Goal: Task Accomplishment & Management: Complete application form

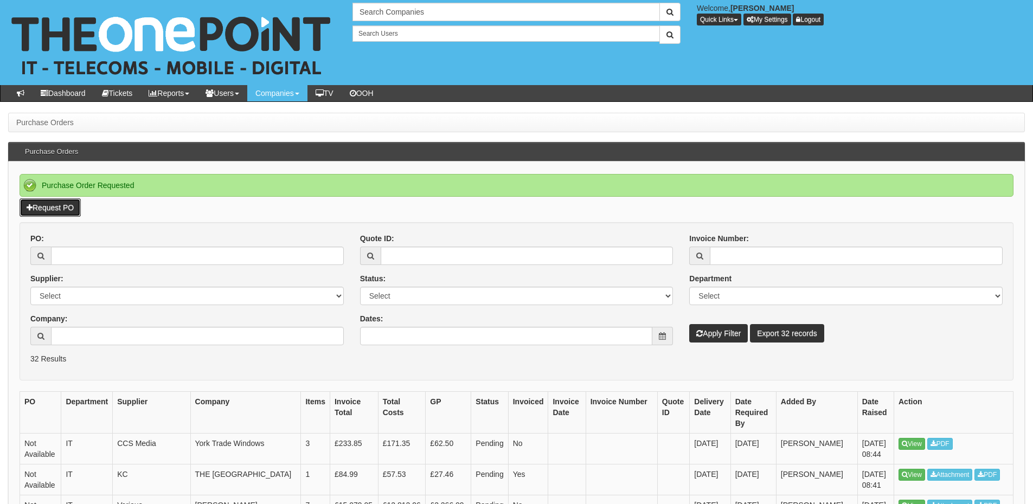
click at [54, 214] on link "Request PO" at bounding box center [50, 207] width 61 height 18
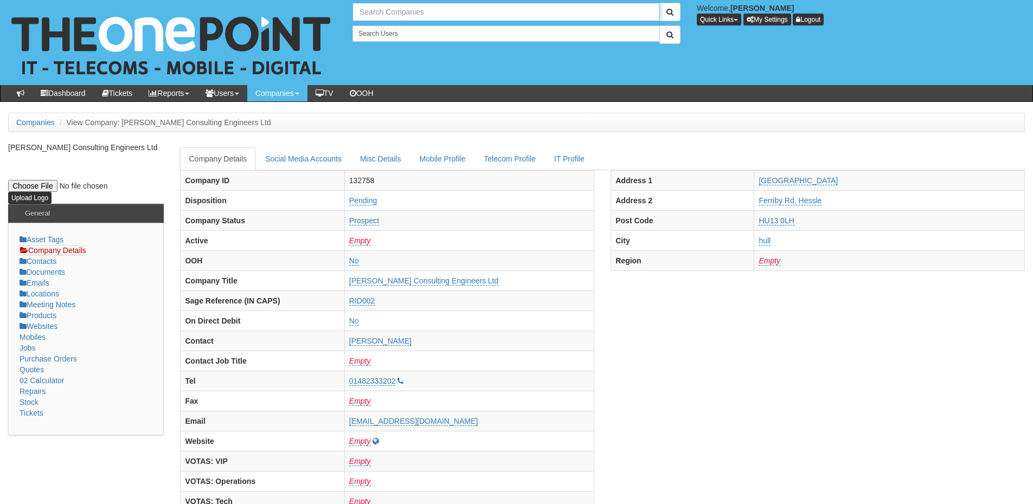
click at [444, 12] on input "text" at bounding box center [505, 12] width 307 height 18
click at [435, 27] on link "Parklane Group (Leeds) Ltd" at bounding box center [505, 30] width 305 height 16
type input "Parklane Group (Leeds) Ltd"
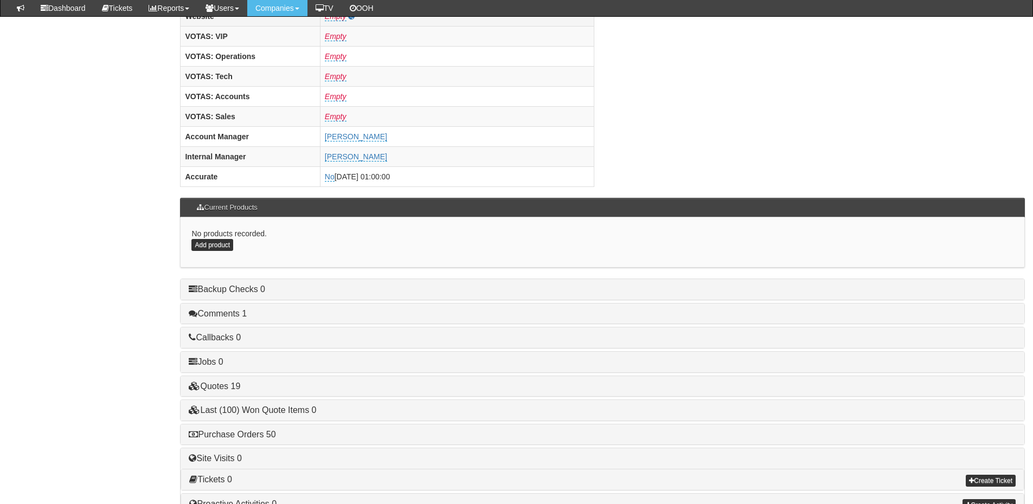
scroll to position [434, 0]
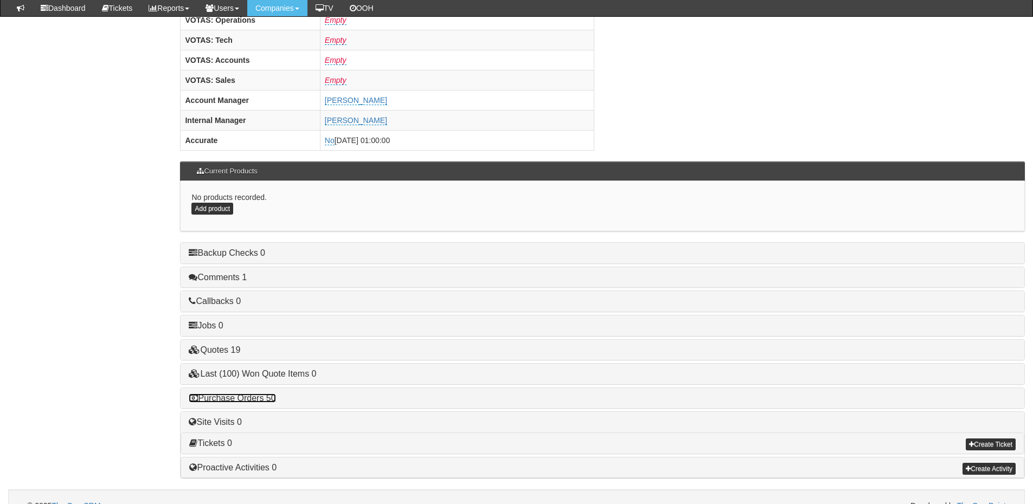
click at [257, 399] on link "Purchase Orders 50" at bounding box center [232, 398] width 87 height 9
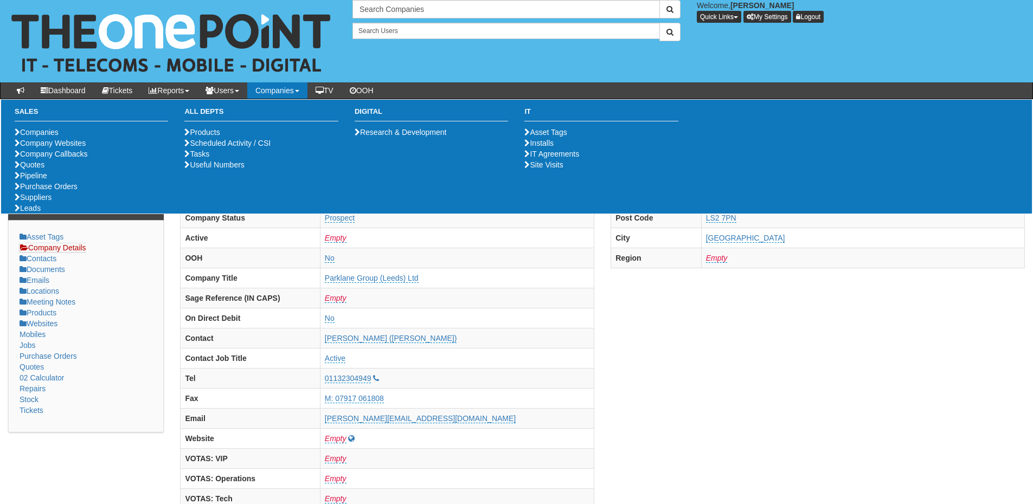
scroll to position [0, 0]
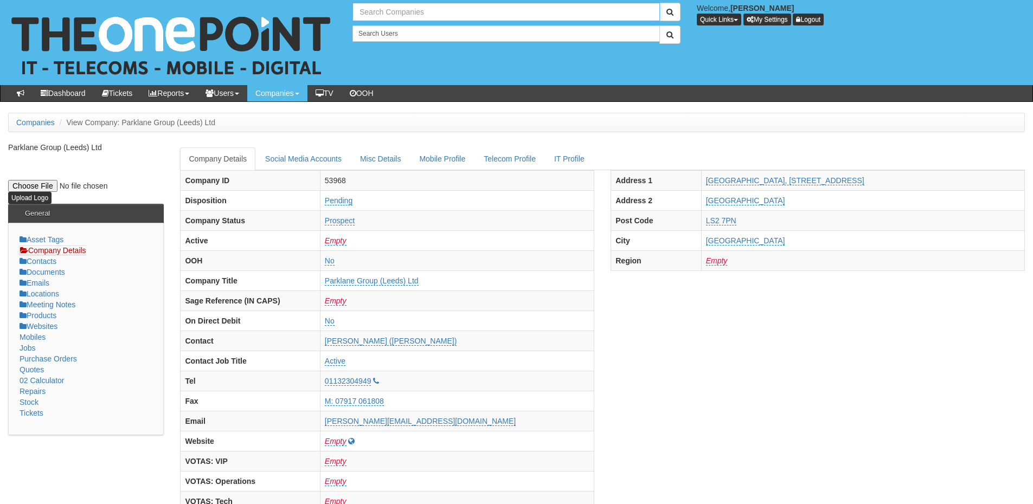
click at [408, 8] on input "text" at bounding box center [505, 12] width 307 height 18
type input "Search Companies"
click at [385, 14] on input "text" at bounding box center [505, 12] width 307 height 18
click at [393, 26] on link "Pure Block Management Limited" at bounding box center [505, 30] width 305 height 16
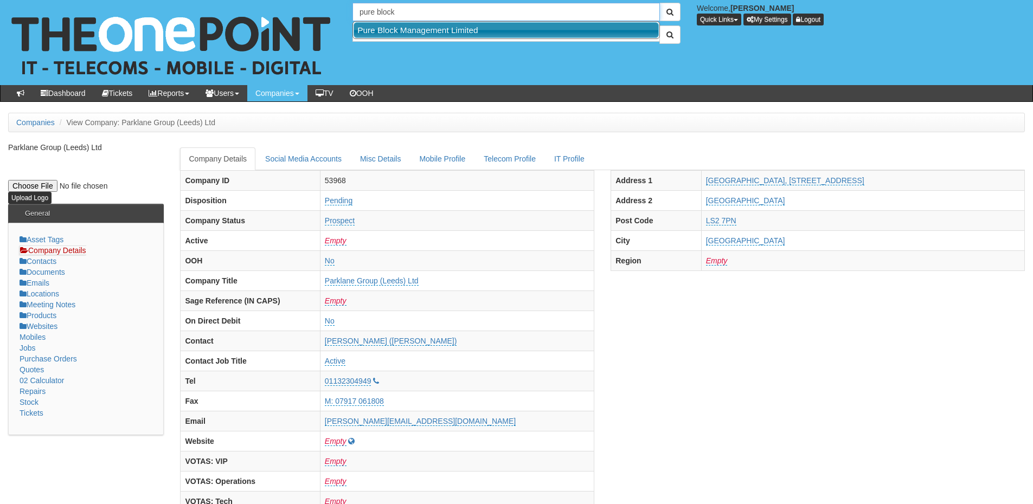
type input "Pure Block Management Limited"
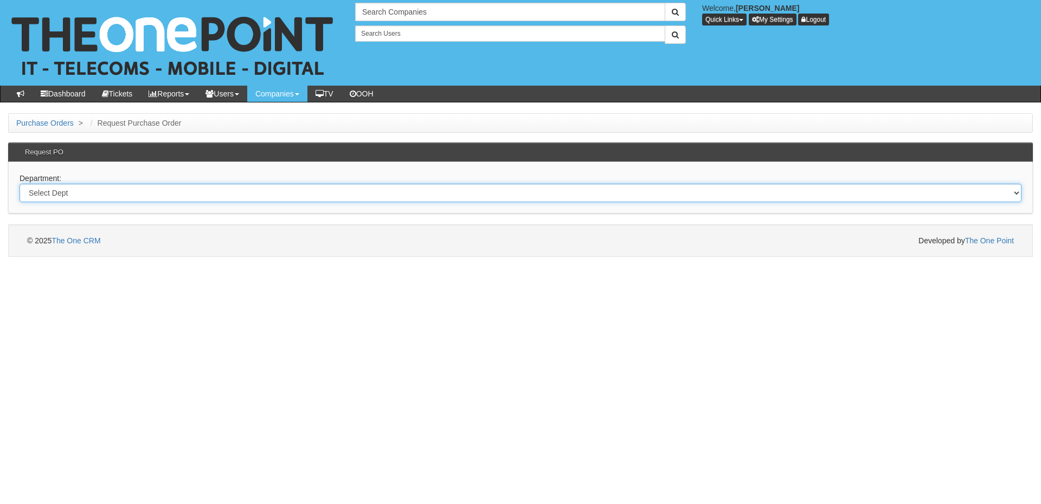
click at [88, 192] on select "Select Dept Digital Internal IT Mobiles Marketing Telecoms" at bounding box center [521, 193] width 1002 height 18
select select "?pipeID=&dept=IT"
click at [20, 184] on select "Select Dept Digital Internal IT Mobiles Marketing Telecoms" at bounding box center [521, 193] width 1002 height 18
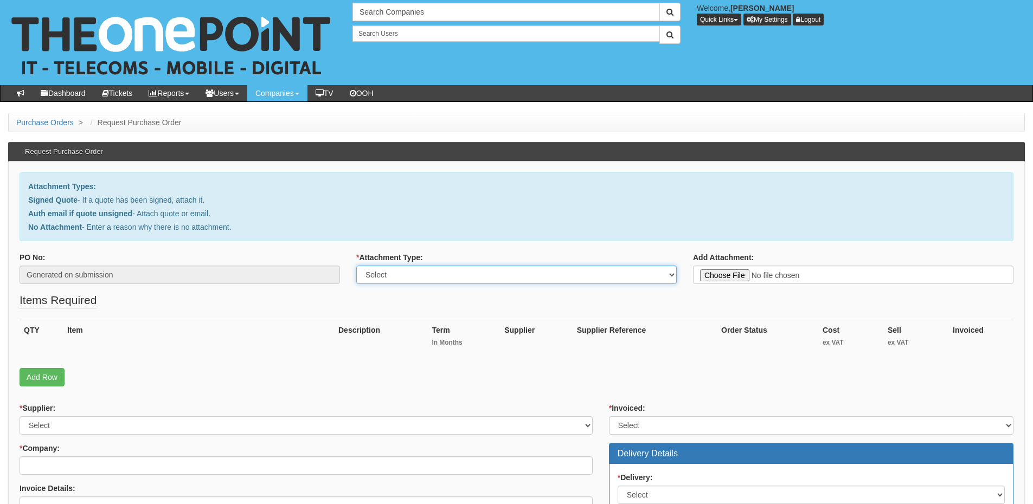
click at [437, 271] on select "Select Signed Quote Auth email with quote if unsigned No Attachment" at bounding box center [516, 275] width 320 height 18
select select "No Attachment"
click at [356, 266] on select "Select Signed Quote Auth email with quote if unsigned No Attachment" at bounding box center [516, 275] width 320 height 18
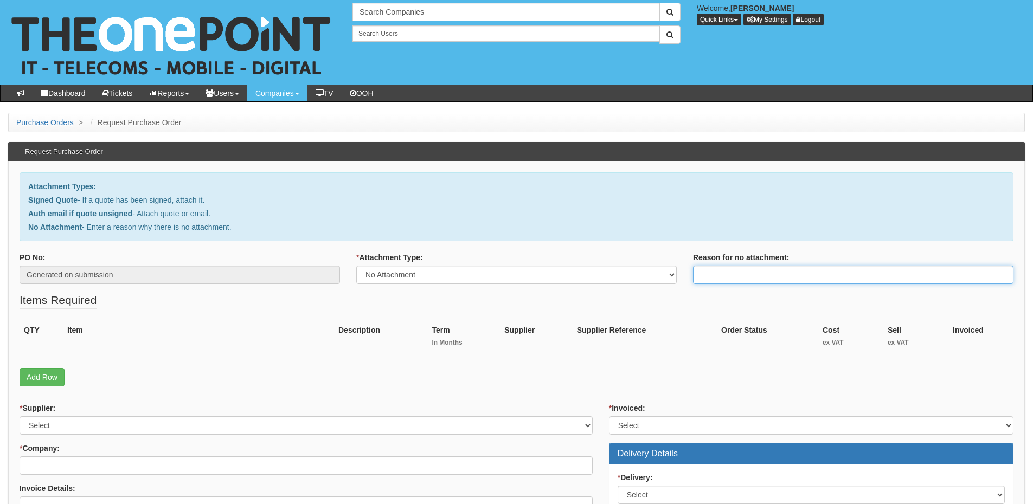
click at [736, 280] on textarea "Reason for no attachment:" at bounding box center [853, 275] width 320 height 18
paste textarea "19183"
click at [778, 278] on textarea "Linked to PO 19183" at bounding box center [853, 275] width 320 height 18
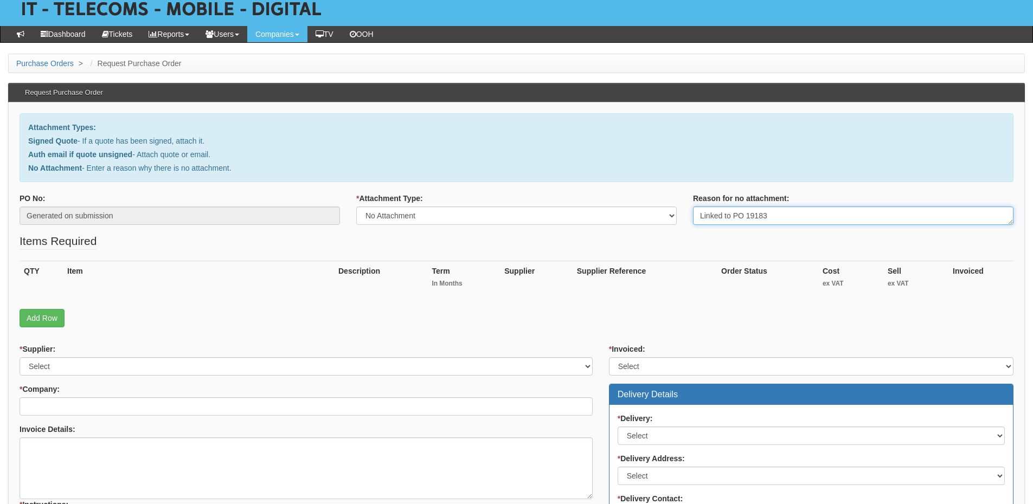
scroll to position [163, 0]
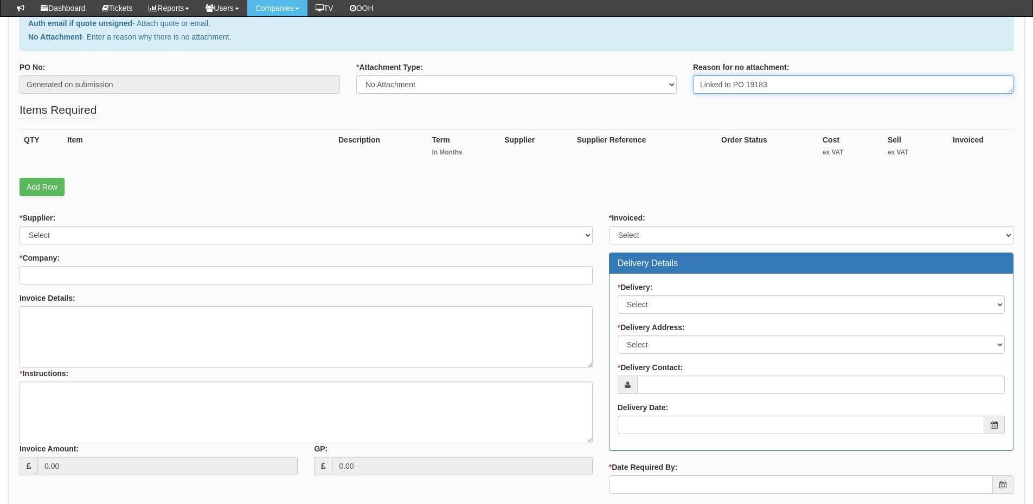
type textarea "Linked to PO 19183"
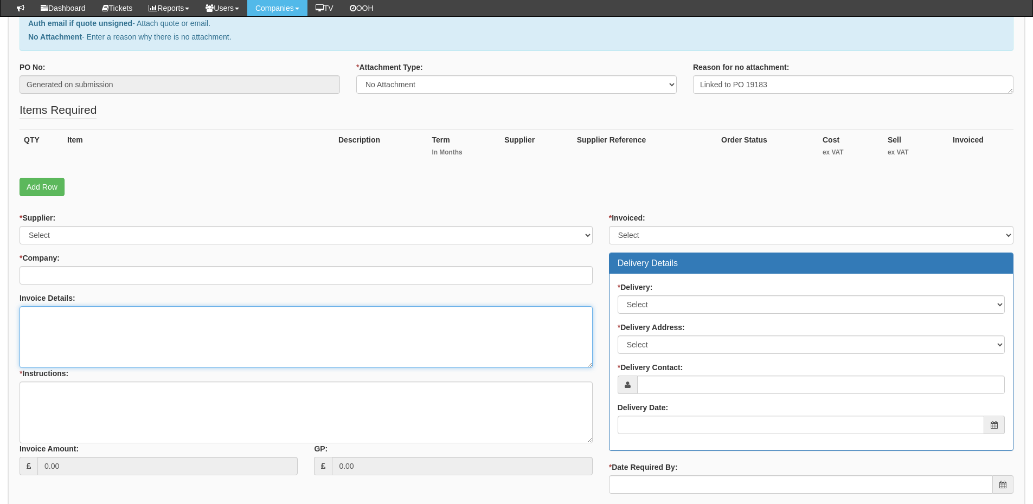
click at [118, 343] on textarea "Invoice Details:" at bounding box center [306, 337] width 573 height 62
paste textarea "Linked to PO 19183"
type textarea "Linked to PO 19183"
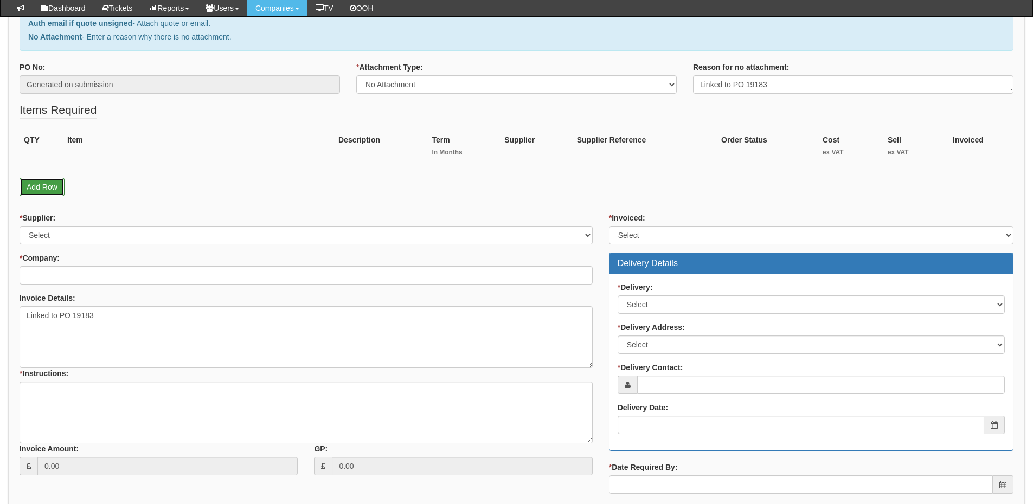
click at [41, 189] on link "Add Row" at bounding box center [42, 187] width 45 height 18
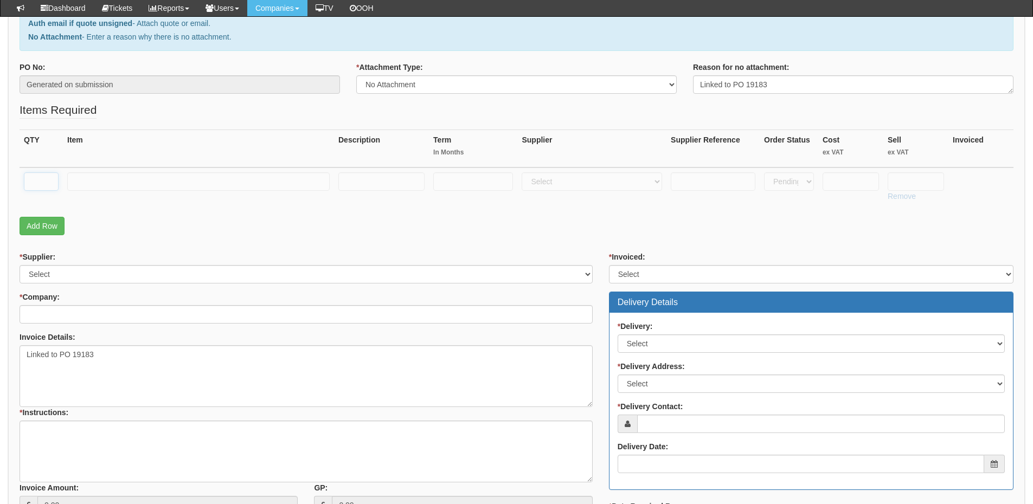
click at [41, 181] on input "text" at bounding box center [41, 181] width 35 height 18
type input "1"
click at [107, 172] on input "text" at bounding box center [198, 181] width 262 height 18
paste input "Standard 24 PoE"
type input "Standard 24 PoE"
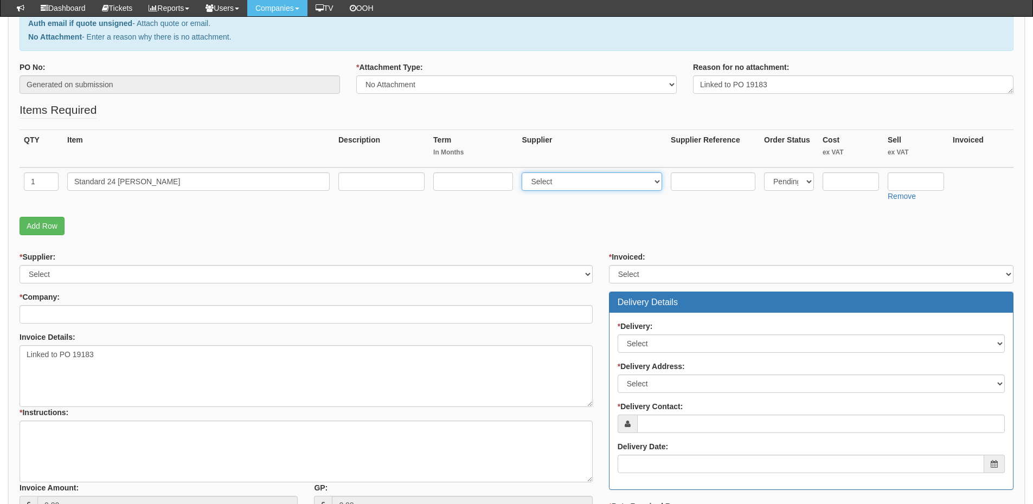
click at [541, 188] on select "Select 123 [DOMAIN_NAME] 1Password 3 4Gon [PERSON_NAME] Electric Ltd Abzorb Acc…" at bounding box center [591, 181] width 140 height 18
select select "247"
click at [524, 172] on select "Select 123 [DOMAIN_NAME] 1Password 3 4Gon [PERSON_NAME] Electric Ltd Abzorb Acc…" at bounding box center [591, 181] width 140 height 18
click at [696, 177] on input "text" at bounding box center [713, 181] width 85 height 18
paste input "USW-24-POE (95W)"
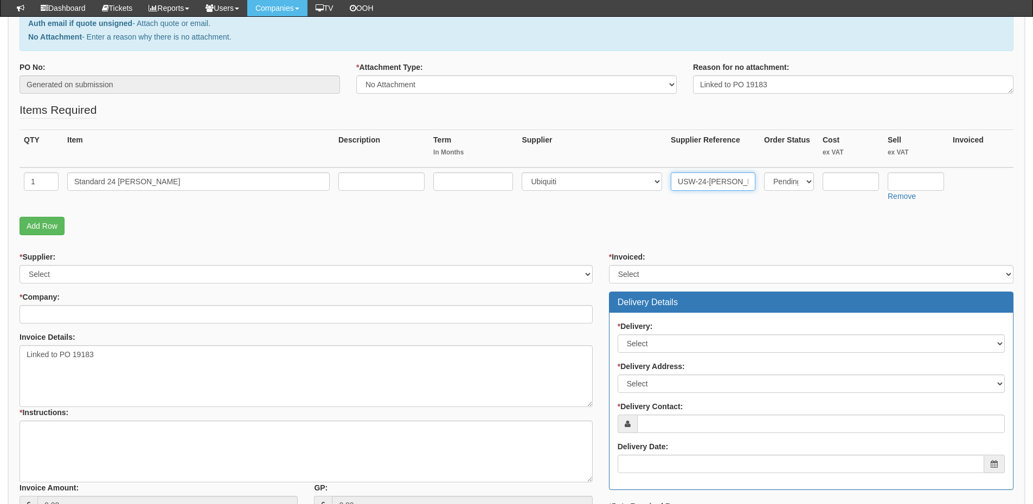
type input "USW-24-POE (95W)"
click at [924, 180] on input "text" at bounding box center [915, 181] width 56 height 18
click at [840, 184] on input "text" at bounding box center [850, 181] width 56 height 18
type input "300"
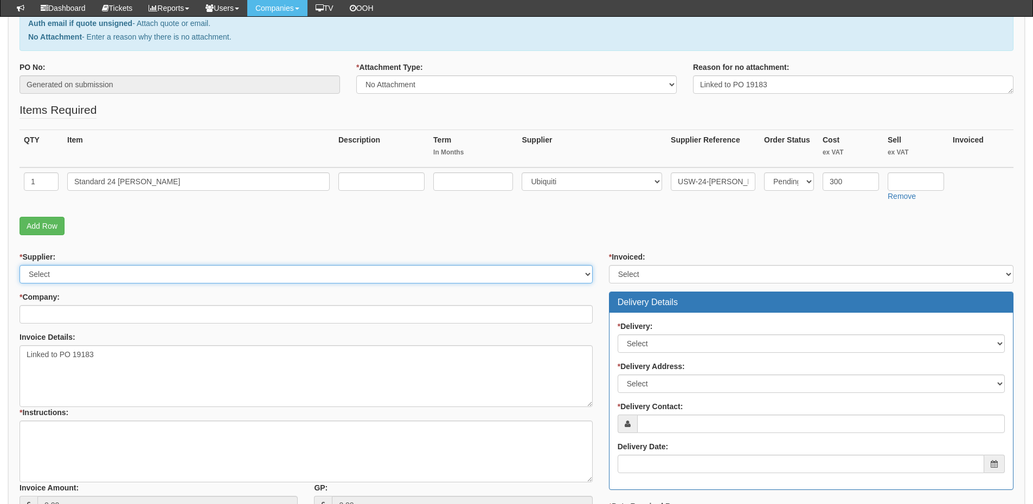
click at [65, 270] on select "Select 123 REG.co.uk 1Password 3 4Gon AA Jones Electric Ltd Abzorb Access Group…" at bounding box center [306, 274] width 573 height 18
select select "247"
click at [20, 265] on select "Select 123 REG.co.uk 1Password 3 4Gon AA Jones Electric Ltd Abzorb Access Group…" at bounding box center [306, 274] width 573 height 18
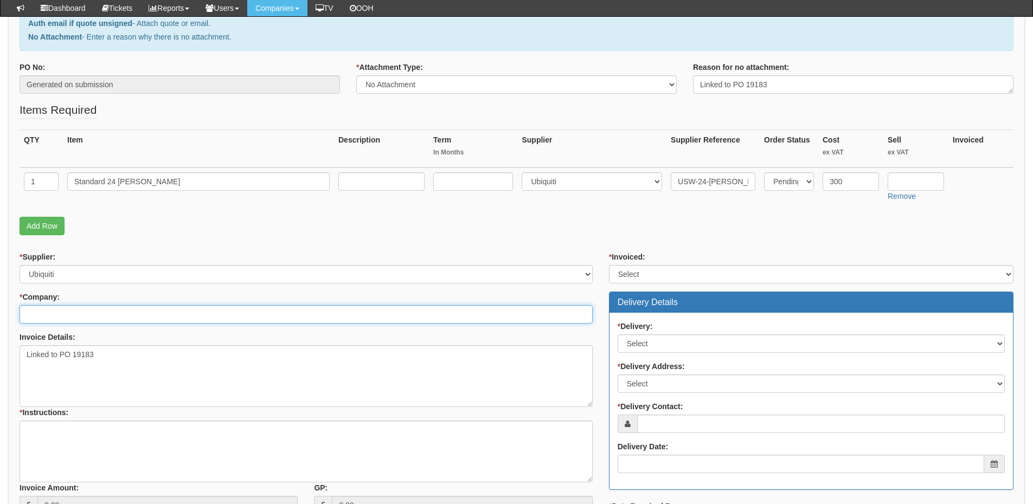
click at [65, 318] on input "* Company:" at bounding box center [306, 314] width 573 height 18
click at [126, 315] on input "* Company:" at bounding box center [306, 314] width 573 height 18
type input "Parklane Group (Leeds) Ltd"
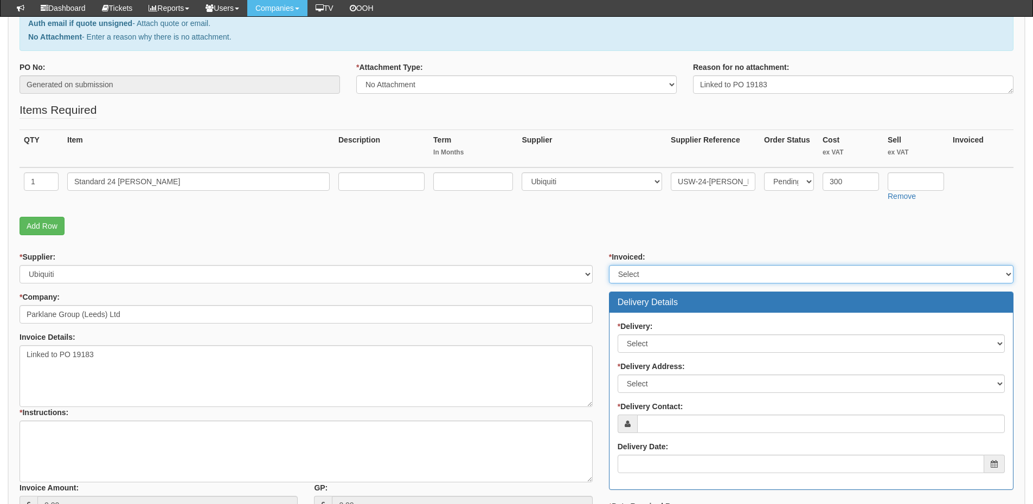
drag, startPoint x: 636, startPoint y: 269, endPoint x: 638, endPoint y: 277, distance: 7.8
click at [636, 269] on select "Select Yes No N/A STB (part of order)" at bounding box center [811, 274] width 404 height 18
select select "2"
click at [609, 265] on select "Select Yes No N/A STB (part of order)" at bounding box center [811, 274] width 404 height 18
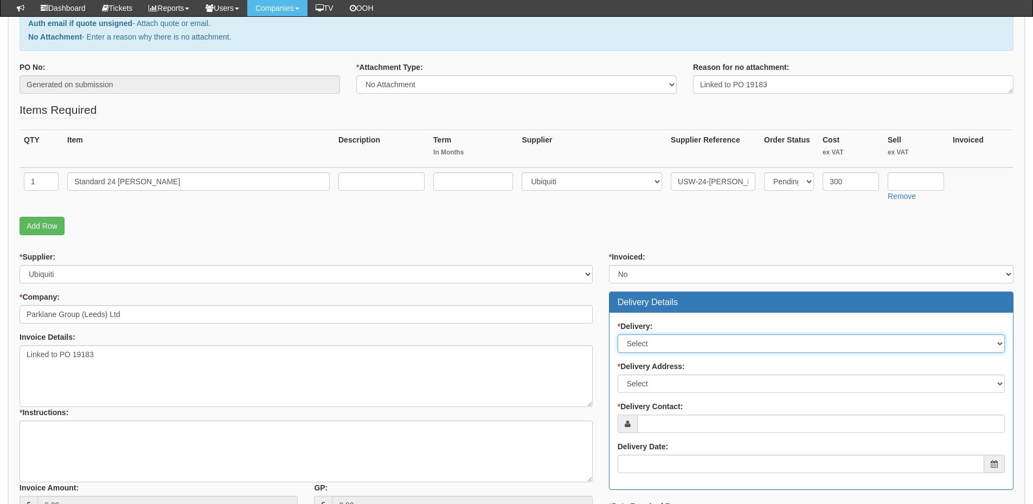
click at [641, 348] on select "Select No Not Applicable Yes" at bounding box center [810, 343] width 387 height 18
click at [617, 334] on select "Select No Not Applicable Yes" at bounding box center [810, 343] width 387 height 18
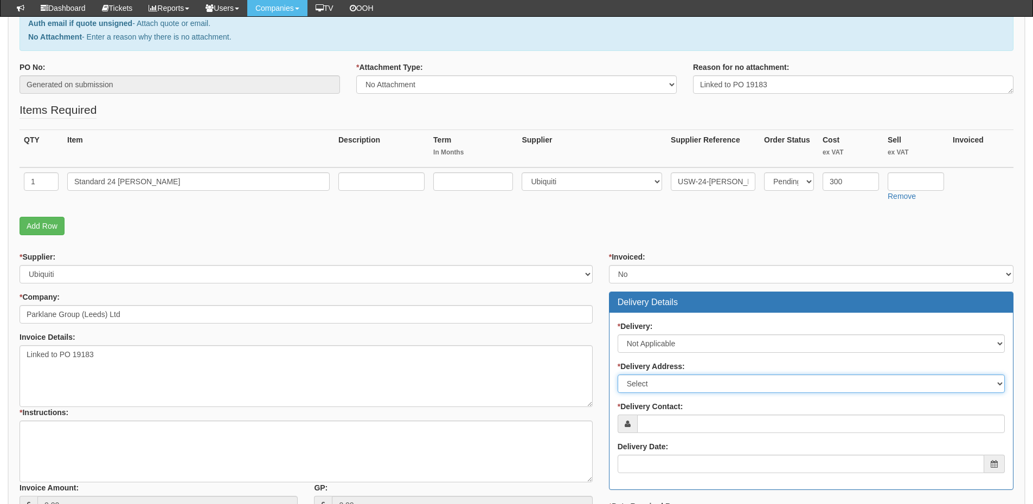
click at [646, 383] on select "Select Not Applicable Main Address - LS2 7PN Other" at bounding box center [810, 384] width 387 height 18
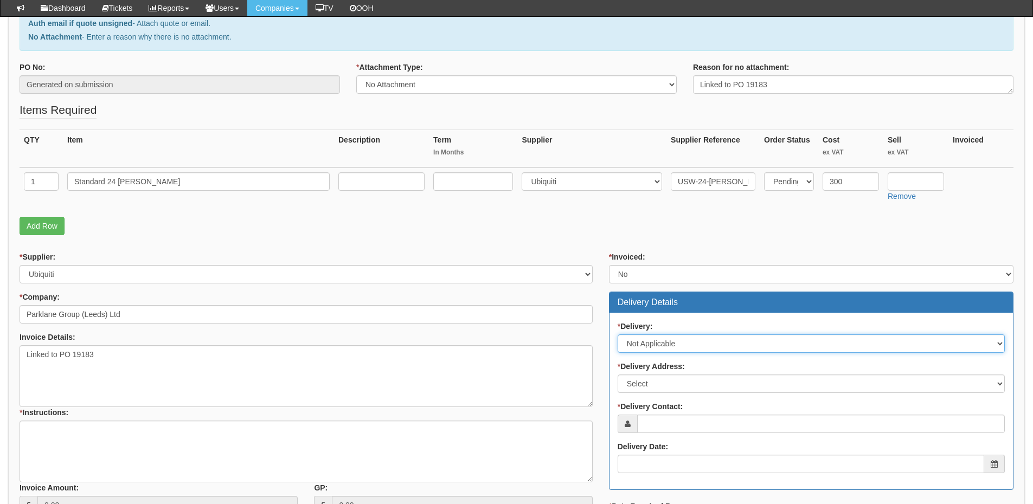
drag, startPoint x: 645, startPoint y: 344, endPoint x: 647, endPoint y: 352, distance: 8.3
click at [645, 344] on select "Select No Not Applicable Yes" at bounding box center [810, 343] width 387 height 18
select select "1"
click at [617, 334] on select "Select No Not Applicable Yes" at bounding box center [810, 343] width 387 height 18
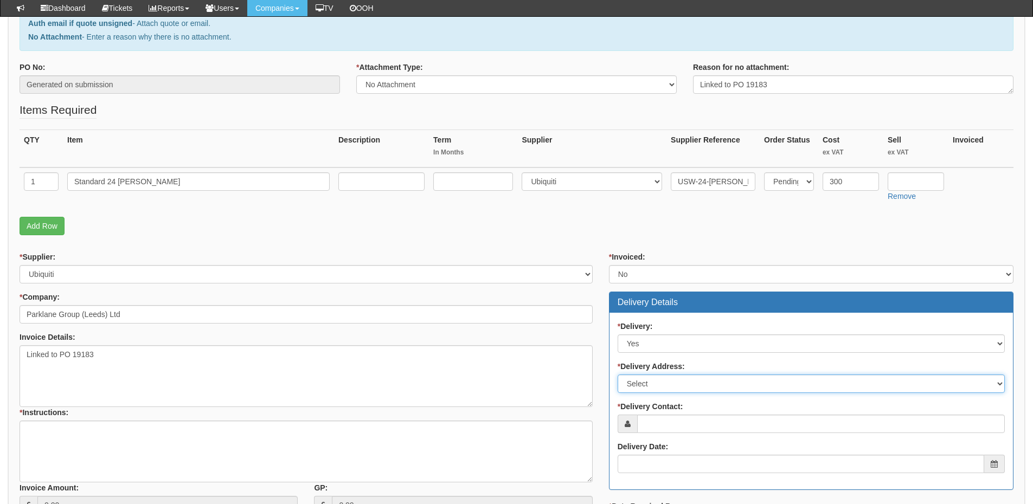
click at [641, 386] on select "Select Not Applicable Main Address - LS2 7PN Other" at bounding box center [810, 384] width 387 height 18
select select "other"
click at [617, 375] on select "Select Not Applicable Main Address - LS2 7PN Other" at bounding box center [810, 384] width 387 height 18
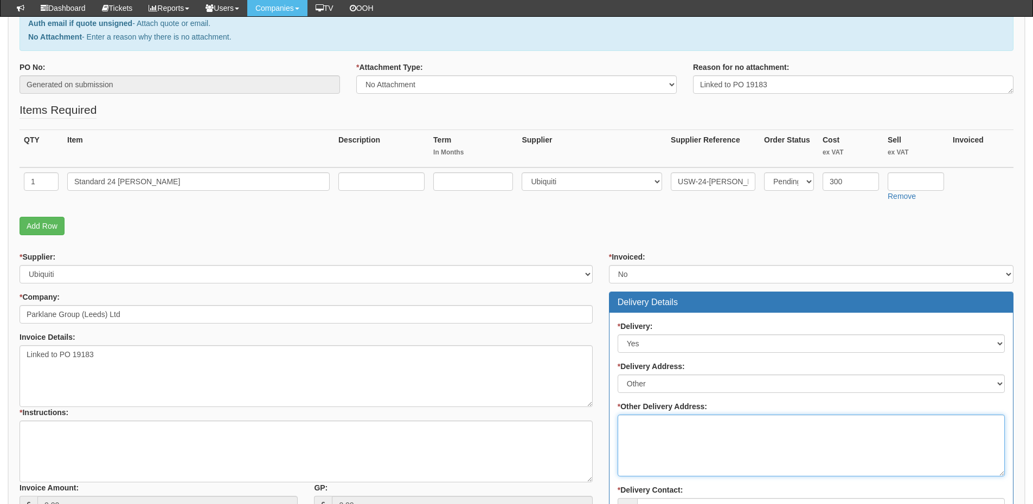
click at [643, 437] on textarea "* Other Delivery Address:" at bounding box center [810, 446] width 387 height 62
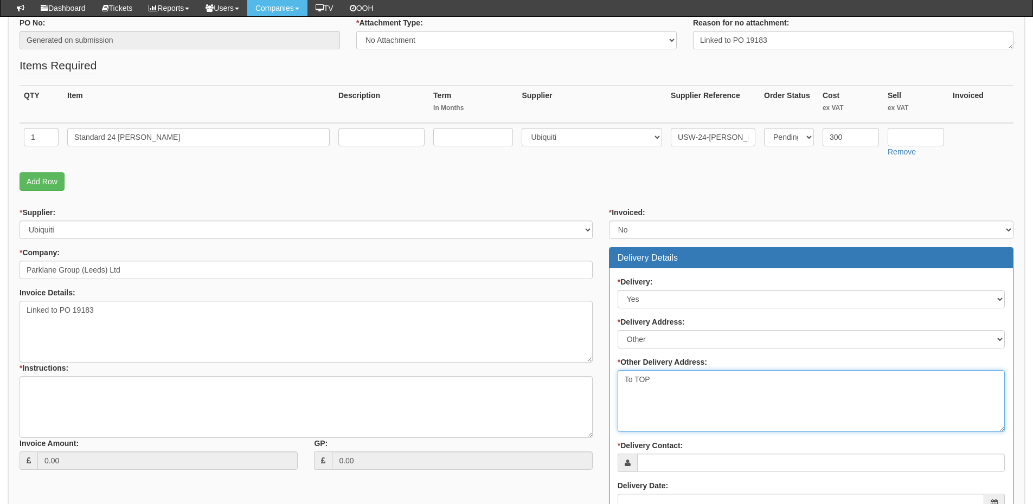
scroll to position [271, 0]
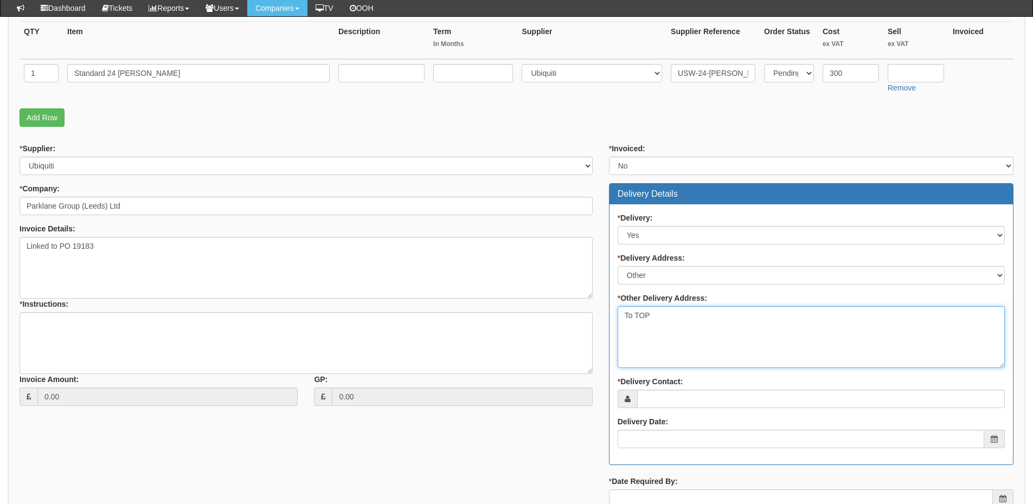
type textarea "To TOP"
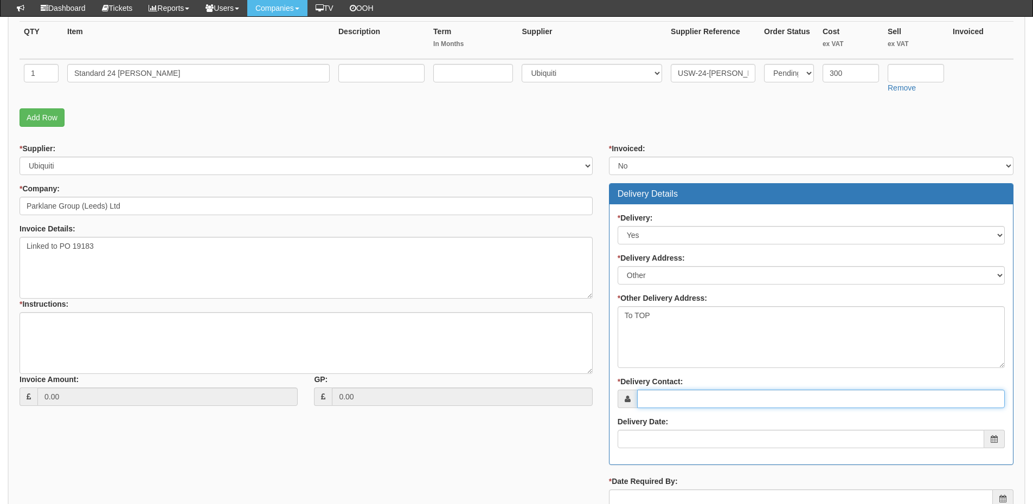
click at [672, 397] on input "* Delivery Contact:" at bounding box center [821, 399] width 368 height 18
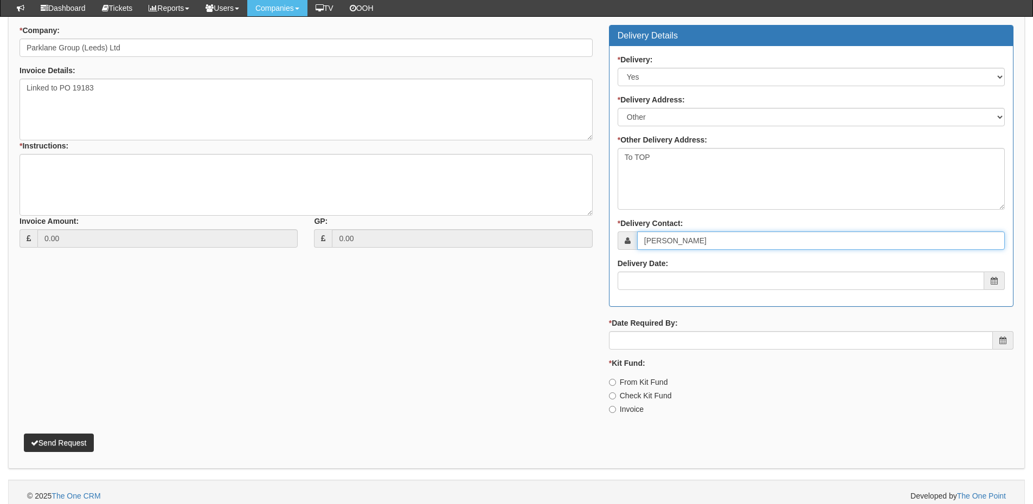
scroll to position [434, 0]
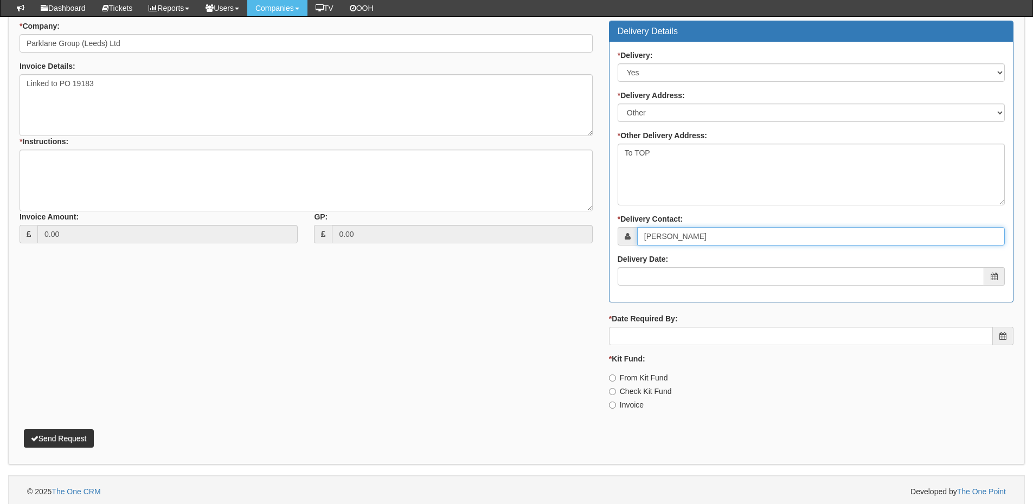
type input "Bilal Harrison"
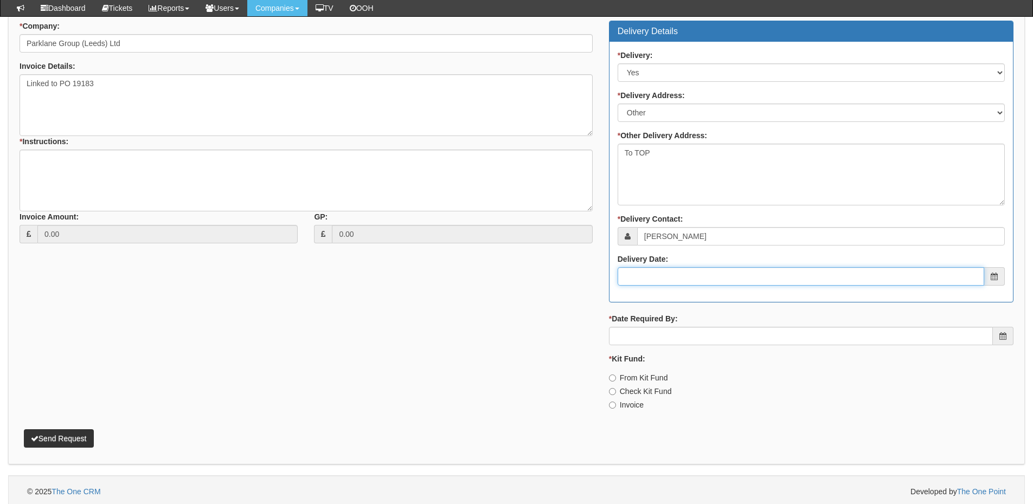
click at [673, 279] on input "Delivery Date:" at bounding box center [800, 276] width 366 height 18
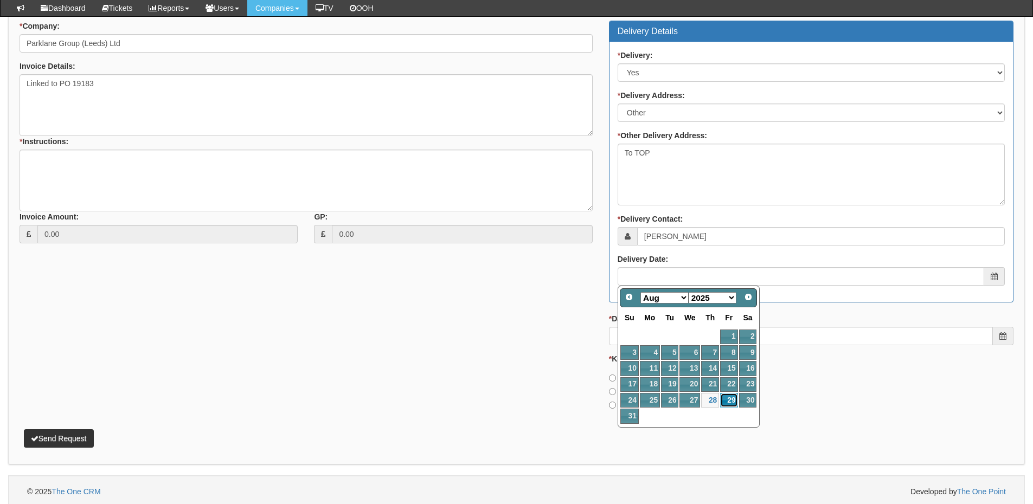
click at [729, 405] on link "29" at bounding box center [728, 400] width 17 height 15
type input "[DATE]"
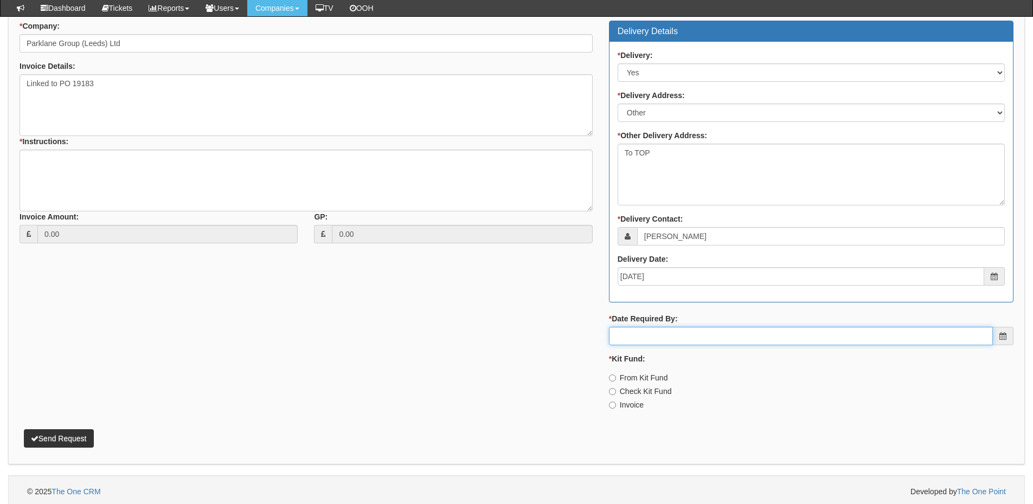
click at [695, 333] on input "* Date Required By:" at bounding box center [801, 336] width 384 height 18
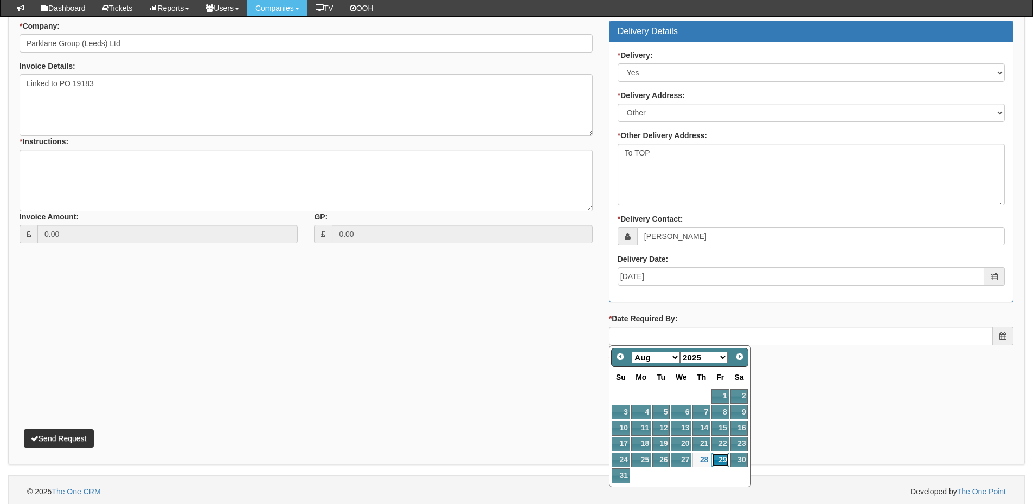
click at [720, 464] on link "29" at bounding box center [719, 460] width 17 height 15
type input "[DATE]"
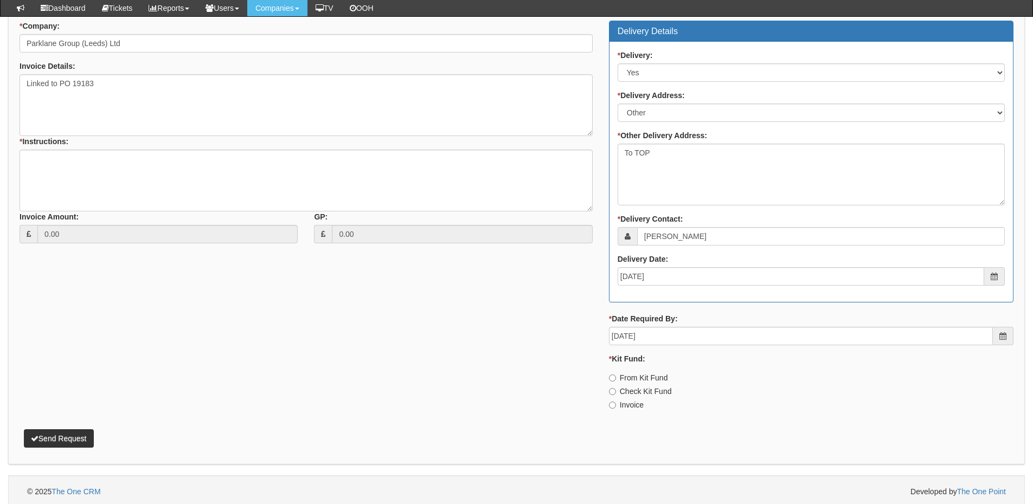
click at [635, 404] on label "Invoice" at bounding box center [626, 404] width 35 height 11
click at [616, 382] on input "Invoice" at bounding box center [612, 378] width 7 height 7
radio input "true"
click at [114, 117] on textarea "Linked to PO 19183" at bounding box center [306, 105] width 573 height 62
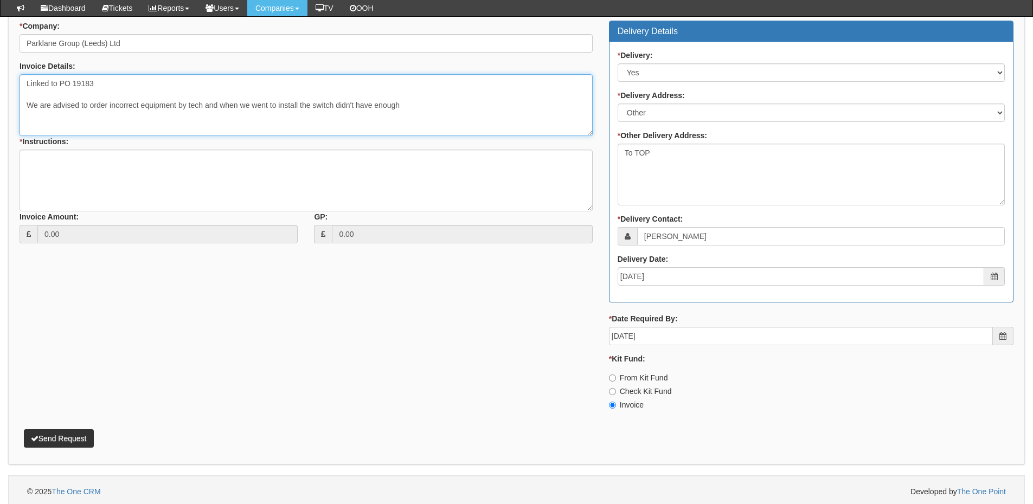
click at [414, 108] on textarea "Linked to PO 19183 We are advised to order incorrect equipment by tech and when…" at bounding box center [306, 105] width 573 height 62
type textarea "Linked to PO 19183 We are advised to order incorrect equipment by tech and when…"
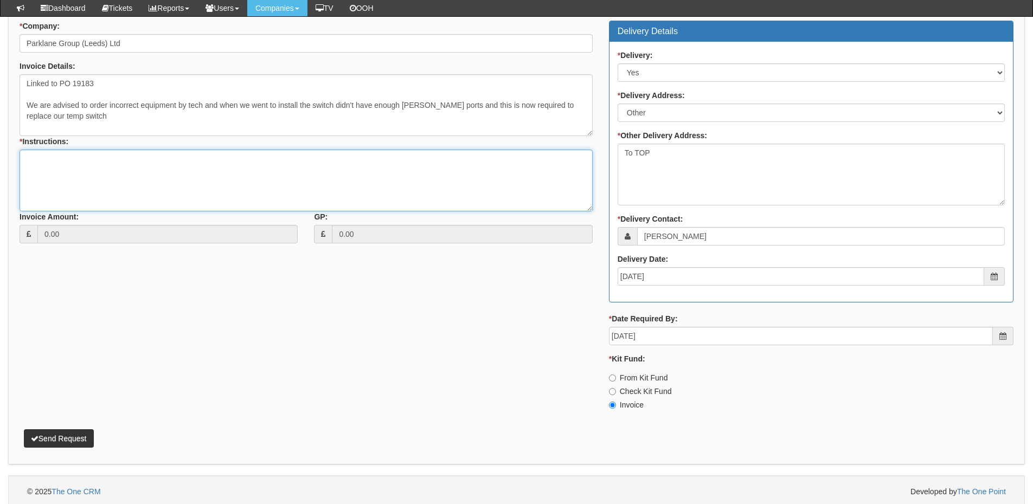
click at [58, 179] on textarea "* Instructions:" at bounding box center [306, 181] width 573 height 62
type textarea "As above"
click at [66, 429] on button "Send Request" at bounding box center [59, 438] width 70 height 18
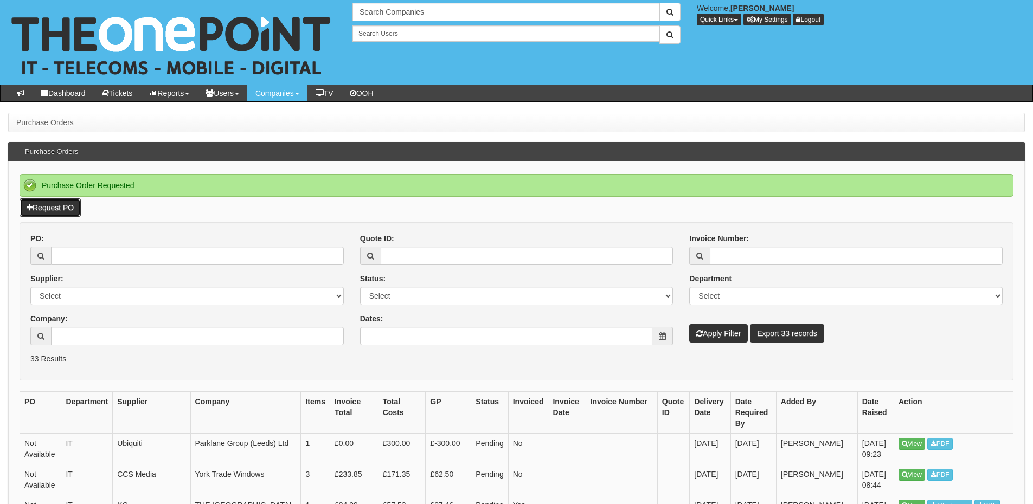
click at [57, 213] on link "Request PO" at bounding box center [50, 207] width 61 height 18
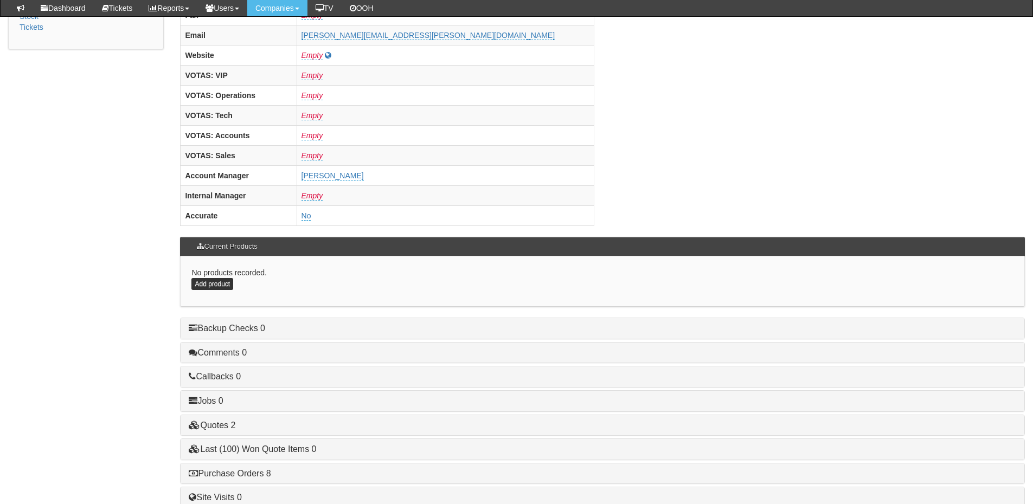
scroll to position [452, 0]
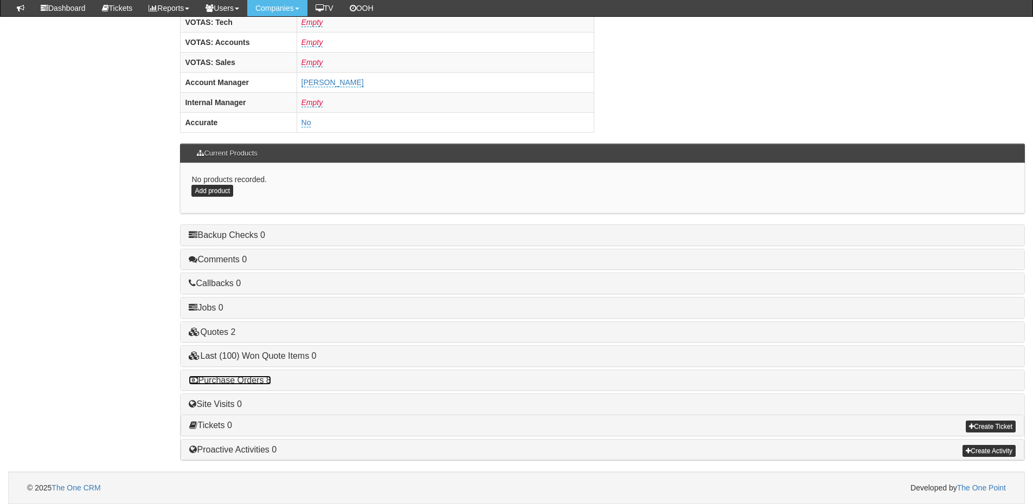
click at [254, 379] on link "Purchase Orders 8" at bounding box center [230, 380] width 82 height 9
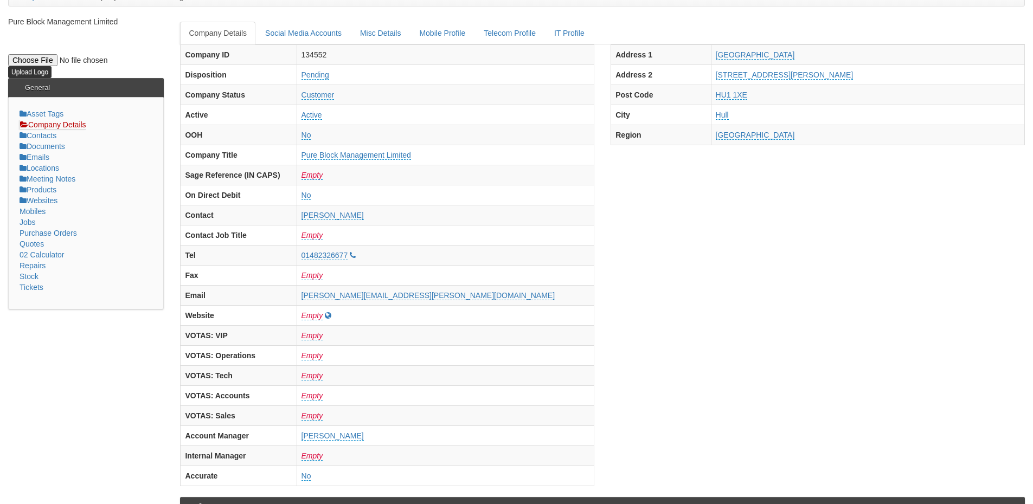
scroll to position [0, 0]
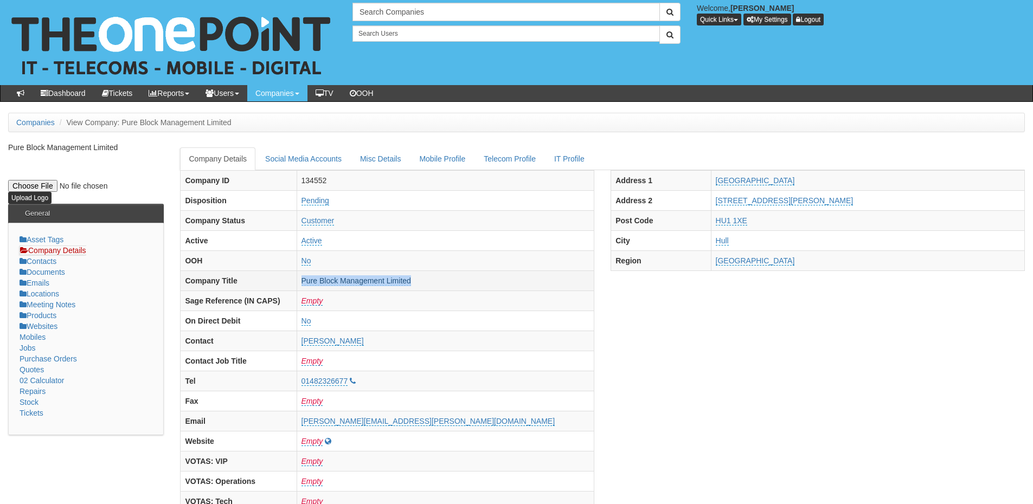
drag, startPoint x: 488, startPoint y: 276, endPoint x: 363, endPoint y: 284, distance: 125.5
click at [363, 284] on td "Pure Block Management Limited" at bounding box center [445, 280] width 298 height 20
copy link "Pure Block Management Limited"
drag, startPoint x: 866, startPoint y: 184, endPoint x: 721, endPoint y: 182, distance: 145.3
click at [721, 182] on tr "Address 1 Riverside House" at bounding box center [818, 180] width 414 height 20
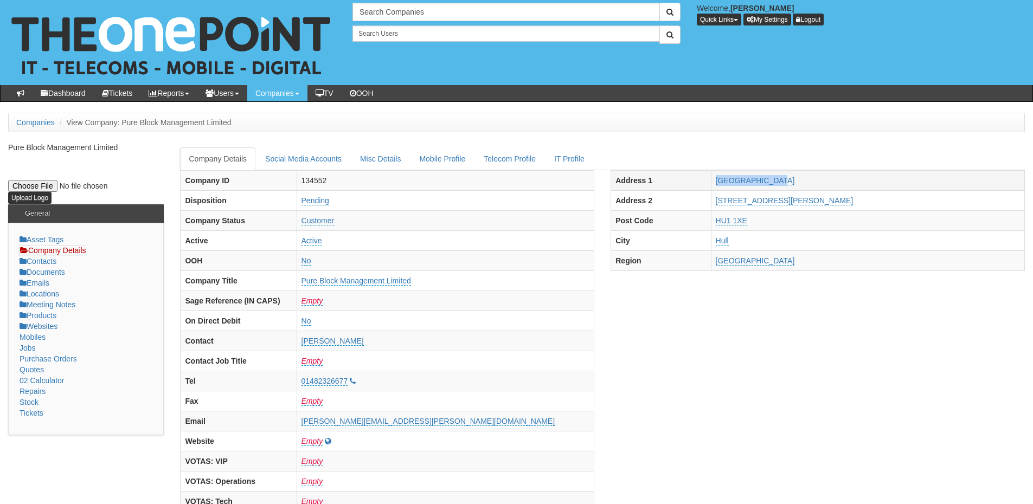
copy tr "Riverside House"
drag, startPoint x: 848, startPoint y: 203, endPoint x: 746, endPoint y: 204, distance: 101.9
click at [746, 204] on tr "Address 2 11-12 Nelson Street" at bounding box center [818, 200] width 414 height 20
copy tr "11-12 Nelson Street"
drag, startPoint x: 813, startPoint y: 218, endPoint x: 753, endPoint y: 222, distance: 59.8
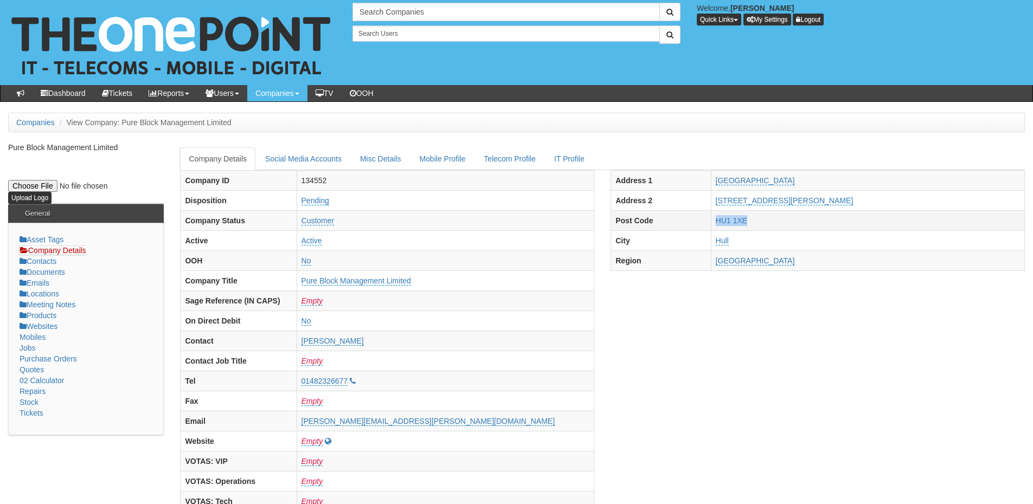
click at [753, 222] on tr "Post Code HU1 1XE" at bounding box center [818, 220] width 414 height 20
copy tr "HU1 1XE"
drag, startPoint x: 345, startPoint y: 386, endPoint x: 405, endPoint y: 386, distance: 60.7
click at [405, 386] on tr "Tel 01482326677" at bounding box center [387, 381] width 414 height 20
copy tr "01482326677"
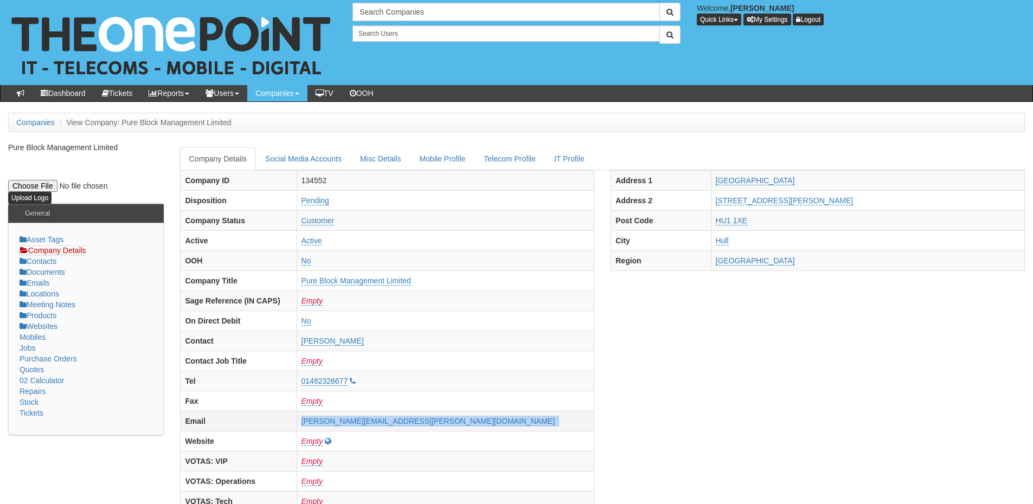
drag, startPoint x: 380, startPoint y: 424, endPoint x: 521, endPoint y: 422, distance: 141.5
click at [521, 422] on tr "Email elaine.dennison@garnessgroup.co.uk" at bounding box center [387, 421] width 414 height 20
copy tr "elaine.dennison@garnessgroup.co.uk"
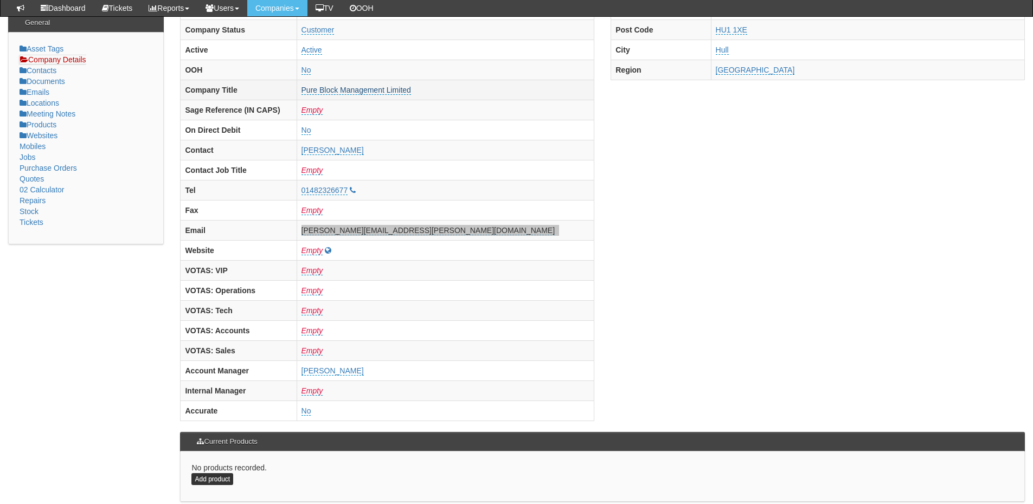
scroll to position [163, 0]
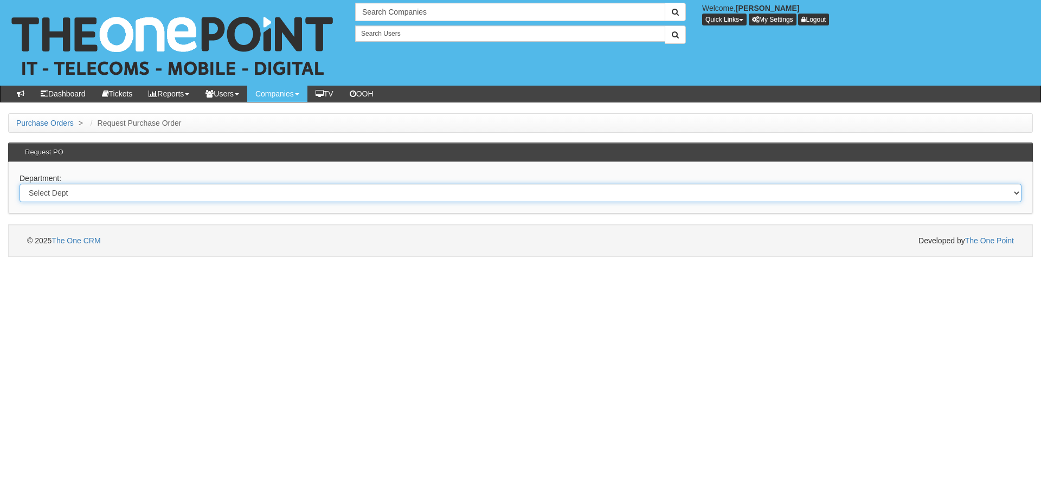
click at [252, 198] on select "Select Dept Digital Internal IT Mobiles Marketing Telecoms" at bounding box center [521, 193] width 1002 height 18
select select "?pipeID=&dept=IT"
click at [20, 184] on select "Select Dept Digital Internal IT Mobiles Marketing Telecoms" at bounding box center [521, 193] width 1002 height 18
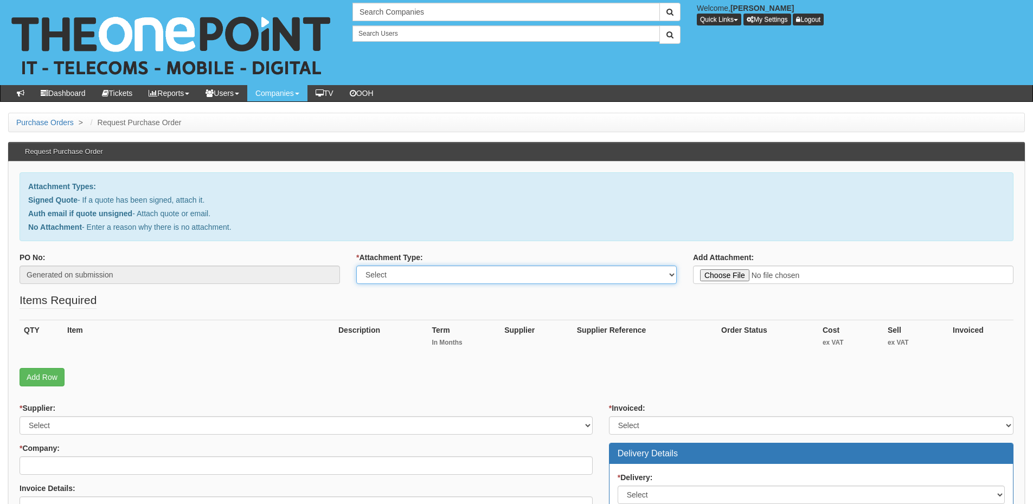
drag, startPoint x: 406, startPoint y: 271, endPoint x: 407, endPoint y: 282, distance: 10.9
click at [406, 271] on select "Select Signed Quote Auth email with quote if unsigned No Attachment" at bounding box center [516, 275] width 320 height 18
select select "Auth email if quote unsigned"
click at [356, 266] on select "Select Signed Quote Auth email with quote if unsigned No Attachment" at bounding box center [516, 275] width 320 height 18
type input "C:\fakepath\Pure Block Management Limited - Laptop (1).msg"
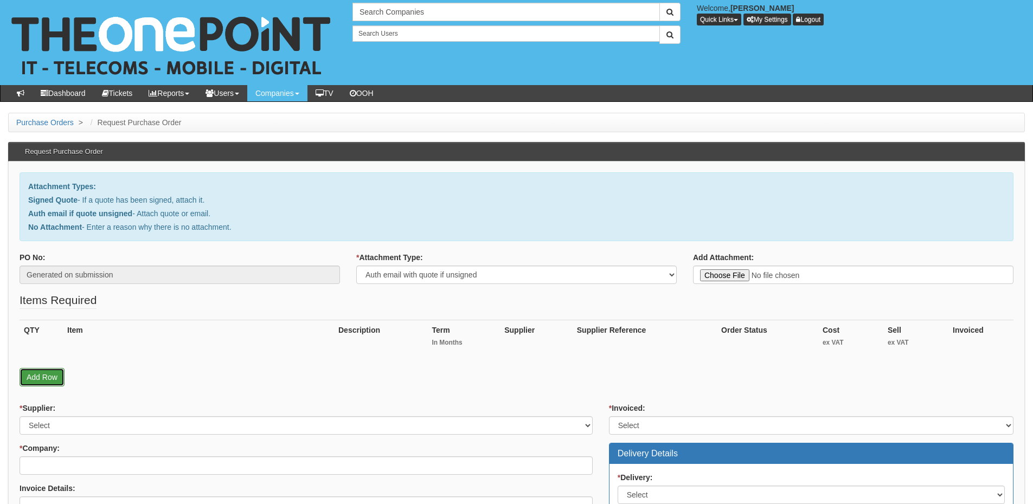
click at [55, 372] on link "Add Row" at bounding box center [42, 377] width 45 height 18
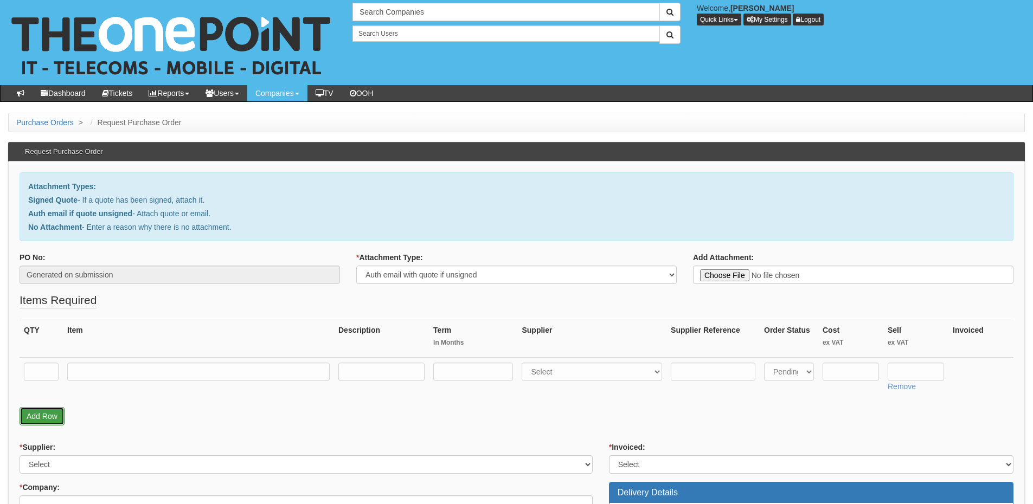
click at [48, 407] on link "Add Row" at bounding box center [42, 416] width 45 height 18
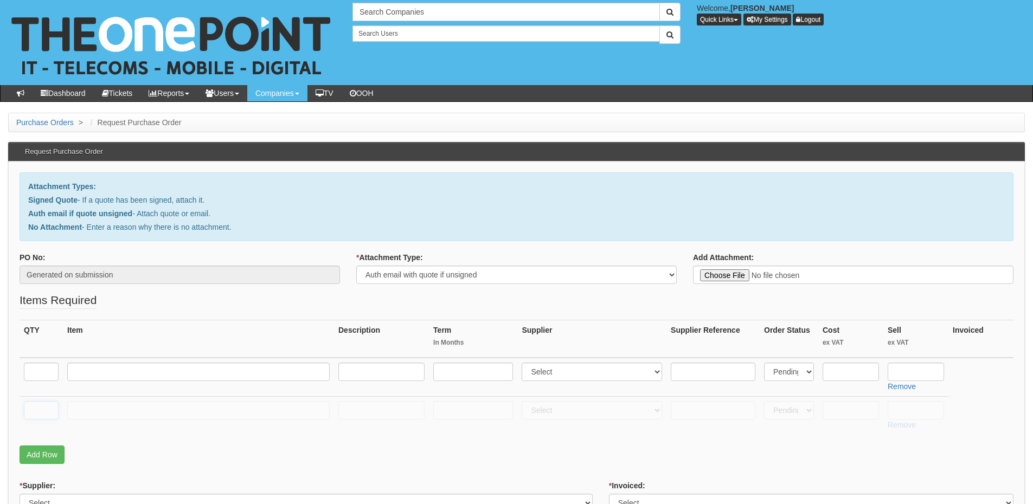
click at [47, 405] on input "text" at bounding box center [41, 410] width 35 height 18
type input "1"
click at [79, 405] on input "text" at bounding box center [198, 410] width 262 height 18
type input "Delivery"
click at [915, 410] on input "text" at bounding box center [915, 410] width 56 height 18
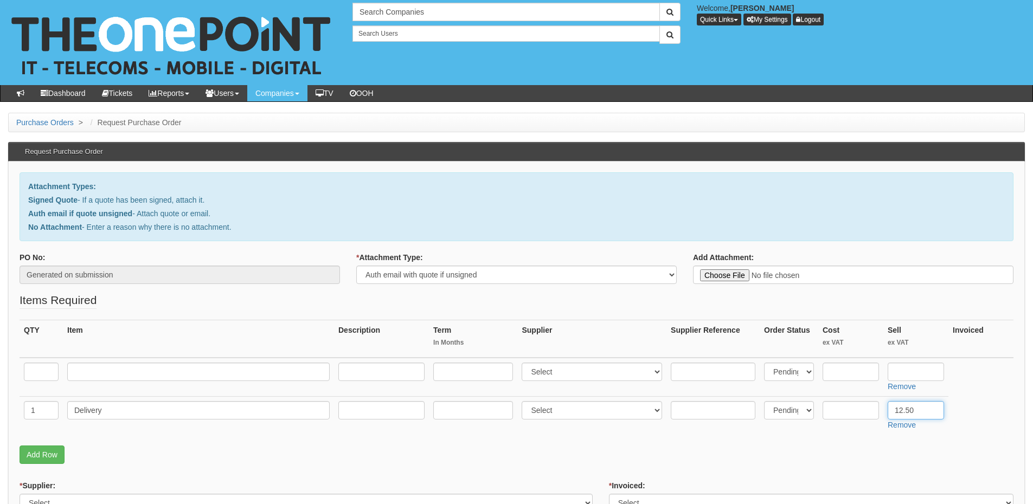
type input "12.50"
click at [59, 373] on td at bounding box center [41, 377] width 43 height 39
click at [44, 373] on input "text" at bounding box center [41, 372] width 35 height 18
type input "1"
drag, startPoint x: 197, startPoint y: 359, endPoint x: 194, endPoint y: 365, distance: 6.8
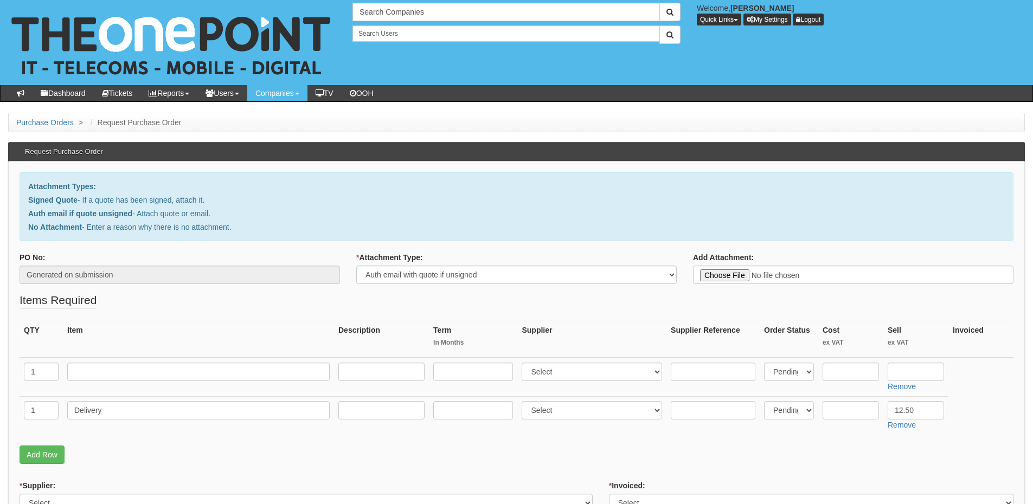
click at [197, 359] on td at bounding box center [198, 377] width 271 height 39
click at [193, 366] on input "text" at bounding box center [198, 372] width 262 height 18
paste input "HP 250 G10 i5 1334U 16GB 15.6""
type input "HP 250 G10 i5 1334U 16GB 15.6""
click at [721, 376] on input "text" at bounding box center [713, 372] width 85 height 18
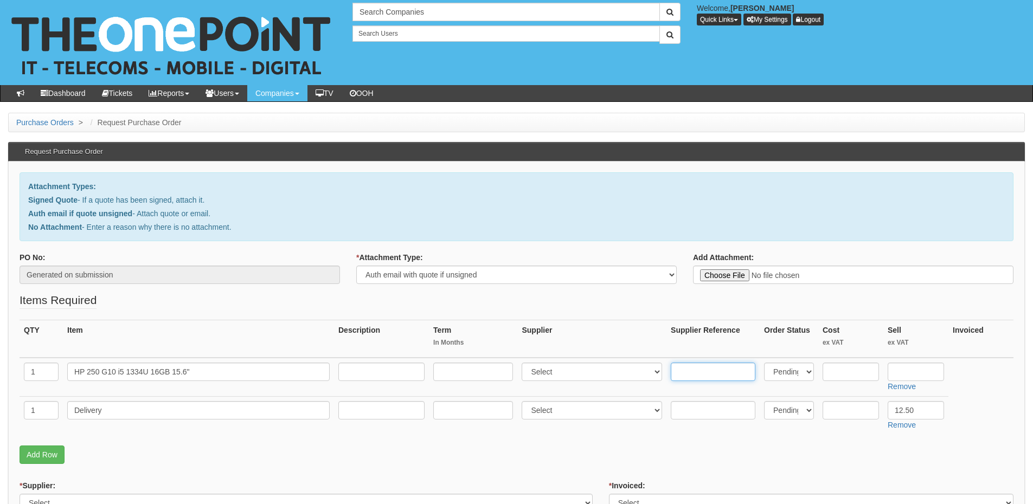
paste input "AK9U4AT"
type input "AK9U4AT"
click at [587, 373] on select "Select 123 REG.co.uk 1Password 3 4Gon AA Jones Electric Ltd Abzorb Access Group…" at bounding box center [591, 372] width 140 height 18
select select "87"
click at [524, 363] on select "Select 123 REG.co.uk 1Password 3 4Gon AA Jones Electric Ltd Abzorb Access Group…" at bounding box center [591, 372] width 140 height 18
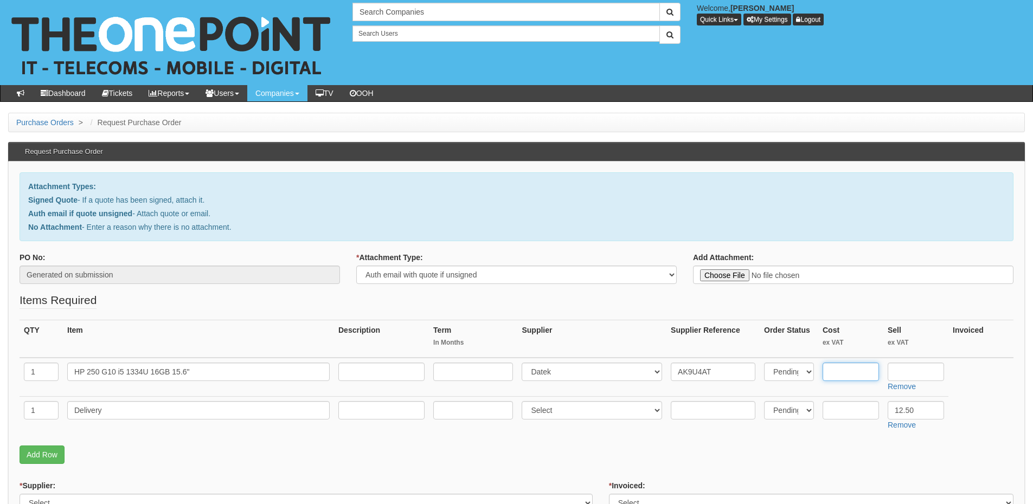
click at [856, 370] on input "text" at bounding box center [850, 372] width 56 height 18
type input "420"
click at [903, 370] on input "text" at bounding box center [915, 372] width 56 height 18
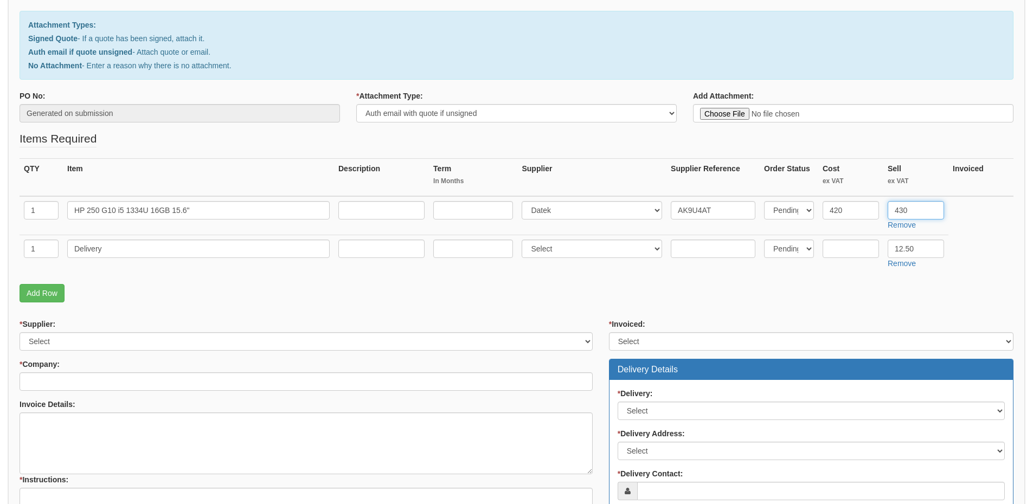
scroll to position [163, 0]
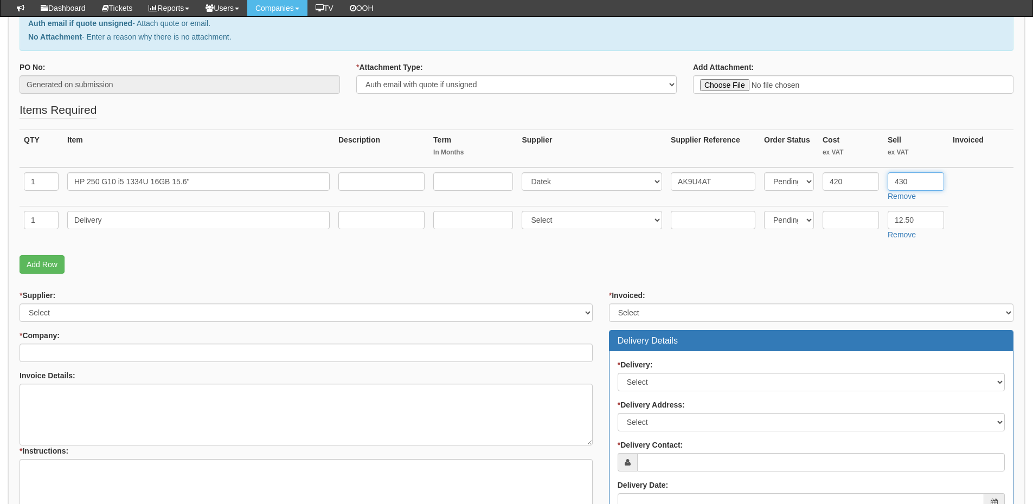
type input "430"
click at [106, 317] on select "Select 123 REG.co.uk 1Password 3 4Gon AA Jones Electric Ltd Abzorb Access Group…" at bounding box center [306, 313] width 573 height 18
select select "87"
click at [20, 304] on select "Select 123 REG.co.uk 1Password 3 4Gon AA Jones Electric Ltd Abzorb Access Group…" at bounding box center [306, 313] width 573 height 18
click at [75, 351] on input "* Company:" at bounding box center [306, 353] width 573 height 18
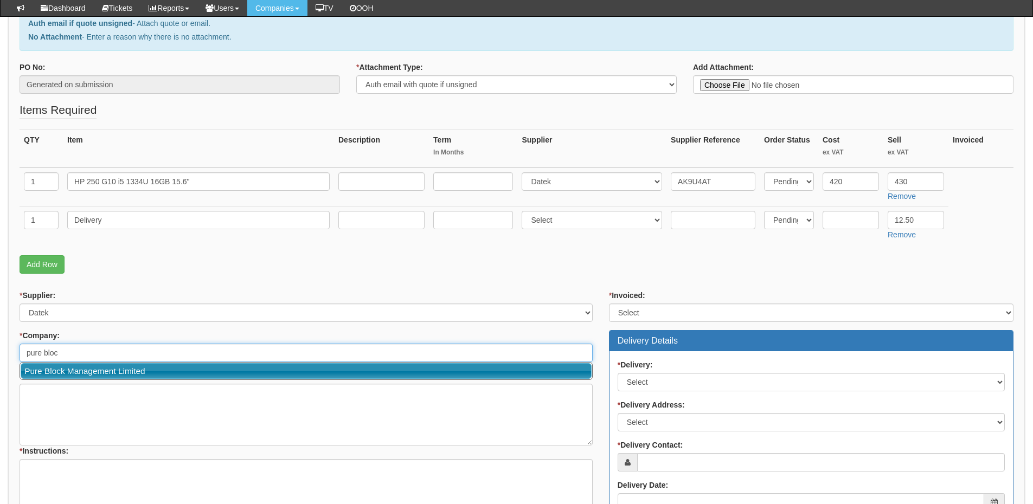
click at [80, 367] on link "Pure Block Management Limited" at bounding box center [306, 371] width 571 height 16
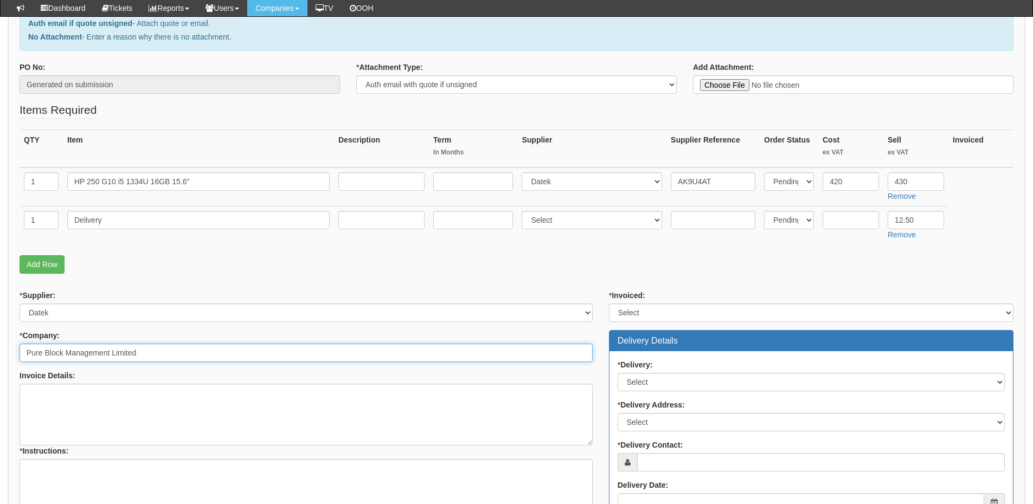
type input "Pure Block Management Limited"
click at [61, 482] on textarea "* Instructions:" at bounding box center [306, 490] width 573 height 62
drag, startPoint x: 128, startPoint y: 460, endPoint x: 127, endPoint y: 468, distance: 7.8
click at [128, 461] on textarea "1x" at bounding box center [306, 490] width 573 height 62
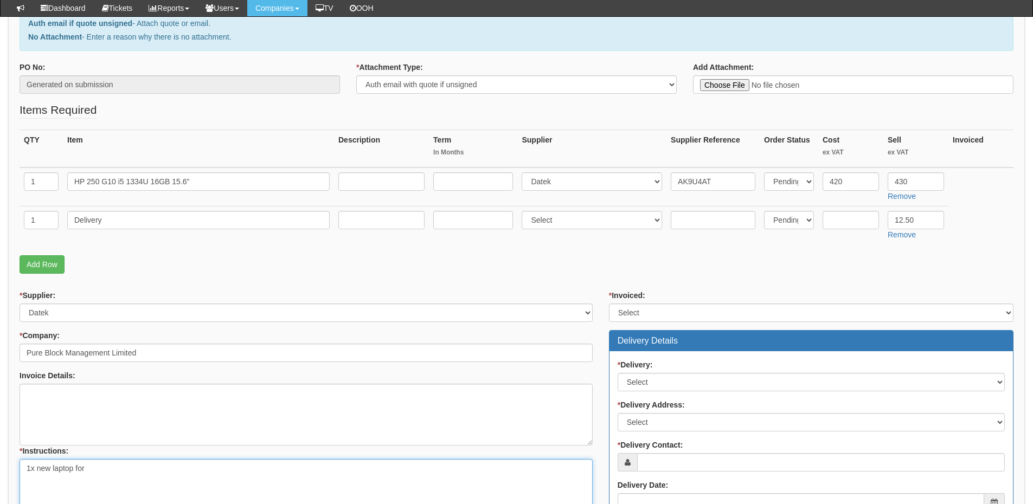
paste textarea "Louise Doyle"
type textarea "1x new laptop for Louise Doyle"
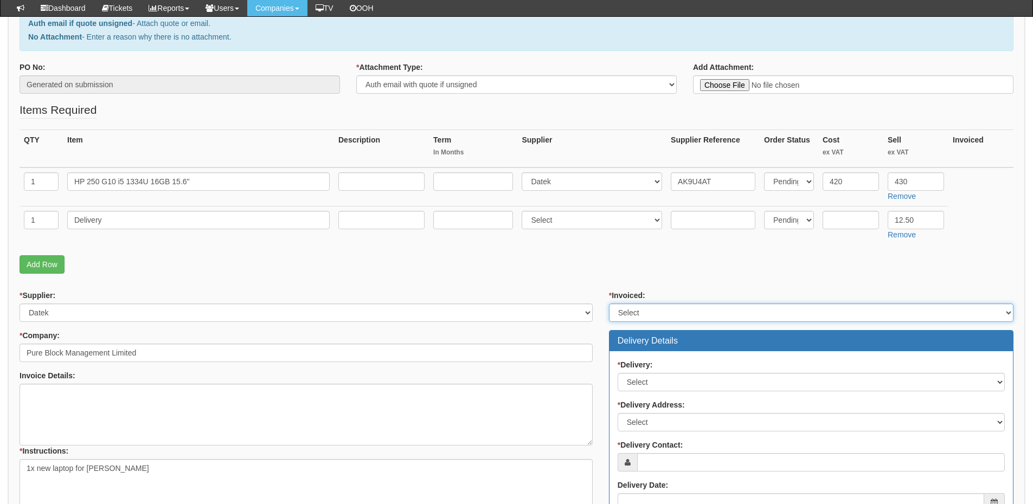
click at [628, 313] on select "Select Yes No N/A STB (part of order)" at bounding box center [811, 313] width 404 height 18
select select "2"
click at [609, 304] on select "Select Yes No N/A STB (part of order)" at bounding box center [811, 313] width 404 height 18
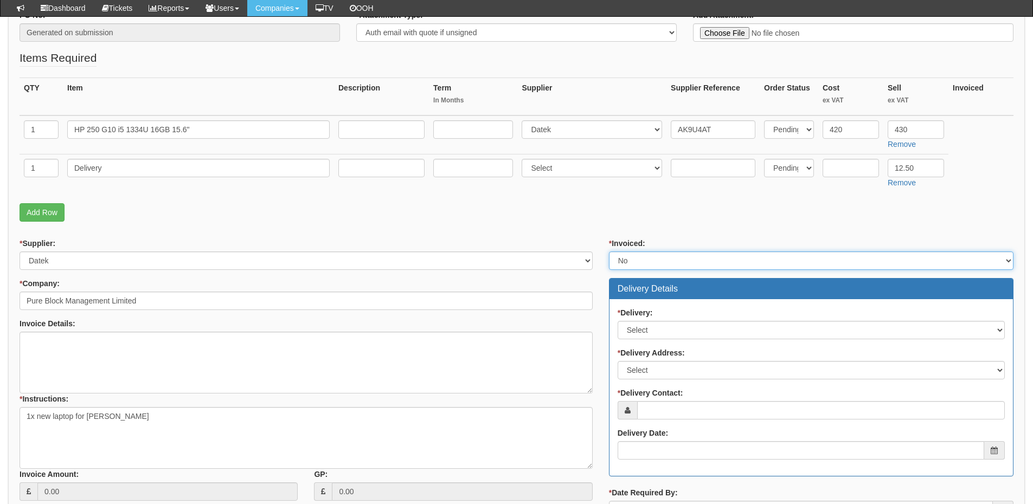
scroll to position [271, 0]
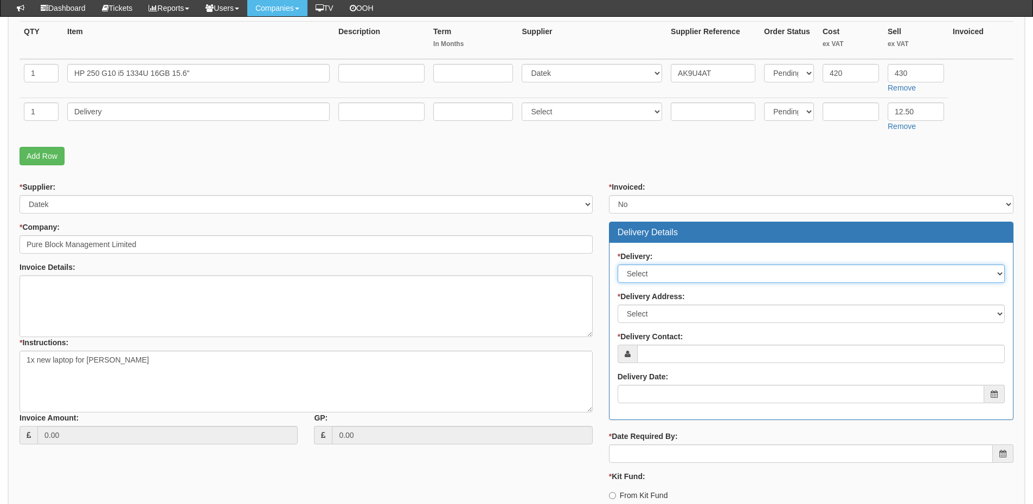
click at [656, 276] on select "Select No Not Applicable Yes" at bounding box center [810, 274] width 387 height 18
select select "1"
click at [617, 265] on select "Select No Not Applicable Yes" at bounding box center [810, 274] width 387 height 18
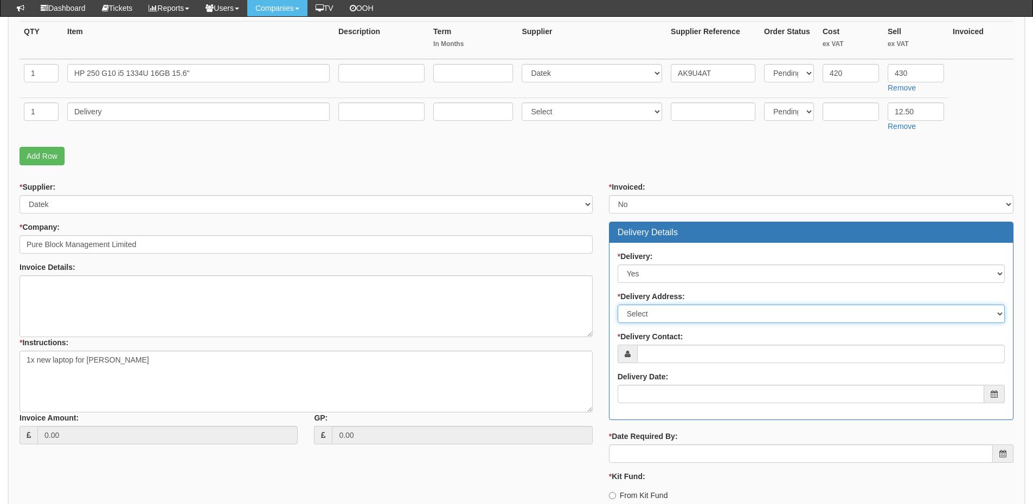
click at [648, 320] on select "Select Not Applicable Main Address - HU1 1XE Other" at bounding box center [810, 314] width 387 height 18
select select "other"
click at [617, 305] on select "Select Not Applicable Main Address - HU1 1XE Other" at bounding box center [810, 314] width 387 height 18
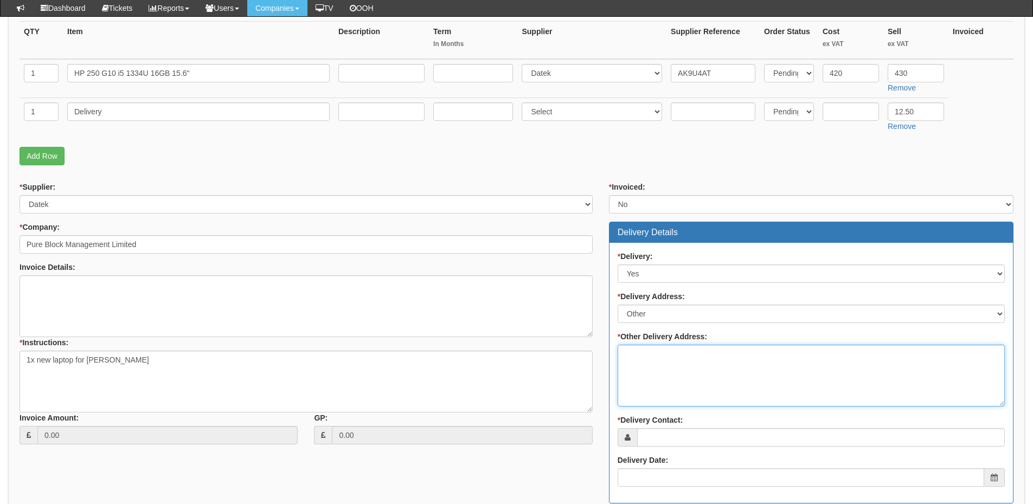
click at [651, 365] on textarea "* Other Delivery Address:" at bounding box center [810, 376] width 387 height 62
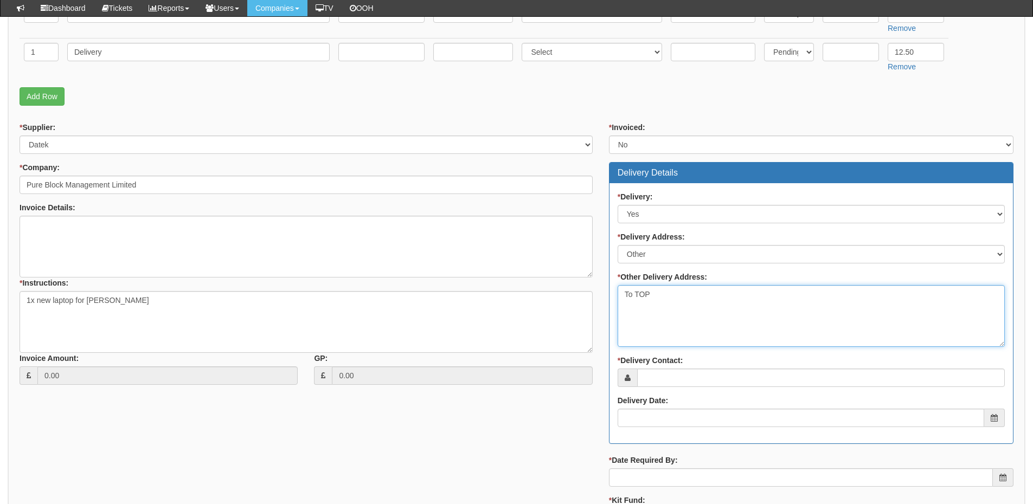
scroll to position [434, 0]
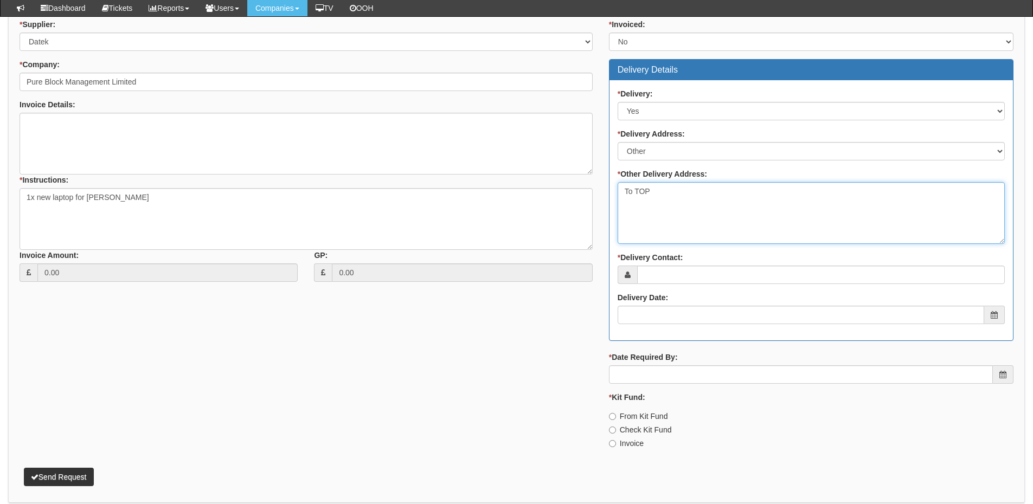
type textarea "To TOP"
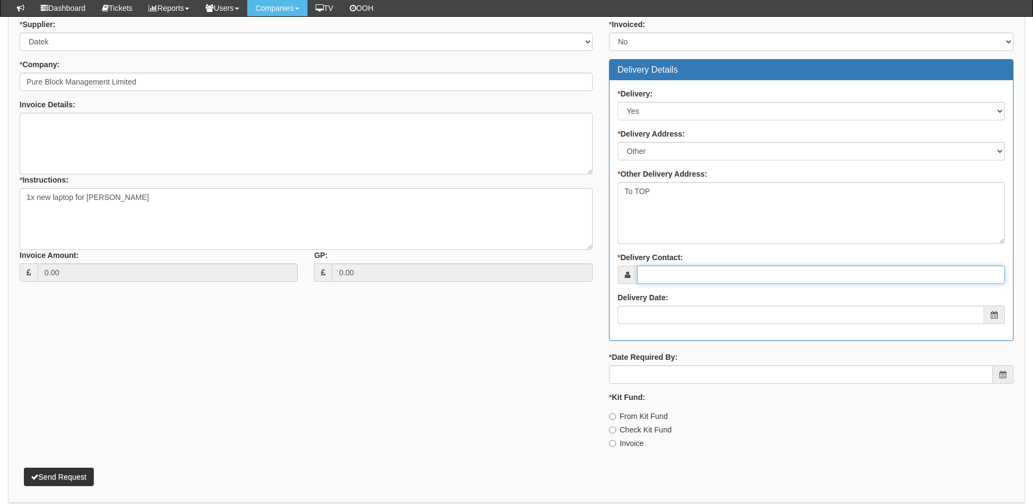
click at [661, 275] on input "* Delivery Contact:" at bounding box center [821, 275] width 368 height 18
click at [651, 275] on input "E.laine Dennison" at bounding box center [821, 275] width 368 height 18
type input "Elaine Dennison"
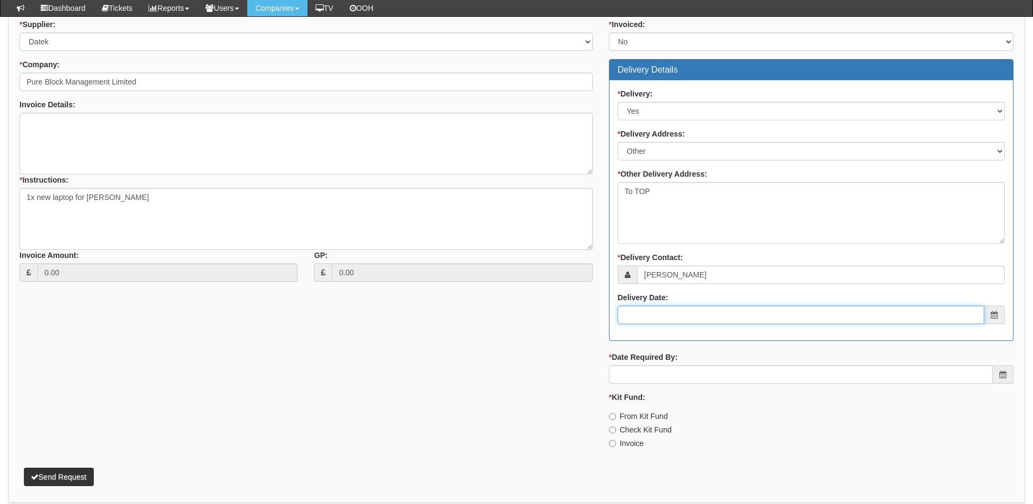
click at [657, 308] on input "Delivery Date:" at bounding box center [800, 315] width 366 height 18
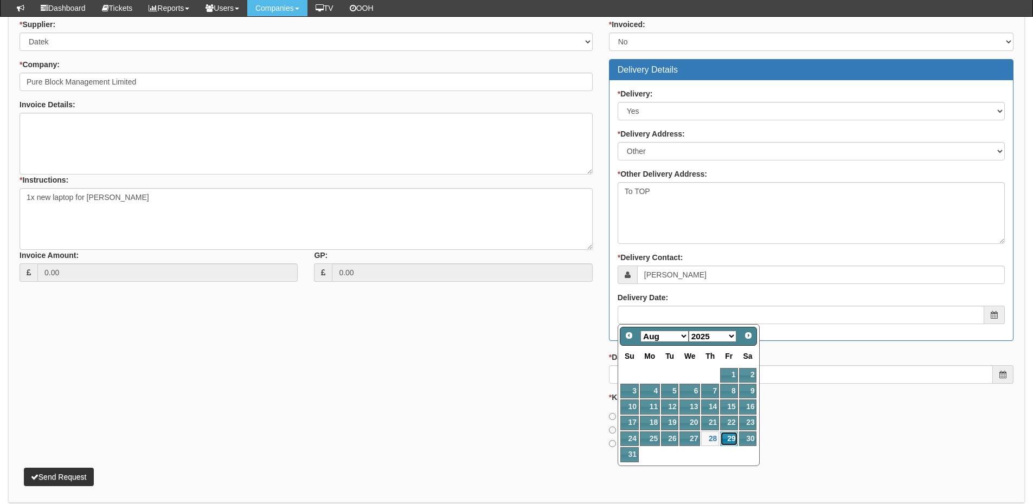
click at [732, 438] on link "29" at bounding box center [728, 438] width 17 height 15
type input "2025-08-29"
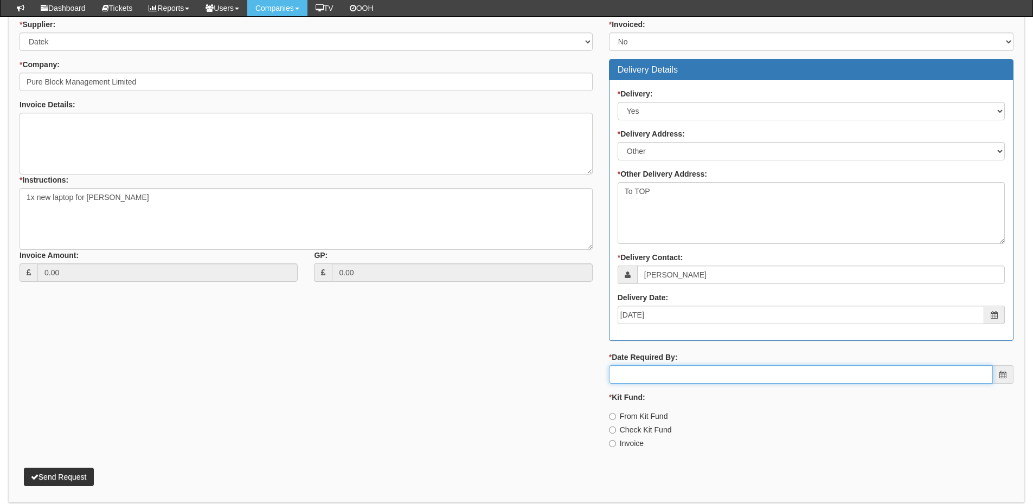
click at [695, 376] on input "* Date Required By:" at bounding box center [801, 374] width 384 height 18
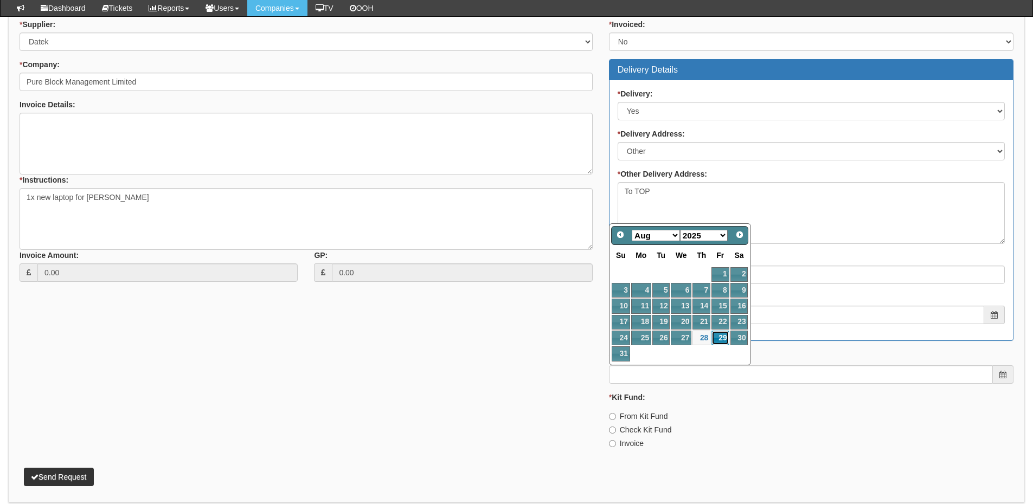
click at [715, 335] on link "29" at bounding box center [719, 338] width 17 height 15
type input "2025-08-29"
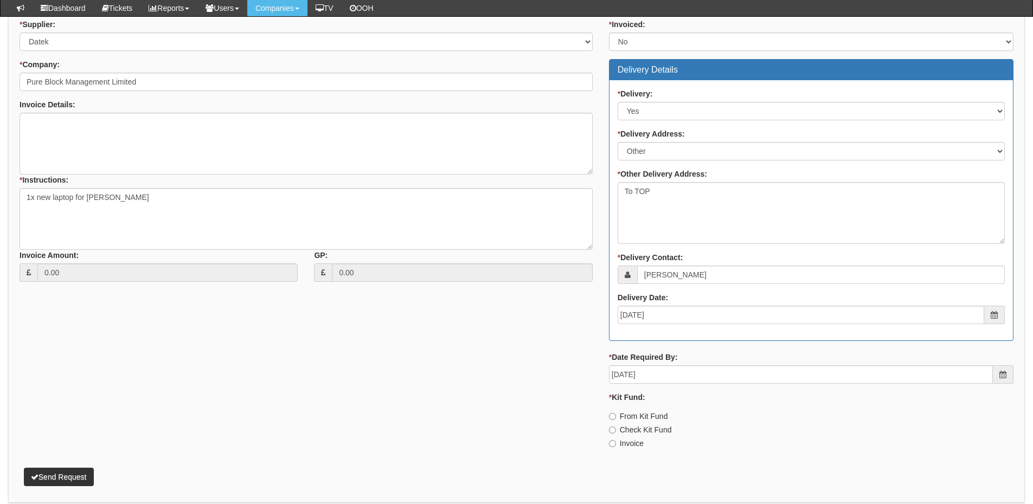
click at [620, 443] on label "Invoice" at bounding box center [626, 443] width 35 height 11
click at [616, 420] on input "Invoice" at bounding box center [612, 416] width 7 height 7
radio input "true"
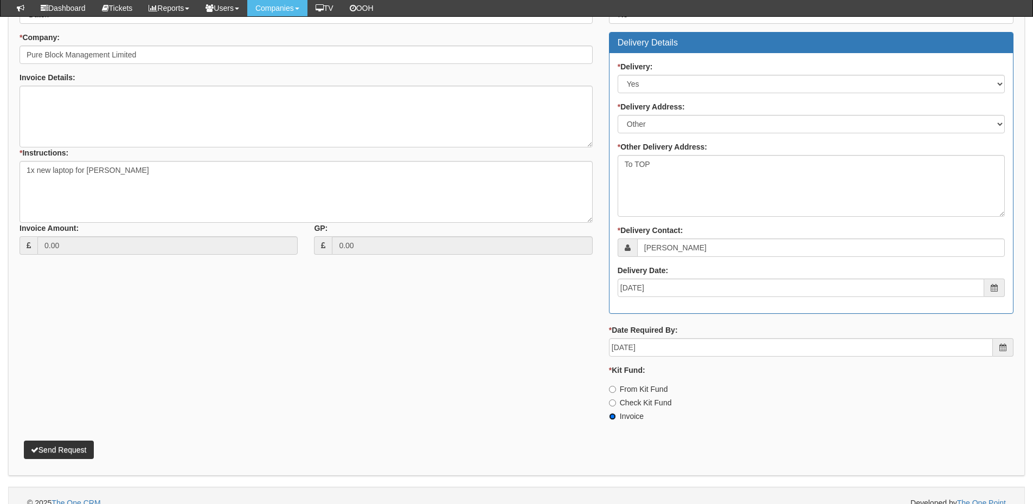
scroll to position [476, 0]
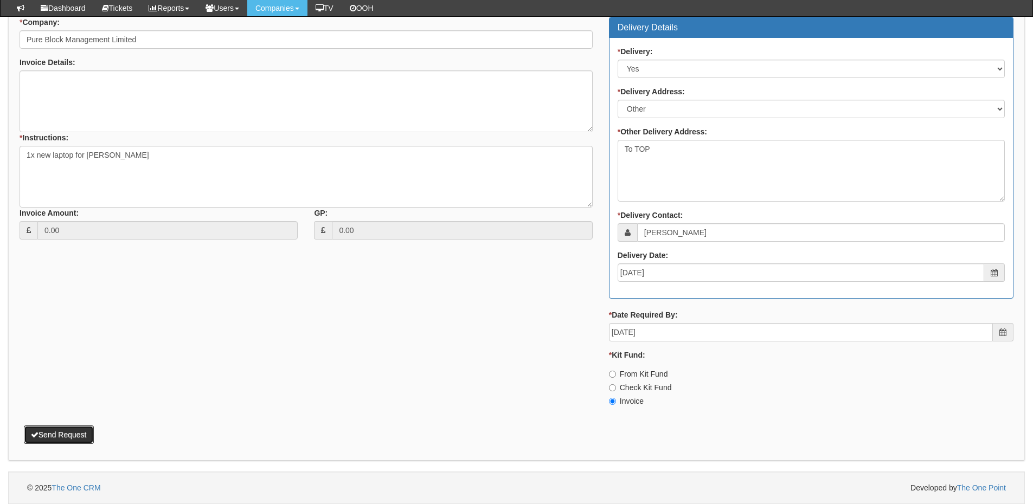
click at [67, 440] on button "Send Request" at bounding box center [59, 435] width 70 height 18
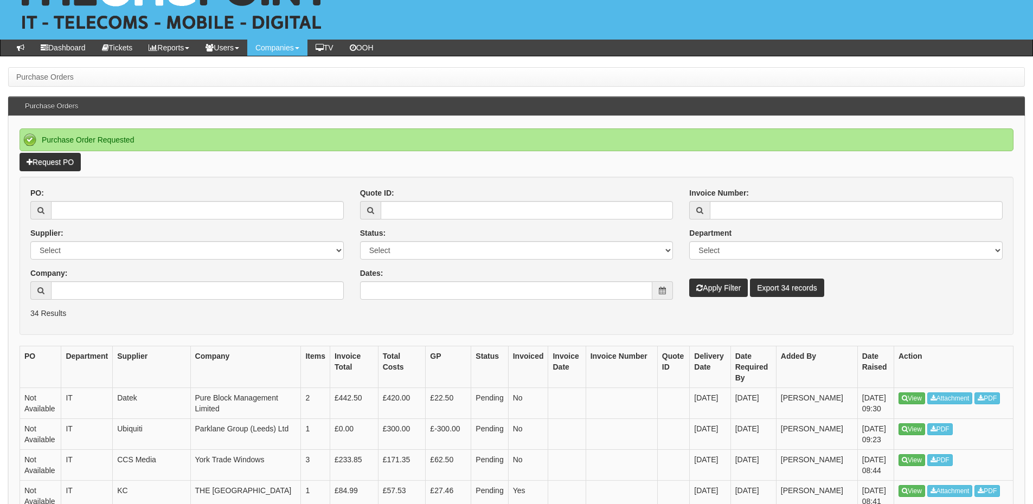
scroll to position [108, 0]
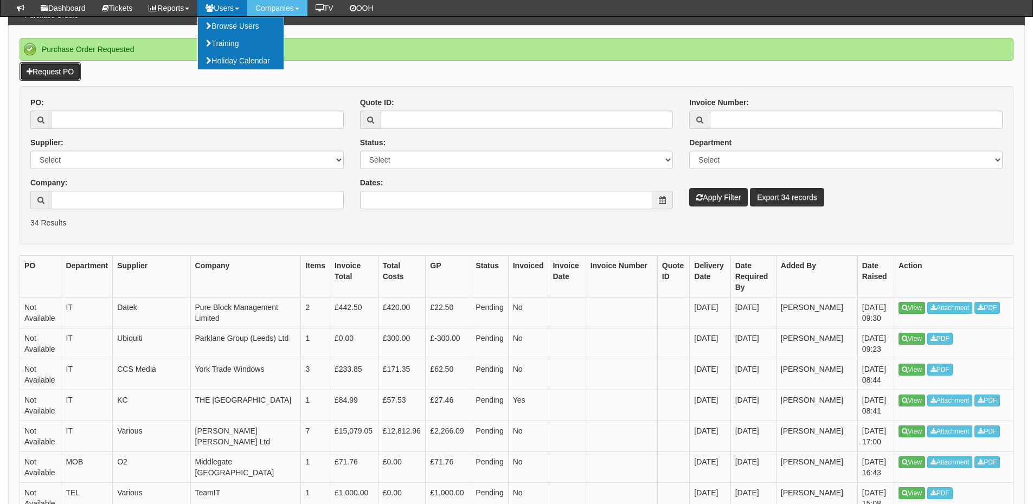
click at [54, 70] on link "Request PO" at bounding box center [50, 71] width 61 height 18
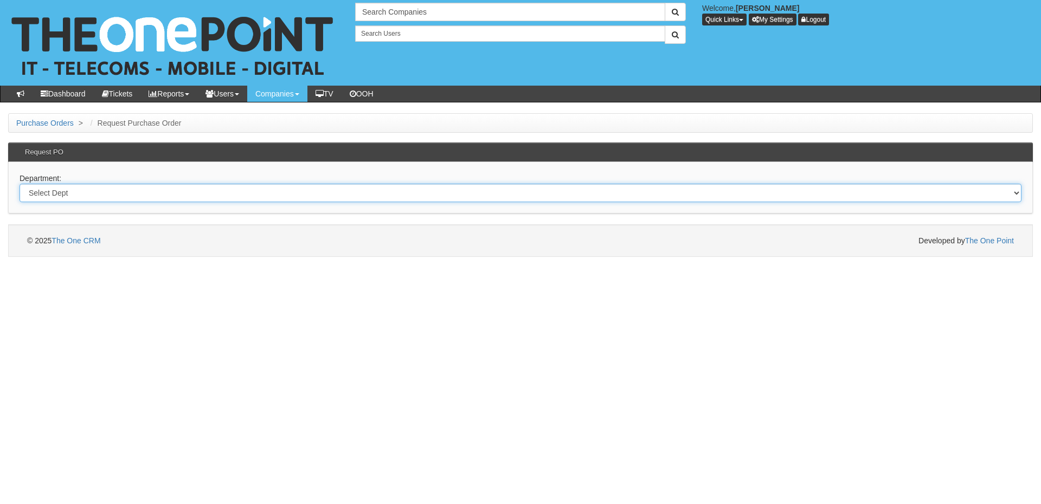
click at [163, 196] on select "Select Dept Digital Internal IT Mobiles Marketing Telecoms" at bounding box center [521, 193] width 1002 height 18
select select "?pipeID=&dept=IT"
click at [20, 184] on select "Select Dept Digital Internal IT Mobiles Marketing Telecoms" at bounding box center [521, 193] width 1002 height 18
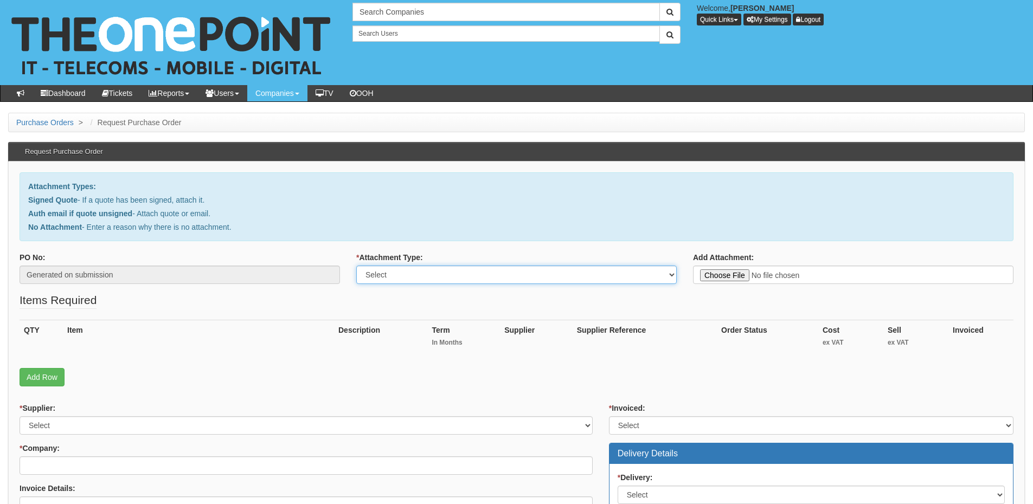
click at [398, 273] on select "Select Signed Quote Auth email with quote if unsigned No Attachment" at bounding box center [516, 275] width 320 height 18
select select "No Attachment"
click at [356, 266] on select "Select Signed Quote Auth email with quote if unsigned No Attachment" at bounding box center [516, 275] width 320 height 18
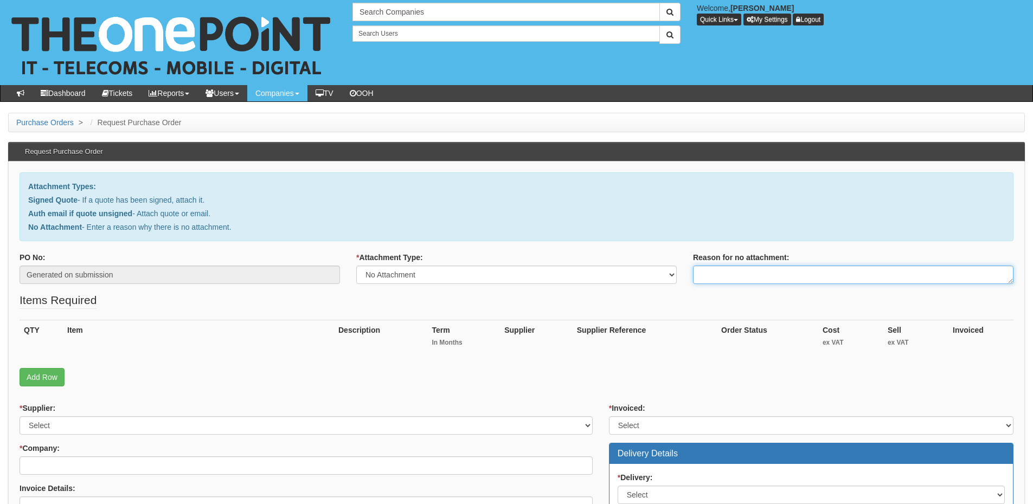
click at [701, 277] on textarea "Reason for no attachment:" at bounding box center [853, 275] width 320 height 18
drag, startPoint x: 763, startPoint y: 275, endPoint x: 701, endPoint y: 248, distance: 66.8
click at [763, 275] on textarea "Linked to ticket" at bounding box center [853, 275] width 320 height 18
click at [777, 272] on textarea "Linked to ticket" at bounding box center [853, 275] width 320 height 18
click at [780, 272] on textarea "Linked to ticket 422240" at bounding box center [853, 275] width 320 height 18
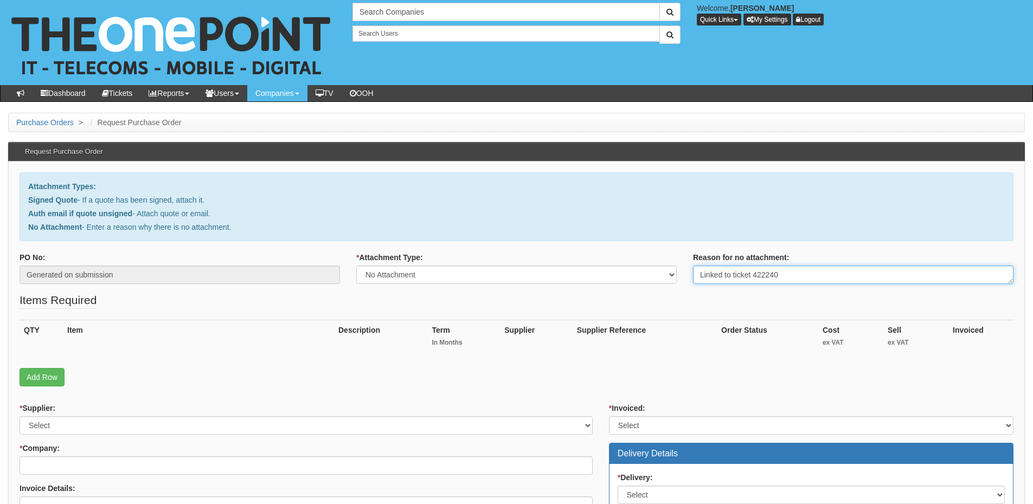
click at [780, 272] on textarea "Linked to ticket 422240" at bounding box center [853, 275] width 320 height 18
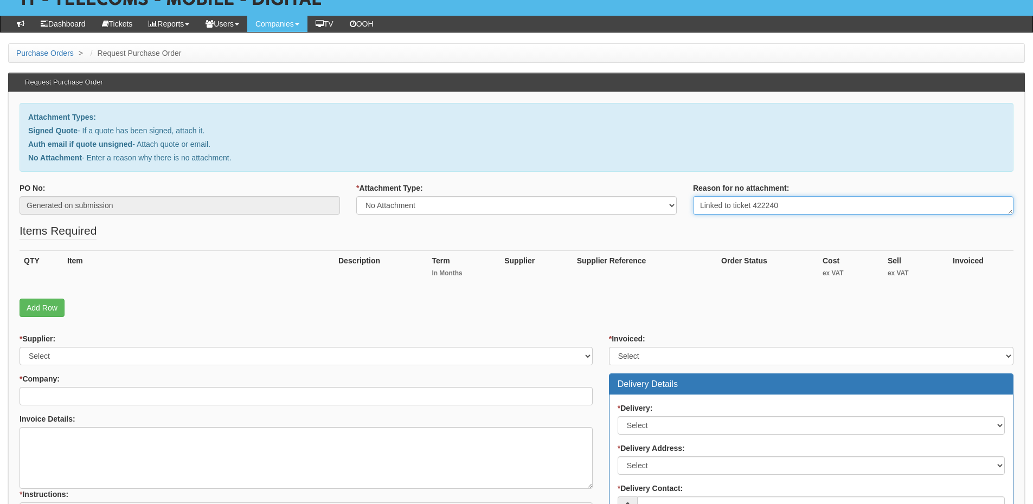
scroll to position [163, 0]
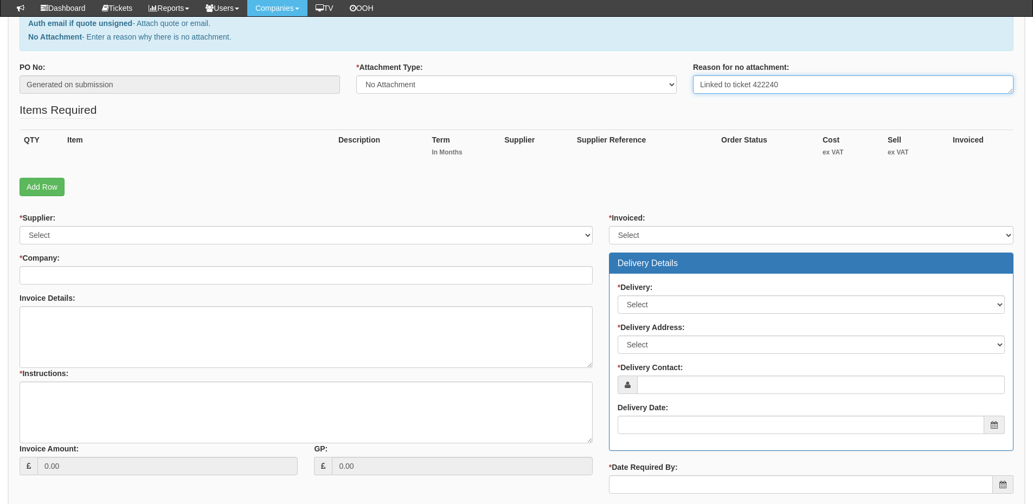
type textarea "Linked to ticket 422240"
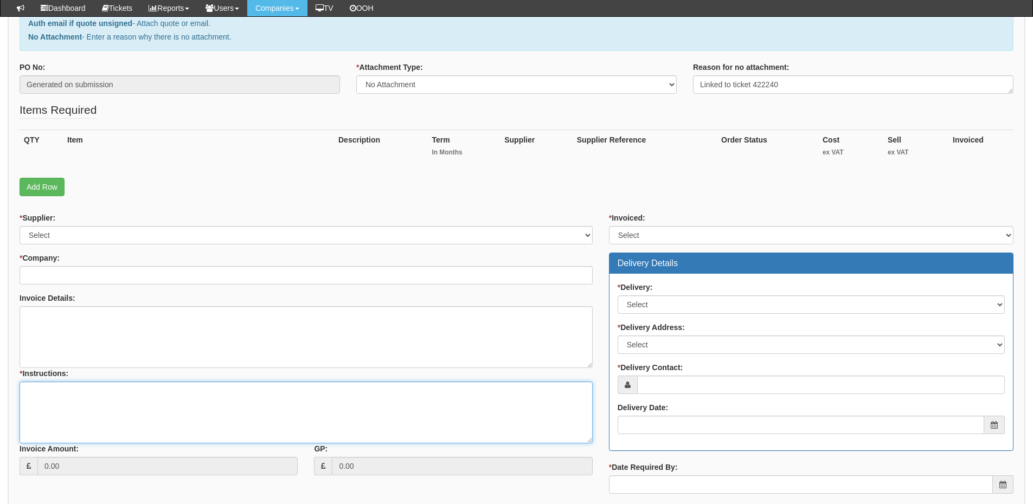
click at [158, 401] on textarea "* Instructions:" at bounding box center [306, 413] width 573 height 62
paste textarea "Linked to ticket 422240"
type textarea "Linked to ticket 422240"
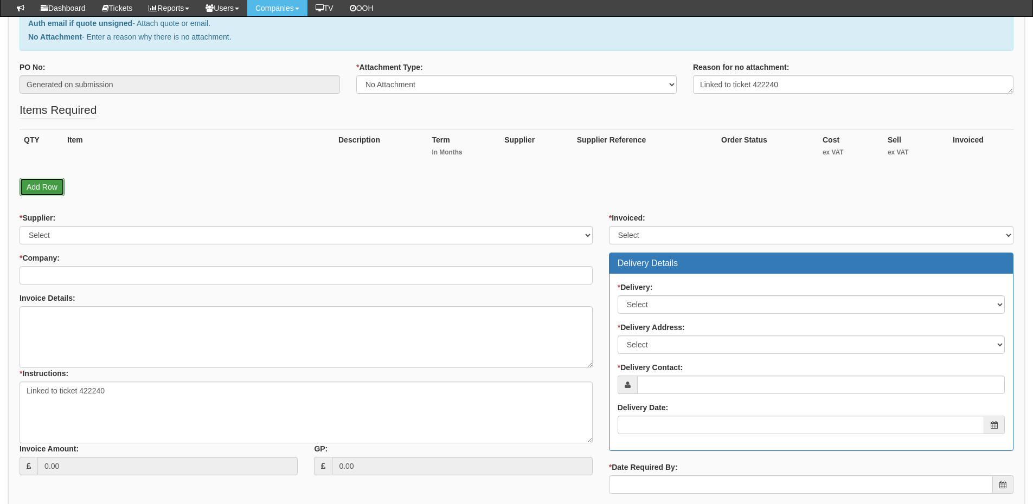
click at [49, 191] on link "Add Row" at bounding box center [42, 187] width 45 height 18
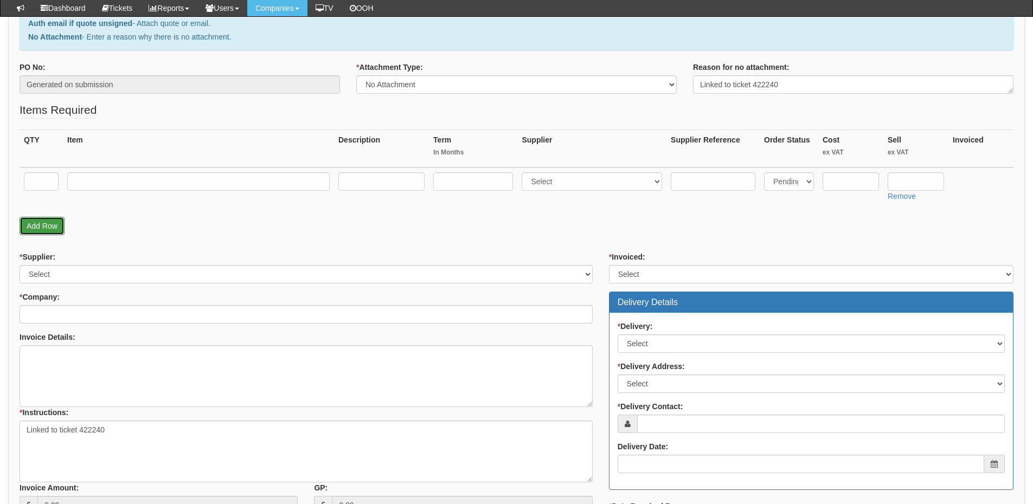
click at [49, 219] on link "Add Row" at bounding box center [42, 226] width 45 height 18
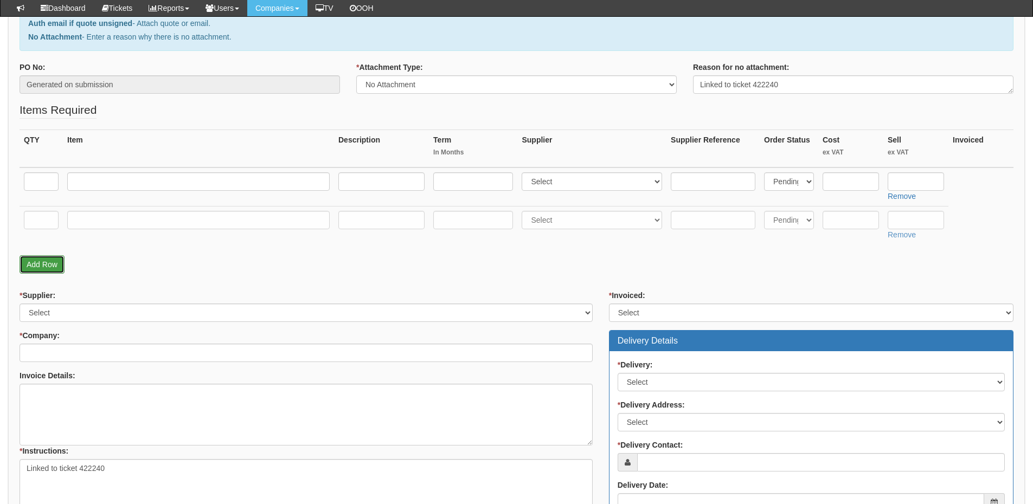
click at [44, 257] on link "Add Row" at bounding box center [42, 264] width 45 height 18
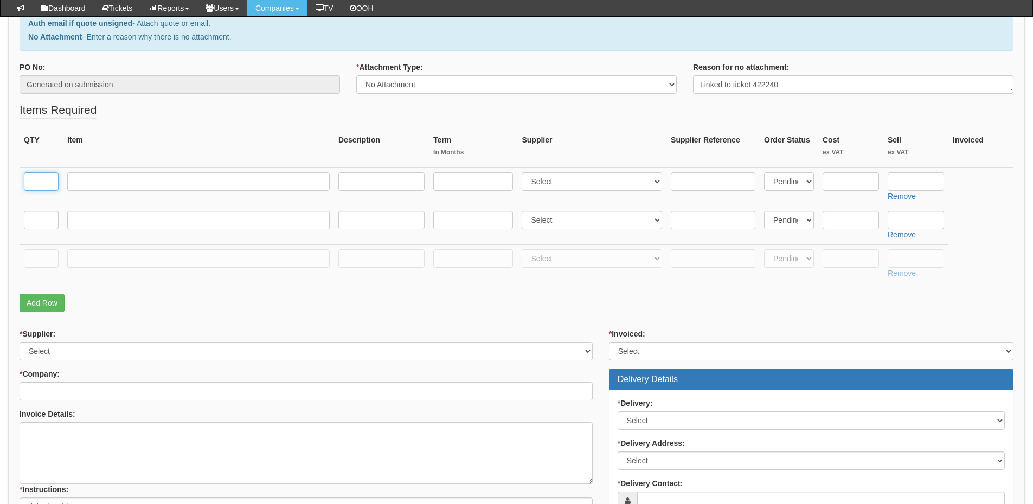
click at [38, 185] on input "text" at bounding box center [41, 181] width 35 height 18
type input "2"
click at [38, 223] on input "text" at bounding box center [41, 220] width 35 height 18
type input "2"
click at [35, 259] on input "text" at bounding box center [41, 258] width 35 height 18
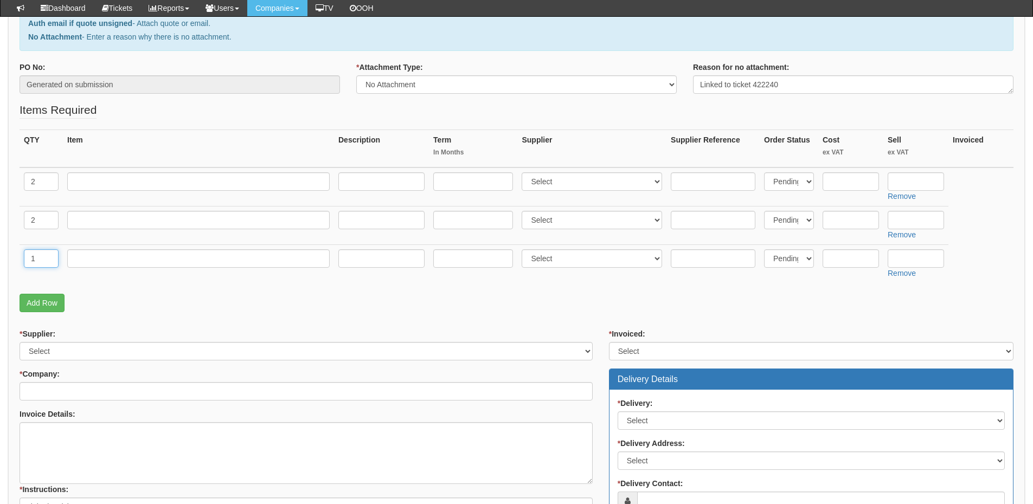
type input "1"
click at [73, 259] on input "text" at bounding box center [198, 258] width 262 height 18
type input "Delivery"
click at [918, 262] on input "text" at bounding box center [915, 258] width 56 height 18
type input "12.50"
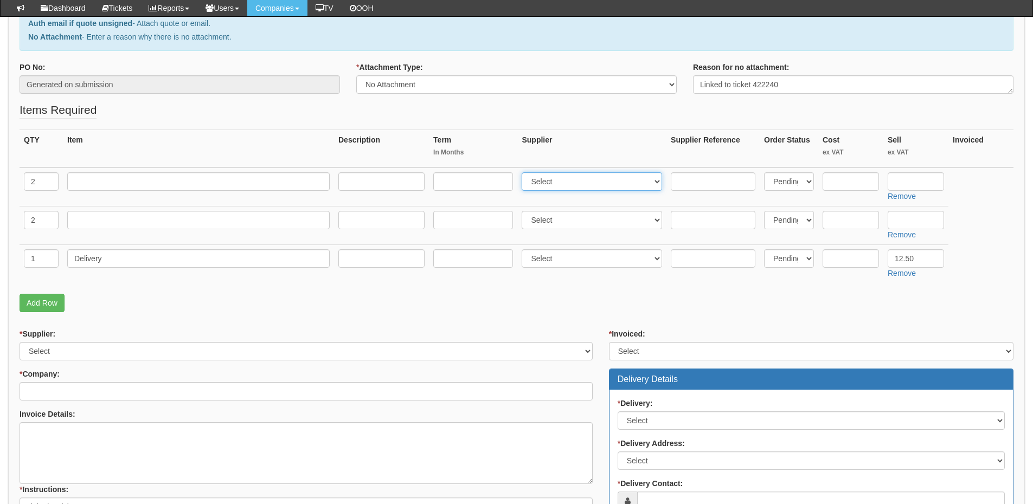
click at [572, 182] on select "Select 123 REG.co.uk 1Password 3 4Gon AA Jones Electric Ltd Abzorb Access Group…" at bounding box center [591, 181] width 140 height 18
select select "13"
click at [524, 172] on select "Select 123 REG.co.uk 1Password 3 4Gon AA Jones Electric Ltd Abzorb Access Group…" at bounding box center [591, 181] width 140 height 18
click at [556, 214] on select "Select 123 REG.co.uk 1Password 3 4Gon AA Jones Electric Ltd Abzorb Access Group…" at bounding box center [591, 220] width 140 height 18
select select "13"
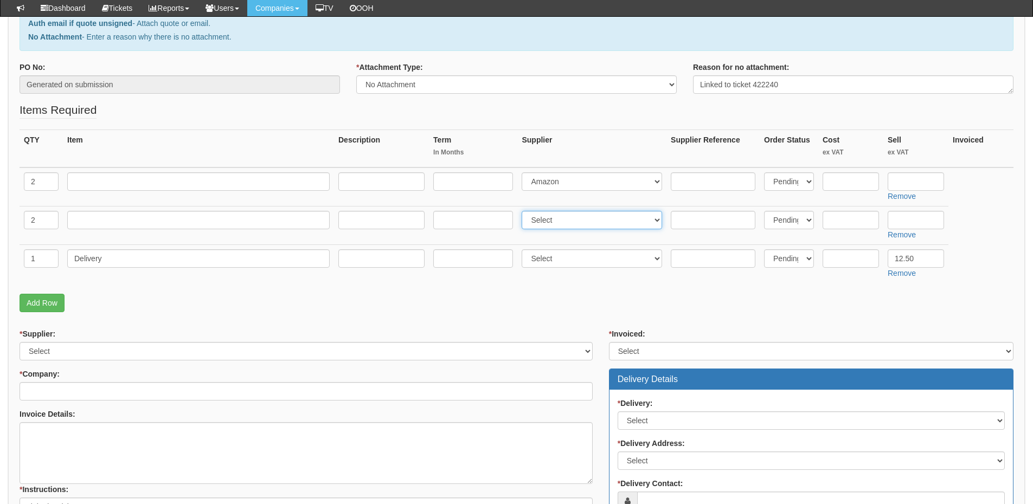
click at [524, 211] on select "Select 123 REG.co.uk 1Password 3 4Gon AA Jones Electric Ltd Abzorb Access Group…" at bounding box center [591, 220] width 140 height 18
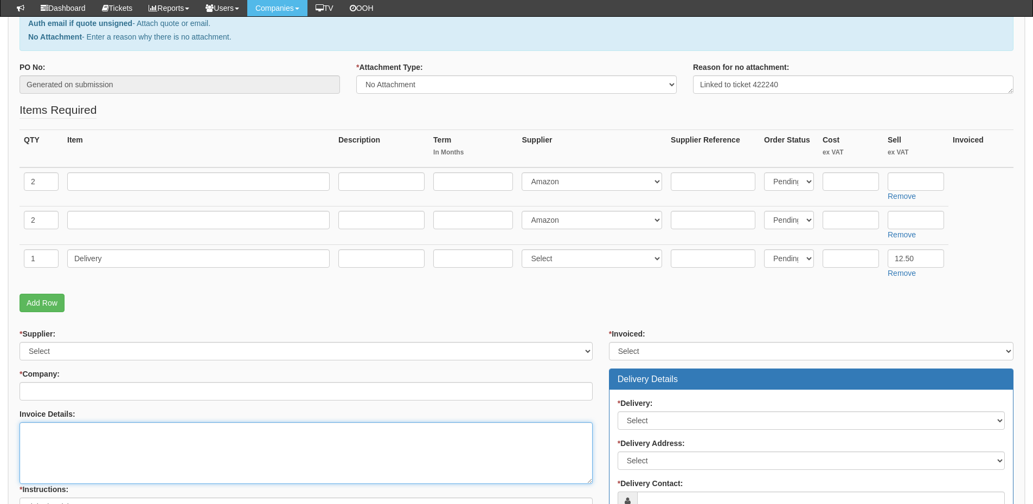
click at [89, 440] on textarea "Invoice Details:" at bounding box center [306, 453] width 573 height 62
paste textarea "0000016593"
type textarea "Please use PO 0000016593"
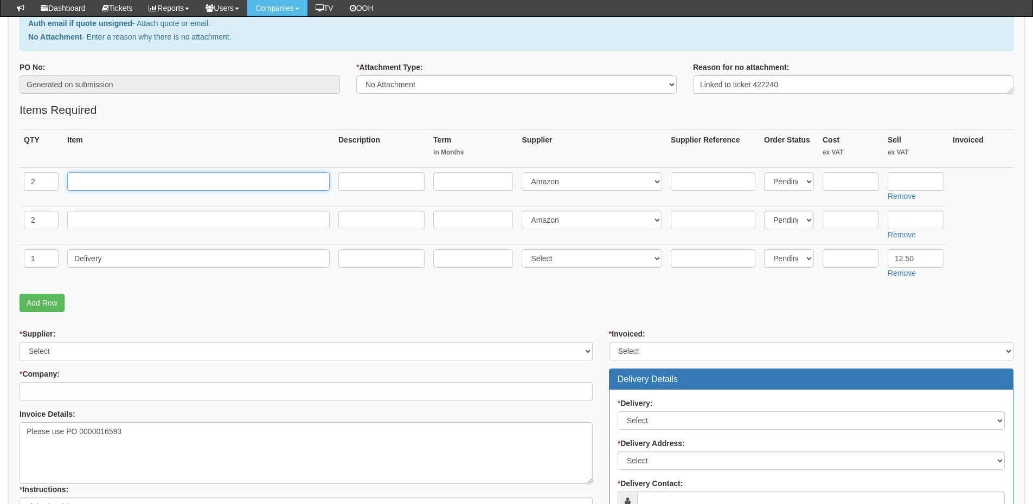
click at [107, 182] on input "text" at bounding box center [198, 181] width 262 height 18
paste input "NULUA M501 WIRELESS TRACKBALL MOUSE - BLUE"
type input "NULUA M501 WIRELESS TRACKBALL MOUSE - BLUE"
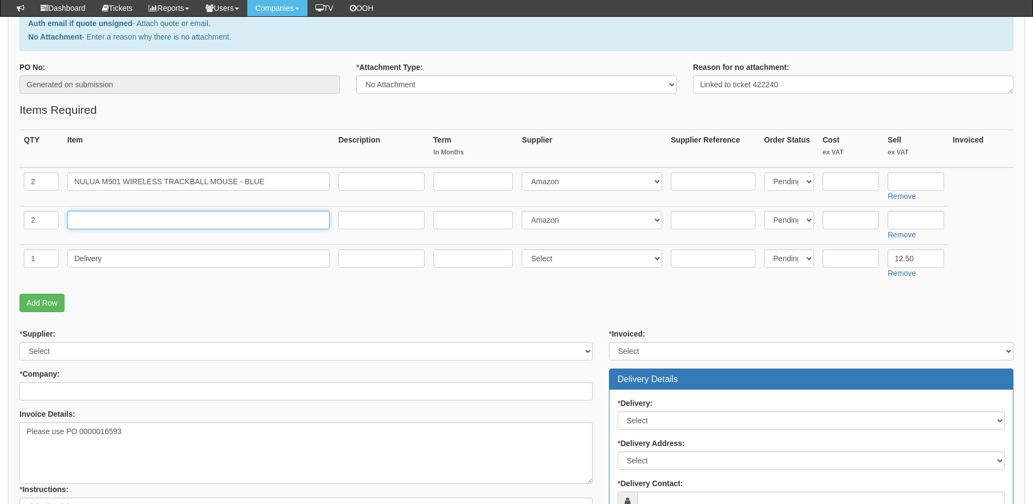
click at [141, 224] on input "text" at bounding box center [198, 220] width 262 height 18
paste input "NULUA M501 WIRELESS TRACKBALL MOUSE - GREEN"
type input "NULUA M501 WIRELESS TRACKBALL MOUSE - GREEN"
drag, startPoint x: 39, startPoint y: 176, endPoint x: 25, endPoint y: 182, distance: 14.8
click at [25, 182] on input "2" at bounding box center [41, 181] width 35 height 18
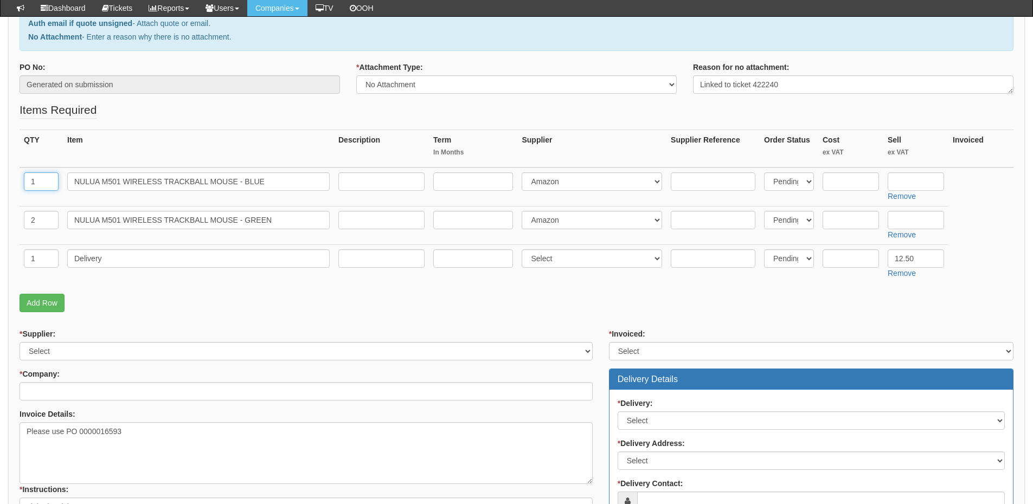
drag, startPoint x: 41, startPoint y: 180, endPoint x: 27, endPoint y: 182, distance: 13.6
click at [27, 182] on input "1" at bounding box center [41, 181] width 35 height 18
type input "2"
click at [908, 184] on input "text" at bounding box center [915, 181] width 56 height 18
type input "31.99"
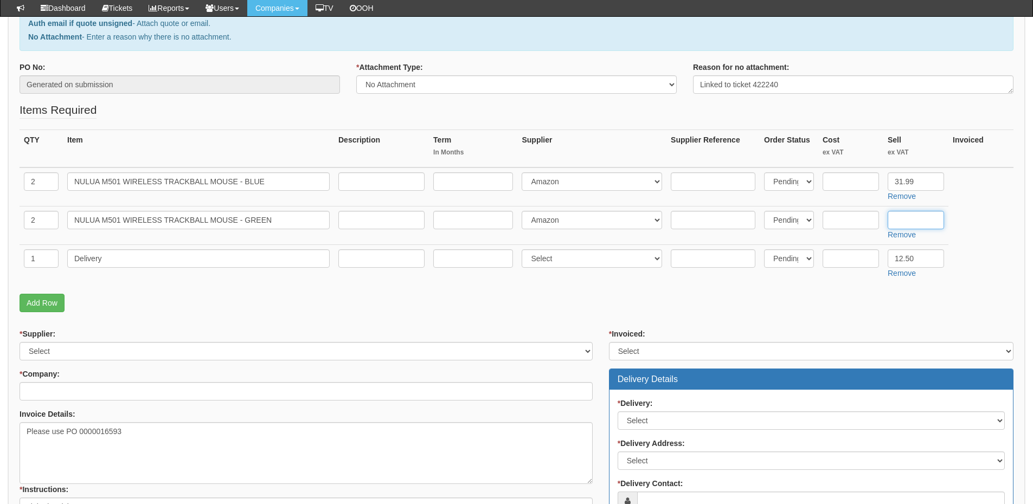
click at [913, 220] on input "text" at bounding box center [915, 220] width 56 height 18
type input "31.99"
click at [859, 221] on input "text" at bounding box center [850, 220] width 56 height 18
type input "27"
click at [841, 176] on input "text" at bounding box center [850, 181] width 56 height 18
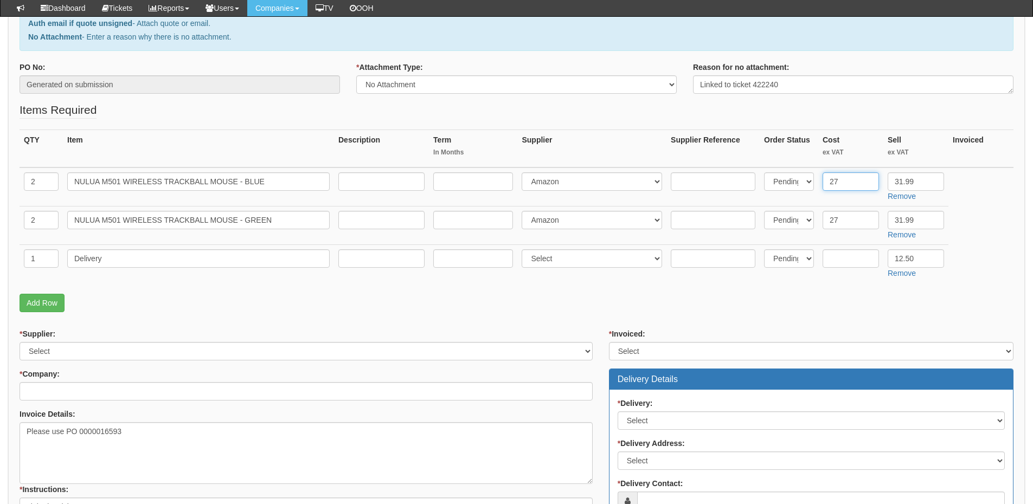
type input "27"
click at [131, 347] on select "Select 123 REG.co.uk 1Password 3 4Gon AA Jones Electric Ltd Abzorb Access Group…" at bounding box center [306, 351] width 573 height 18
select select "13"
click at [20, 342] on select "Select 123 REG.co.uk 1Password 3 4Gon AA Jones Electric Ltd Abzorb Access Group…" at bounding box center [306, 351] width 573 height 18
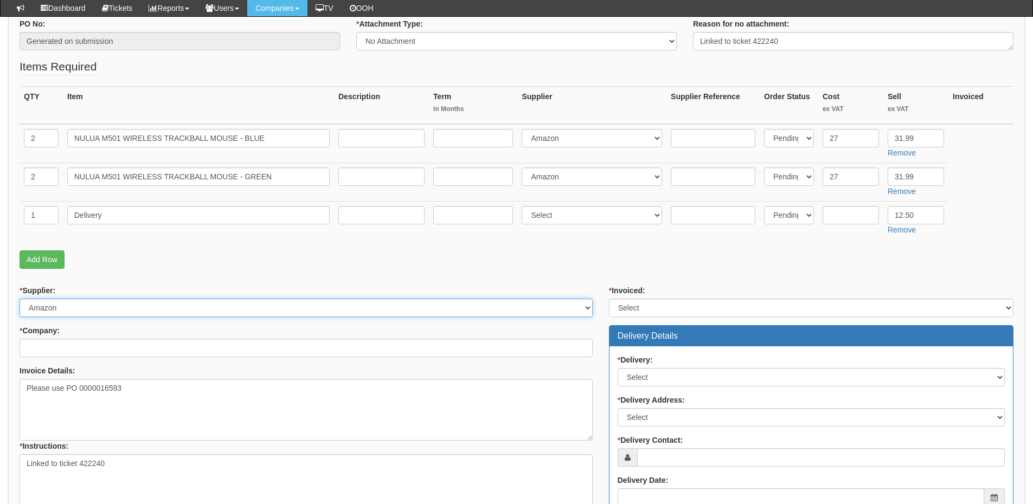
scroll to position [271, 0]
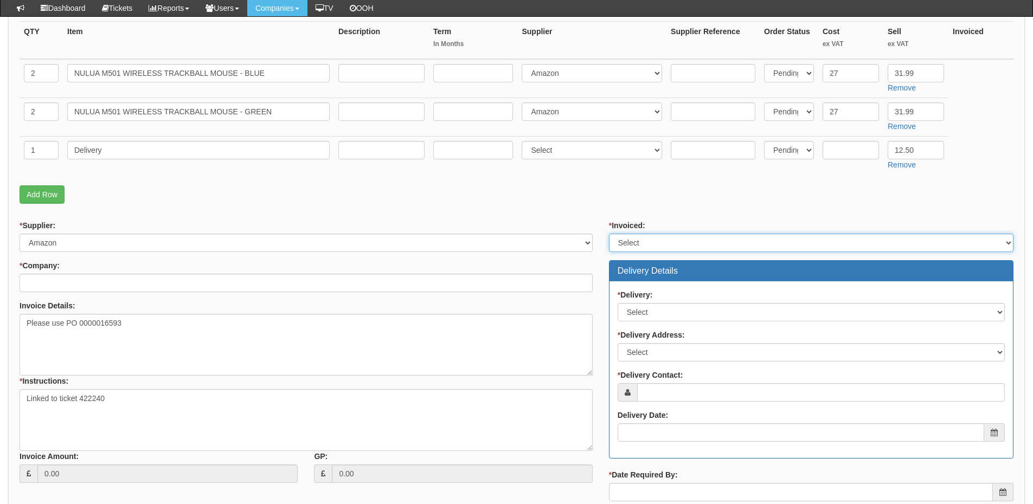
click at [658, 246] on select "Select Yes No N/A STB (part of order)" at bounding box center [811, 243] width 404 height 18
select select "2"
click at [609, 234] on select "Select Yes No N/A STB (part of order)" at bounding box center [811, 243] width 404 height 18
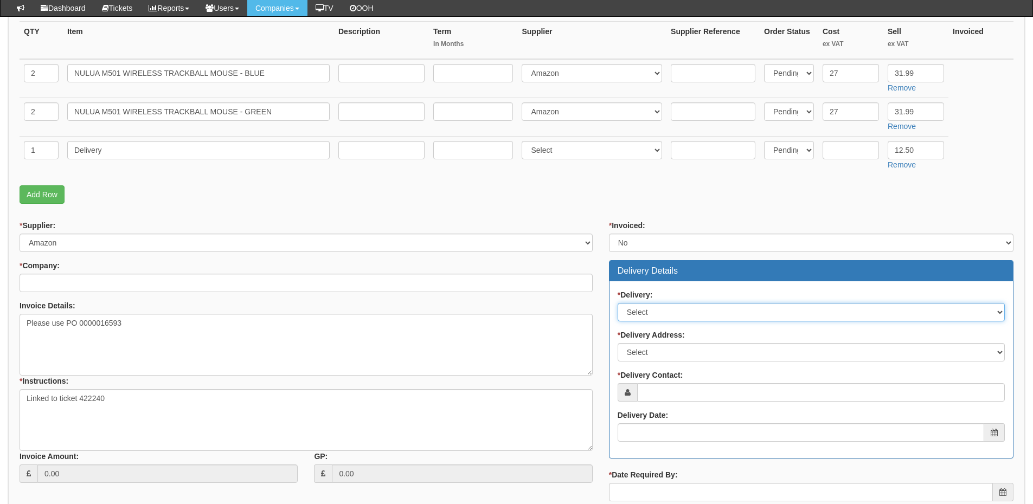
click at [658, 312] on select "Select No Not Applicable Yes" at bounding box center [810, 312] width 387 height 18
select select "1"
click at [617, 303] on select "Select No Not Applicable Yes" at bounding box center [810, 312] width 387 height 18
click at [645, 357] on select "Select Not Applicable Other" at bounding box center [810, 352] width 387 height 18
select select "other"
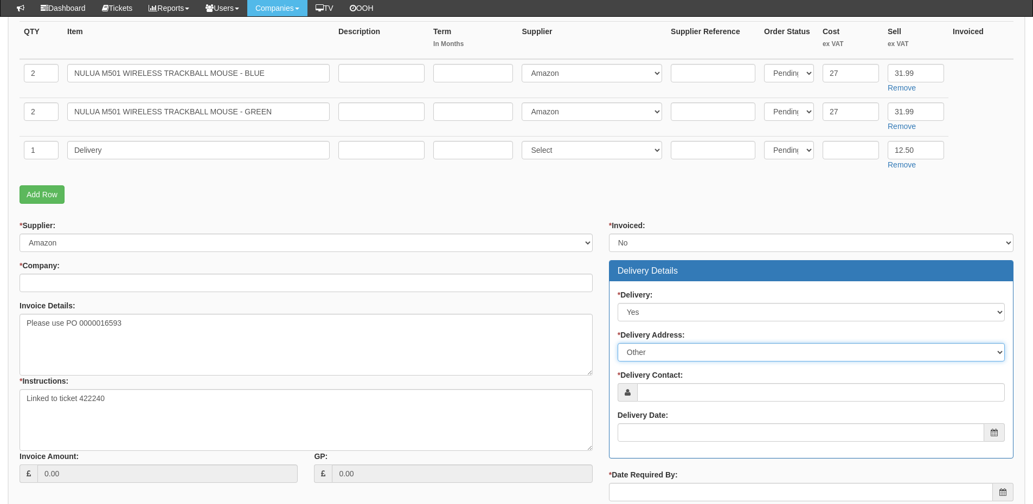
click at [617, 343] on select "Select Not Applicable Other" at bounding box center [810, 352] width 387 height 18
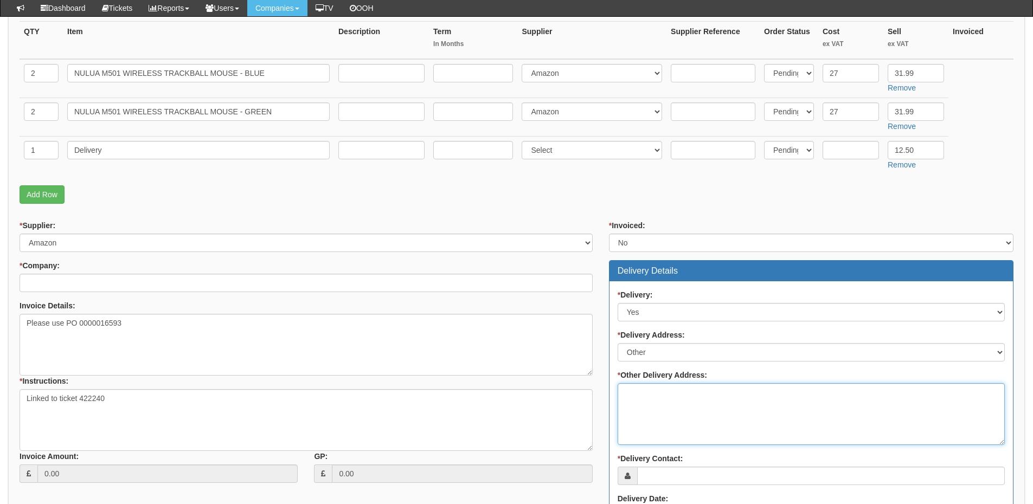
click at [649, 392] on textarea "* Other Delivery Address:" at bounding box center [810, 414] width 387 height 62
click at [663, 411] on textarea "To TOP and once in stock please deliver to:" at bounding box center [810, 414] width 387 height 62
paste textarea "6 OCEAN HOUSE WATERSIDE BUSINESS PARK LIVINGSTONE ROAD HESSLE HULL HU13 0EG"
type textarea "To TOP and once in stock please deliver to: 6 OCEAN HOUSE WATERSIDE BUSINESS PA…"
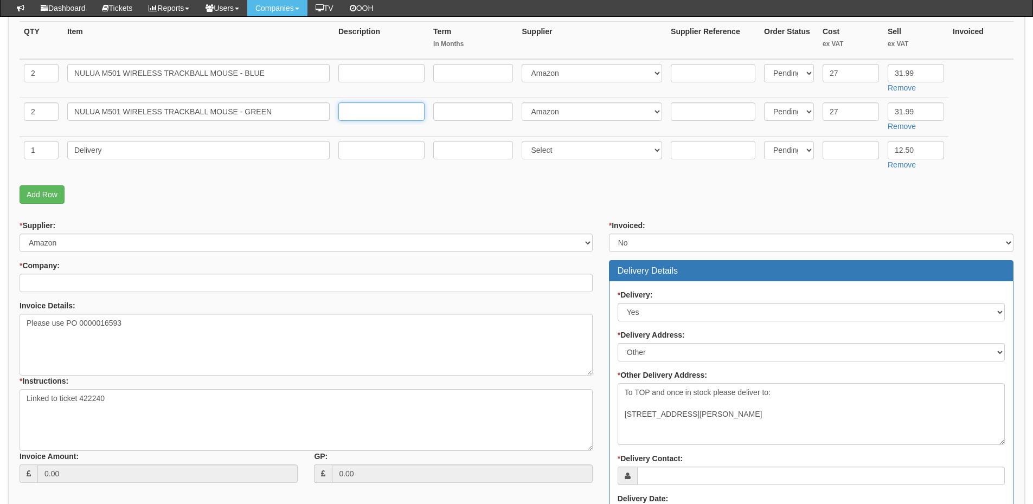
click at [395, 107] on input "text" at bounding box center [381, 111] width 86 height 18
paste input "https://www.amazon.co.uk/Trackball-Rechargeable-Ergonomic-Connection-Compatible…"
type input "https://www.amazon.co.uk/Trackball-Rechargeable-Ergonomic-Connection-Compatible…"
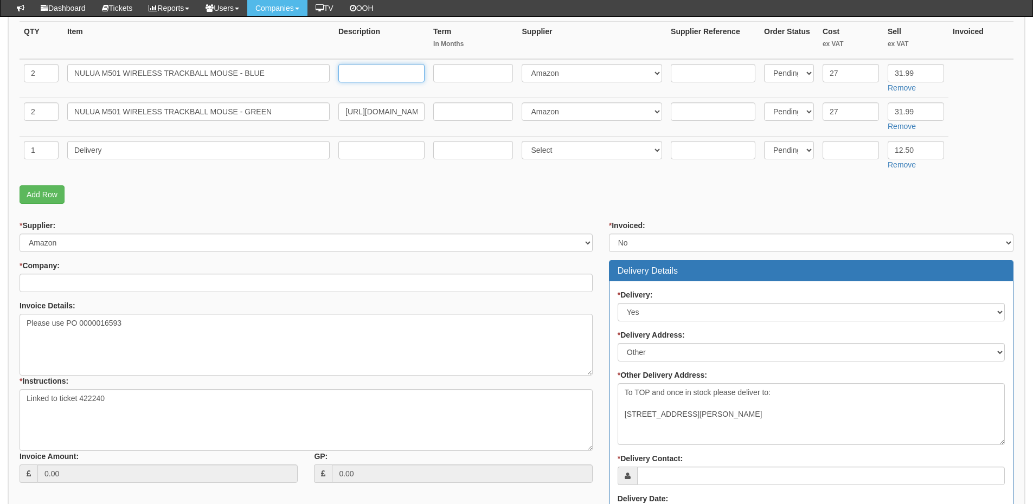
click at [383, 67] on input "text" at bounding box center [381, 73] width 86 height 18
paste input "https://www.amazon.co.uk/Trackball-Rechargeable-Ergonomic-Connection-Compatible…"
type input "https://www.amazon.co.uk/Trackball-Rechargeable-Ergonomic-Connection-Compatible…"
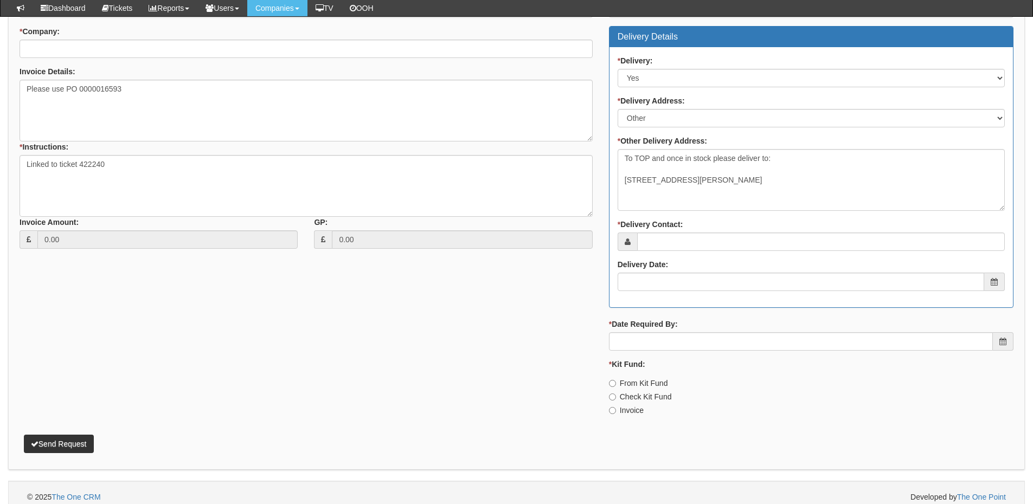
scroll to position [514, 0]
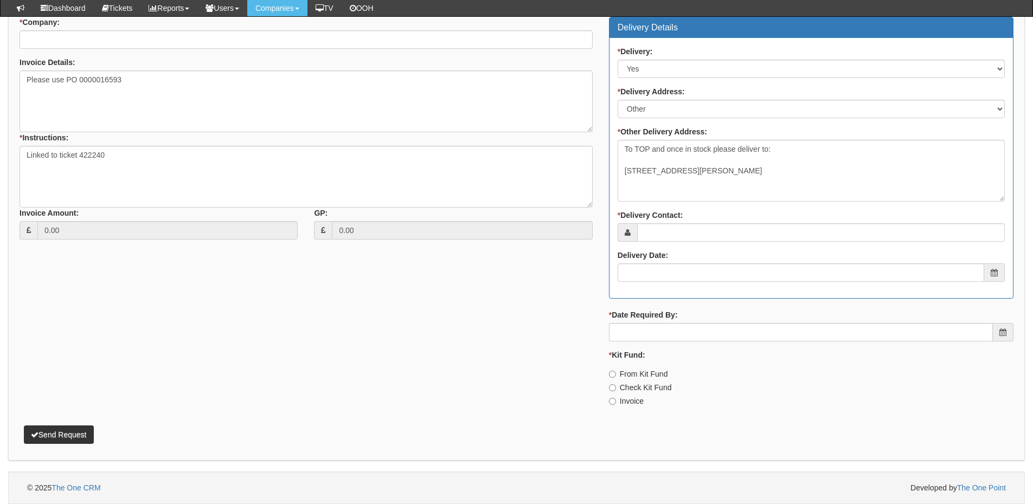
click at [625, 404] on label "Invoice" at bounding box center [626, 401] width 35 height 11
click at [616, 378] on input "Invoice" at bounding box center [612, 374] width 7 height 7
radio input "true"
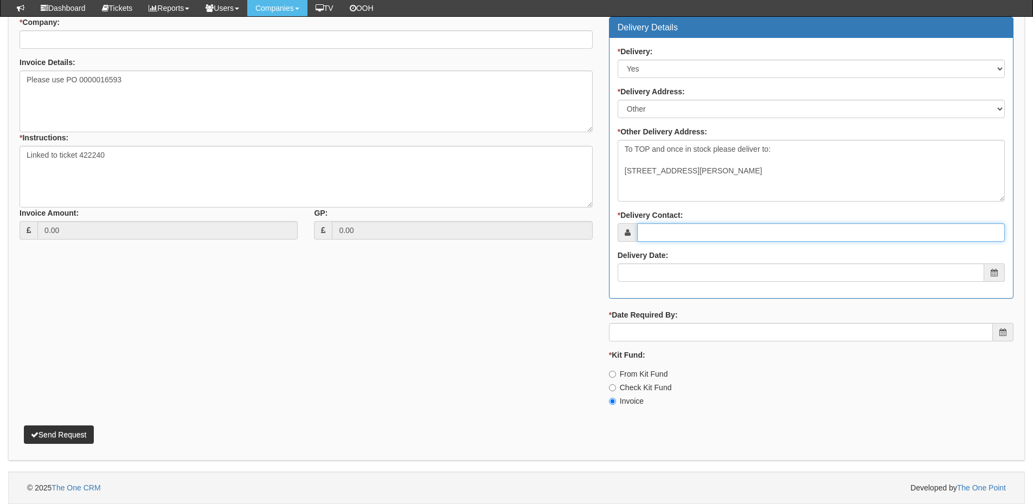
click at [673, 235] on input "* Delivery Contact:" at bounding box center [821, 232] width 368 height 18
click at [668, 230] on input "* Delivery Contact:" at bounding box center [821, 232] width 368 height 18
paste input "Kelly Canvess ​​​​"
type input "Kelly Canvess ​​​​"
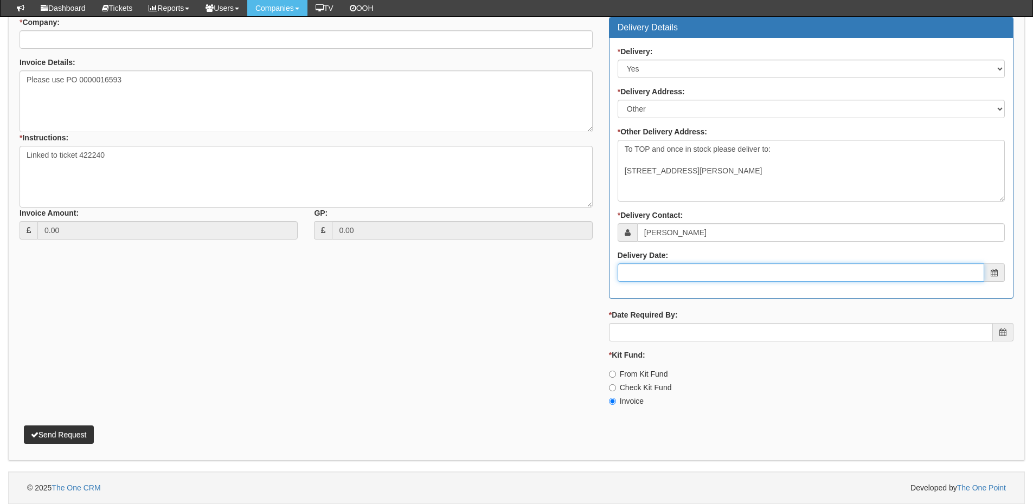
click at [674, 270] on input "Delivery Date:" at bounding box center [800, 272] width 366 height 18
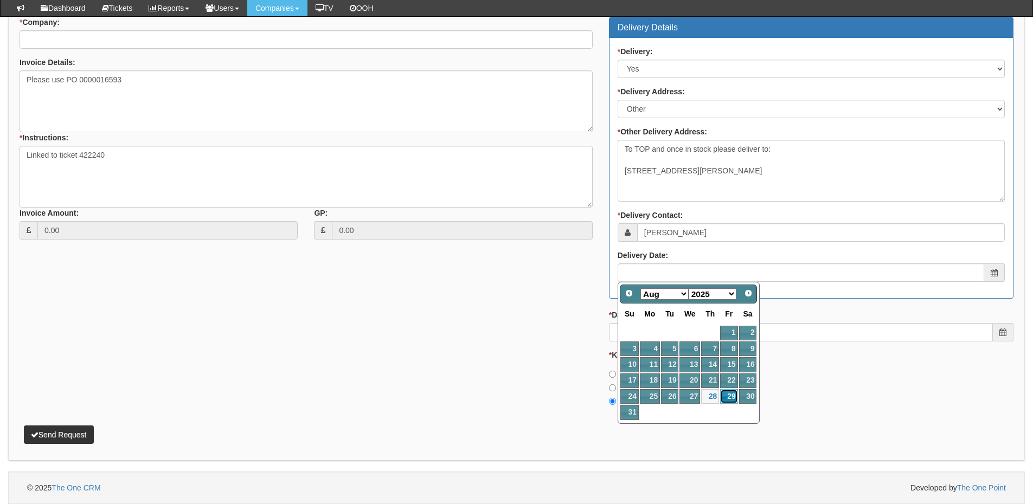
click at [724, 395] on link "29" at bounding box center [728, 396] width 17 height 15
type input "2025-08-29"
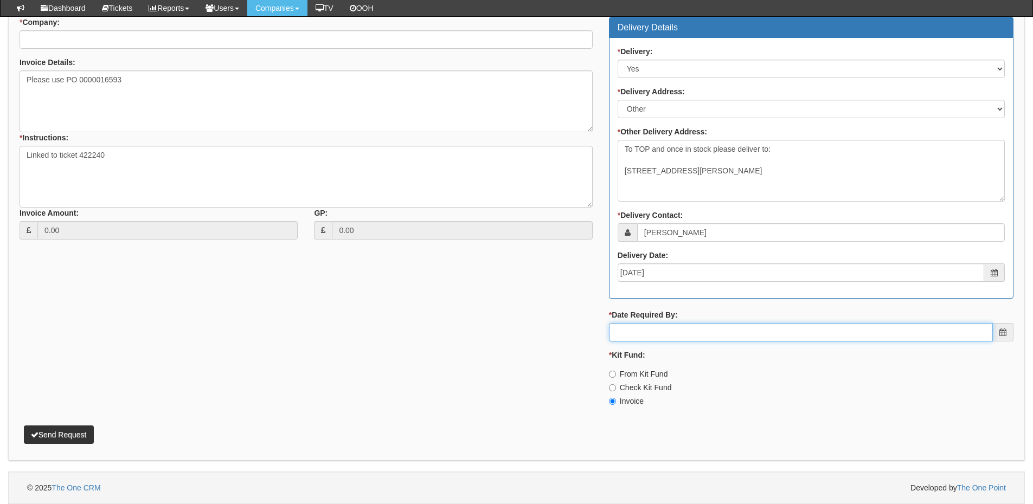
click at [715, 332] on input "* Date Required By:" at bounding box center [801, 332] width 384 height 18
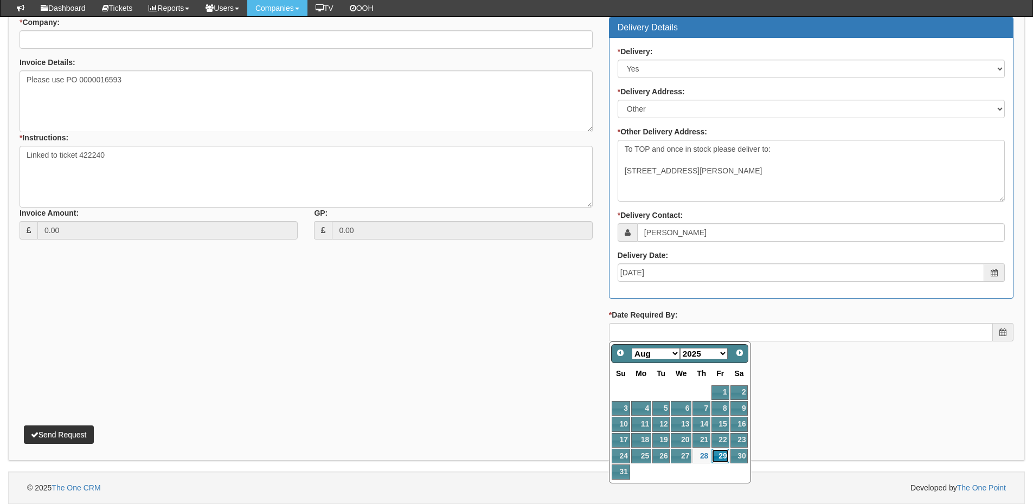
click at [717, 454] on link "29" at bounding box center [719, 456] width 17 height 15
type input "2025-08-29"
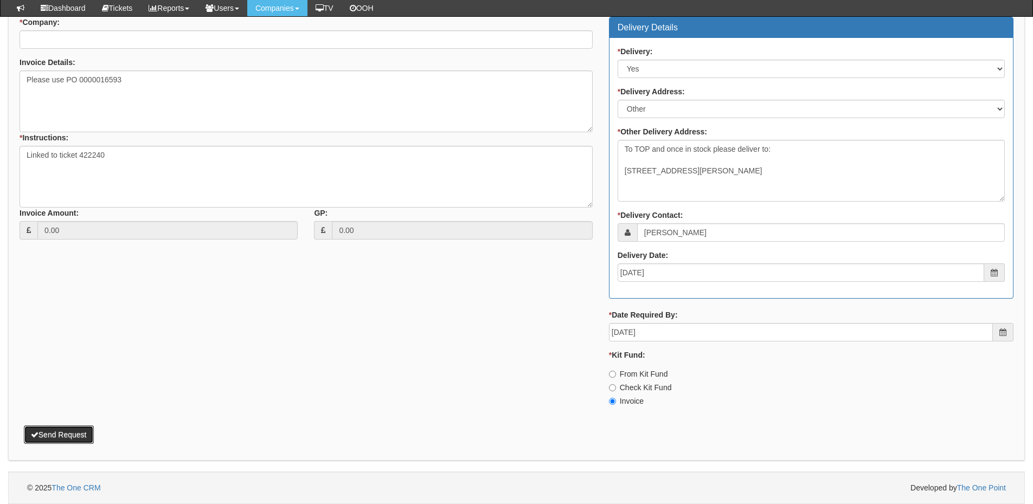
click at [83, 431] on button "Send Request" at bounding box center [59, 435] width 70 height 18
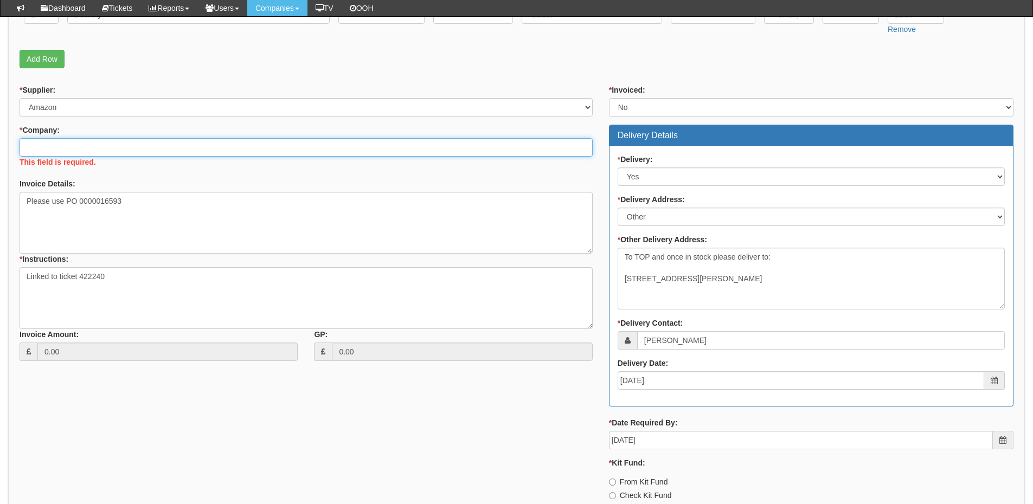
scroll to position [406, 0]
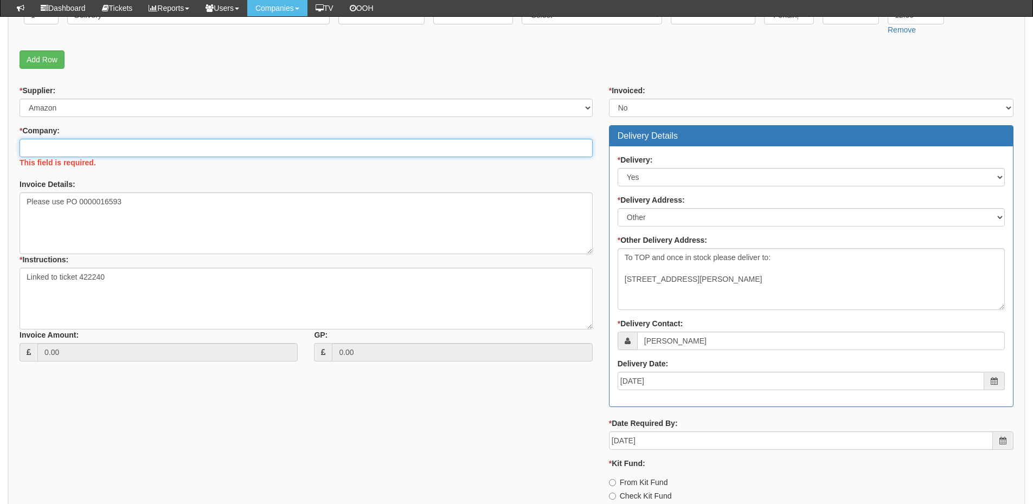
click at [72, 149] on input "* Company:" at bounding box center [306, 148] width 573 height 18
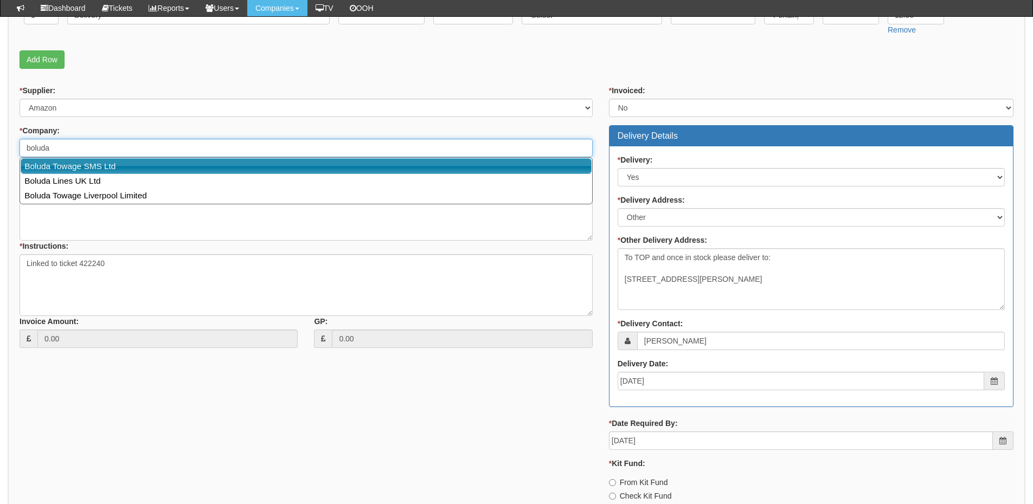
click at [72, 167] on link "Boluda Towage SMS Ltd" at bounding box center [306, 166] width 571 height 16
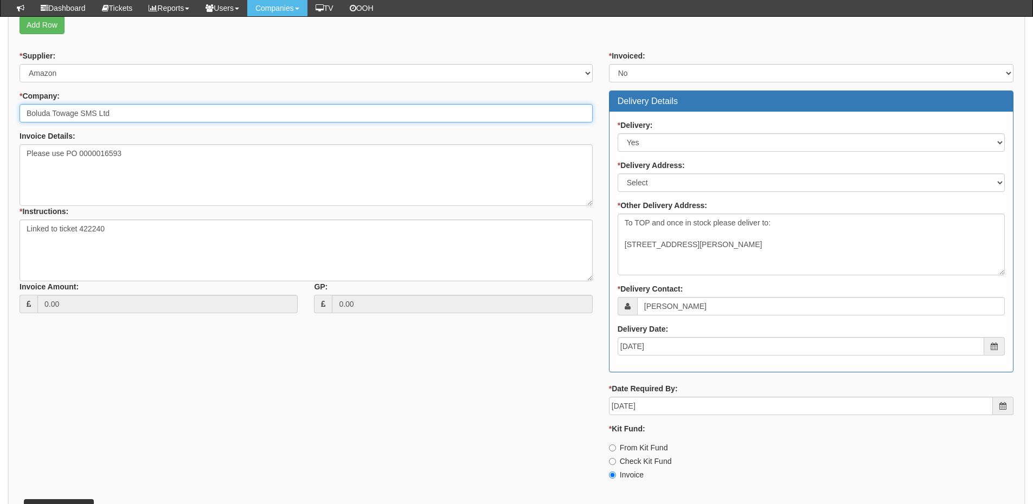
scroll to position [460, 0]
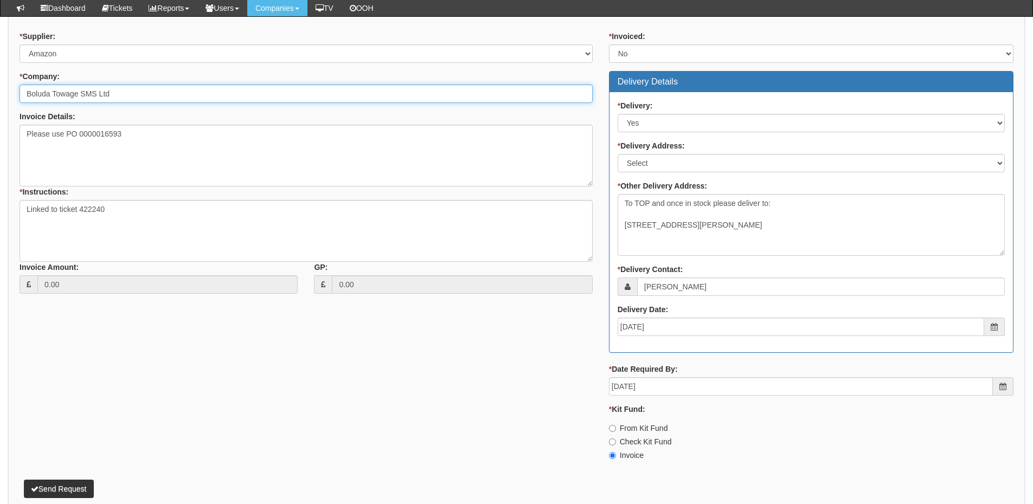
type input "Boluda Towage SMS Ltd"
click at [69, 486] on button "Send Request" at bounding box center [59, 489] width 70 height 18
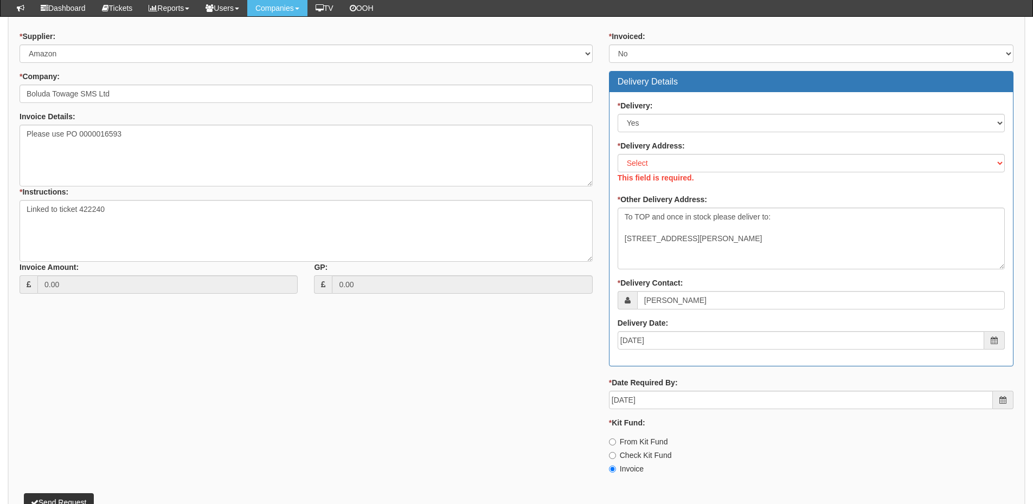
click at [648, 173] on label "This field is required." at bounding box center [655, 177] width 76 height 11
click at [648, 172] on select "Select Not Applicable Main Address - HU130EG Other" at bounding box center [810, 163] width 387 height 18
click at [650, 171] on select "Select Not Applicable Main Address - HU130EG Other" at bounding box center [810, 163] width 387 height 18
select select "other"
click at [617, 154] on select "Select Not Applicable Main Address - HU130EG Other" at bounding box center [810, 163] width 387 height 18
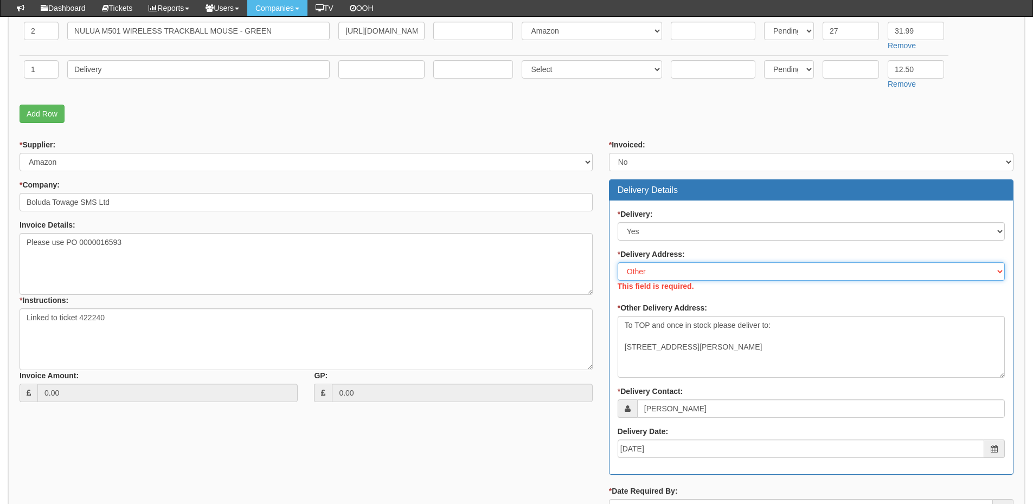
scroll to position [406, 0]
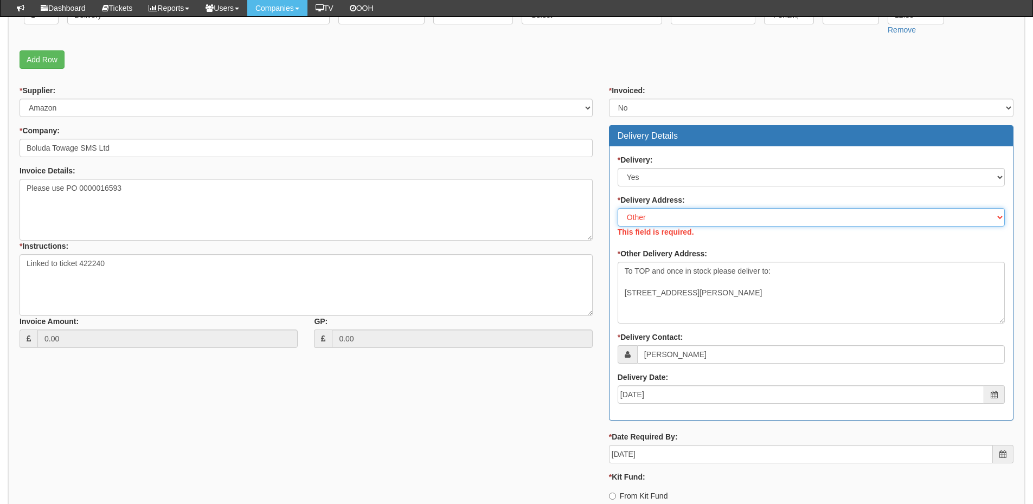
click at [660, 216] on select "Select Not Applicable Main Address - HU130EG Other" at bounding box center [810, 217] width 387 height 18
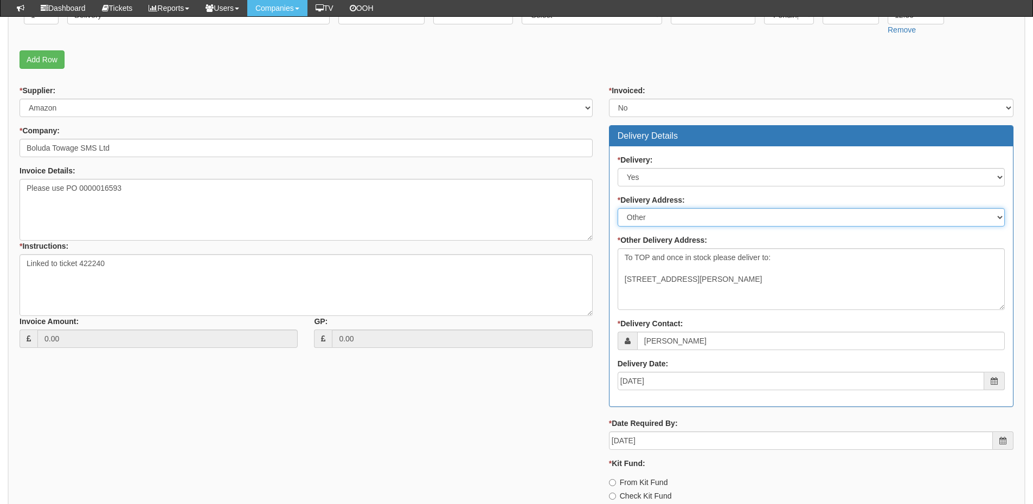
click at [617, 208] on select "Select Not Applicable Main Address - HU130EG Other" at bounding box center [810, 217] width 387 height 18
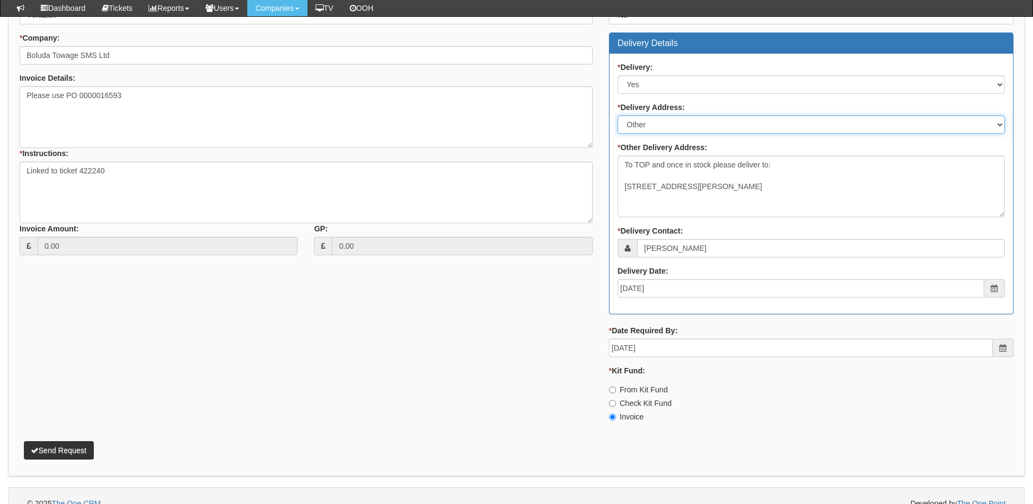
scroll to position [514, 0]
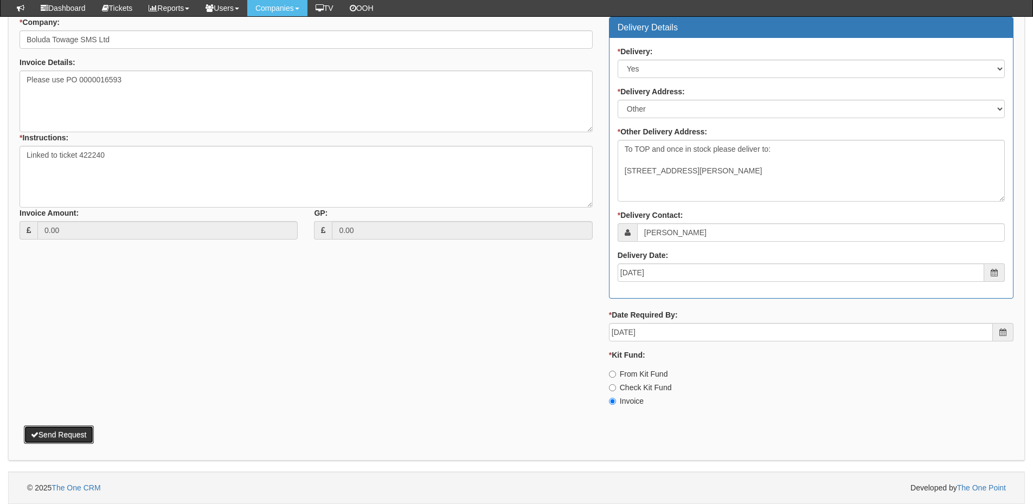
click at [60, 435] on button "Send Request" at bounding box center [59, 435] width 70 height 18
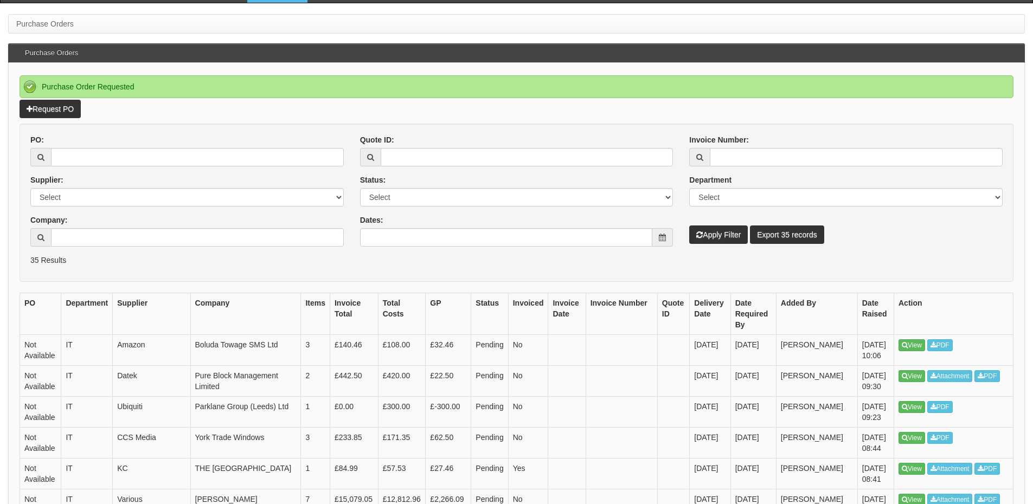
scroll to position [108, 0]
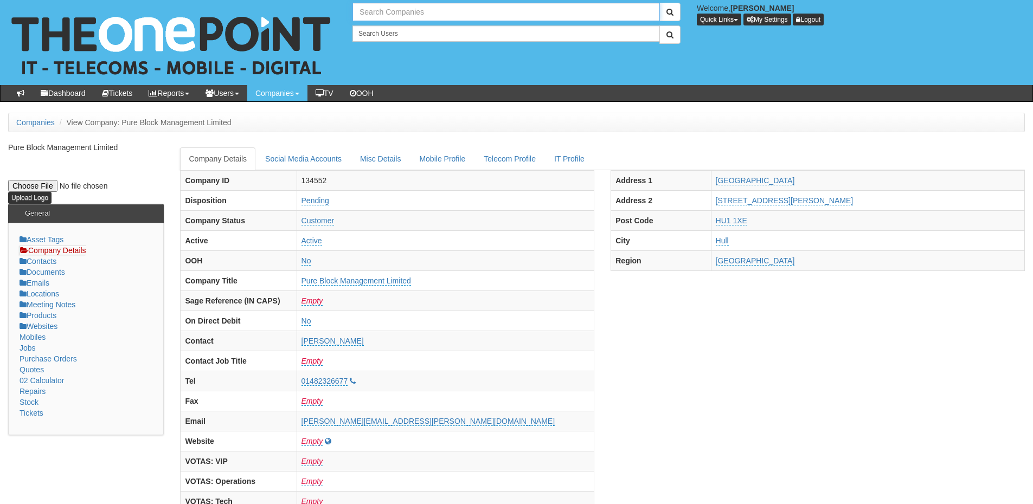
click at [385, 10] on input "text" at bounding box center [505, 12] width 307 height 18
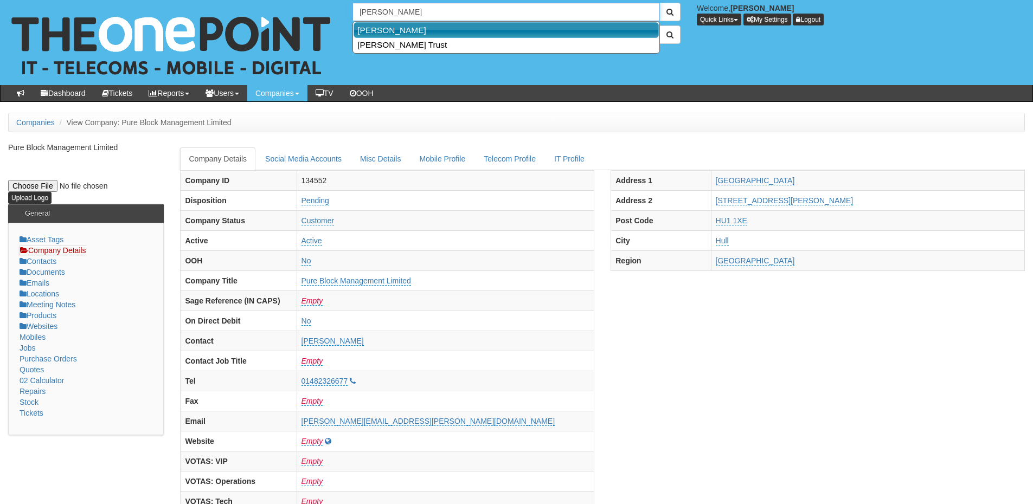
click at [385, 27] on link "[PERSON_NAME]" at bounding box center [505, 30] width 305 height 16
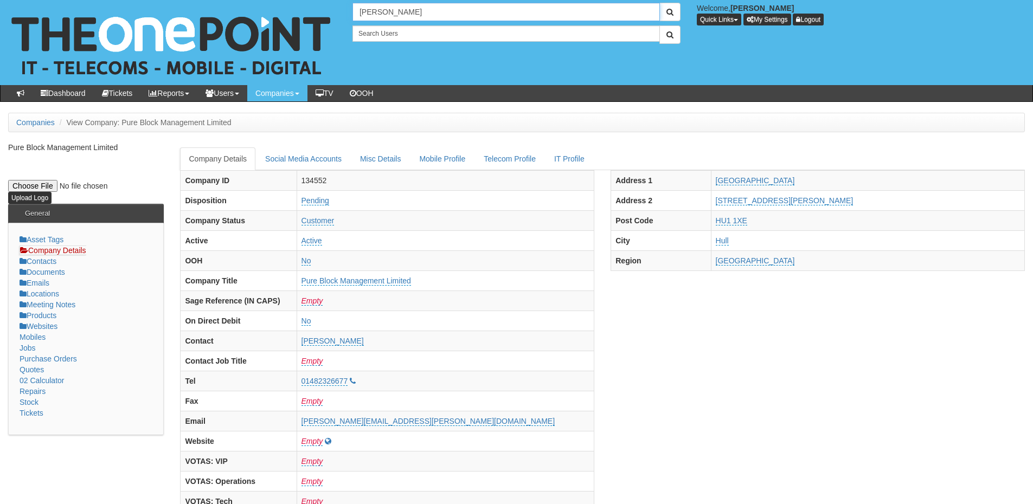
type input "[PERSON_NAME]"
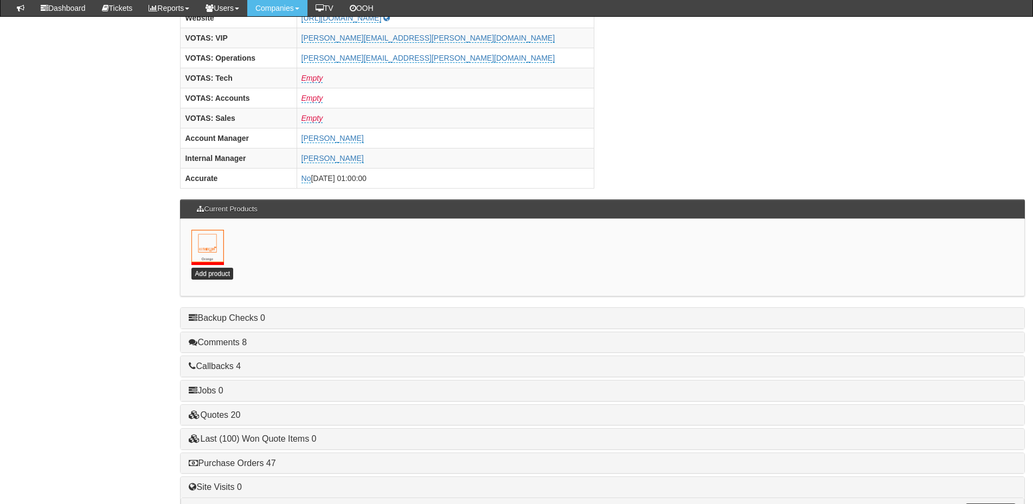
scroll to position [479, 0]
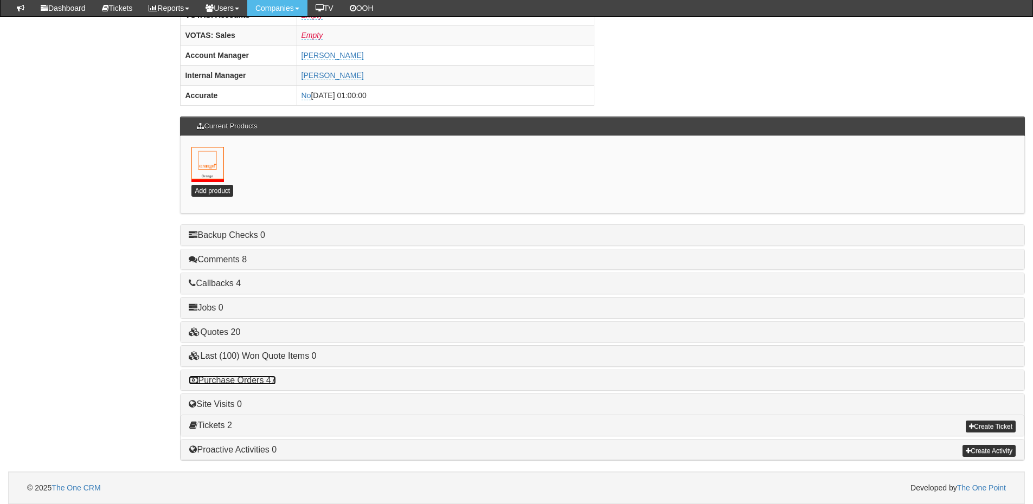
click at [253, 381] on link "Purchase Orders 47" at bounding box center [232, 380] width 87 height 9
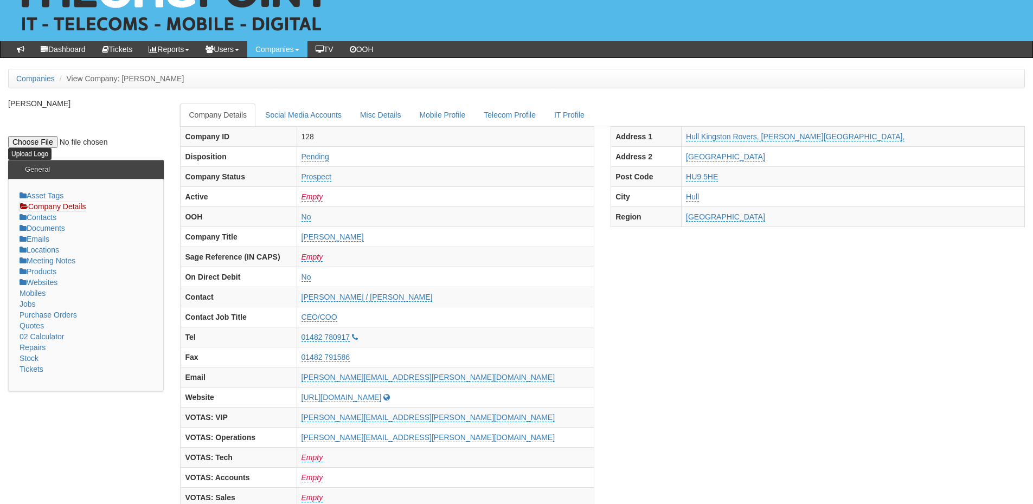
scroll to position [0, 0]
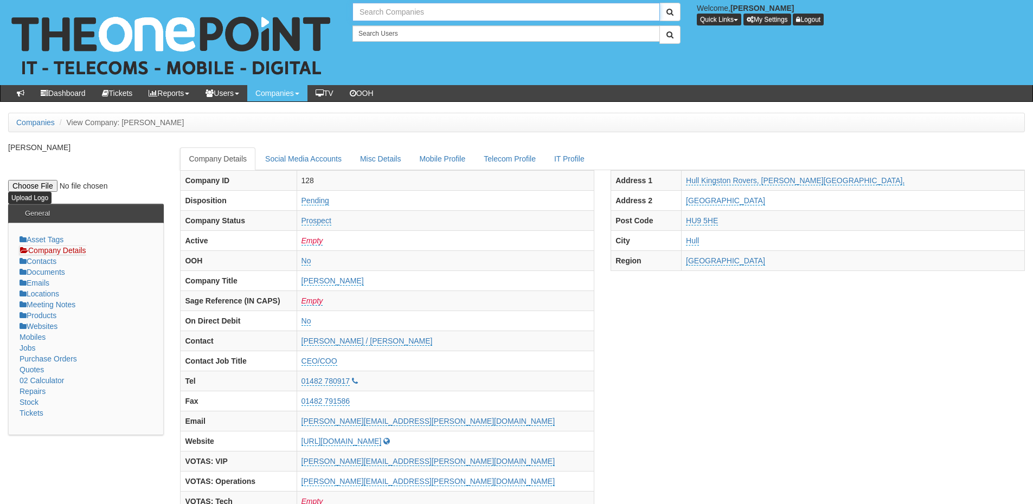
click at [383, 16] on input "text" at bounding box center [505, 12] width 307 height 18
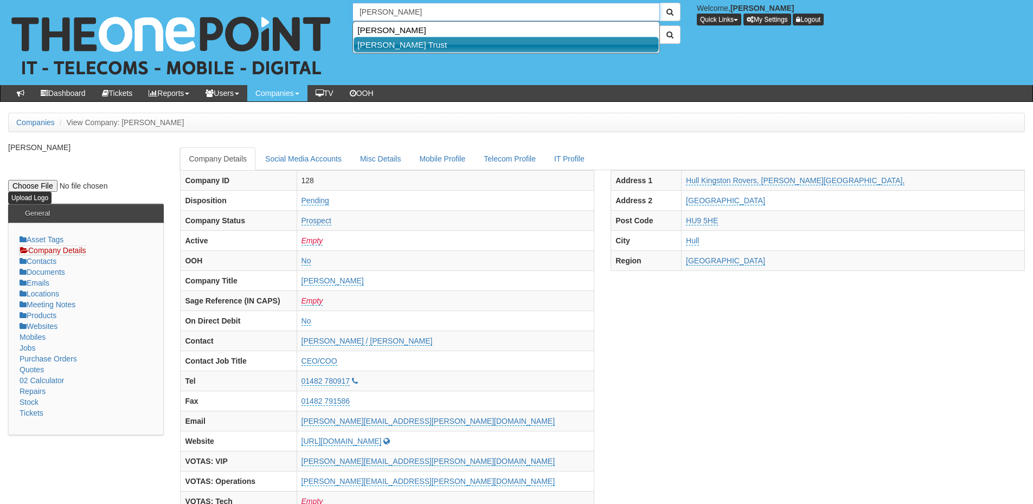
click at [389, 47] on link "Hull KR Trust" at bounding box center [505, 45] width 305 height 16
type input "Hull KR Trust"
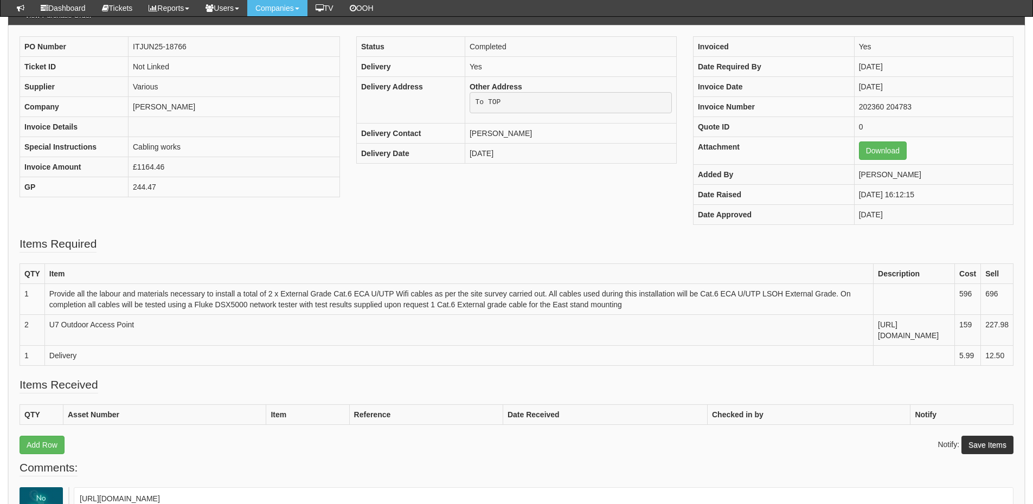
scroll to position [108, 0]
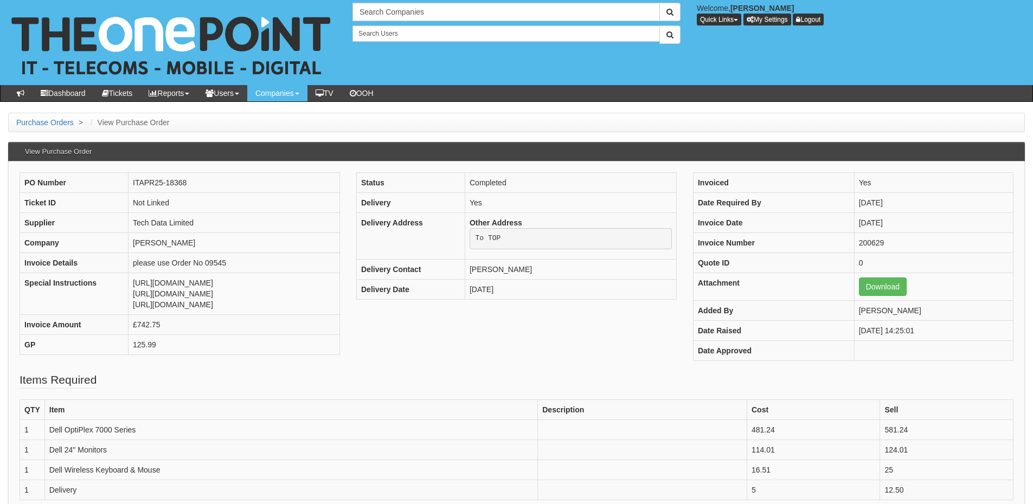
scroll to position [54, 0]
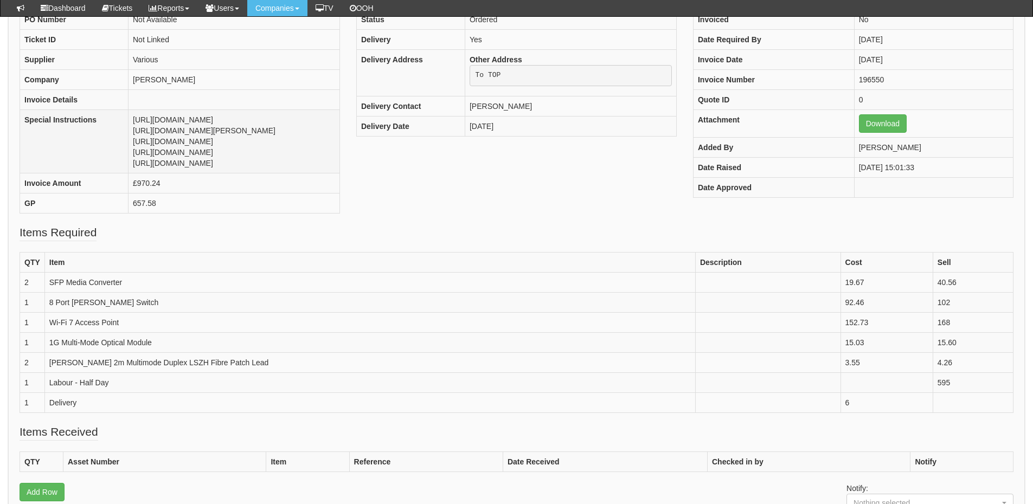
scroll to position [162, 0]
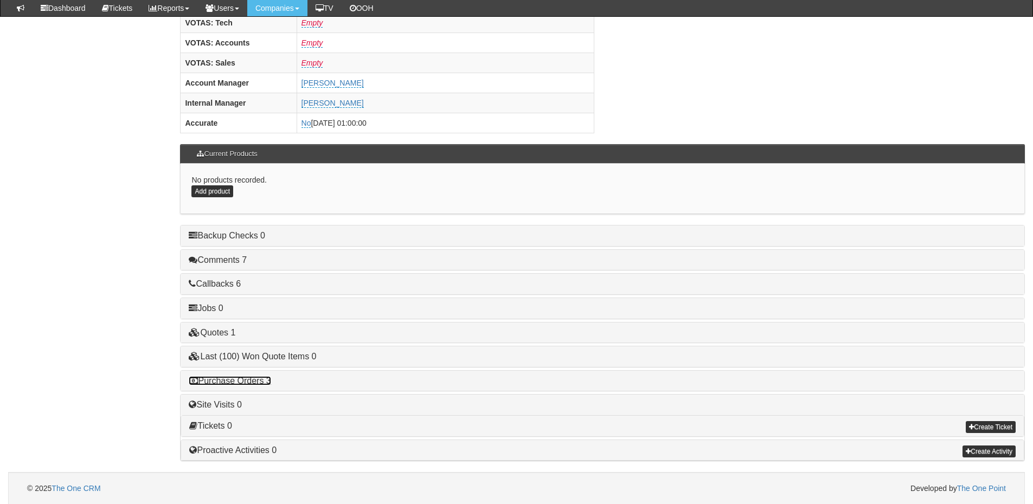
click at [256, 382] on link "Purchase Orders 3" at bounding box center [230, 380] width 82 height 9
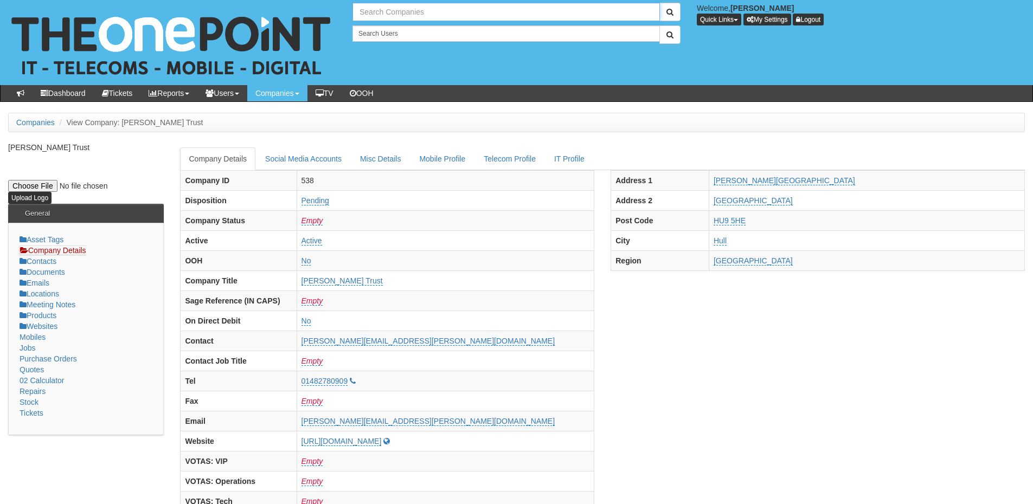
click at [429, 9] on input "text" at bounding box center [505, 12] width 307 height 18
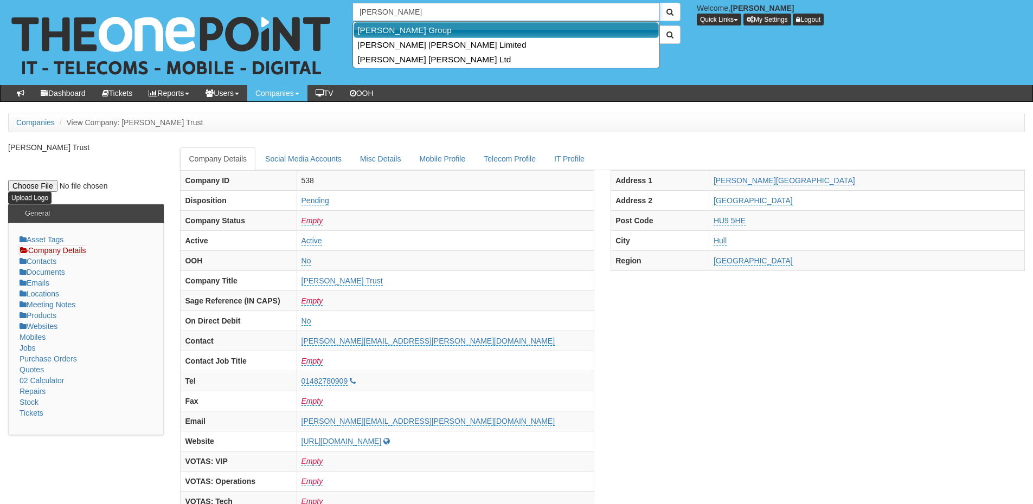
click at [412, 29] on link "Smailes Goldie Group" at bounding box center [505, 30] width 305 height 16
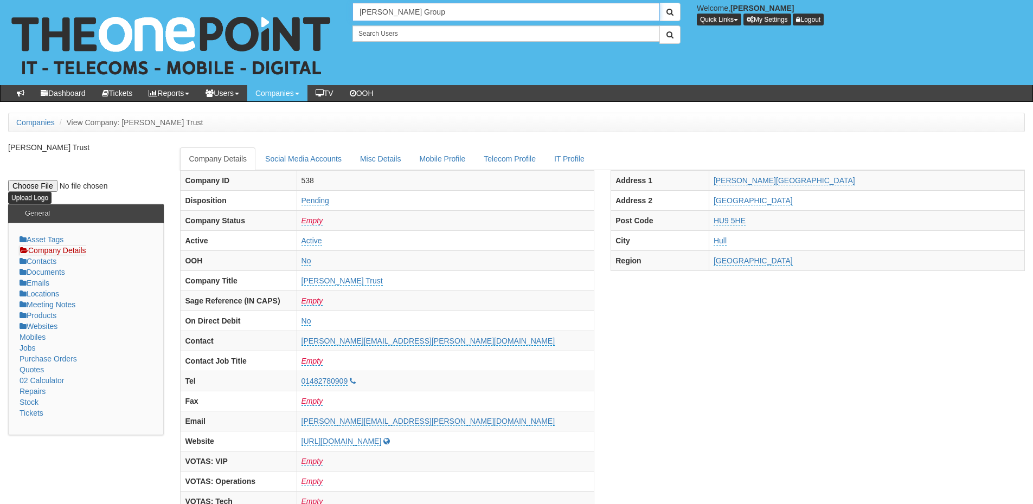
type input "Smailes Goldie Group"
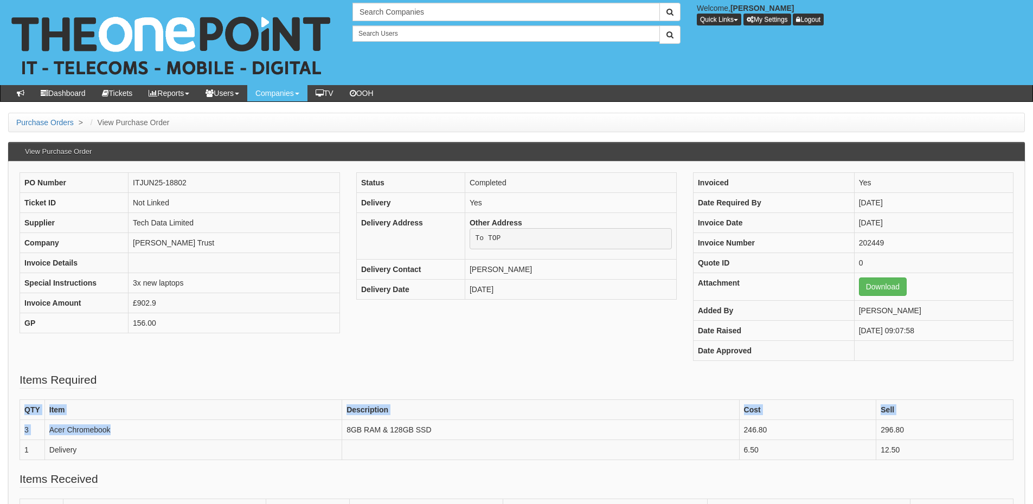
drag, startPoint x: 117, startPoint y: 428, endPoint x: 10, endPoint y: 429, distance: 106.8
click at [10, 429] on div "PO Number ITJUN25-18802 Ticket ID Not Linked Supplier Tech Data Limited Company…" at bounding box center [516, 427] width 1016 height 530
click at [124, 440] on td "Delivery" at bounding box center [192, 450] width 297 height 20
drag, startPoint x: 119, startPoint y: 428, endPoint x: 49, endPoint y: 436, distance: 70.4
click at [49, 436] on td "Acer Chromebook" at bounding box center [192, 430] width 297 height 20
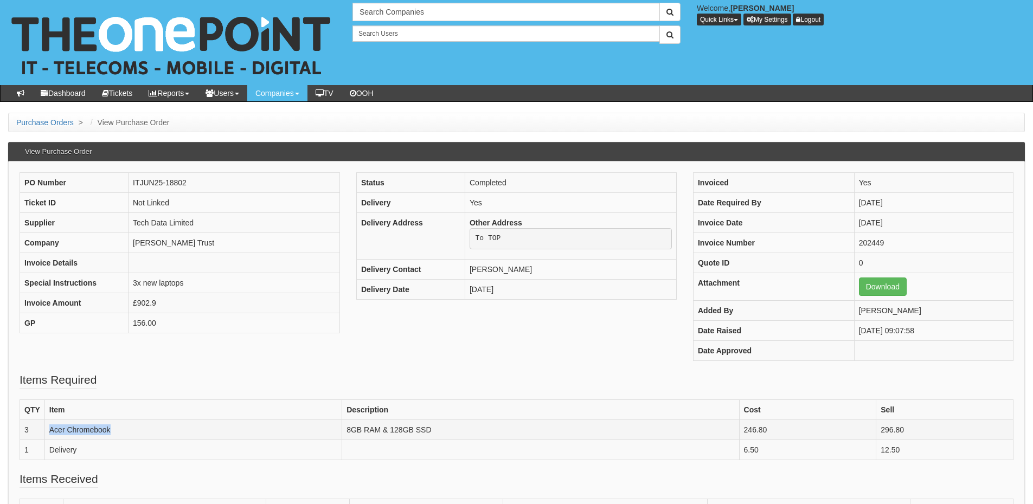
copy td "Acer Chromebook"
drag, startPoint x: 443, startPoint y: 431, endPoint x: 341, endPoint y: 430, distance: 101.4
click at [342, 430] on td "8GB RAM & 128GB SSD" at bounding box center [540, 430] width 397 height 20
copy td "8GB RAM & 128GB SSD"
drag, startPoint x: 922, startPoint y: 426, endPoint x: 861, endPoint y: 428, distance: 61.3
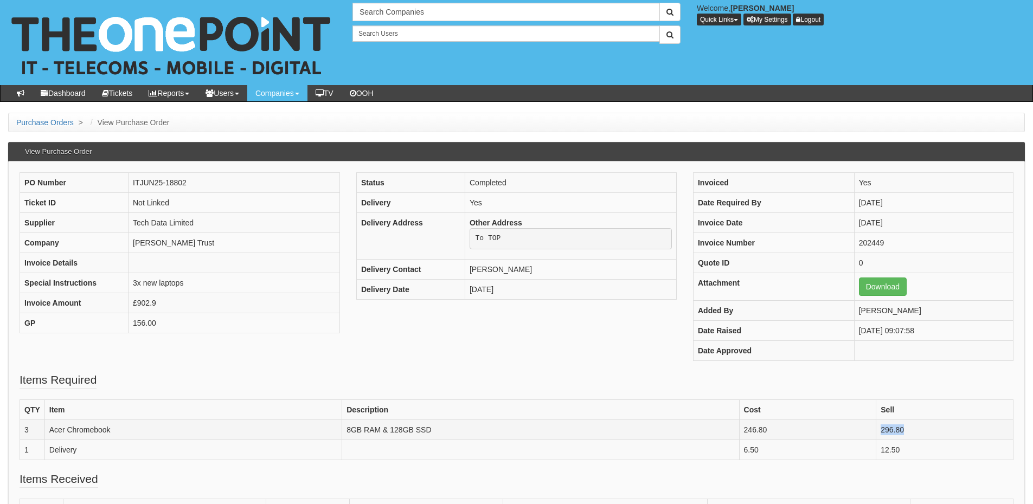
click at [861, 428] on tr "3 Acer Chromebook 8GB RAM & 128GB SSD 246.80 296.80" at bounding box center [516, 430] width 993 height 20
copy tr "296.80"
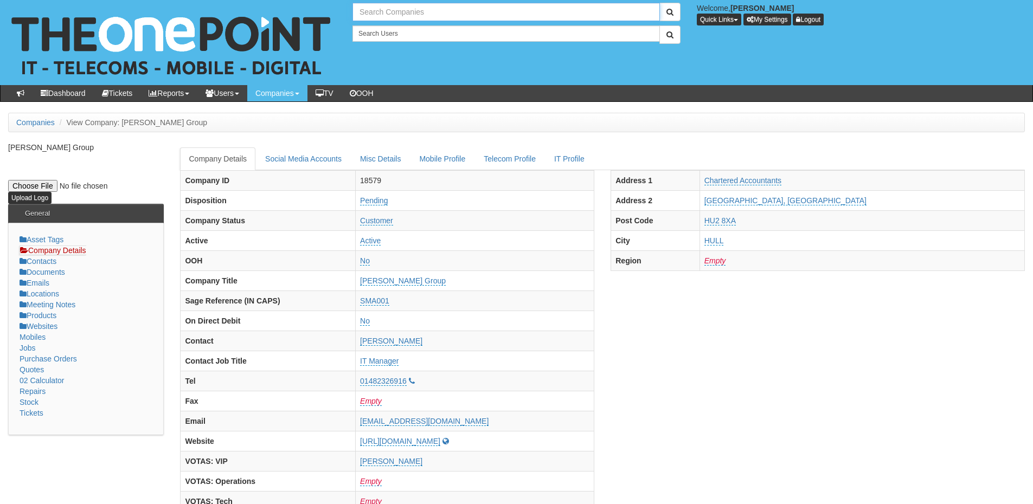
click at [382, 7] on input "text" at bounding box center [505, 12] width 307 height 18
click at [417, 12] on input "[PERSON_NAME] gol" at bounding box center [505, 12] width 307 height 18
drag, startPoint x: 417, startPoint y: 12, endPoint x: 343, endPoint y: 15, distance: 74.9
click at [343, 15] on div "3 results are available, use up and down arrow keys to navigate. [PERSON_NAME] …" at bounding box center [516, 42] width 1049 height 85
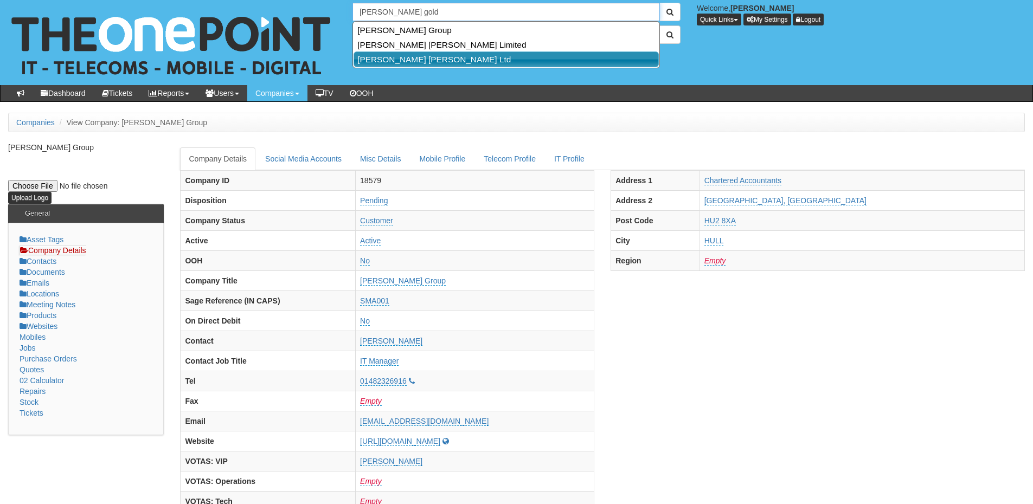
click at [402, 59] on link "[PERSON_NAME] [PERSON_NAME] Ltd" at bounding box center [505, 59] width 305 height 16
type input "[PERSON_NAME] [PERSON_NAME] Ltd"
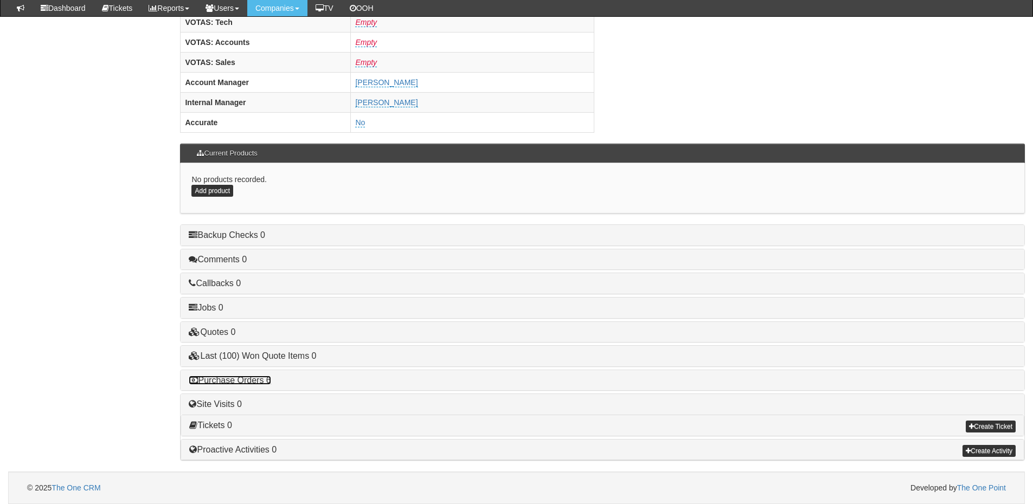
click at [254, 378] on link "Purchase Orders 6" at bounding box center [230, 380] width 82 height 9
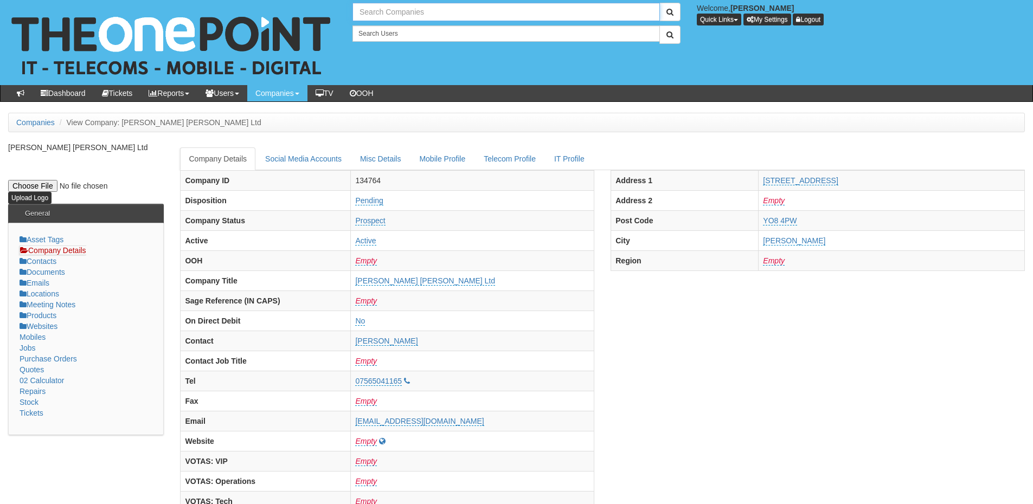
click at [380, 18] on input "text" at bounding box center [505, 12] width 307 height 18
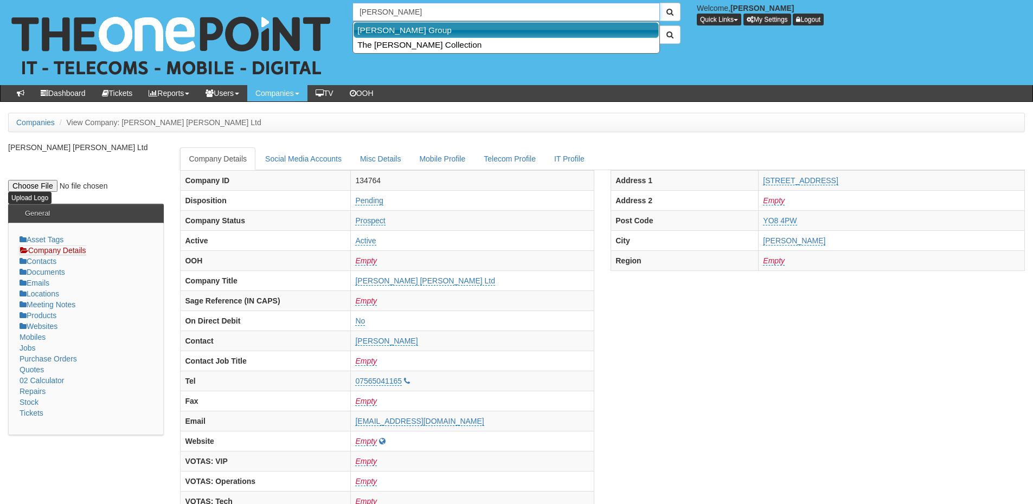
click at [393, 33] on link "[PERSON_NAME] Group" at bounding box center [505, 30] width 305 height 16
type input "[PERSON_NAME] Group"
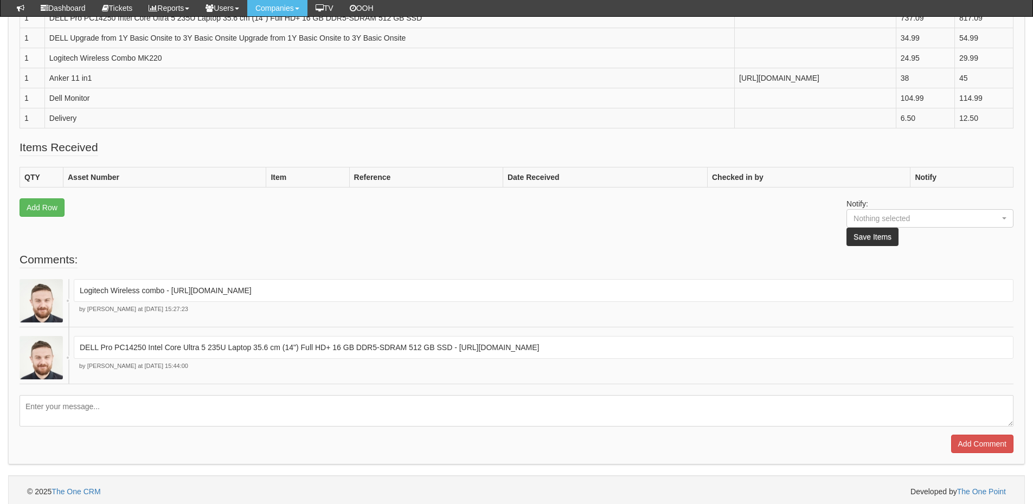
scroll to position [379, 0]
drag, startPoint x: 914, startPoint y: 379, endPoint x: 940, endPoint y: 379, distance: 26.0
click at [940, 352] on p "DELL Pro PC14250 Intel Core Ultra 5 235U Laptop 35.6 cm (14") Full HD+ 16 GB DD…" at bounding box center [543, 346] width 927 height 11
copy p "421763"
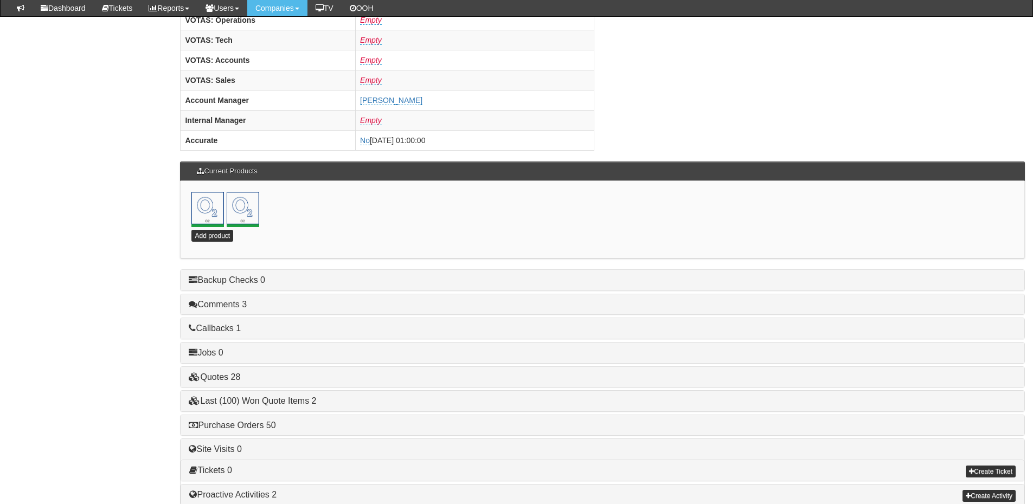
scroll to position [479, 0]
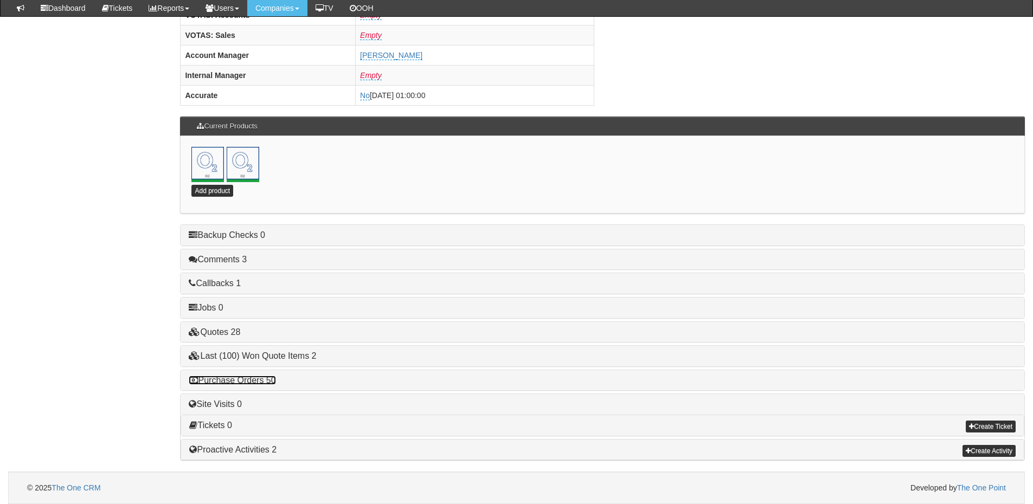
click at [253, 379] on link "Purchase Orders 50" at bounding box center [232, 380] width 87 height 9
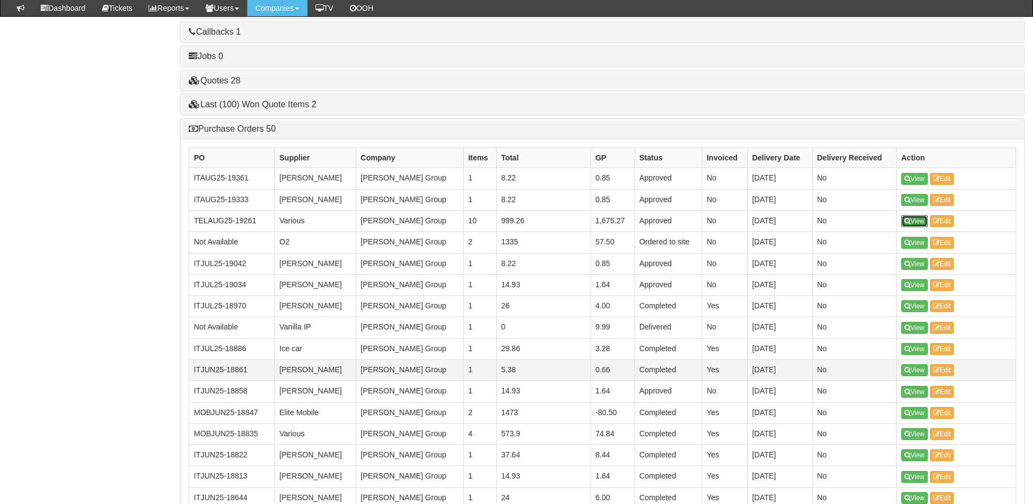
scroll to position [749, 0]
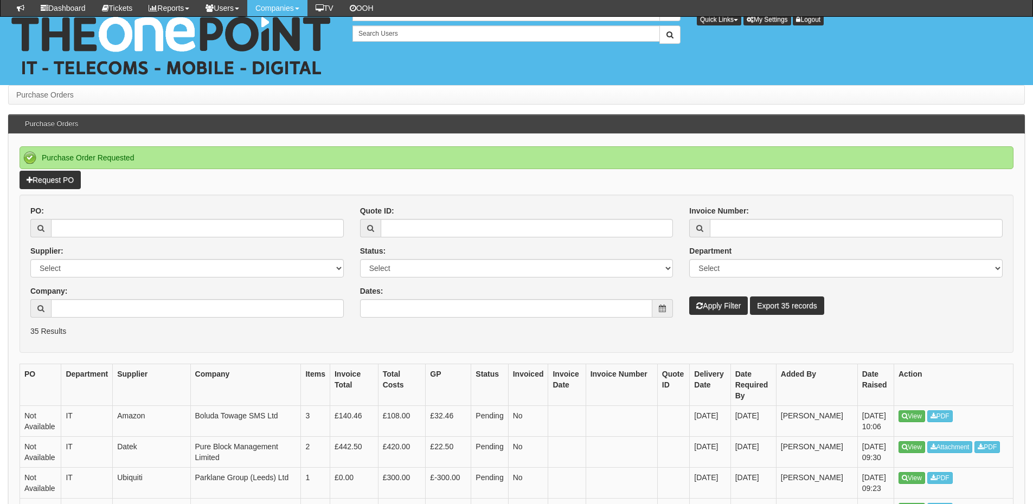
scroll to position [108, 0]
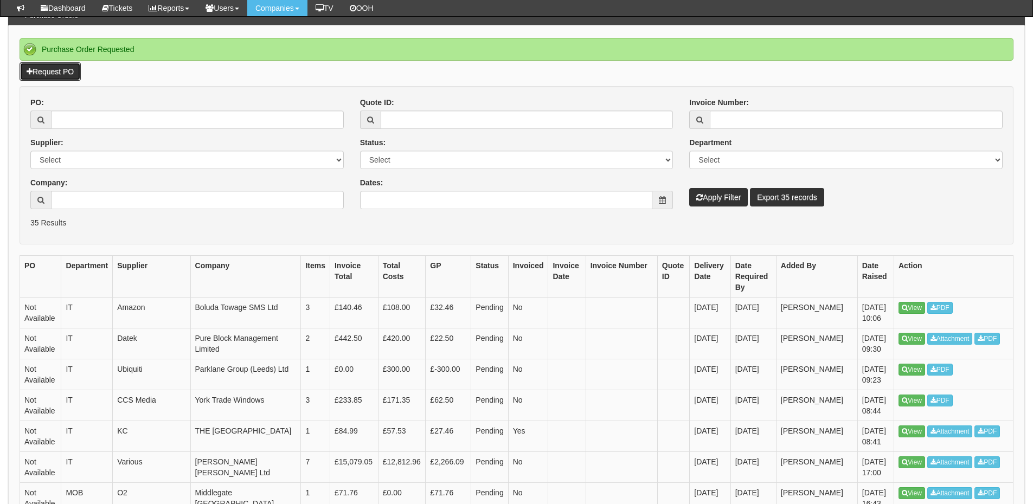
click at [63, 68] on link "Request PO" at bounding box center [50, 71] width 61 height 18
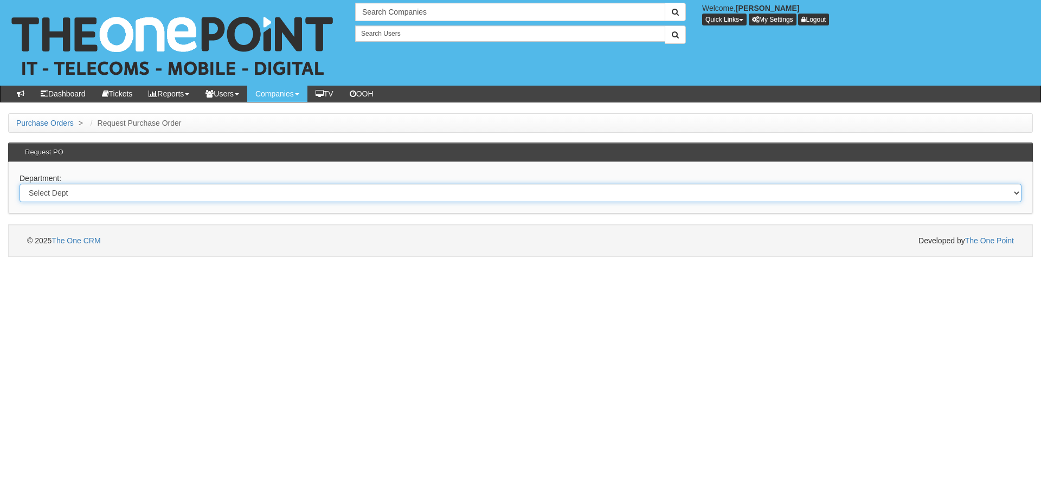
click at [252, 191] on select "Select Dept Digital Internal IT Mobiles Marketing Telecoms" at bounding box center [521, 193] width 1002 height 18
select select "?pipeID=&dept=TEL"
click at [20, 184] on select "Select Dept Digital Internal IT Mobiles Marketing Telecoms" at bounding box center [521, 193] width 1002 height 18
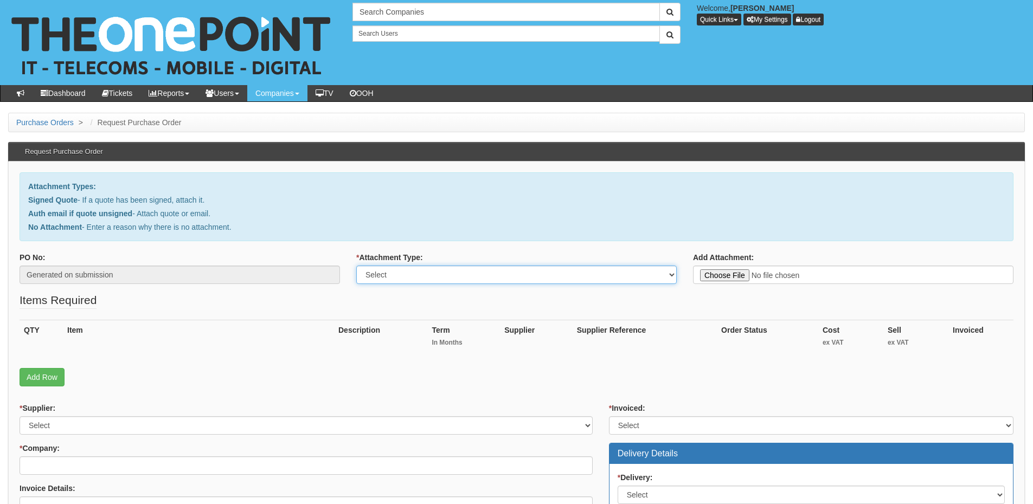
click at [536, 277] on select "Select Signed Quote Auth email with quote if unsigned No Attachment" at bounding box center [516, 275] width 320 height 18
select select "No Attachment"
click at [356, 266] on select "Select Signed Quote Auth email with quote if unsigned No Attachment" at bounding box center [516, 275] width 320 height 18
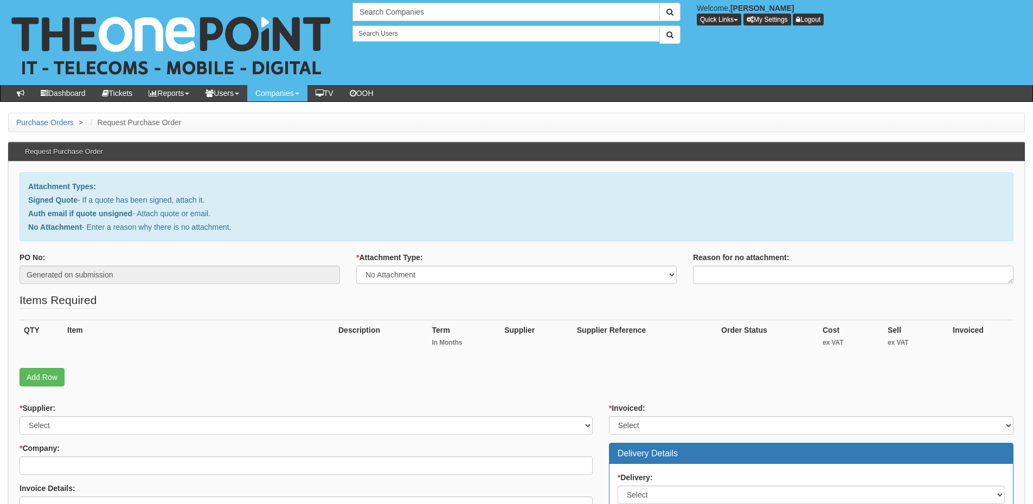
click at [719, 264] on div "Reason for no attachment:" at bounding box center [853, 268] width 320 height 32
click at [718, 272] on textarea "Reason for no attachment:" at bounding box center [853, 275] width 320 height 18
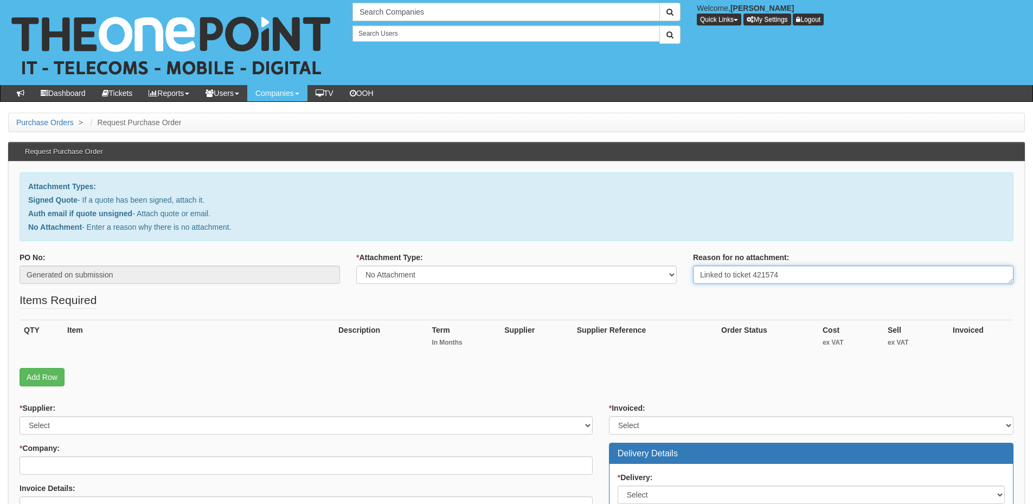
click at [788, 278] on textarea "Linked to ticket 421574" at bounding box center [853, 275] width 320 height 18
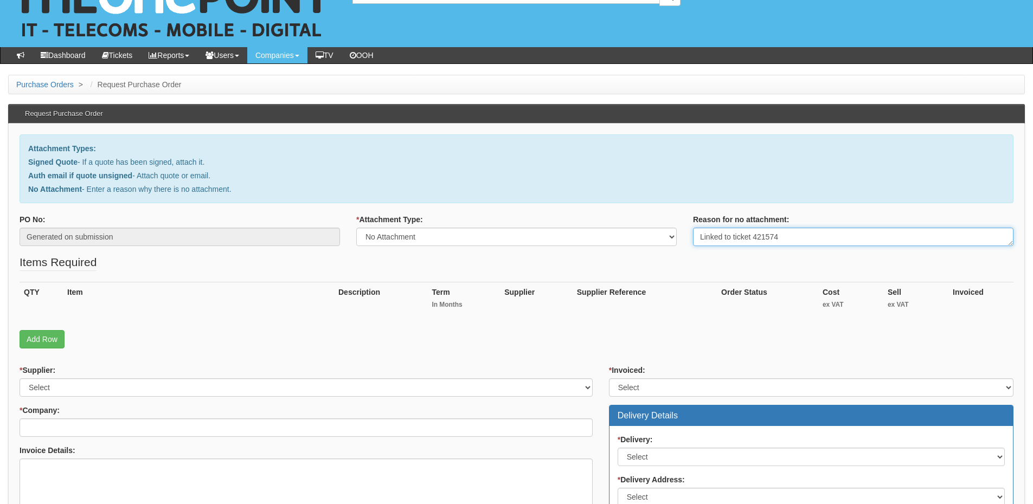
scroll to position [108, 0]
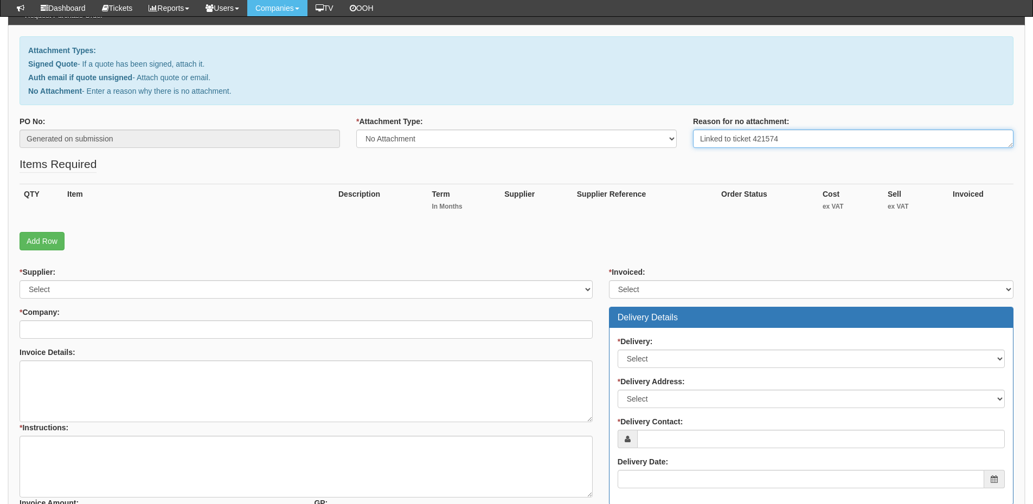
type textarea "Linked to ticket 421574"
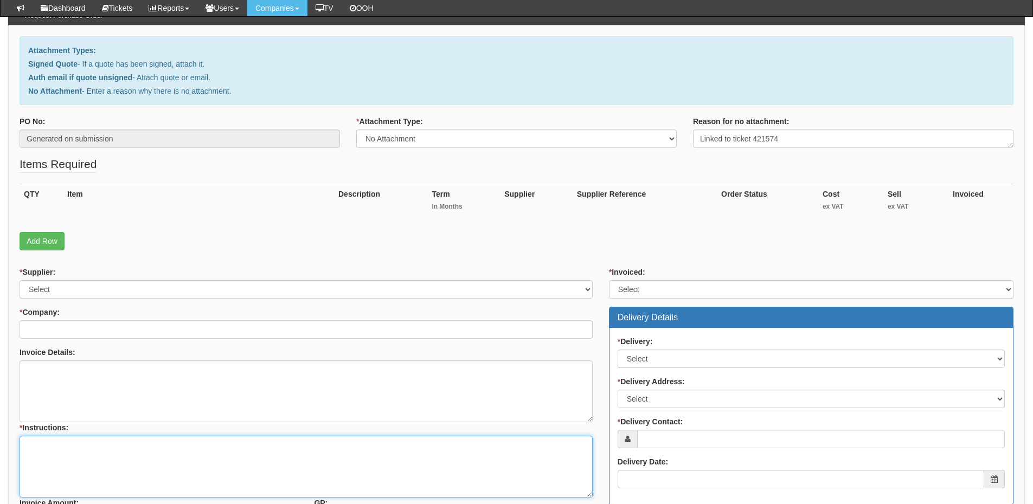
click at [87, 438] on textarea "* Instructions:" at bounding box center [306, 467] width 573 height 62
paste textarea "Linked to ticket 421574"
type textarea "Linked to ticket 421574"
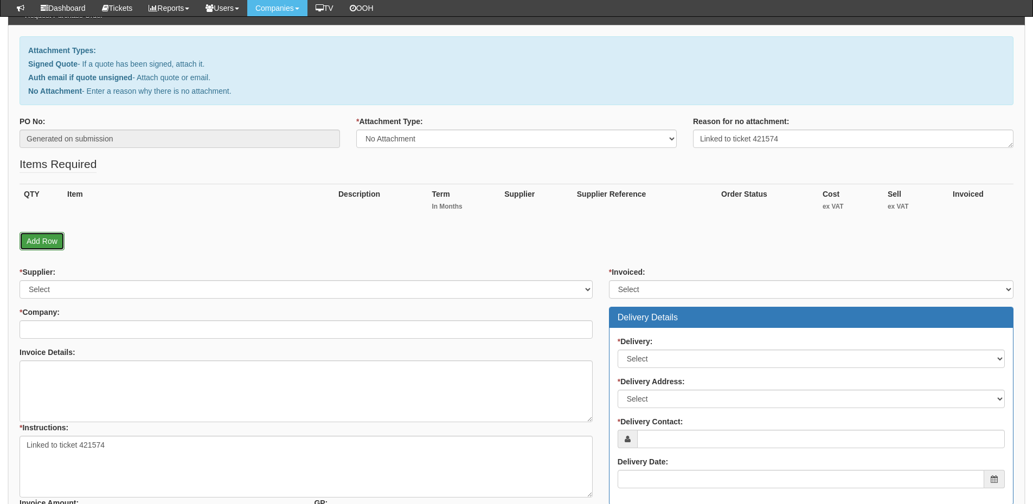
click at [50, 241] on link "Add Row" at bounding box center [42, 241] width 45 height 18
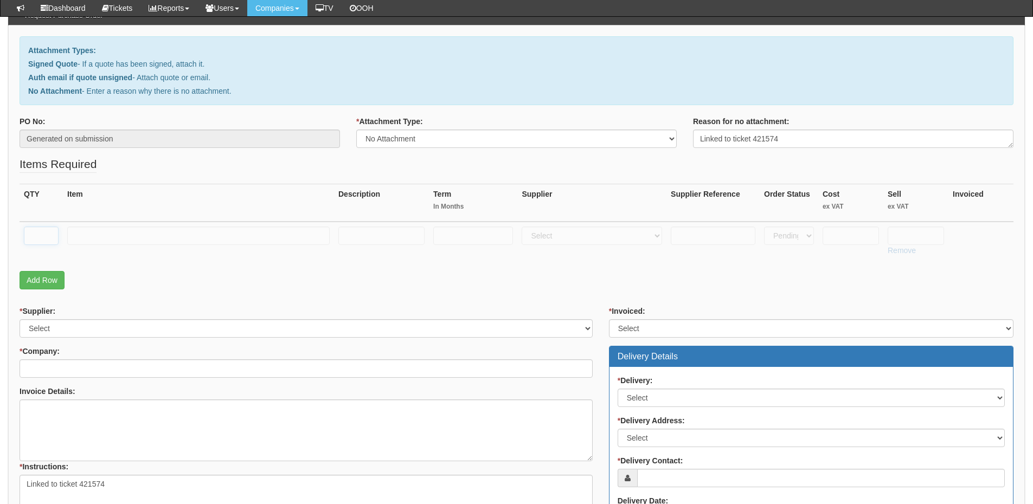
click at [41, 230] on input "text" at bounding box center [41, 236] width 35 height 18
type input "1"
click at [113, 230] on input "text" at bounding box center [198, 236] width 262 height 18
type input "Standard User"
click at [573, 237] on select "Select 123 REG.co.uk 1Password 3 4Gon AA Jones Electric Ltd Abzorb Access Group…" at bounding box center [591, 236] width 140 height 18
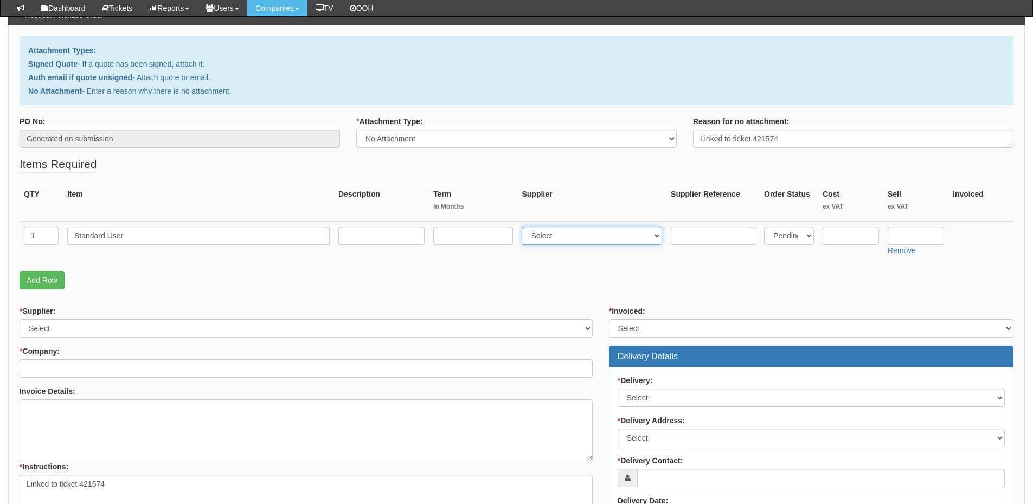
select select "72"
click at [524, 227] on select "Select 123 REG.co.uk 1Password 3 4Gon AA Jones Electric Ltd Abzorb Access Group…" at bounding box center [591, 236] width 140 height 18
click at [900, 235] on input "text" at bounding box center [915, 236] width 56 height 18
type input "7.99"
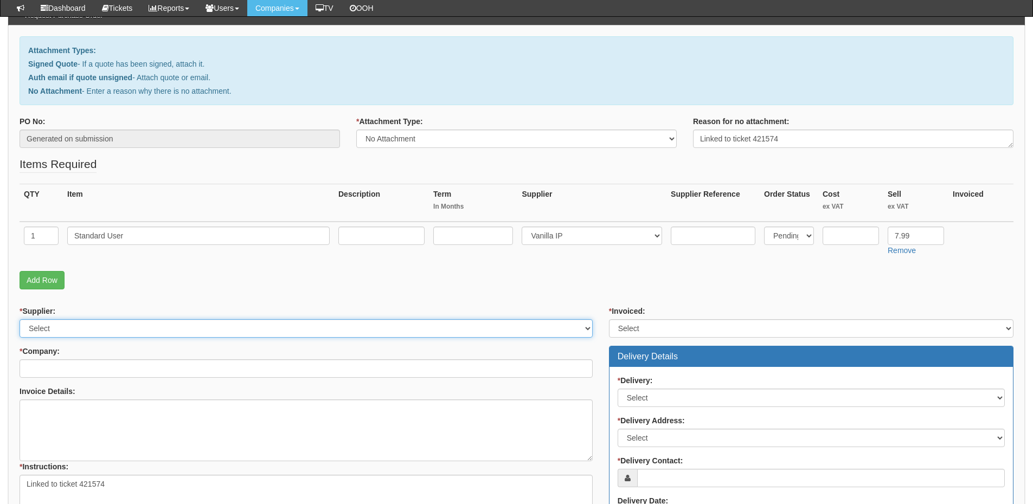
click at [60, 331] on select "Select 123 REG.co.uk 1Password 3 4Gon AA Jones Electric Ltd Abzorb Access Group…" at bounding box center [306, 328] width 573 height 18
select select "72"
click at [20, 319] on select "Select 123 REG.co.uk 1Password 3 4Gon AA Jones Electric Ltd Abzorb Access Group…" at bounding box center [306, 328] width 573 height 18
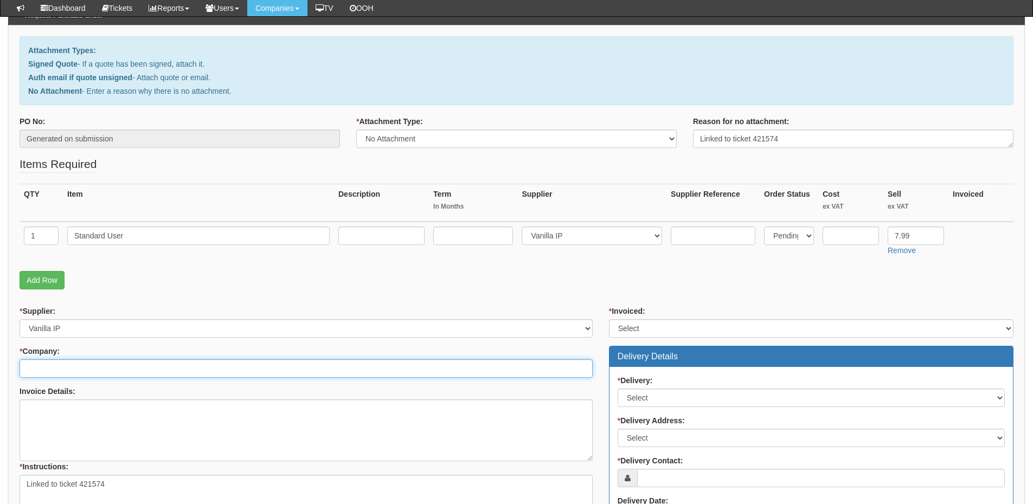
click at [52, 369] on input "* Company:" at bounding box center [306, 368] width 573 height 18
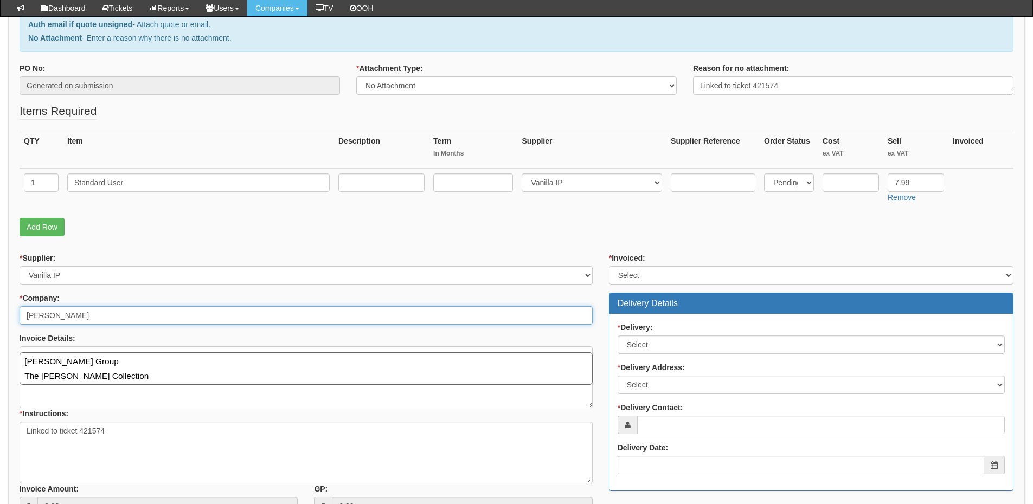
scroll to position [163, 0]
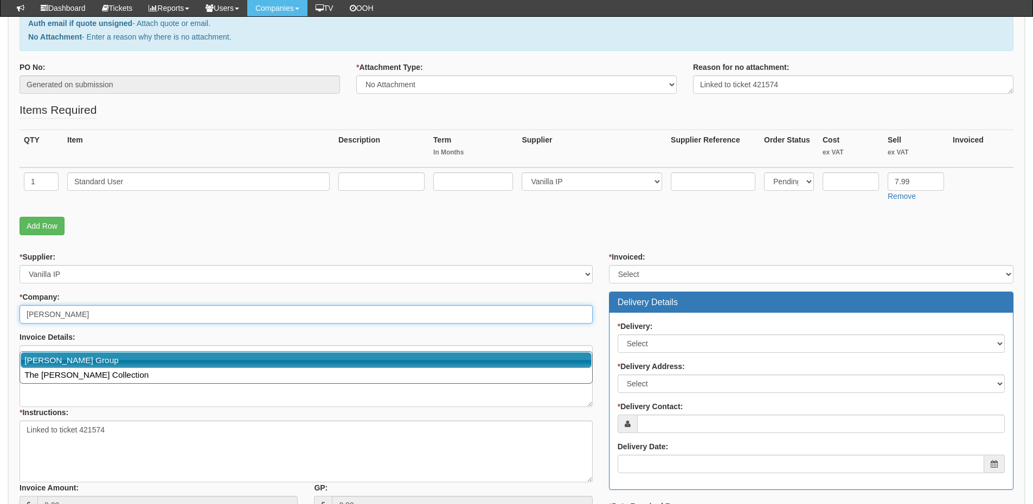
drag, startPoint x: 71, startPoint y: 363, endPoint x: 137, endPoint y: 350, distance: 66.8
click at [71, 363] on link "John Good Group" at bounding box center [306, 360] width 571 height 16
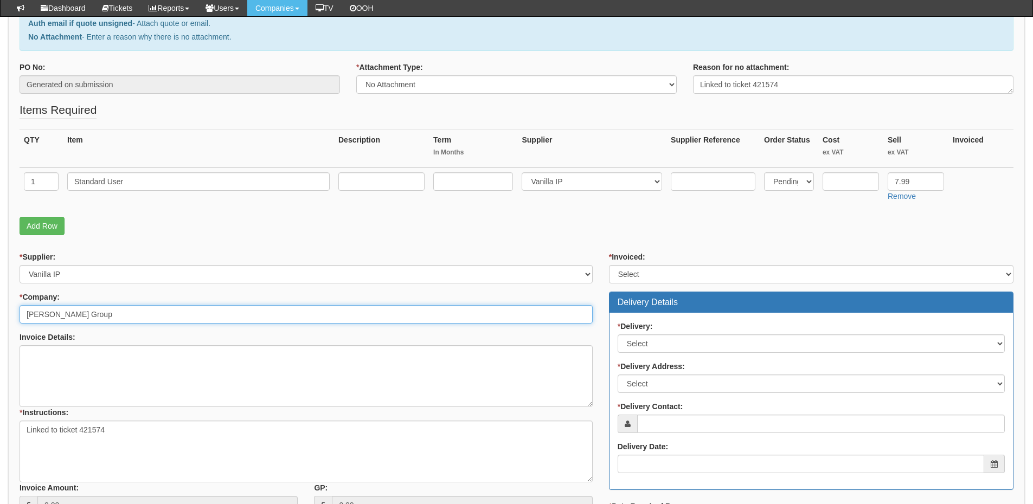
type input "John Good Group"
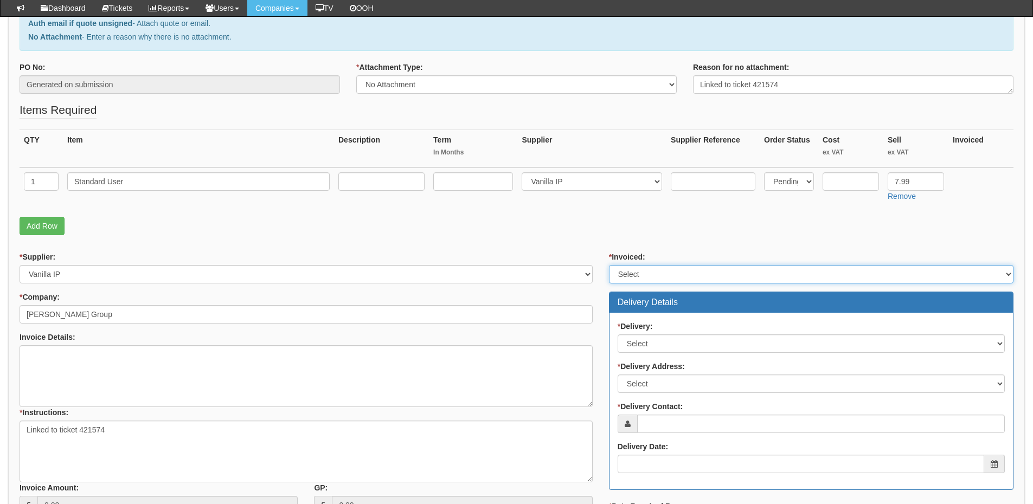
click at [624, 276] on select "Select Yes No N/A STB (part of order)" at bounding box center [811, 274] width 404 height 18
select select "2"
click at [609, 265] on select "Select Yes No N/A STB (part of order)" at bounding box center [811, 274] width 404 height 18
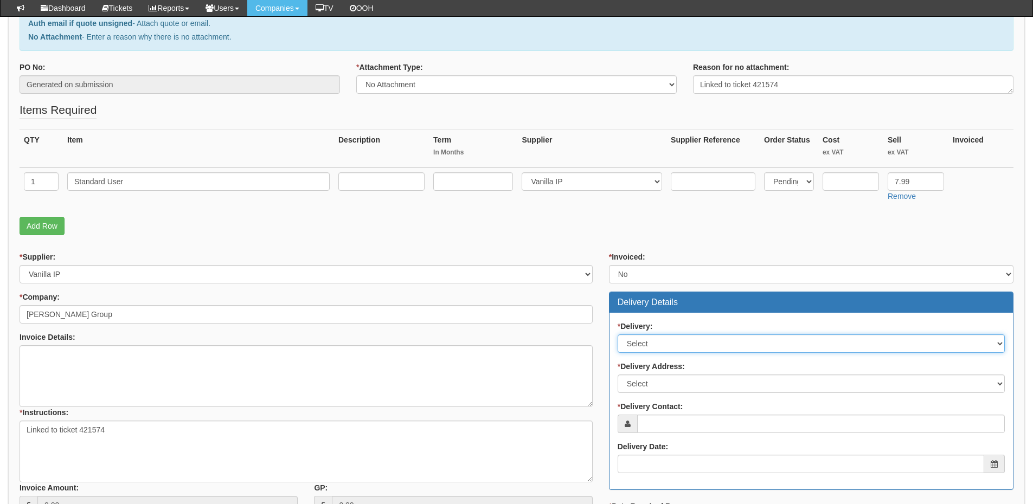
drag, startPoint x: 647, startPoint y: 337, endPoint x: 647, endPoint y: 349, distance: 12.5
click at [647, 337] on select "Select No Not Applicable Yes" at bounding box center [810, 343] width 387 height 18
select select "3"
click at [617, 334] on select "Select No Not Applicable Yes" at bounding box center [810, 343] width 387 height 18
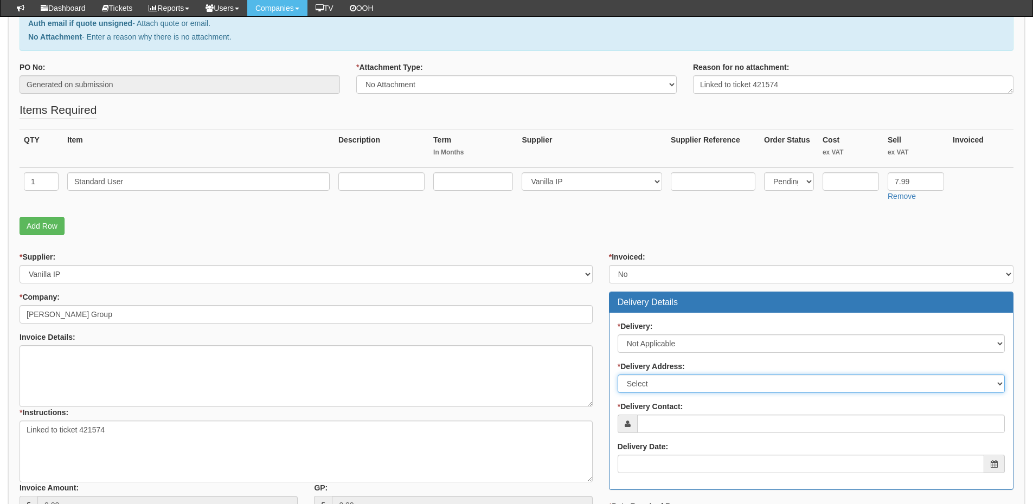
click at [658, 390] on select "Select Not Applicable Main Address - HU13 0LH Other" at bounding box center [810, 384] width 387 height 18
select select "N/A"
click at [617, 375] on select "Select Not Applicable Main Address - HU13 0LH Other" at bounding box center [810, 384] width 387 height 18
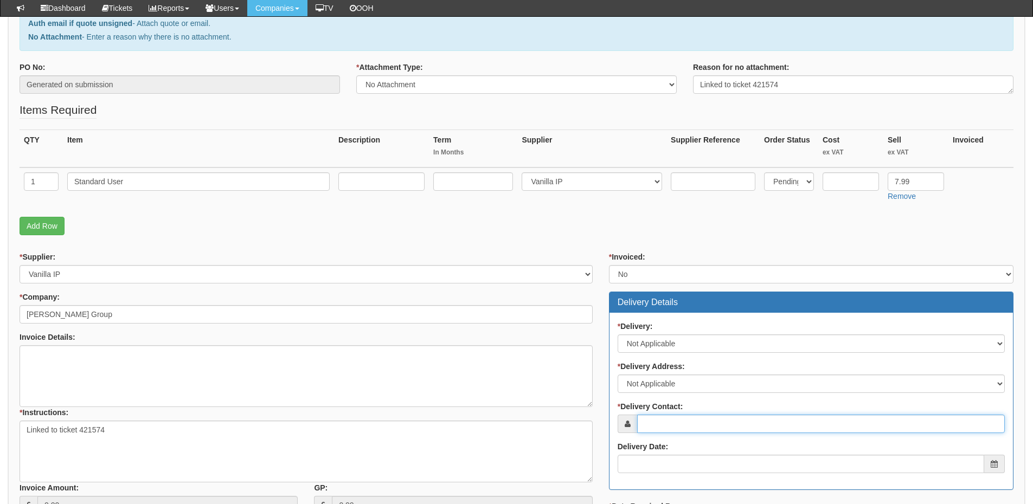
click at [660, 417] on input "* Delivery Contact:" at bounding box center [821, 424] width 368 height 18
click at [688, 416] on input "* Delivery Contact:" at bounding box center [821, 424] width 368 height 18
paste input "Darren Howden"
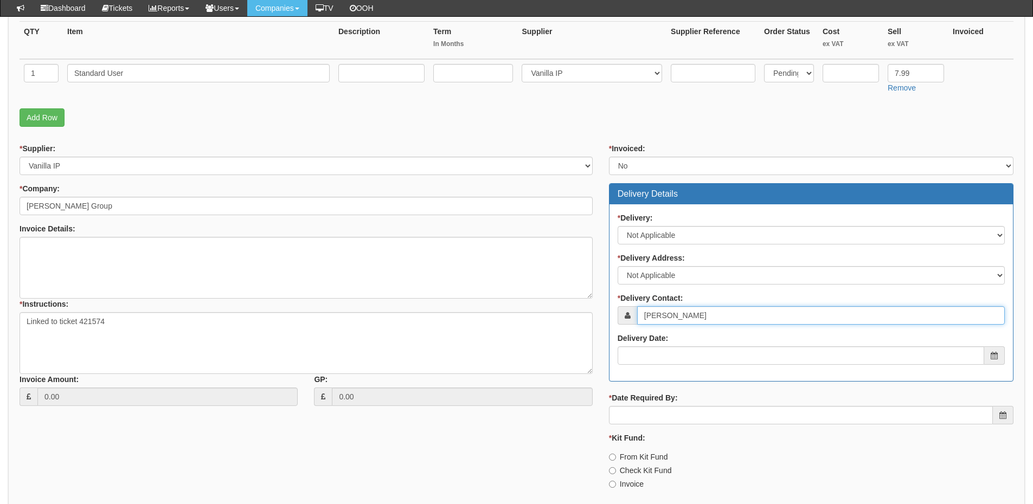
type input "Darren Howden"
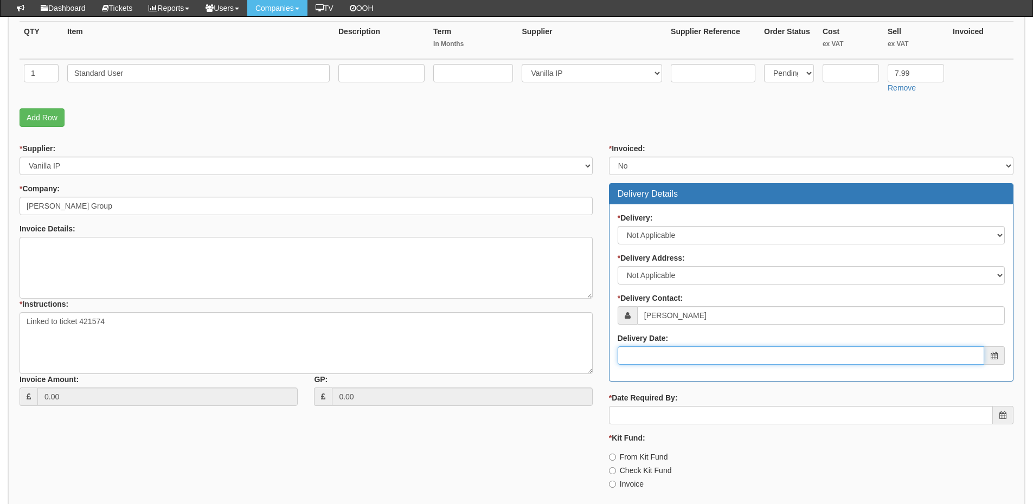
click at [674, 349] on input "Delivery Date:" at bounding box center [800, 355] width 366 height 18
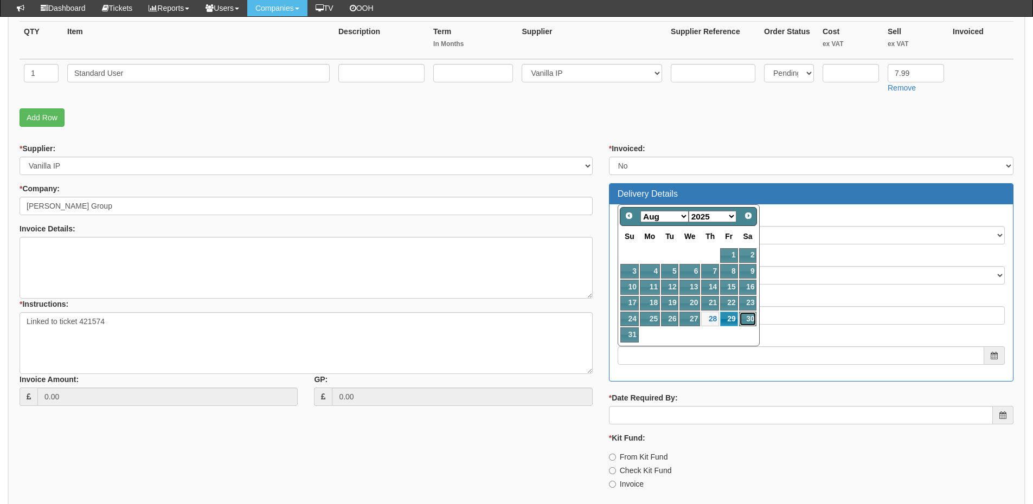
click at [739, 313] on link "30" at bounding box center [748, 319] width 18 height 15
type input "2025-08-30"
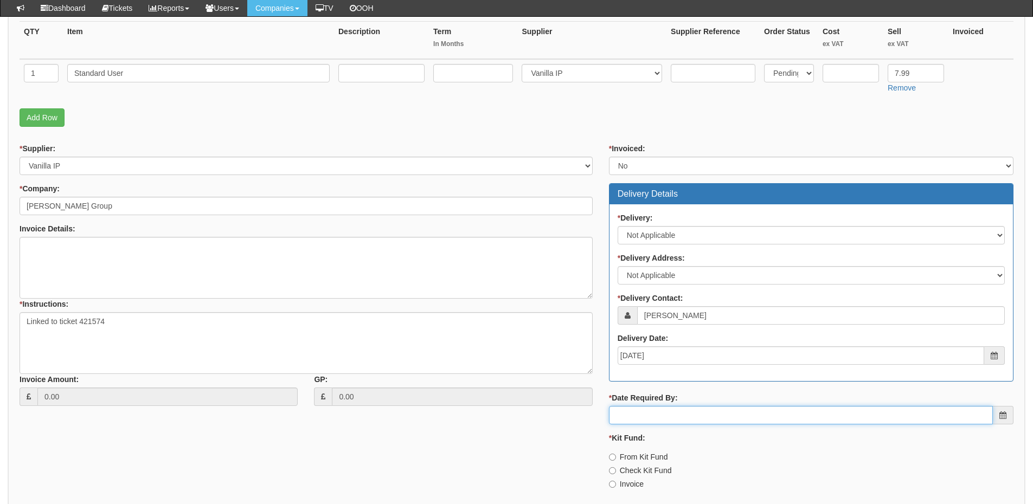
click at [698, 423] on input "* Date Required By:" at bounding box center [801, 415] width 384 height 18
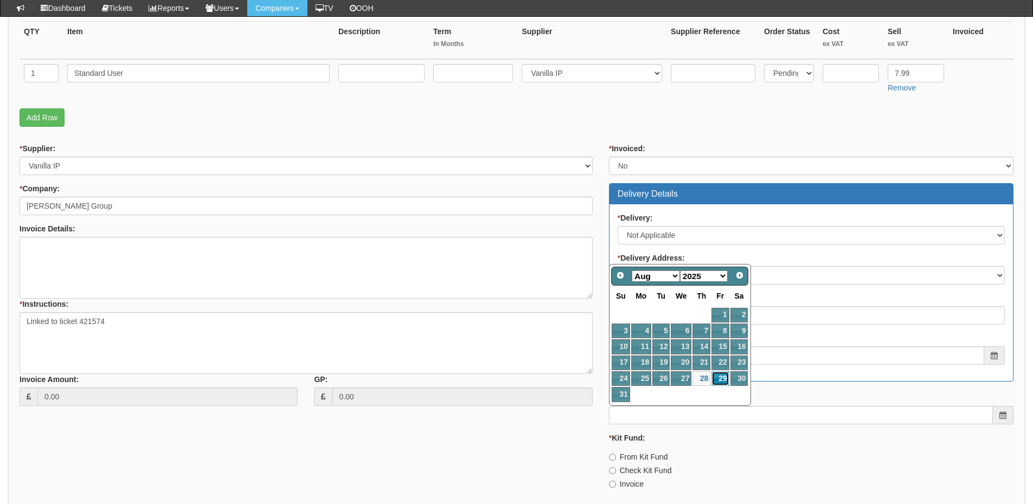
click at [719, 377] on link "29" at bounding box center [719, 378] width 17 height 15
type input "2025-08-29"
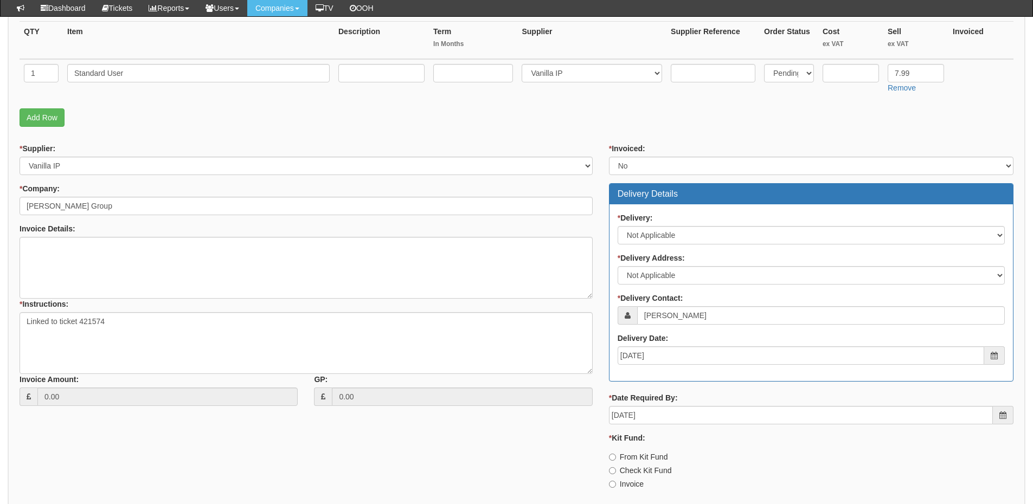
click at [629, 483] on label "Invoice" at bounding box center [626, 484] width 35 height 11
click at [616, 461] on input "Invoice" at bounding box center [612, 457] width 7 height 7
radio input "true"
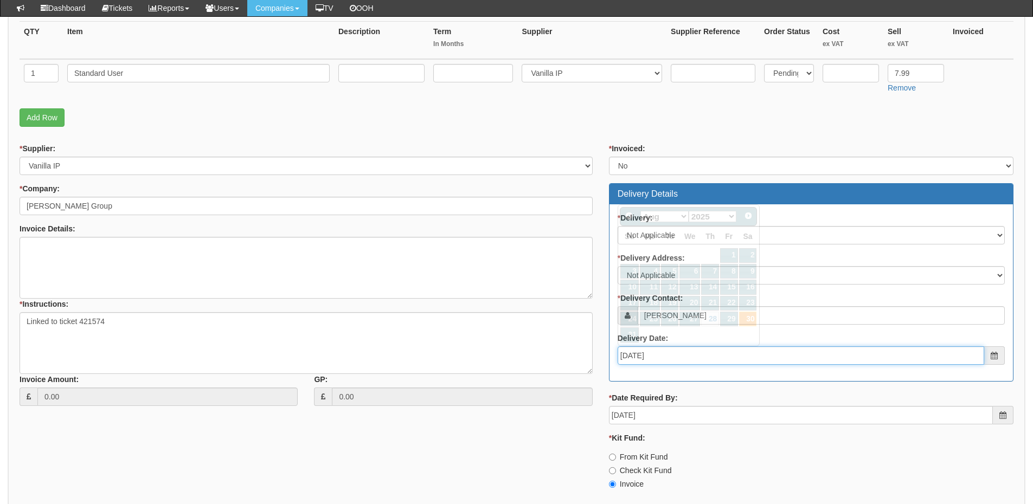
click at [673, 359] on input "2025-08-30" at bounding box center [800, 355] width 366 height 18
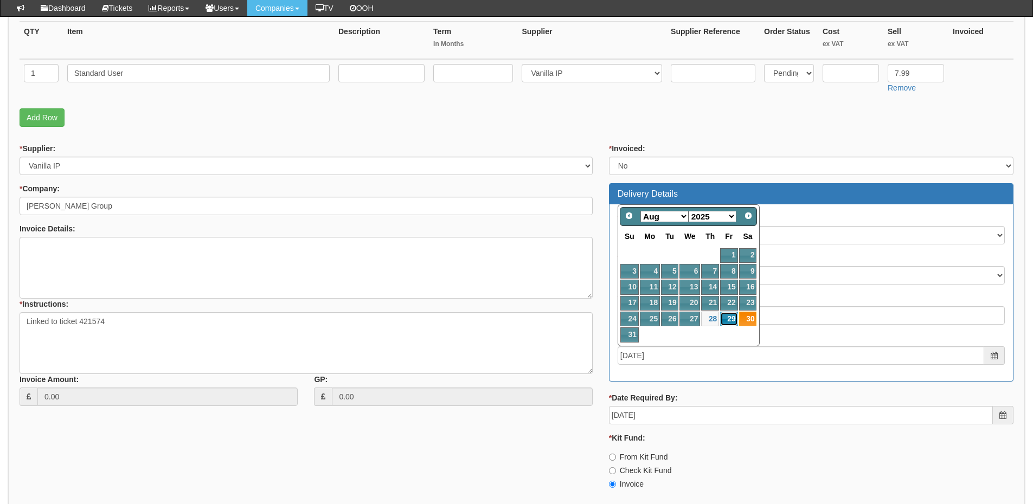
click at [726, 319] on link "29" at bounding box center [728, 319] width 17 height 15
type input "[DATE]"
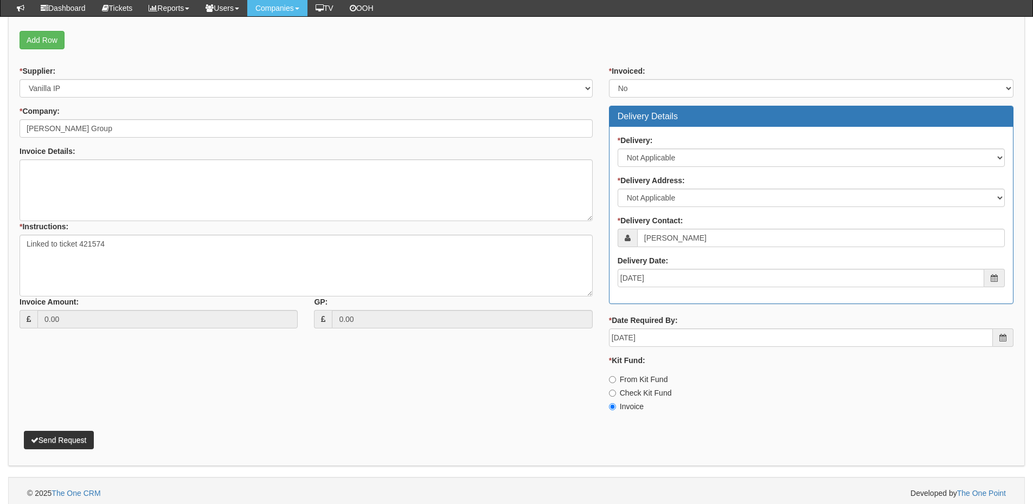
scroll to position [354, 0]
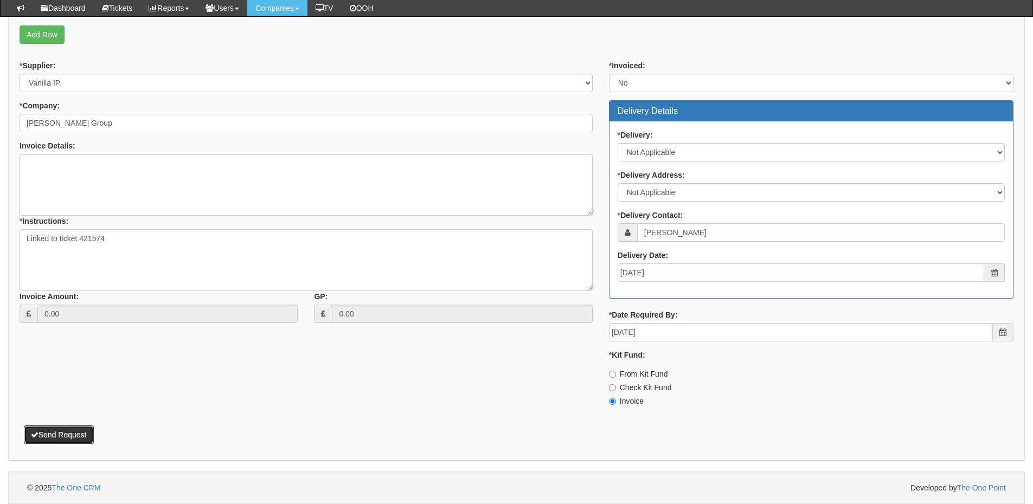
click at [76, 431] on button "Send Request" at bounding box center [59, 435] width 70 height 18
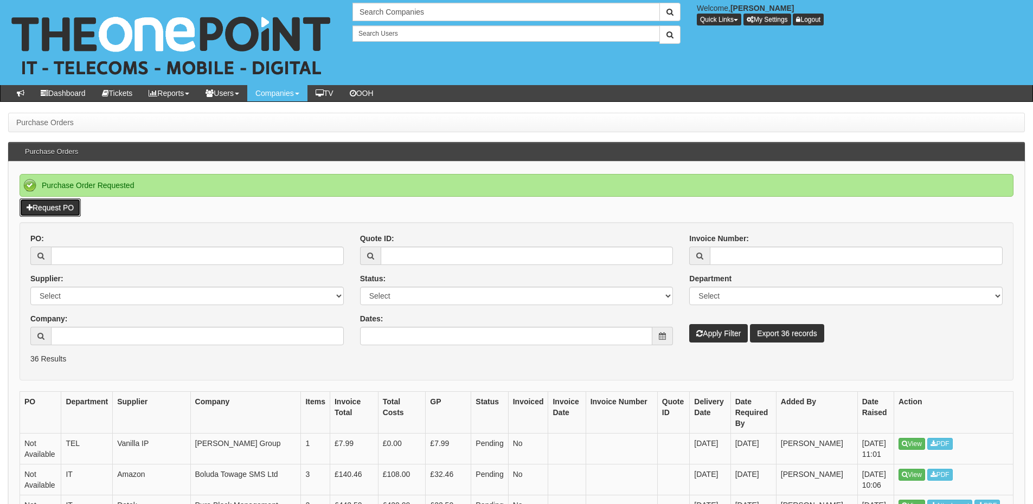
click at [59, 207] on link "Request PO" at bounding box center [50, 207] width 61 height 18
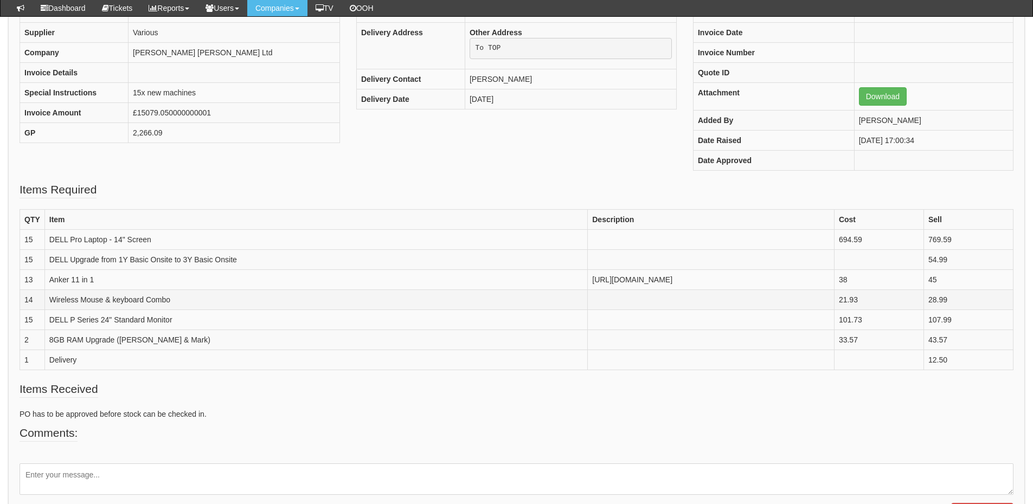
scroll to position [162, 0]
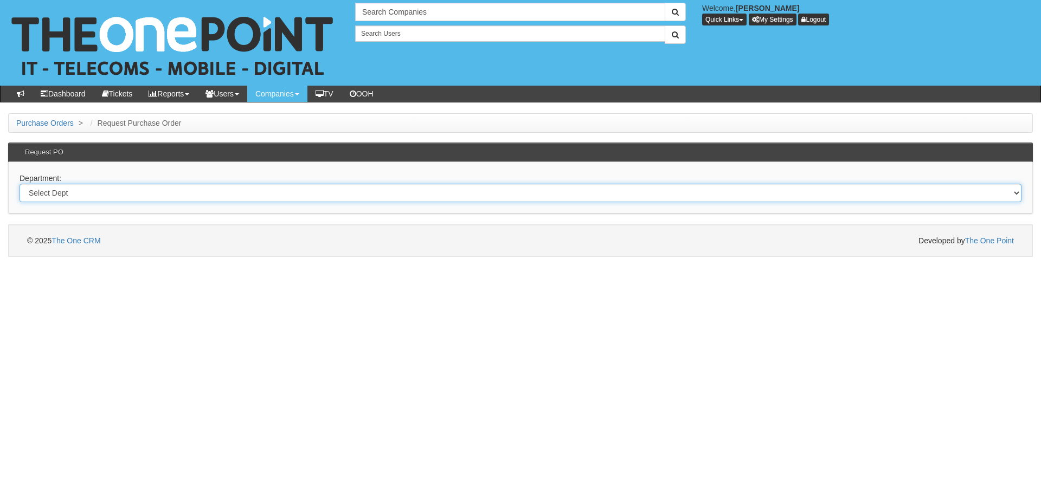
click at [317, 192] on select "Select Dept Digital Internal IT Mobiles Marketing Telecoms" at bounding box center [521, 193] width 1002 height 18
select select "?pipeID=&dept=TEL"
click at [20, 184] on select "Select Dept Digital Internal IT Mobiles Marketing Telecoms" at bounding box center [521, 193] width 1002 height 18
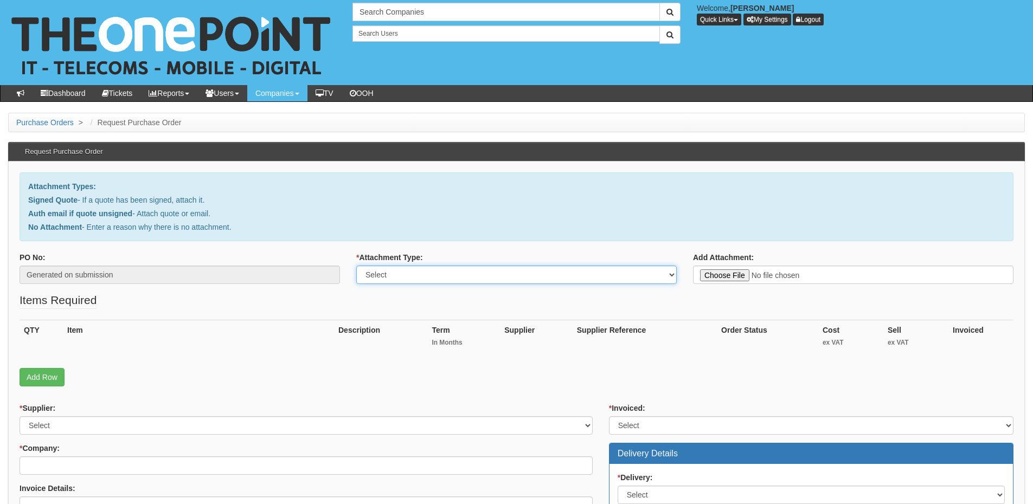
click at [388, 276] on select "Select Signed Quote Auth email with quote if unsigned No Attachment" at bounding box center [516, 275] width 320 height 18
select select "No Attachment"
click at [356, 266] on select "Select Signed Quote Auth email with quote if unsigned No Attachment" at bounding box center [516, 275] width 320 height 18
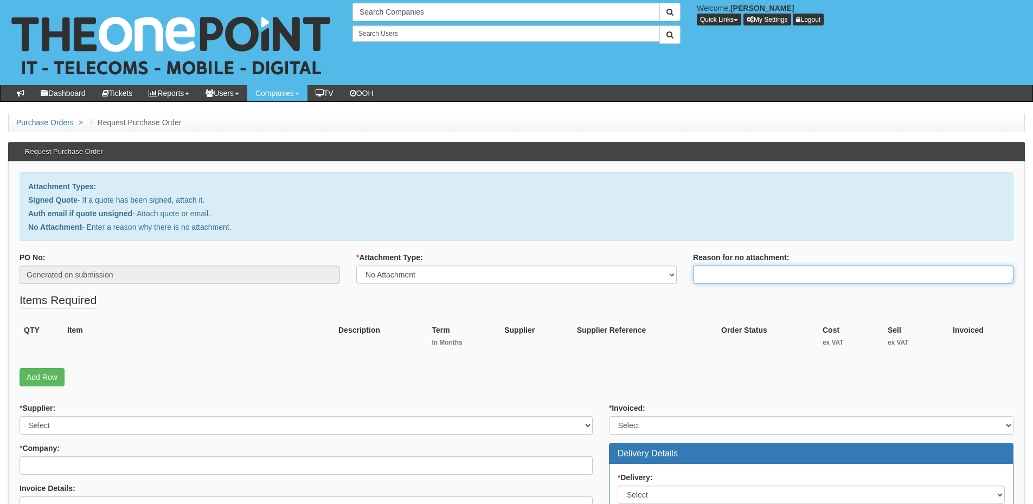
click at [717, 280] on textarea "Reason for no attachment:" at bounding box center [853, 275] width 320 height 18
click at [801, 279] on textarea "Linked to ticket 422651" at bounding box center [853, 275] width 320 height 18
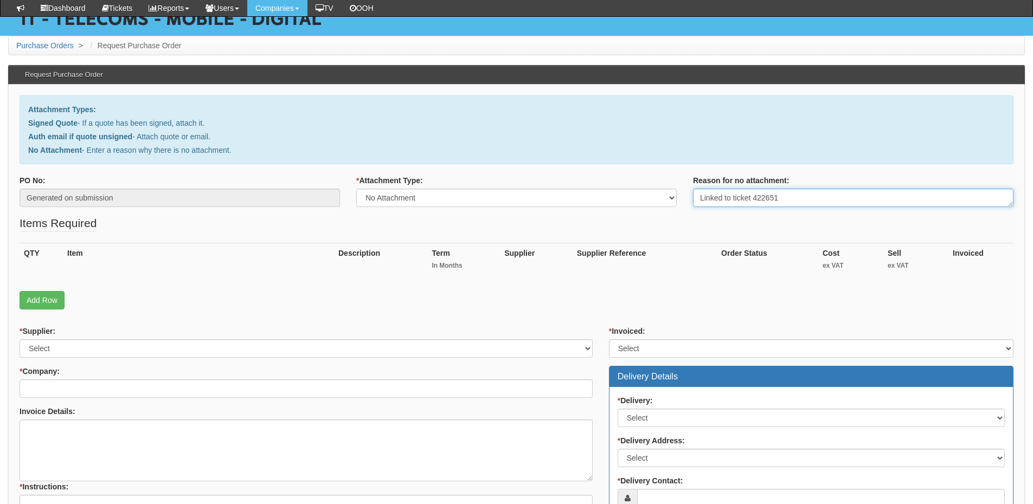
scroll to position [108, 0]
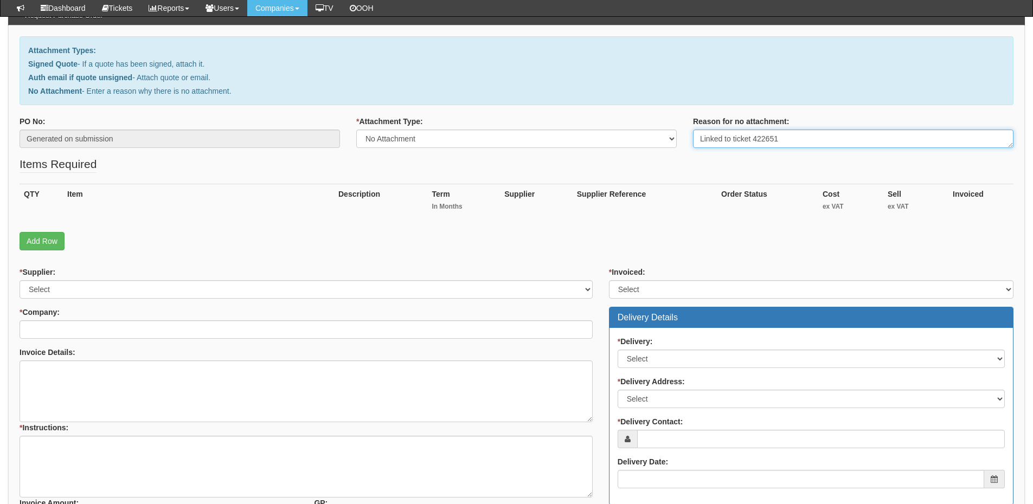
type textarea "Linked to ticket 422651"
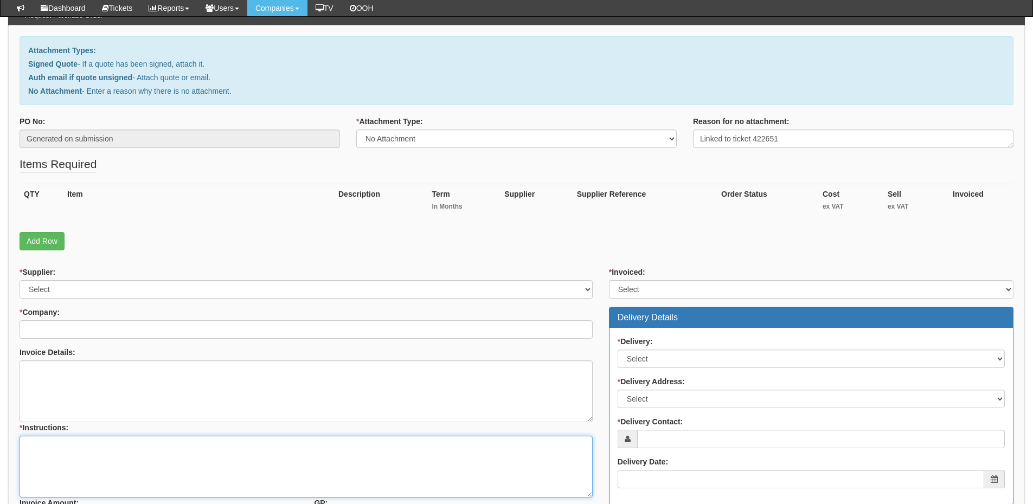
click at [171, 452] on textarea "* Instructions:" at bounding box center [306, 467] width 573 height 62
paste textarea "Linked to ticket 422651"
type textarea "Linked to ticket 422651"
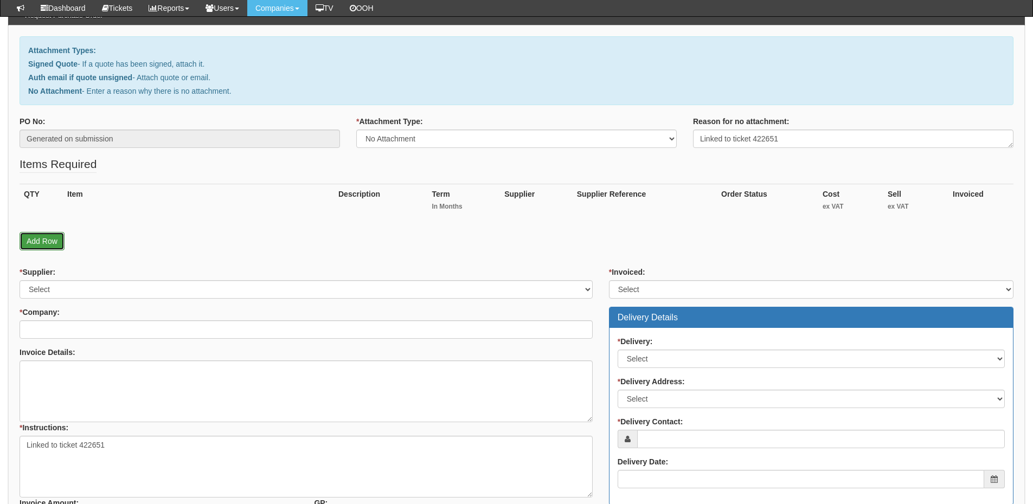
click at [53, 238] on link "Add Row" at bounding box center [42, 241] width 45 height 18
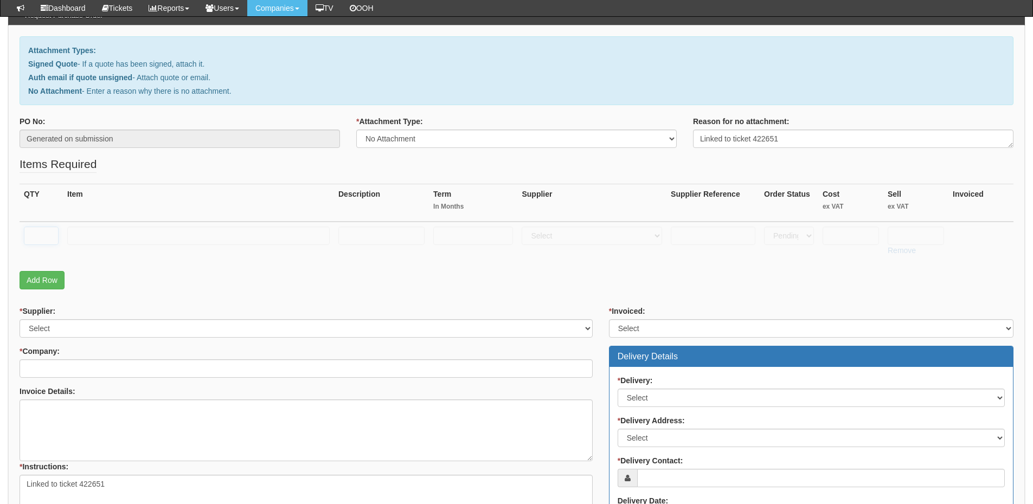
click at [48, 233] on input "text" at bounding box center [41, 236] width 35 height 18
type input "1"
click at [100, 233] on input "text" at bounding box center [198, 236] width 262 height 18
type input "Standard User with Webex & Call Recording"
click at [596, 241] on select "Select 123 REG.co.uk 1Password 3 4Gon AA Jones Electric Ltd Abzorb Access Group…" at bounding box center [591, 236] width 140 height 18
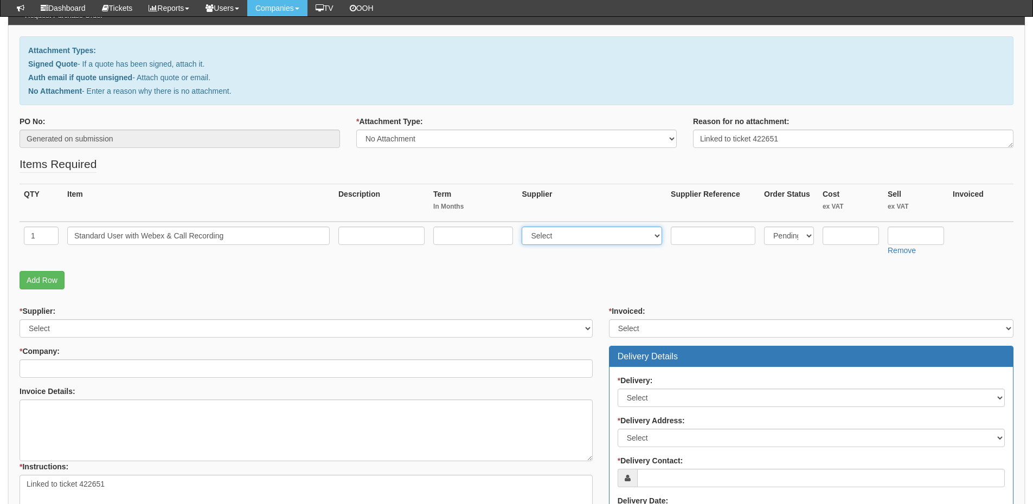
select select "72"
click at [524, 227] on select "Select 123 REG.co.uk 1Password 3 4Gon AA Jones Electric Ltd Abzorb Access Group…" at bounding box center [591, 236] width 140 height 18
click at [902, 235] on input "text" at bounding box center [915, 236] width 56 height 18
type input "7.99"
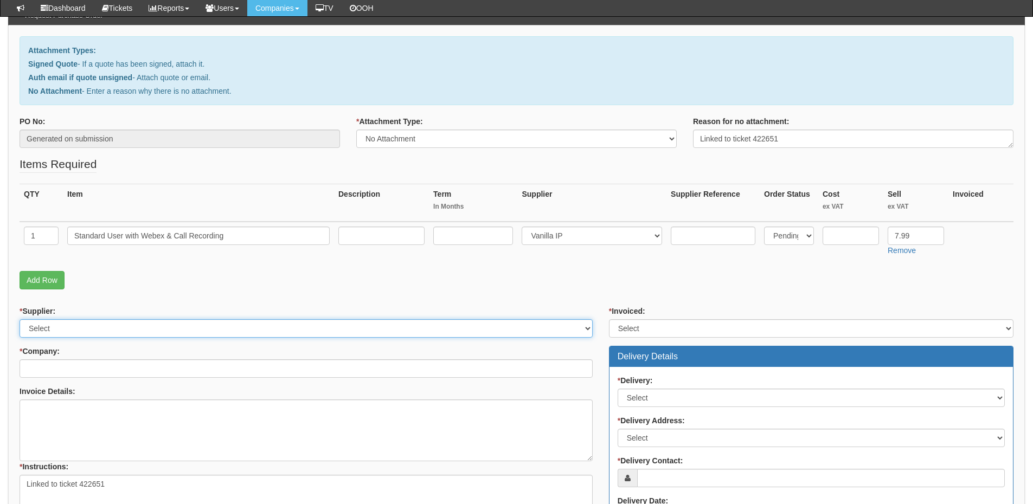
click at [62, 325] on select "Select 123 REG.co.uk 1Password 3 4Gon AA Jones Electric Ltd Abzorb Access Group…" at bounding box center [306, 328] width 573 height 18
select select "72"
click at [20, 319] on select "Select 123 REG.co.uk 1Password 3 4Gon AA Jones Electric Ltd Abzorb Access Group…" at bounding box center [306, 328] width 573 height 18
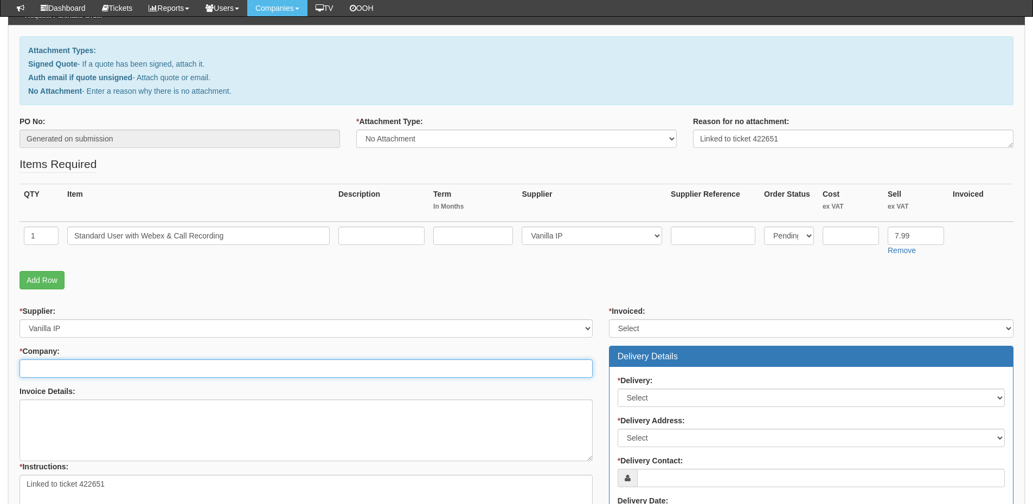
click at [65, 373] on input "* Company:" at bounding box center [306, 368] width 573 height 18
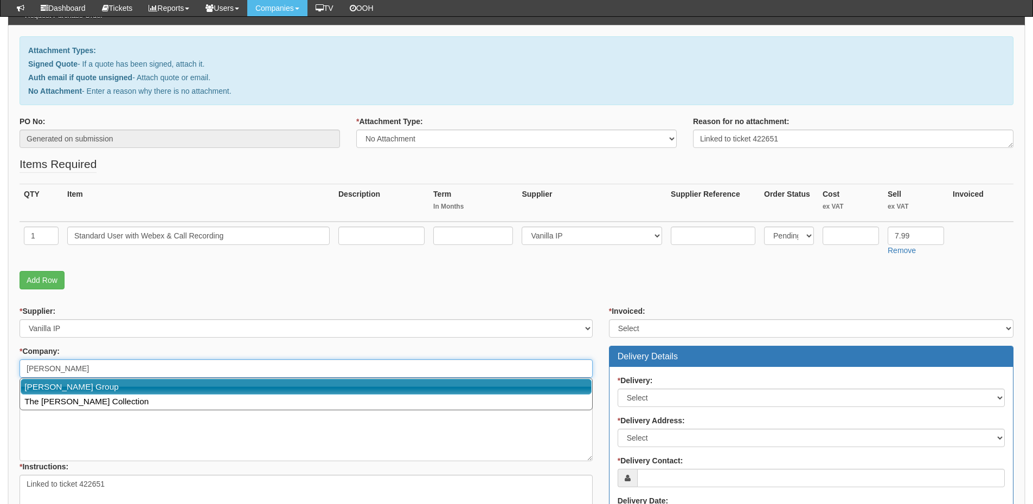
click at [68, 389] on link "John Good Group" at bounding box center [306, 387] width 571 height 16
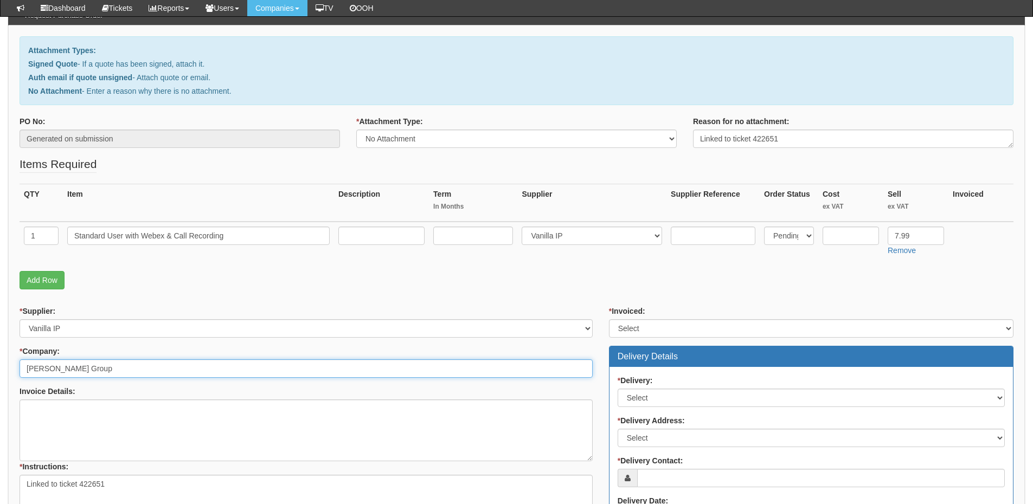
type input "John Good Group"
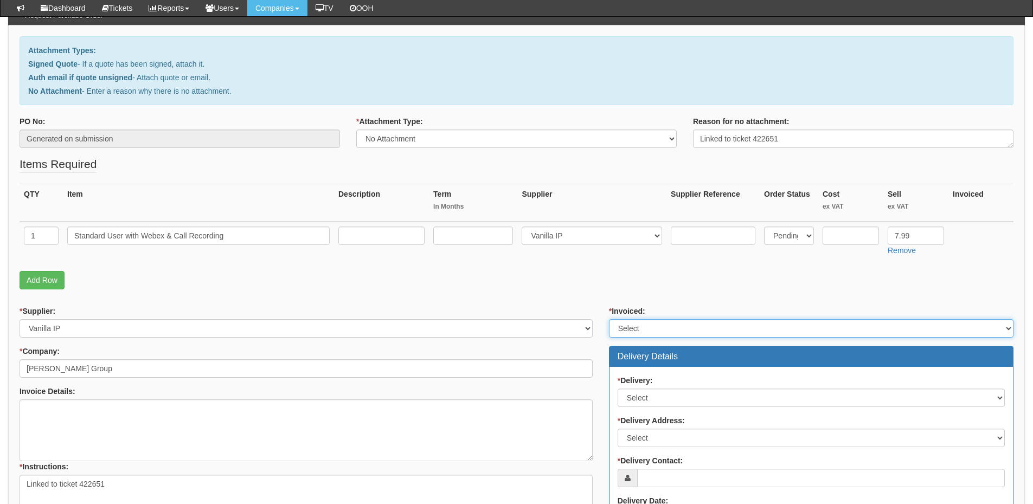
click at [620, 326] on select "Select Yes No N/A STB (part of order)" at bounding box center [811, 328] width 404 height 18
select select "2"
click at [609, 319] on select "Select Yes No N/A STB (part of order)" at bounding box center [811, 328] width 404 height 18
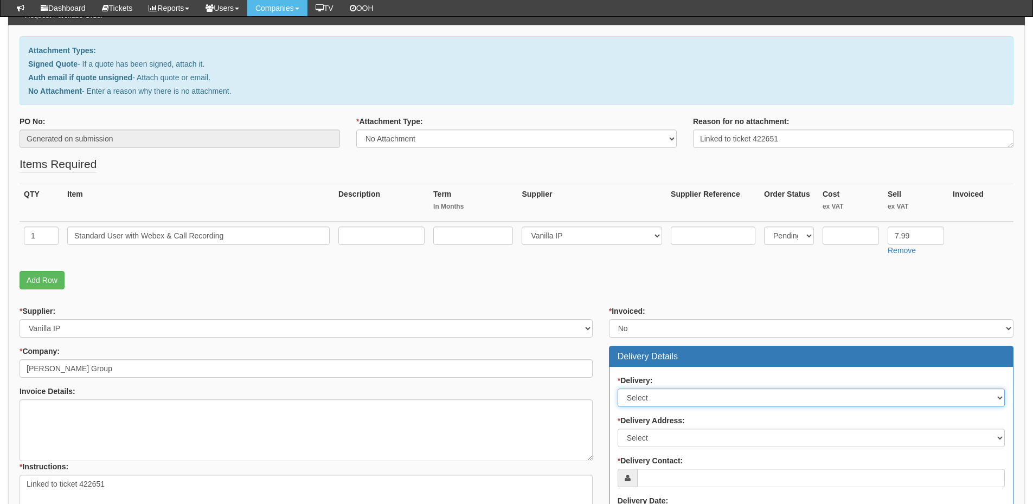
click at [640, 400] on select "Select No Not Applicable Yes" at bounding box center [810, 398] width 387 height 18
select select "3"
click at [617, 389] on select "Select No Not Applicable Yes" at bounding box center [810, 398] width 387 height 18
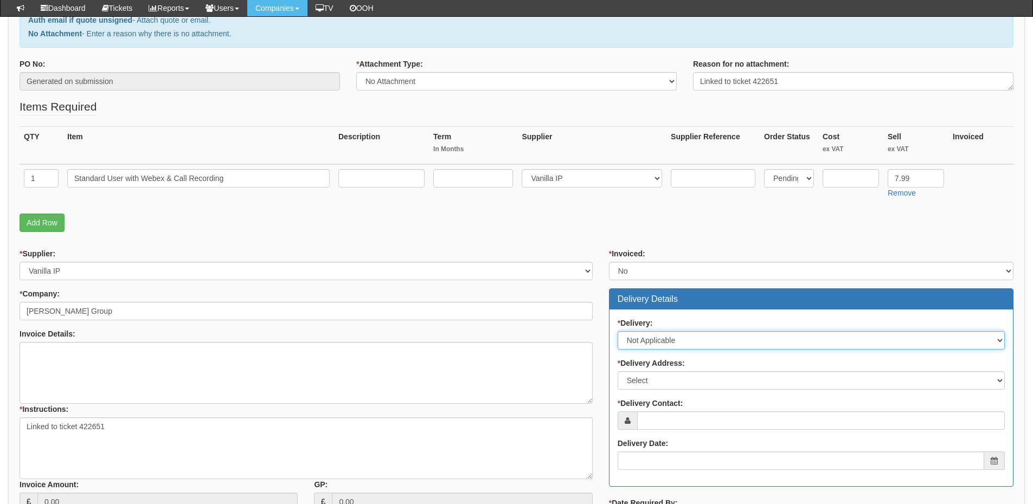
scroll to position [217, 0]
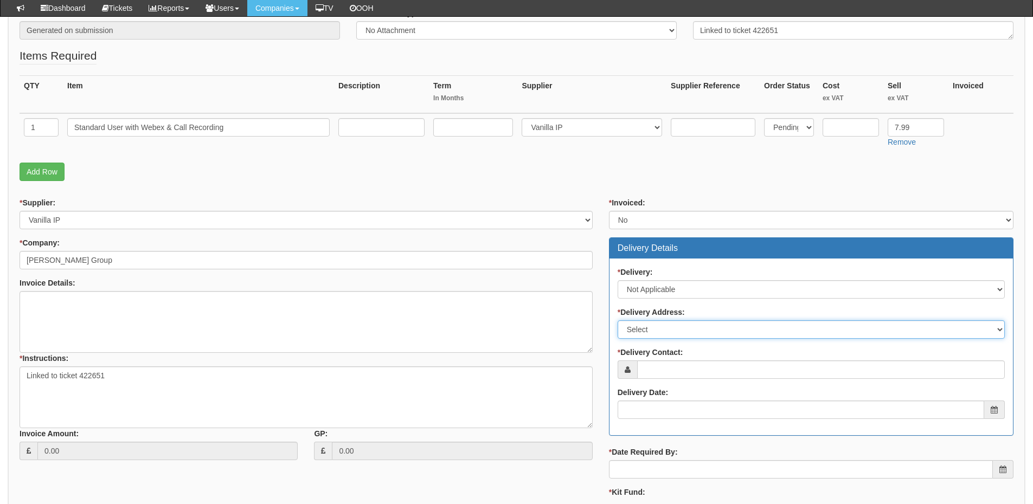
click at [654, 330] on select "Select Not Applicable Main Address - HU13 0LH Other" at bounding box center [810, 329] width 387 height 18
select select "N/A"
click at [617, 320] on select "Select Not Applicable Main Address - HU13 0LH Other" at bounding box center [810, 329] width 387 height 18
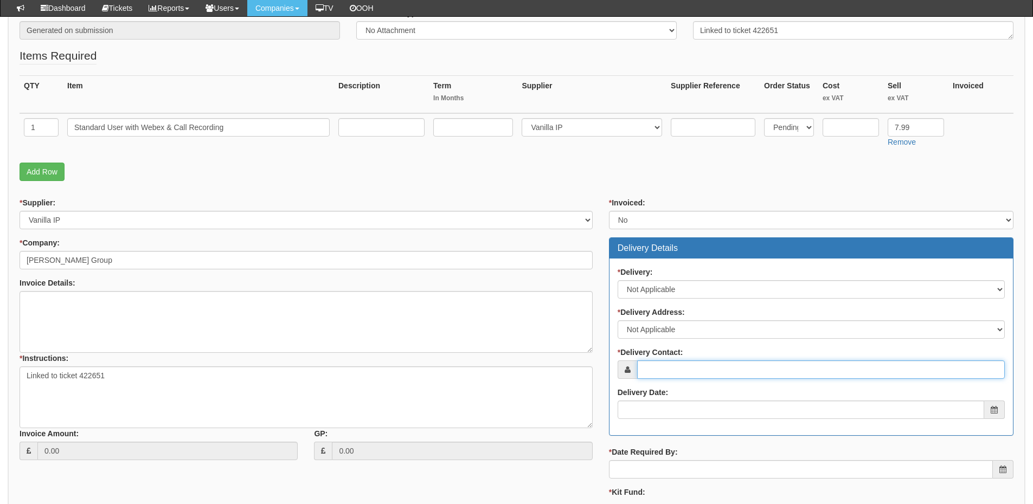
click at [660, 377] on input "* Delivery Contact:" at bounding box center [821, 369] width 368 height 18
click at [686, 376] on input "* Delivery Contact:" at bounding box center [821, 369] width 368 height 18
paste input "Darren Howden"
type input "Darren Howden"
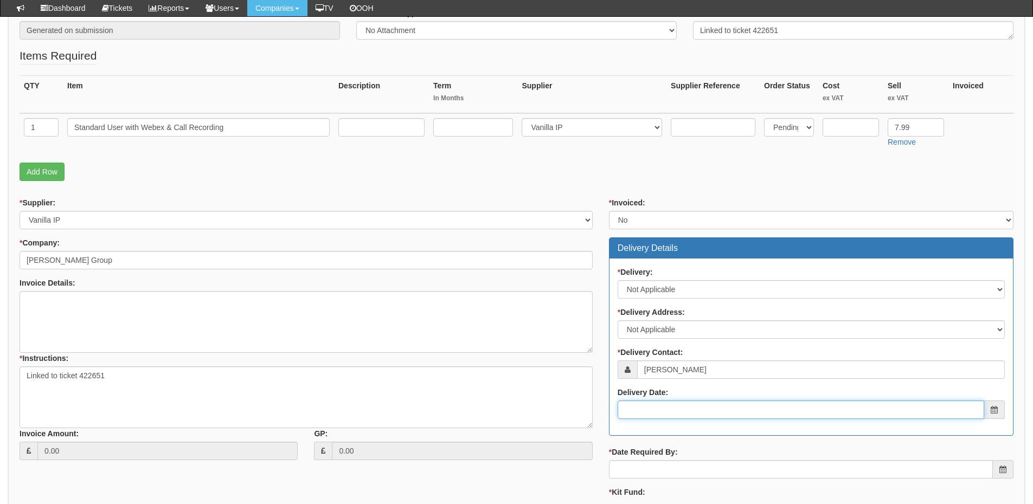
click at [671, 409] on input "Delivery Date:" at bounding box center [800, 410] width 366 height 18
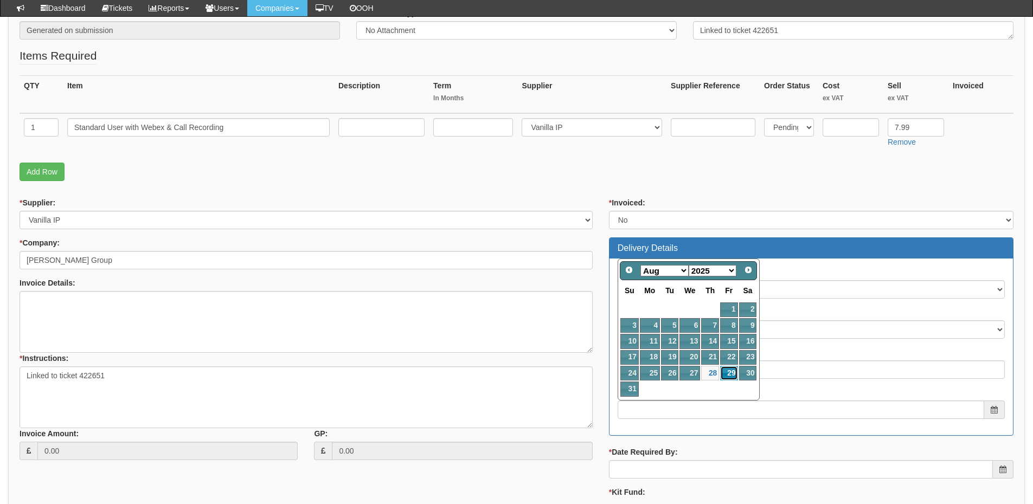
click at [737, 371] on link "29" at bounding box center [728, 373] width 17 height 15
type input "2025-08-29"
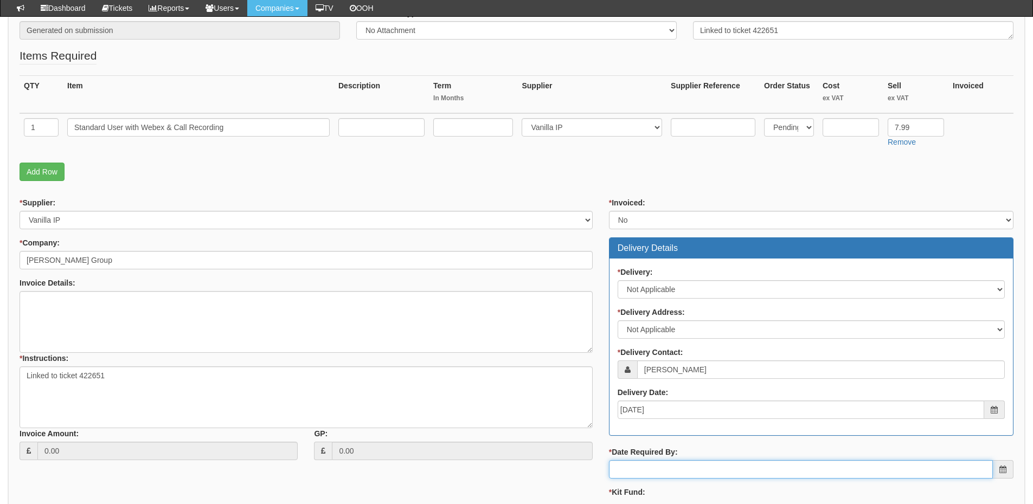
click at [706, 463] on input "* Date Required By:" at bounding box center [801, 469] width 384 height 18
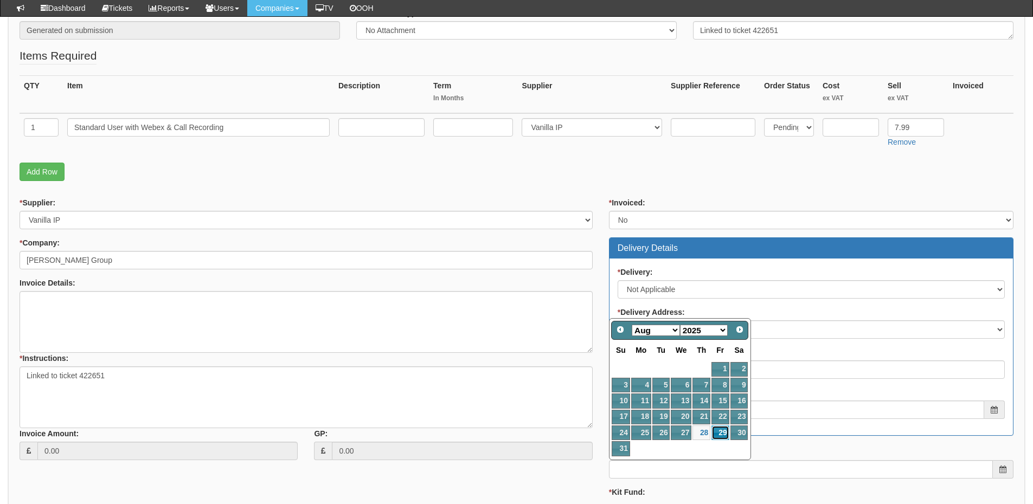
click at [717, 428] on link "29" at bounding box center [719, 433] width 17 height 15
type input "2025-08-29"
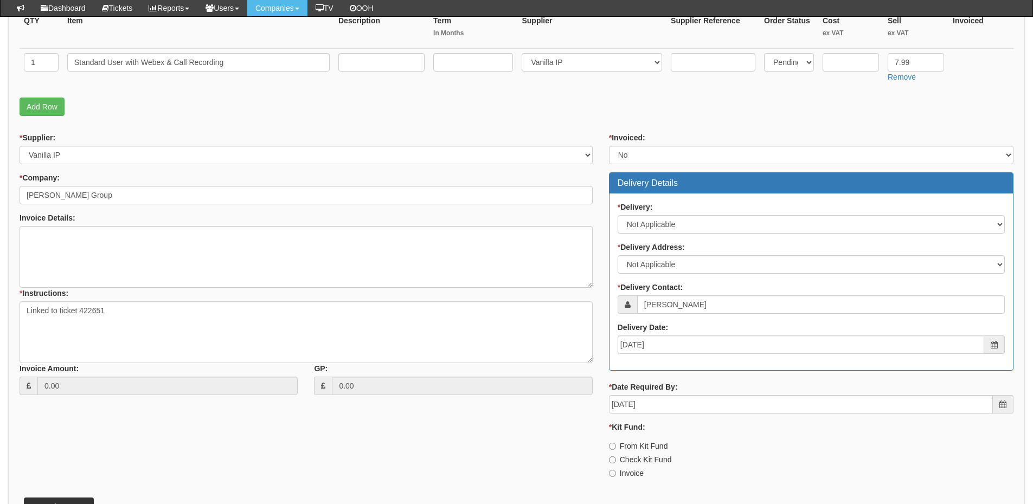
scroll to position [354, 0]
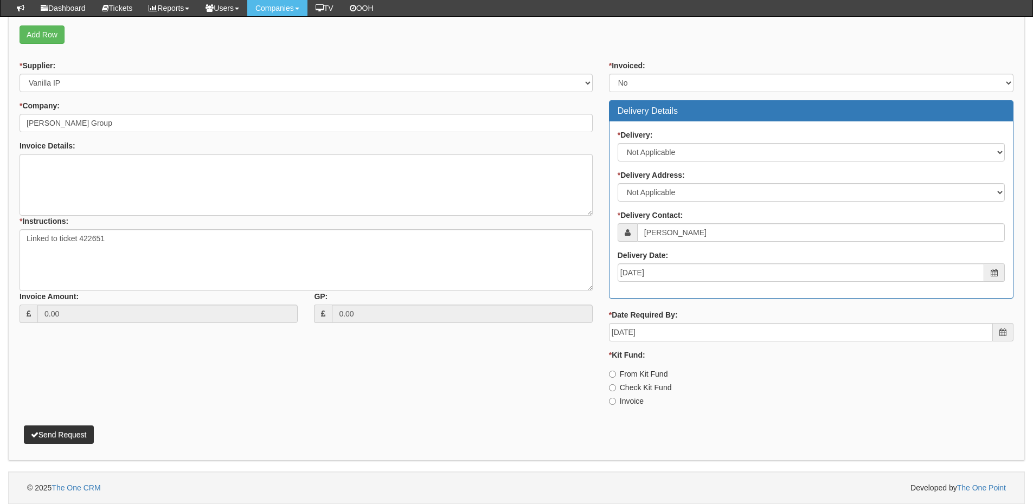
click at [619, 397] on label "Invoice" at bounding box center [626, 401] width 35 height 11
click at [616, 378] on input "Invoice" at bounding box center [612, 374] width 7 height 7
radio input "true"
click at [65, 438] on button "Send Request" at bounding box center [59, 435] width 70 height 18
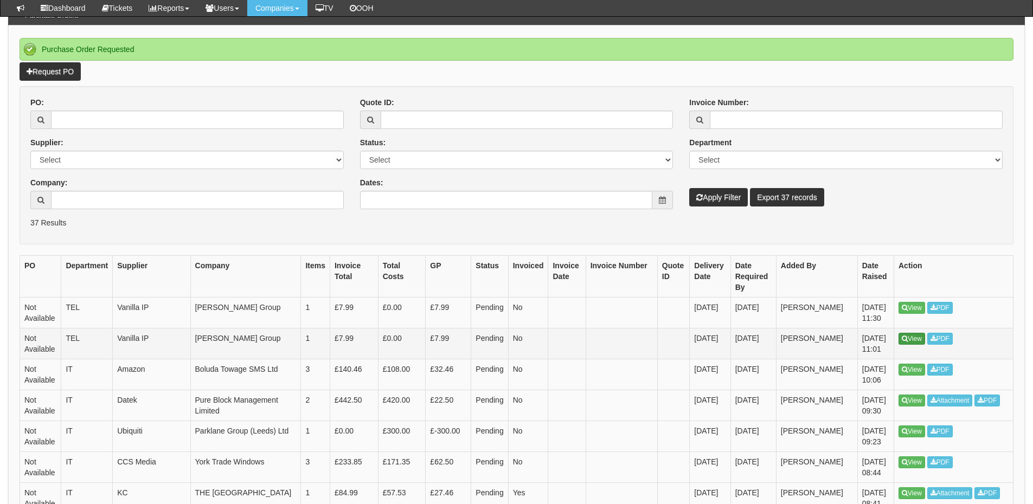
scroll to position [108, 0]
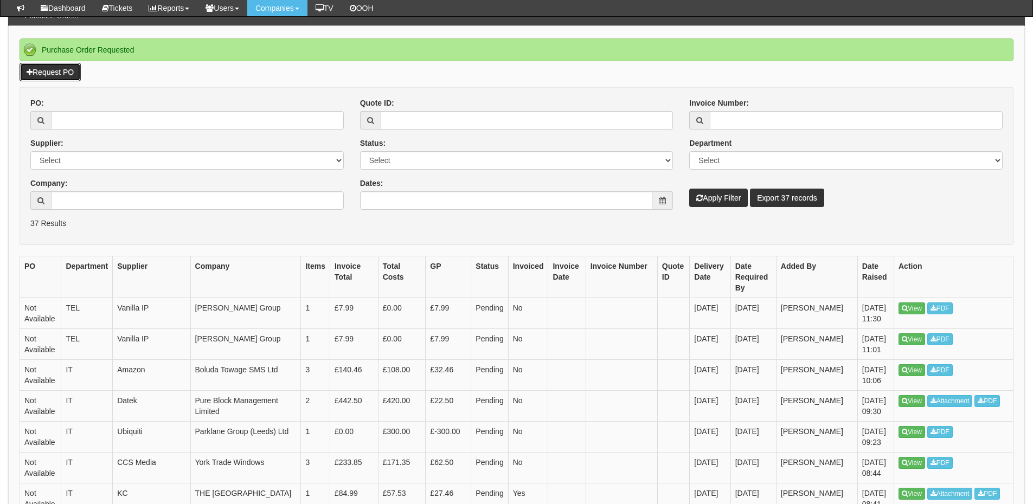
click at [70, 73] on link "Request PO" at bounding box center [50, 72] width 61 height 18
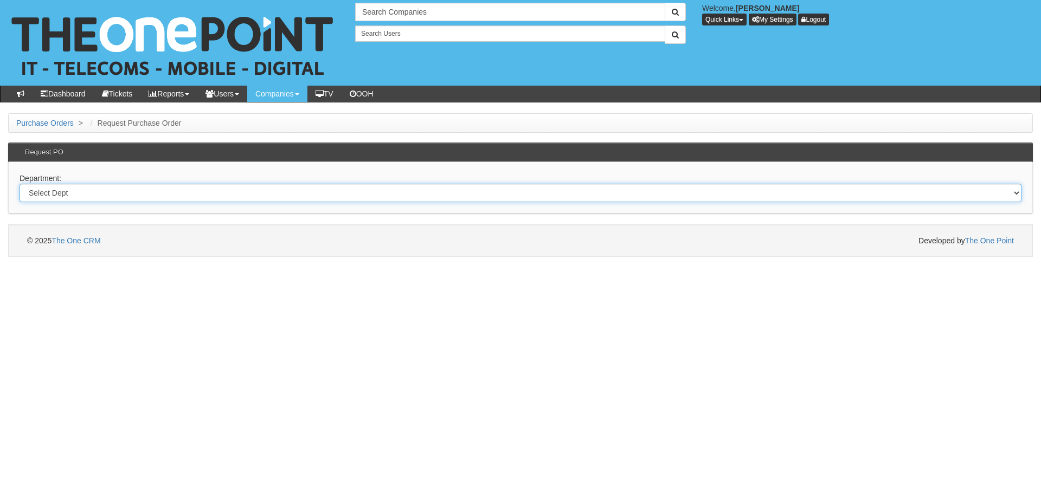
click at [94, 187] on select "Select Dept Digital Internal IT Mobiles Marketing Telecoms" at bounding box center [521, 193] width 1002 height 18
select select "?pipeID=&dept=IT"
click at [20, 184] on select "Select Dept Digital Internal IT Mobiles Marketing Telecoms" at bounding box center [521, 193] width 1002 height 18
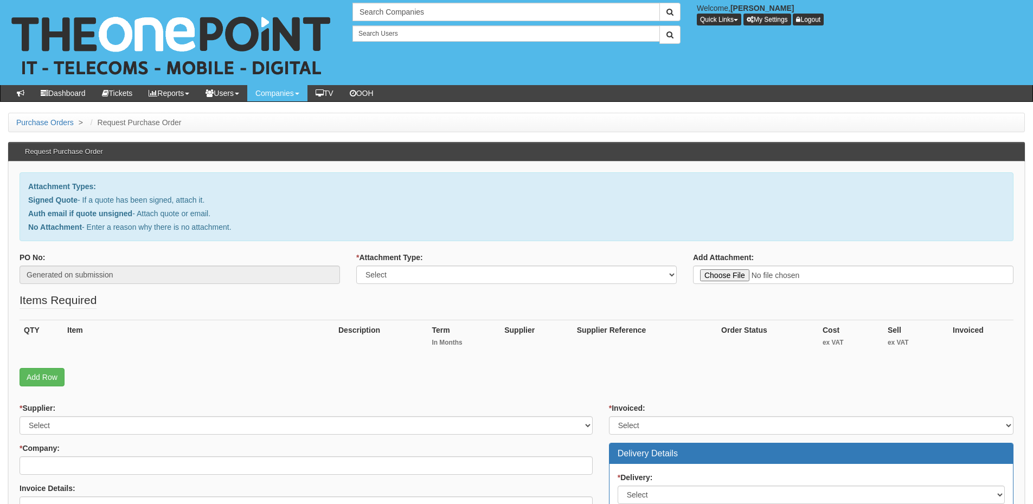
scroll to position [271, 0]
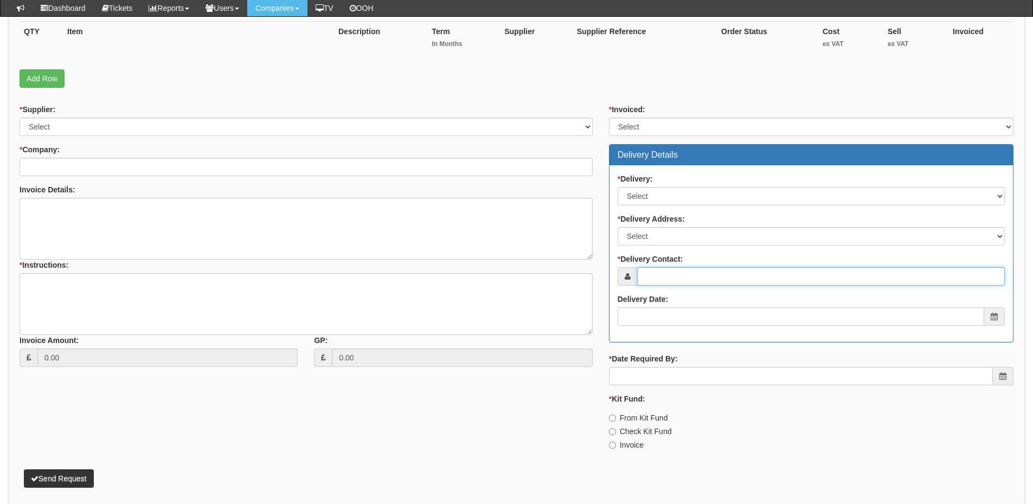
click at [658, 281] on input "* Delivery Contact:" at bounding box center [821, 276] width 368 height 18
paste input "[PERSON_NAME]"
type input "Emma Marsland"
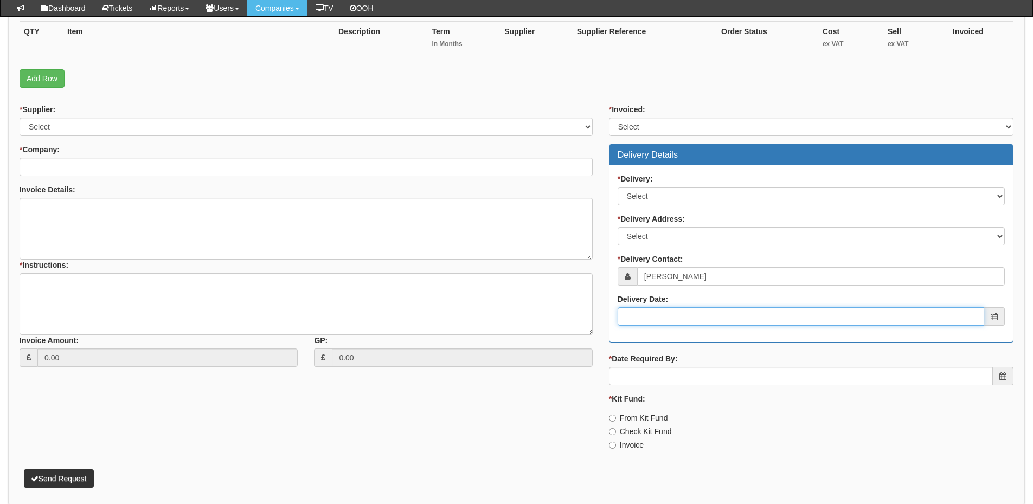
click at [657, 309] on input "Delivery Date:" at bounding box center [800, 316] width 366 height 18
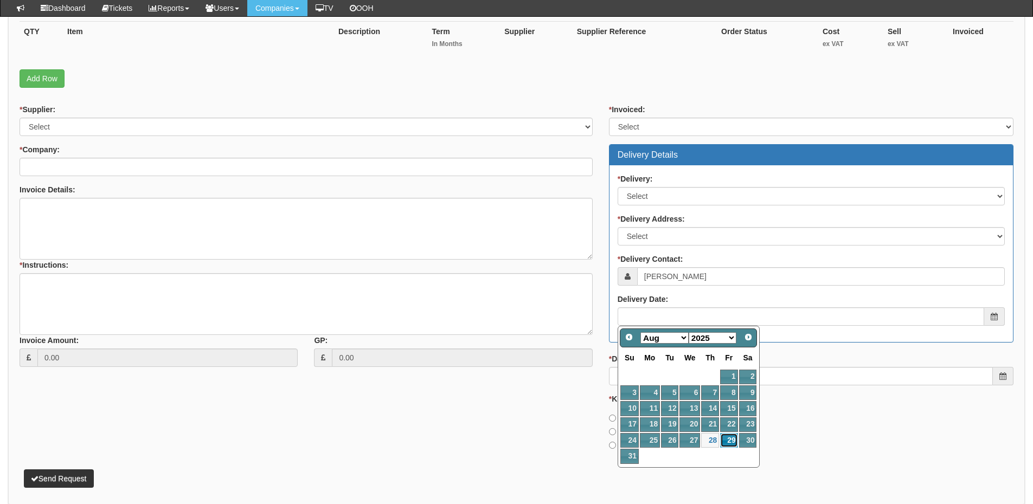
click at [726, 438] on link "29" at bounding box center [728, 440] width 17 height 15
type input "2025-08-29"
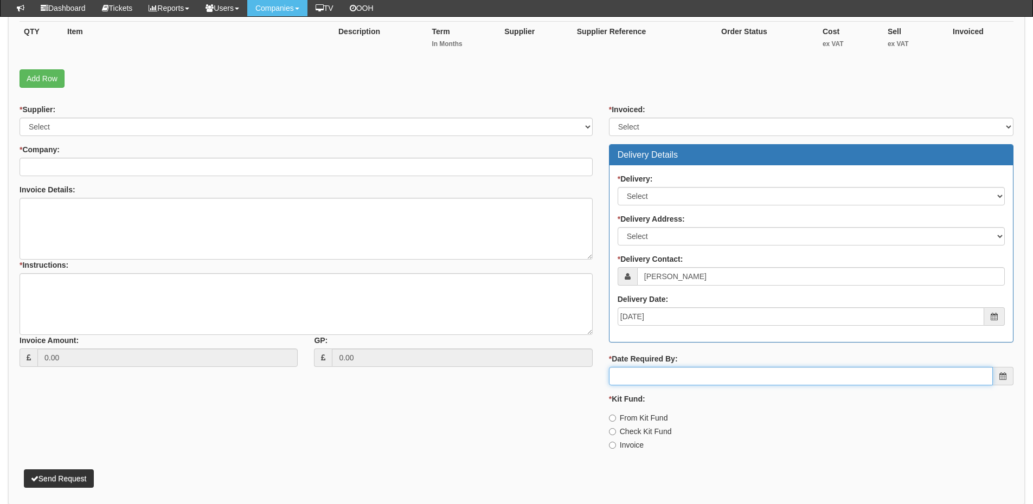
click at [707, 381] on input "* Date Required By:" at bounding box center [801, 376] width 384 height 18
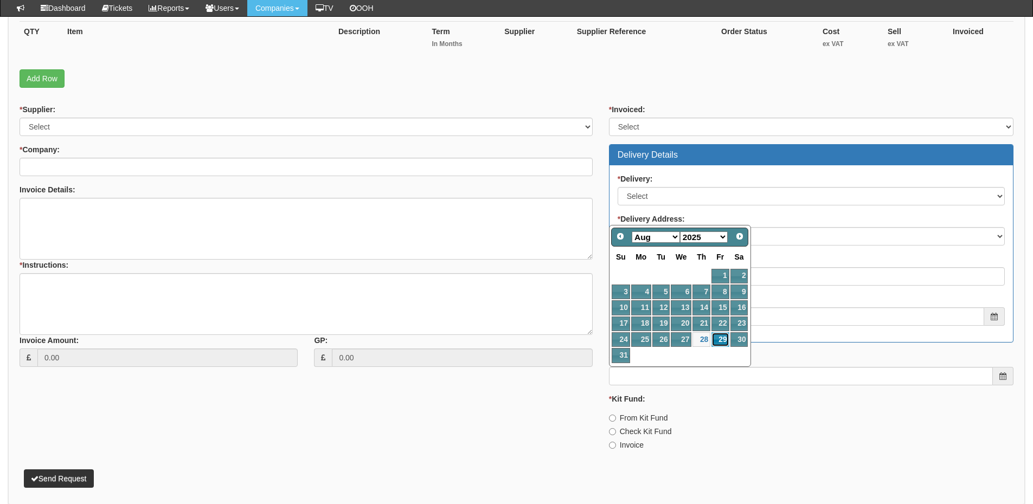
click at [721, 339] on link "29" at bounding box center [719, 339] width 17 height 15
type input "2025-08-29"
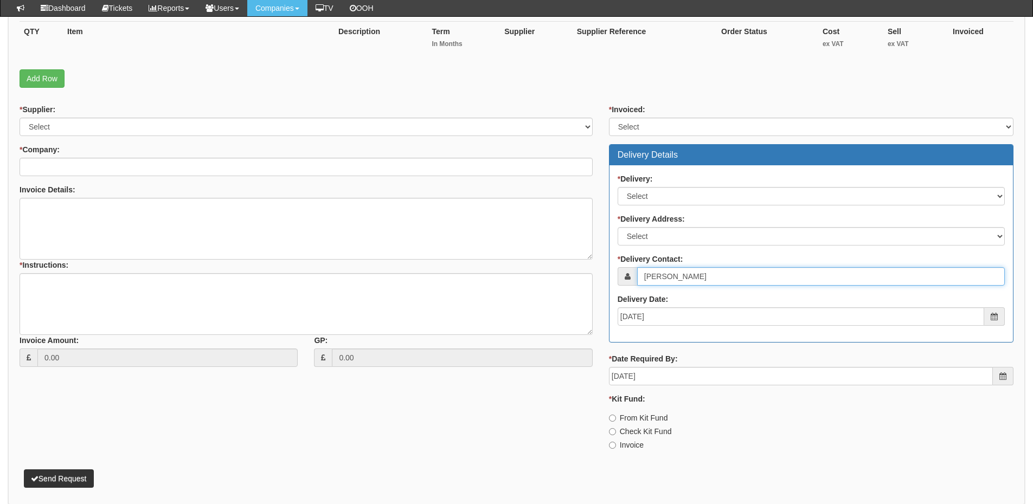
click at [653, 274] on input "Emma Marsland" at bounding box center [821, 276] width 368 height 18
type input "Emma Marsland"
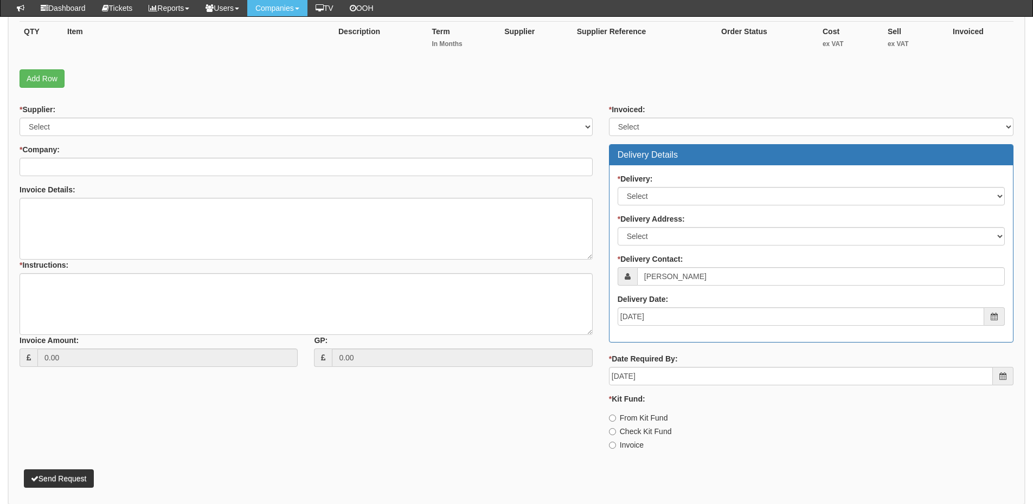
click at [626, 449] on label "Invoice" at bounding box center [626, 445] width 35 height 11
click at [616, 422] on input "Invoice" at bounding box center [612, 418] width 7 height 7
radio input "true"
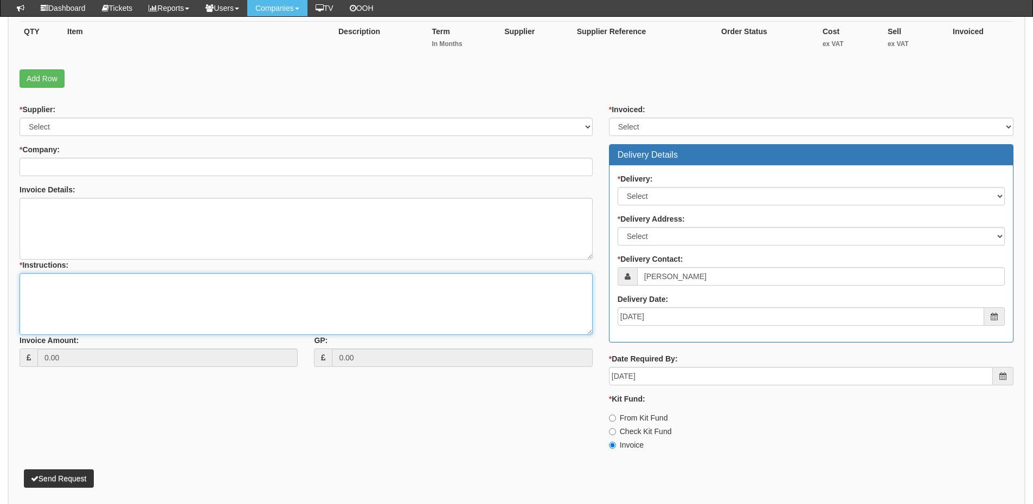
click at [137, 288] on textarea "* Instructions:" at bounding box center [306, 304] width 573 height 62
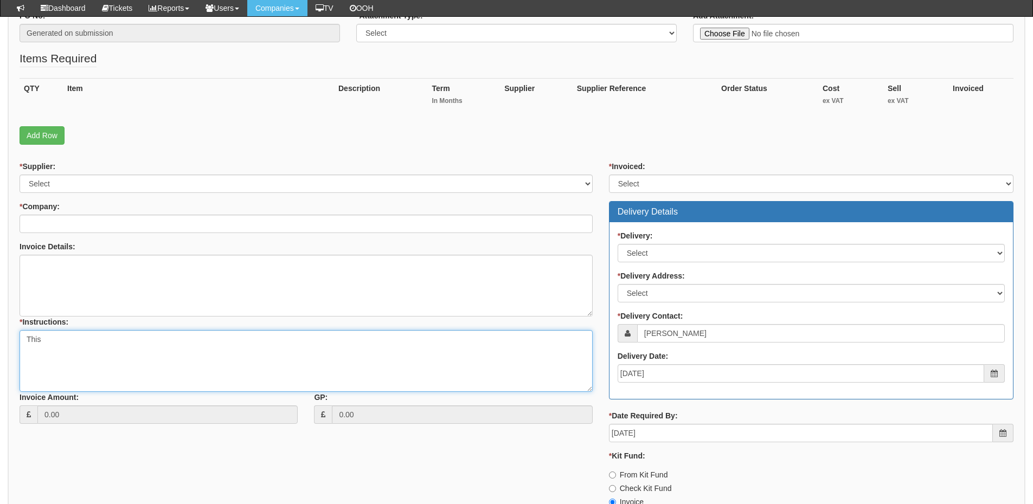
scroll to position [217, 0]
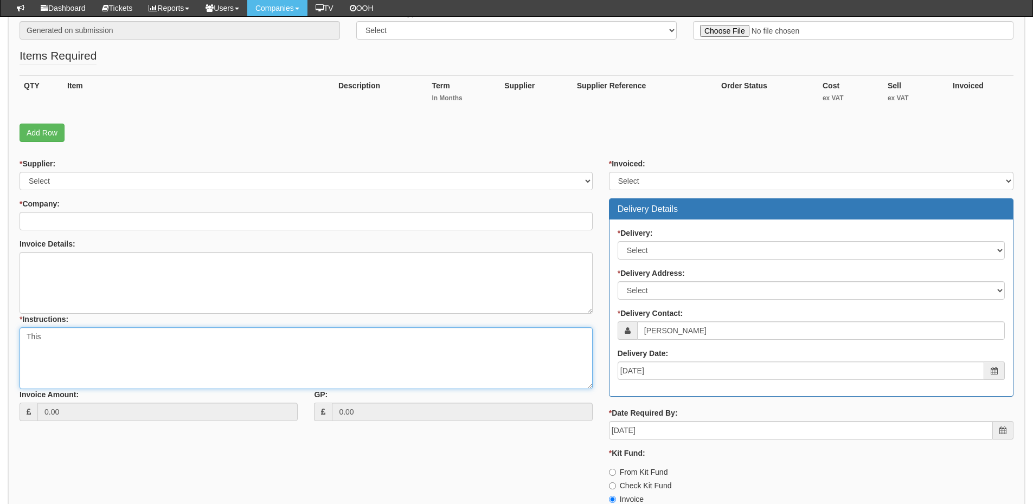
type textarea "This"
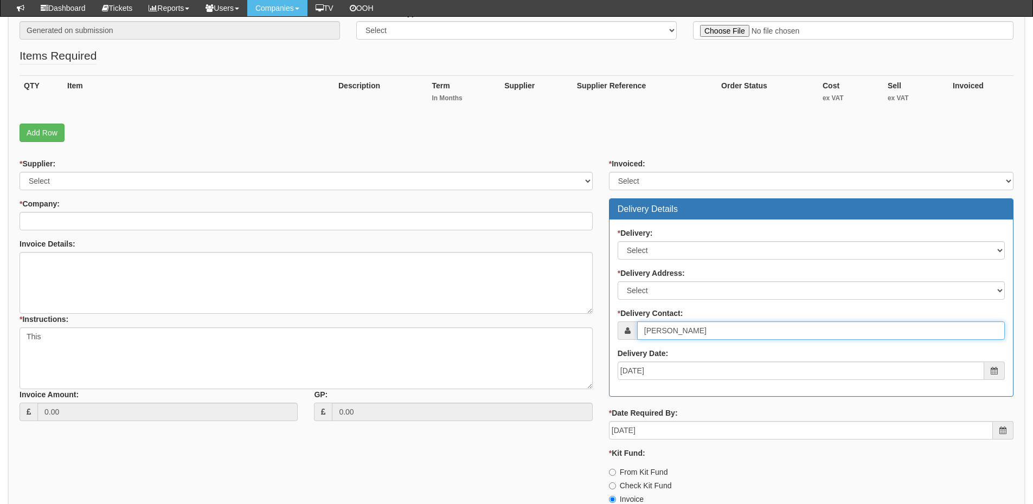
drag, startPoint x: 720, startPoint y: 331, endPoint x: 578, endPoint y: 336, distance: 142.6
click at [578, 336] on div "* Supplier: Select 123 REG.co.uk 1Password 3 4Gon AA Jones Electric Ltd Abzorb …" at bounding box center [516, 335] width 1010 height 355
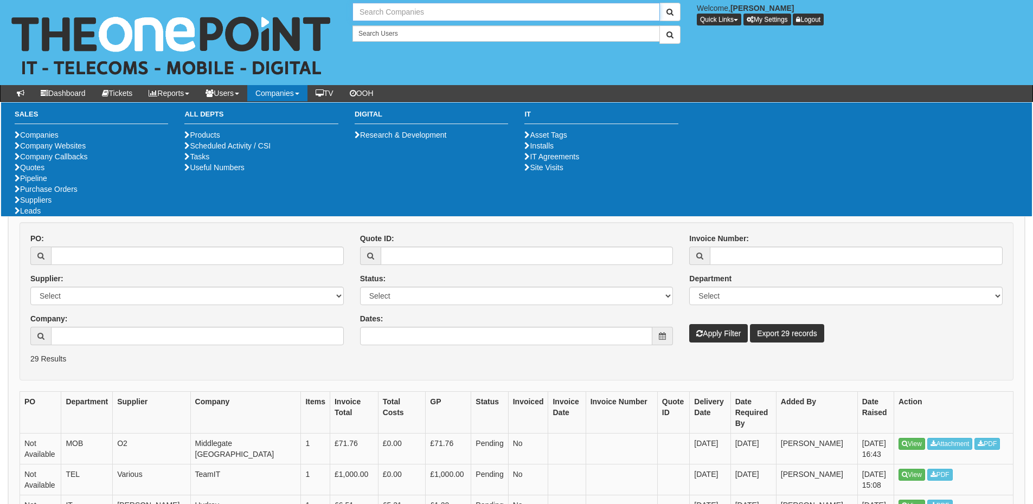
click at [396, 10] on input "text" at bounding box center [505, 12] width 307 height 18
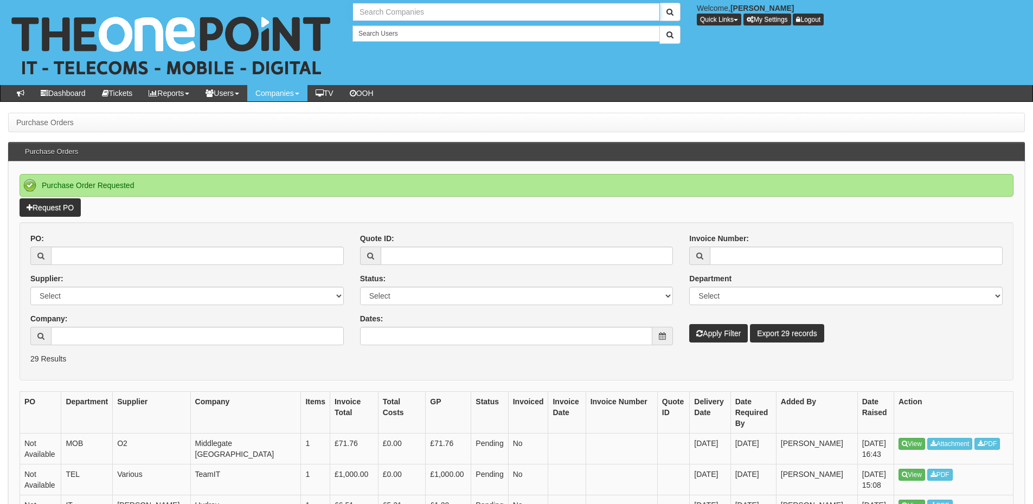
type input "1"
drag, startPoint x: 380, startPoint y: 18, endPoint x: 351, endPoint y: 12, distance: 29.3
click at [351, 12] on div "1" at bounding box center [516, 12] width 344 height 18
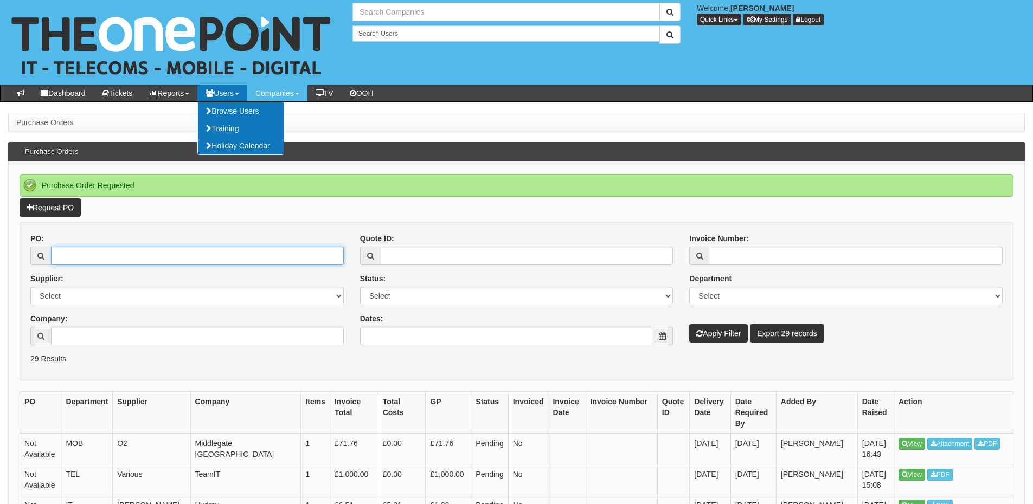
type input "Search Companies"
click at [81, 250] on input "PO:" at bounding box center [197, 256] width 293 height 18
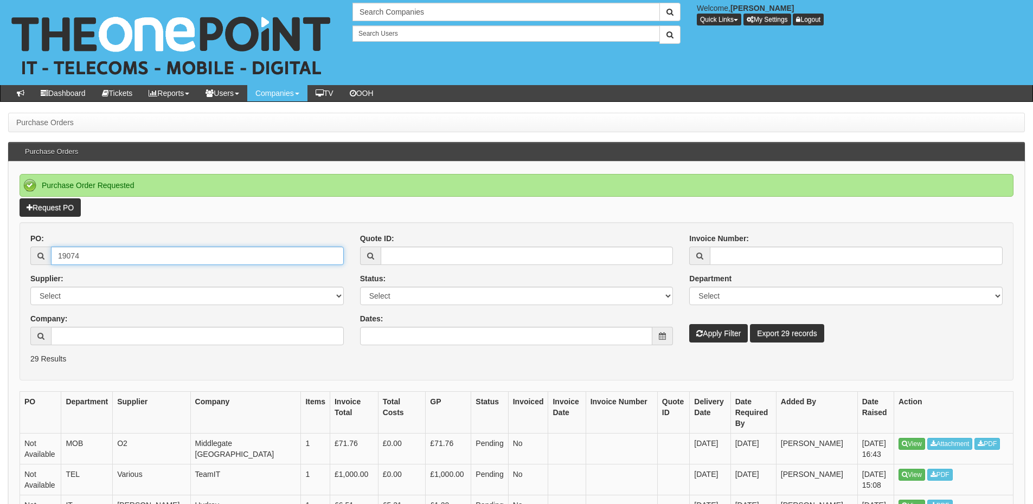
type input "19074"
click at [702, 330] on icon "submit" at bounding box center [699, 334] width 7 height 8
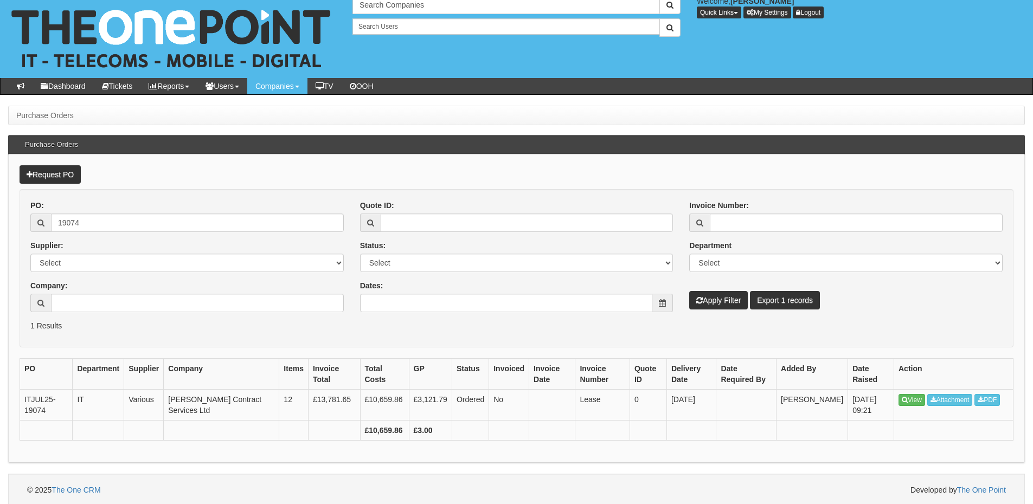
scroll to position [9, 0]
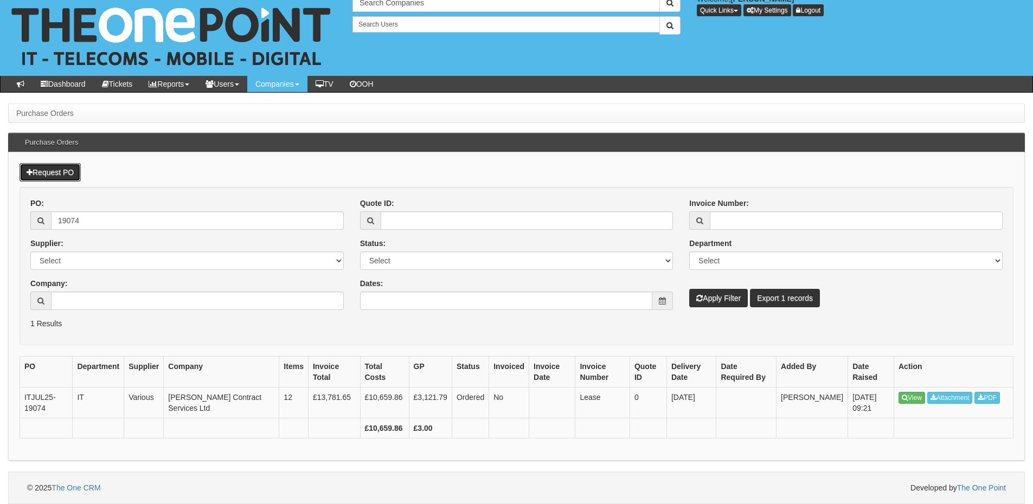
click at [64, 167] on link "Request PO" at bounding box center [50, 172] width 61 height 18
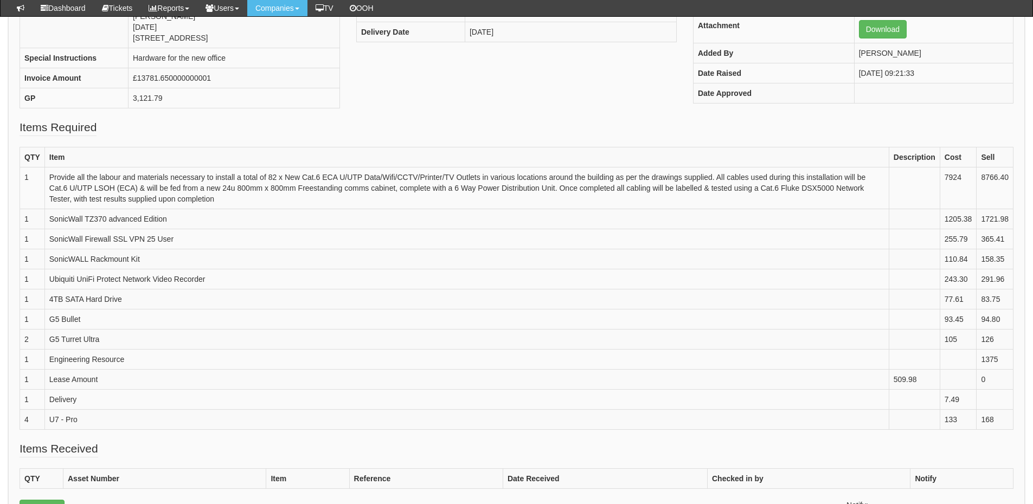
scroll to position [162, 0]
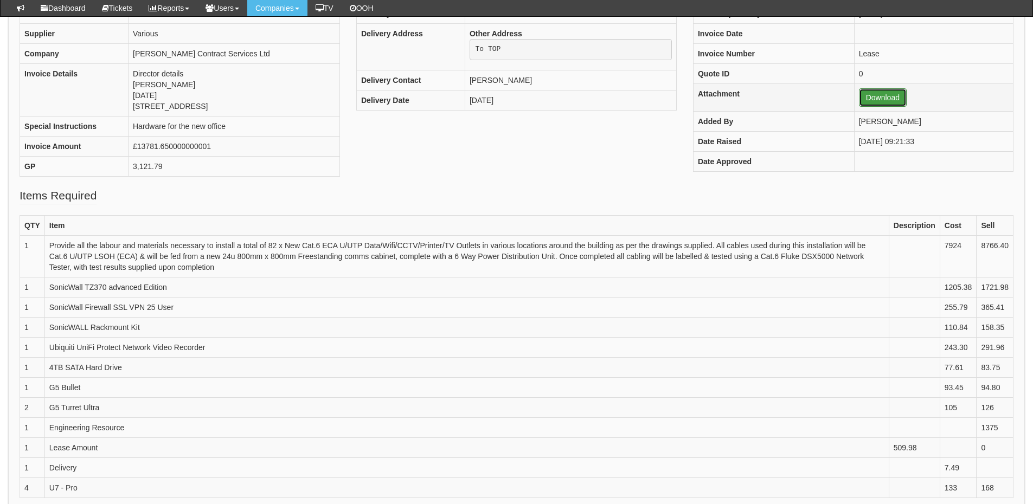
click at [859, 105] on link "Download" at bounding box center [883, 97] width 48 height 18
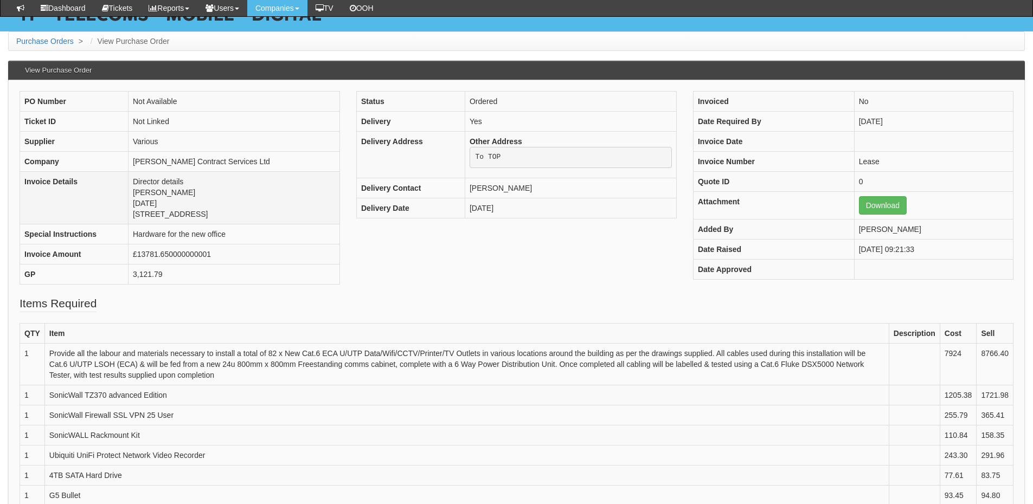
scroll to position [53, 0]
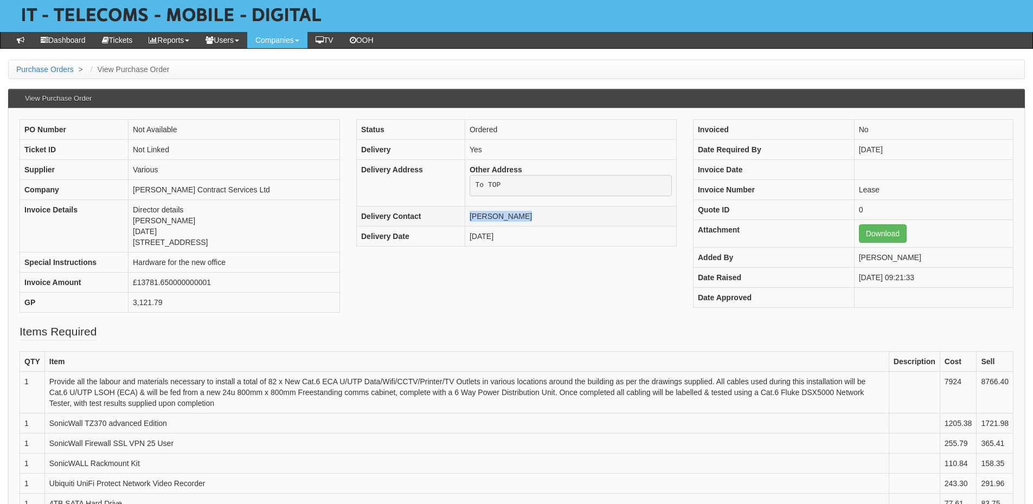
drag, startPoint x: 532, startPoint y: 216, endPoint x: 433, endPoint y: 216, distance: 99.2
click at [433, 216] on tr "Delivery Contact Emma Marsland" at bounding box center [516, 217] width 320 height 20
copy tr "[PERSON_NAME]"
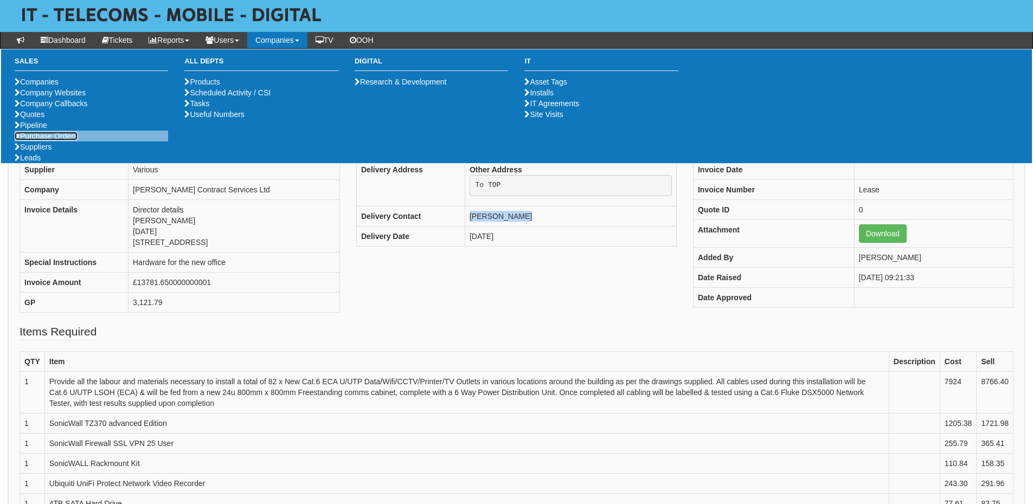
click at [33, 140] on link "Purchase Orders" at bounding box center [46, 136] width 63 height 9
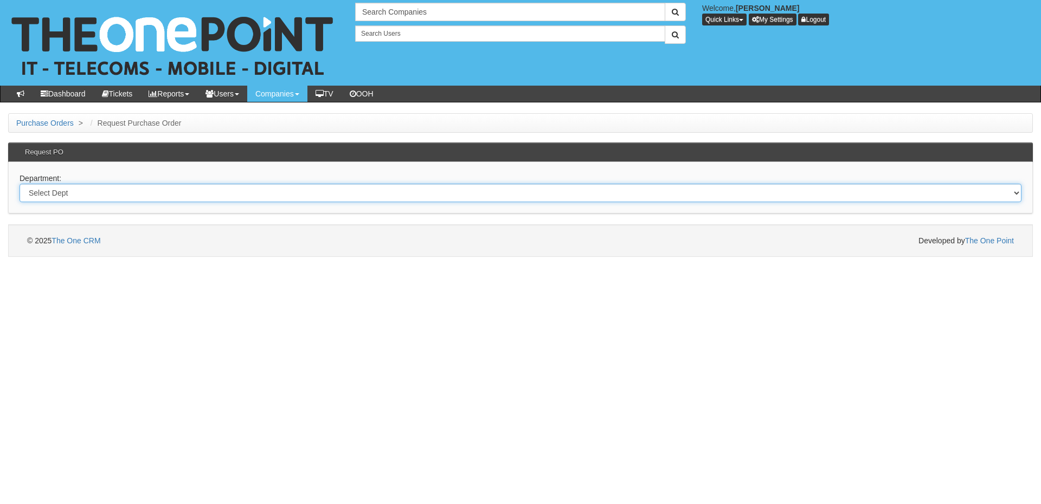
click at [72, 189] on select "Select Dept Digital Internal IT Mobiles Marketing Telecoms" at bounding box center [521, 193] width 1002 height 18
select select "?pipeID=&dept=IT"
click at [20, 184] on select "Select Dept Digital Internal IT Mobiles Marketing Telecoms" at bounding box center [521, 193] width 1002 height 18
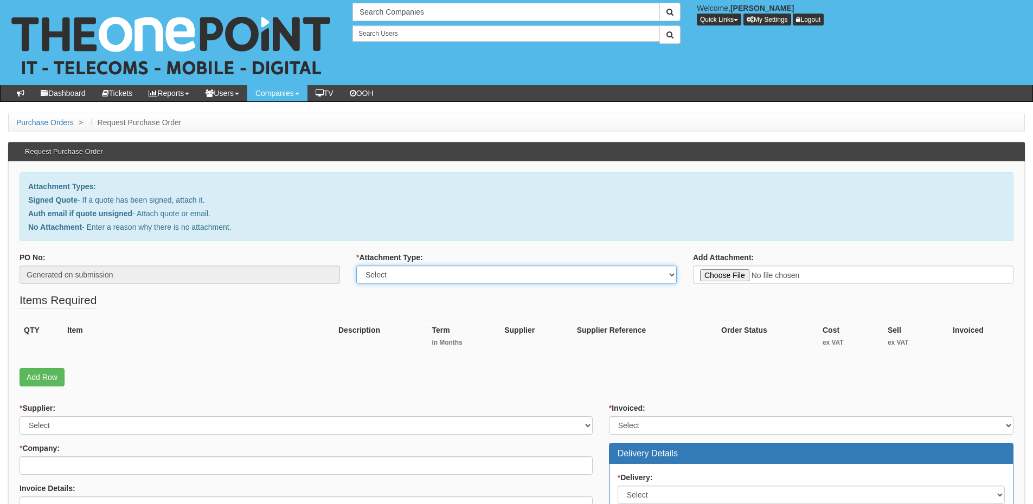
click at [409, 275] on select "Select Signed Quote Auth email with quote if unsigned No Attachment" at bounding box center [516, 275] width 320 height 18
select select "No Attachment"
click at [356, 266] on select "Select Signed Quote Auth email with quote if unsigned No Attachment" at bounding box center [516, 275] width 320 height 18
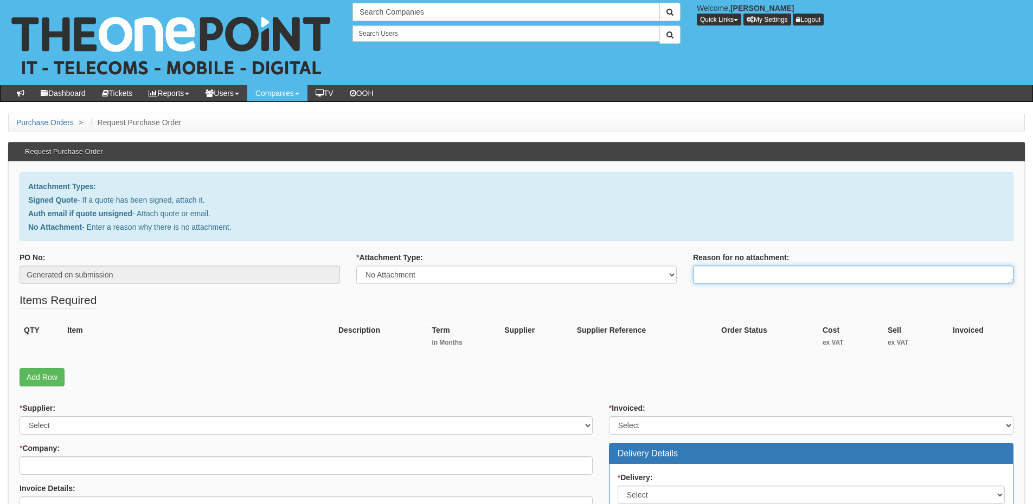
click at [700, 275] on textarea "Reason for no attachment:" at bounding box center [853, 275] width 320 height 18
paste textarea "19074"
click at [791, 276] on textarea "Linked to PO 19074" at bounding box center [853, 275] width 320 height 18
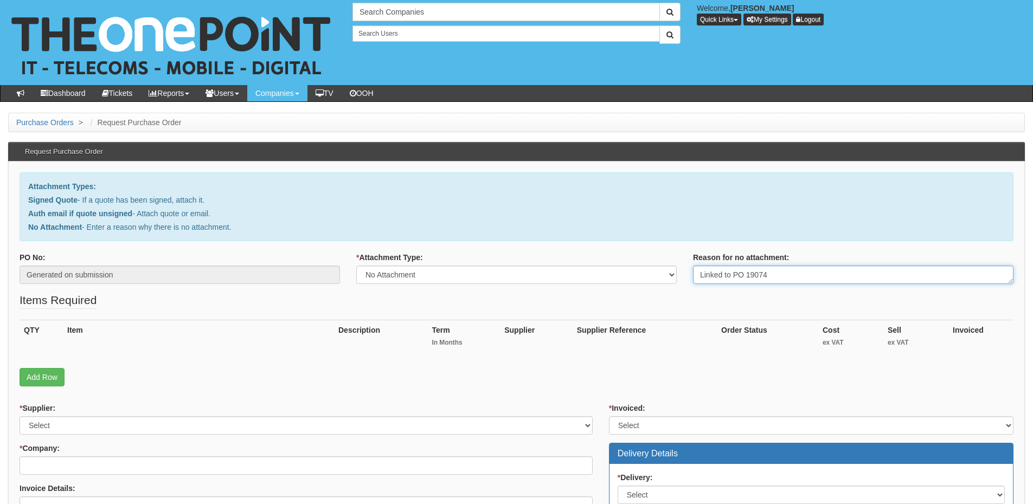
click at [791, 276] on textarea "Linked to PO 19074" at bounding box center [853, 275] width 320 height 18
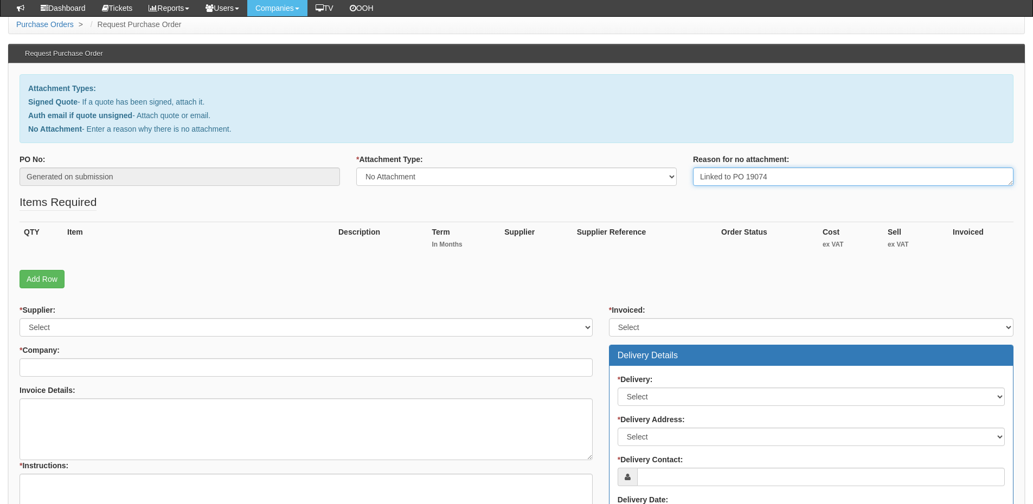
scroll to position [163, 0]
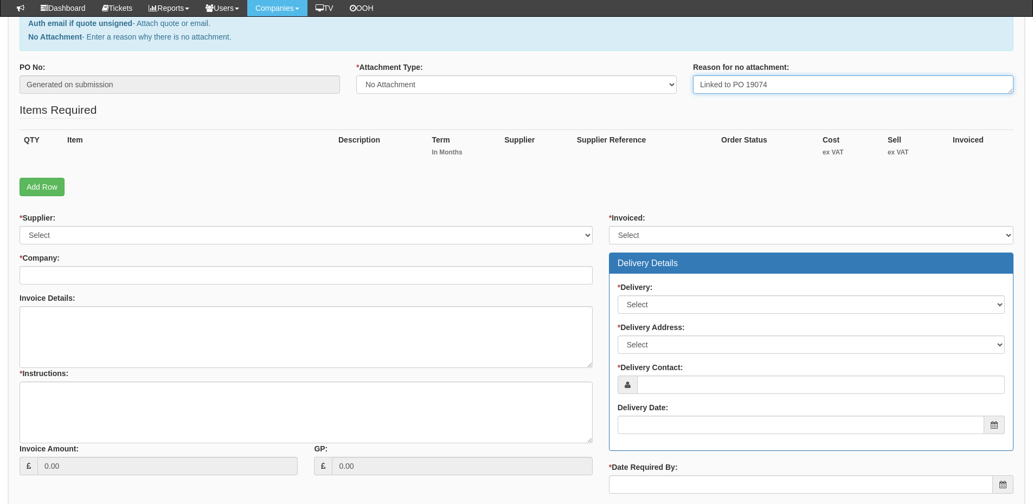
type textarea "Linked to PO 19074"
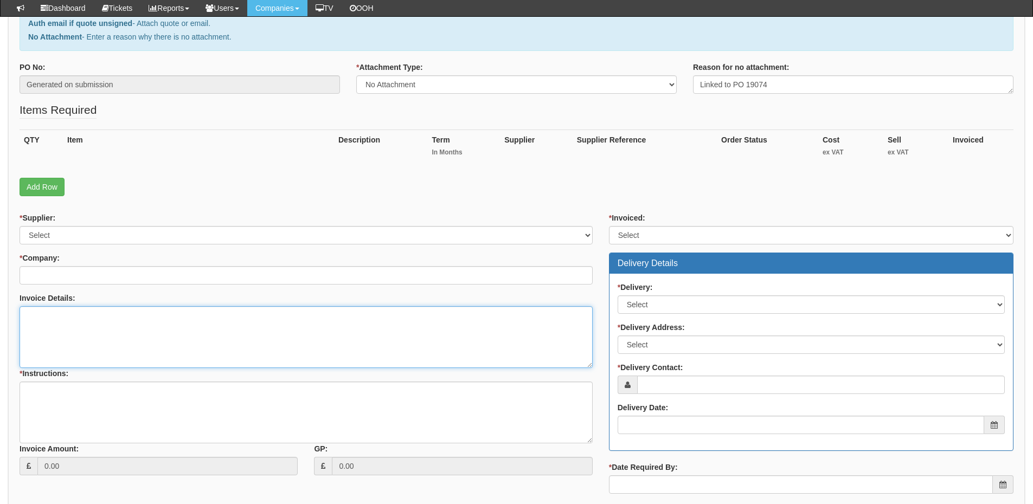
click at [126, 339] on textarea "Invoice Details:" at bounding box center [306, 337] width 573 height 62
paste textarea "Linked to PO 19074"
type textarea "Linked to PO 19074"
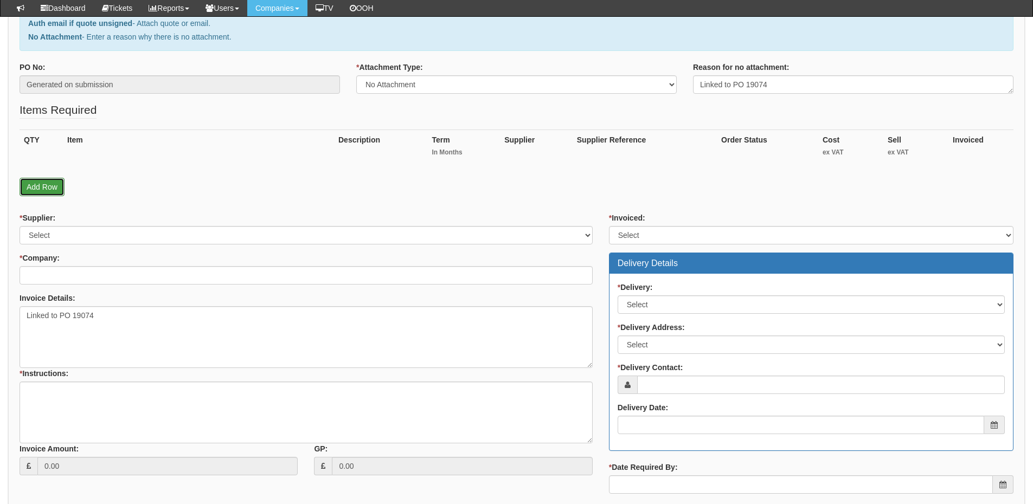
click at [47, 182] on link "Add Row" at bounding box center [42, 187] width 45 height 18
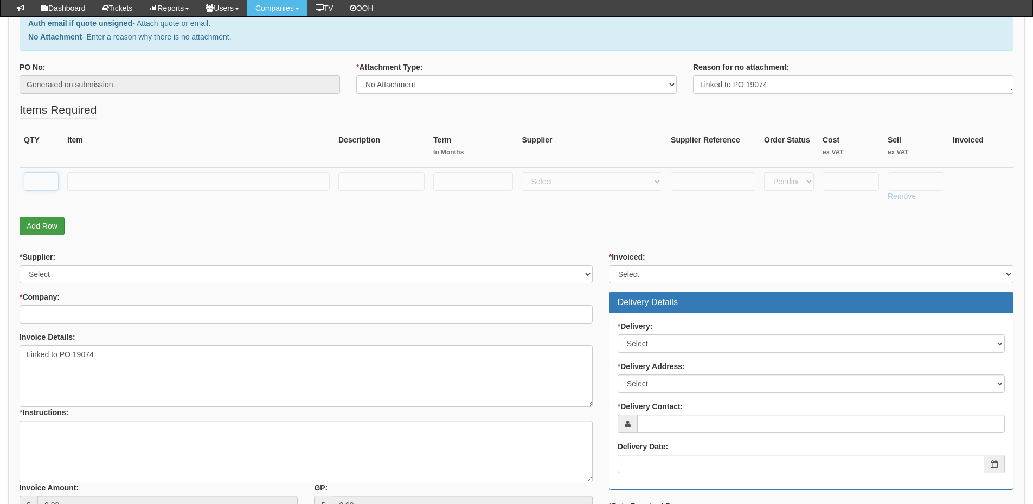
click at [47, 182] on input "text" at bounding box center [41, 181] width 35 height 18
type input "2"
click at [136, 183] on input "text" at bounding box center [198, 181] width 262 height 18
paste input "48 Port Pro PoE Switch"
type input "48 Port Pro PoE Switch"
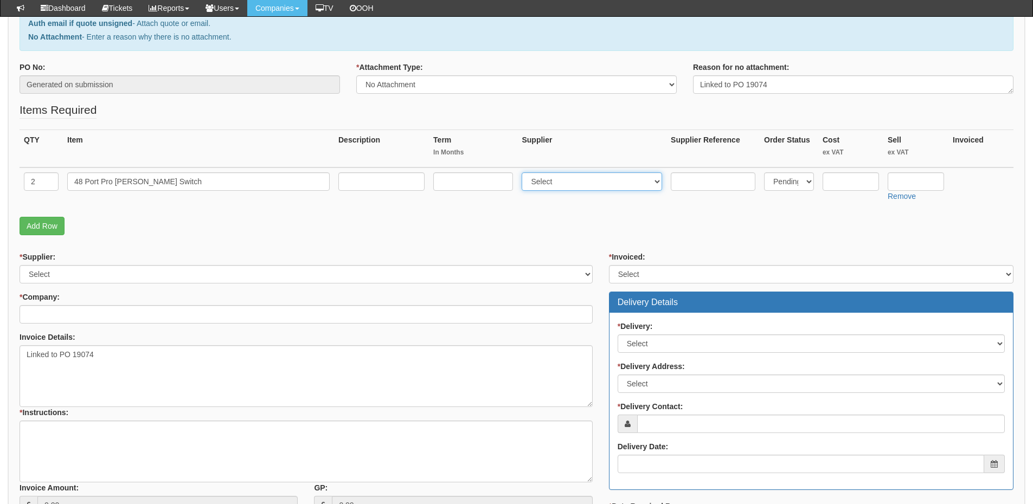
click at [549, 187] on select "Select 123 REG.co.uk 1Password 3 4Gon AA Jones Electric Ltd Abzorb Access Group…" at bounding box center [591, 181] width 140 height 18
click at [566, 181] on select "Select 123 REG.co.uk 1Password 3 4Gon AA Jones Electric Ltd Abzorb Access Group…" at bounding box center [591, 181] width 140 height 18
select select "247"
click at [524, 172] on select "Select 123 REG.co.uk 1Password 3 4Gon AA Jones Electric Ltd Abzorb Access Group…" at bounding box center [591, 181] width 140 height 18
click at [707, 180] on input "text" at bounding box center [713, 181] width 85 height 18
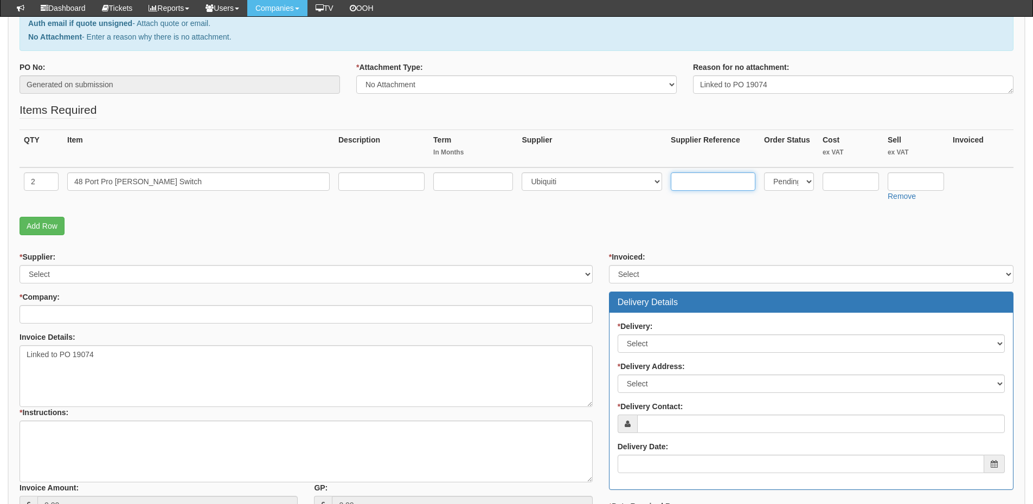
paste input "USW-Pro-48-PoE (600W)"
type input "USW-Pro-48-PoE (600W)"
click at [908, 182] on input "text" at bounding box center [915, 181] width 56 height 18
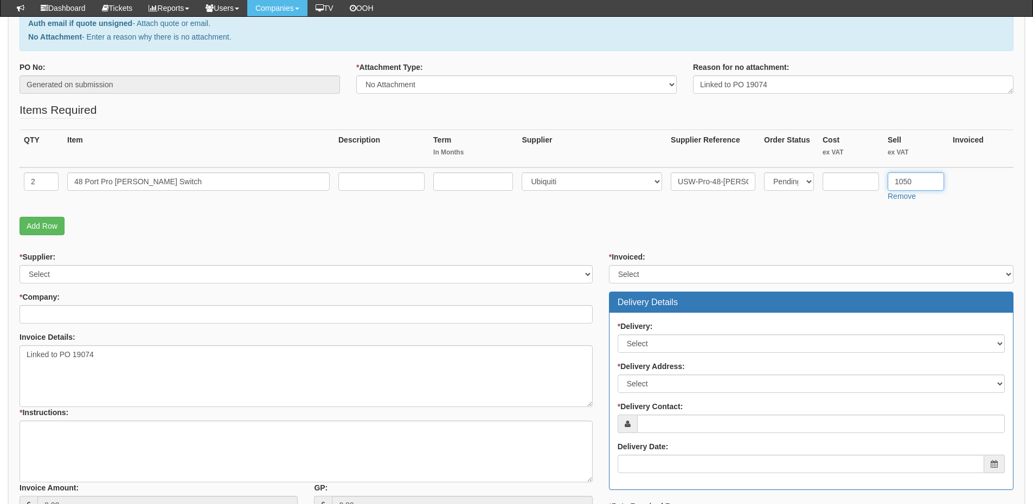
type input "1050"
click at [844, 184] on input "text" at bounding box center [850, 181] width 56 height 18
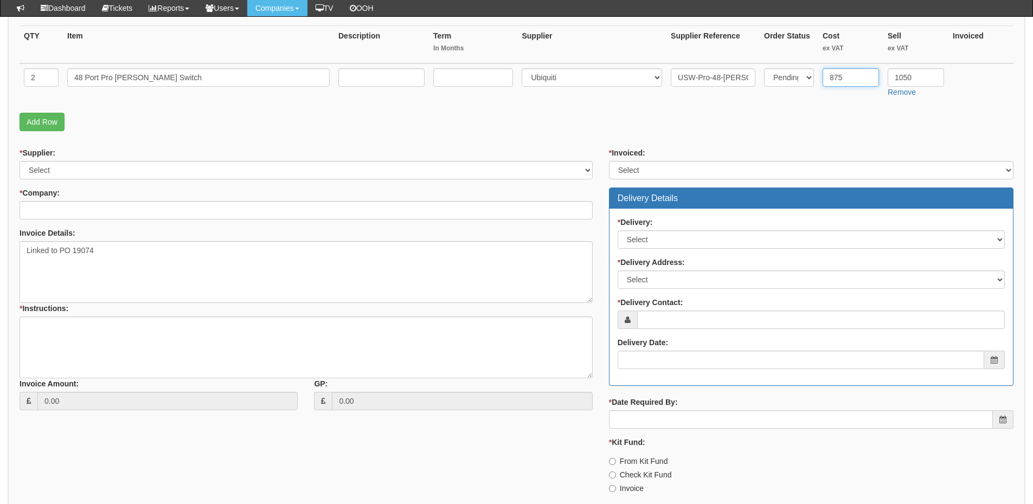
scroll to position [271, 0]
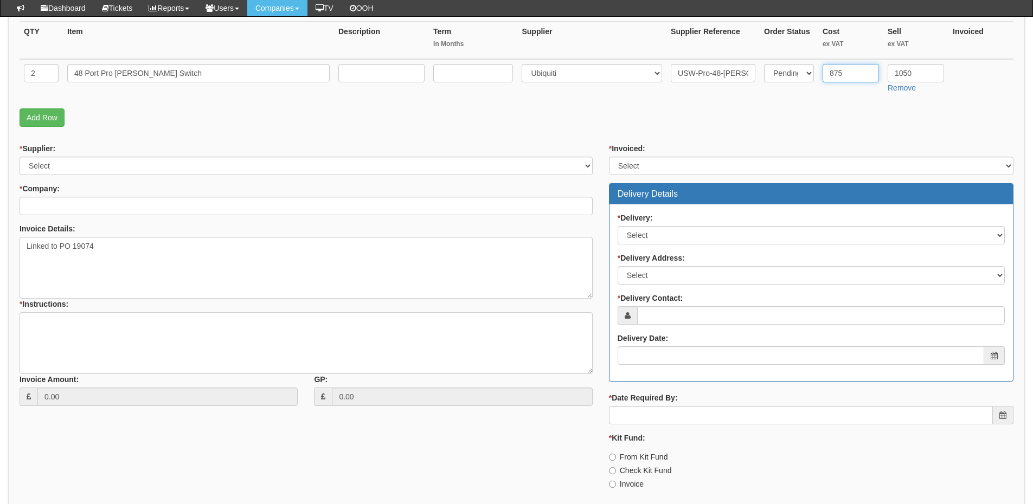
type input "875"
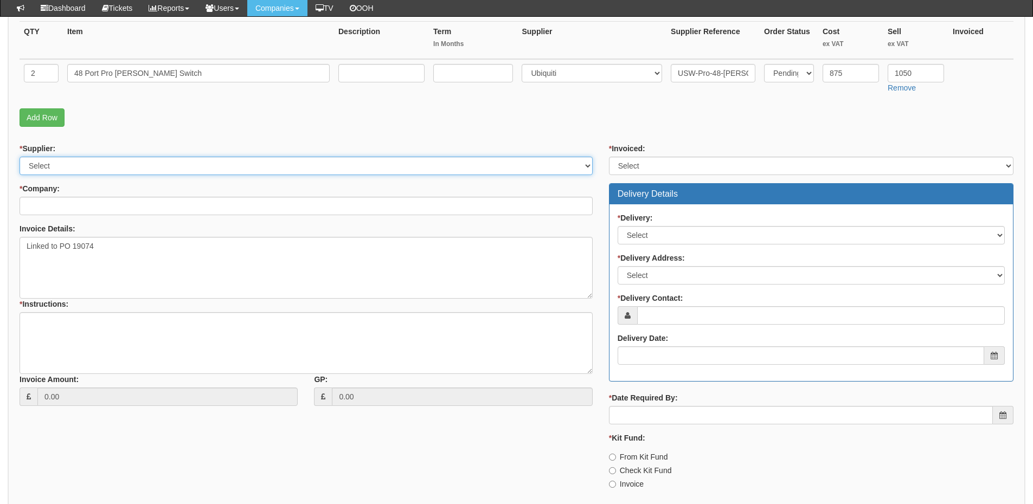
click at [112, 168] on select "Select 123 REG.co.uk 1Password 3 4Gon AA Jones Electric Ltd Abzorb Access Group…" at bounding box center [306, 166] width 573 height 18
select select "247"
click at [20, 157] on select "Select 123 REG.co.uk 1Password 3 4Gon AA Jones Electric Ltd Abzorb Access Group…" at bounding box center [306, 166] width 573 height 18
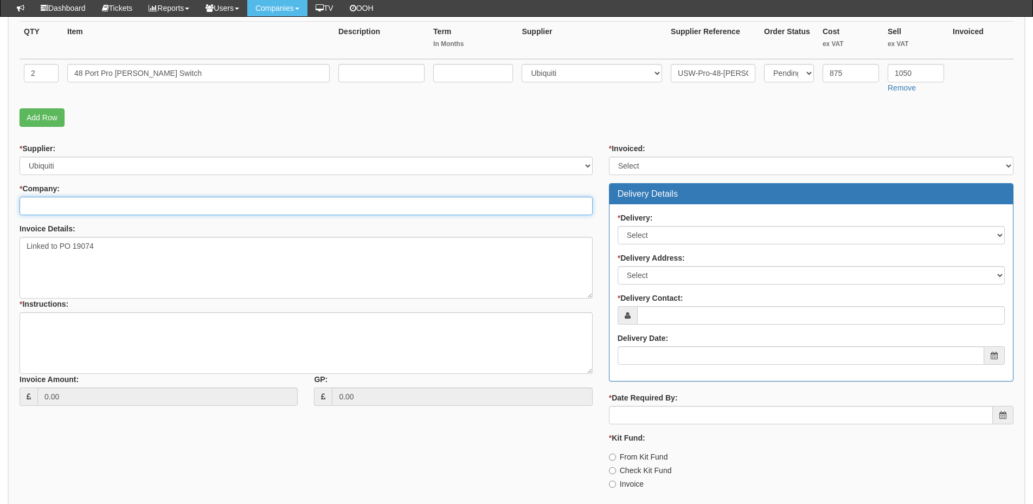
click at [83, 214] on input "* Company:" at bounding box center [306, 206] width 573 height 18
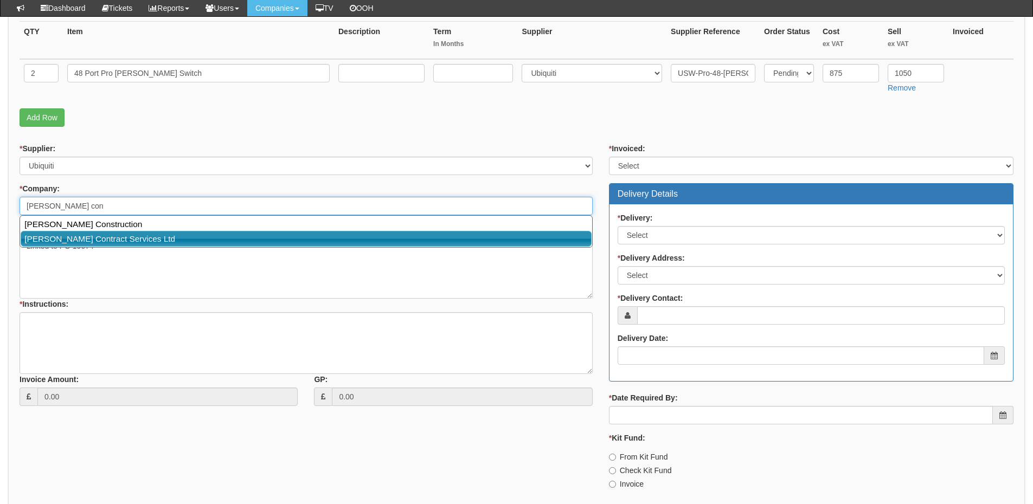
click at [84, 235] on link "Robinson Contract Services Ltd" at bounding box center [306, 239] width 571 height 16
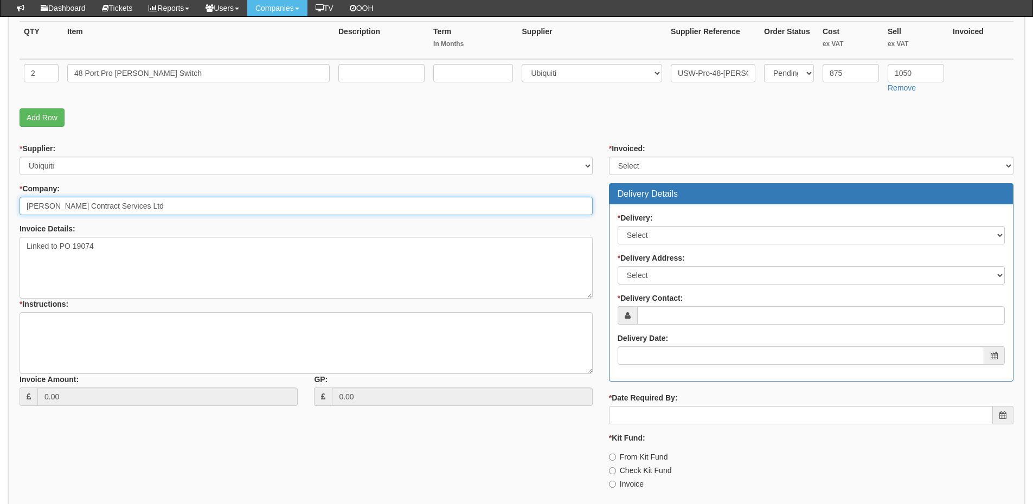
type input "Robinson Contract Services Ltd"
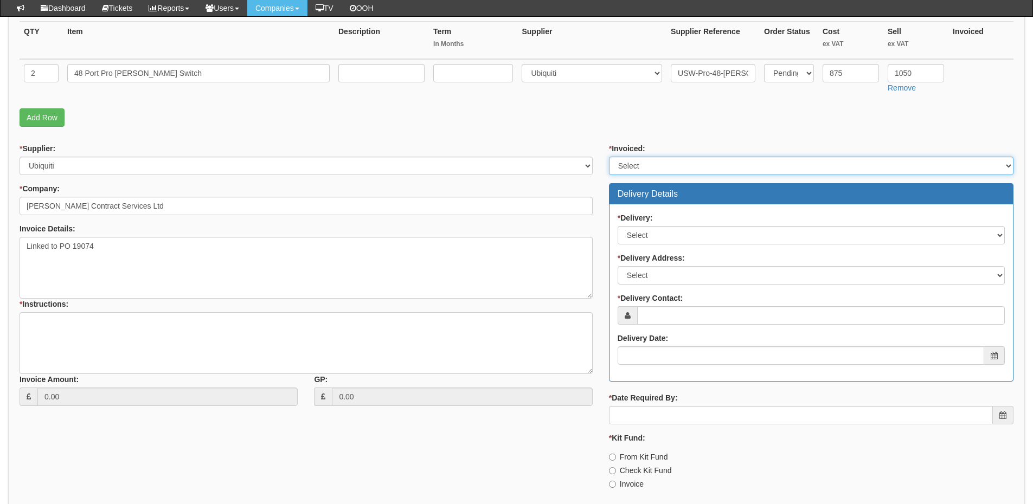
click at [652, 165] on select "Select Yes No N/A STB (part of order)" at bounding box center [811, 166] width 404 height 18
select select "2"
click at [609, 157] on select "Select Yes No N/A STB (part of order)" at bounding box center [811, 166] width 404 height 18
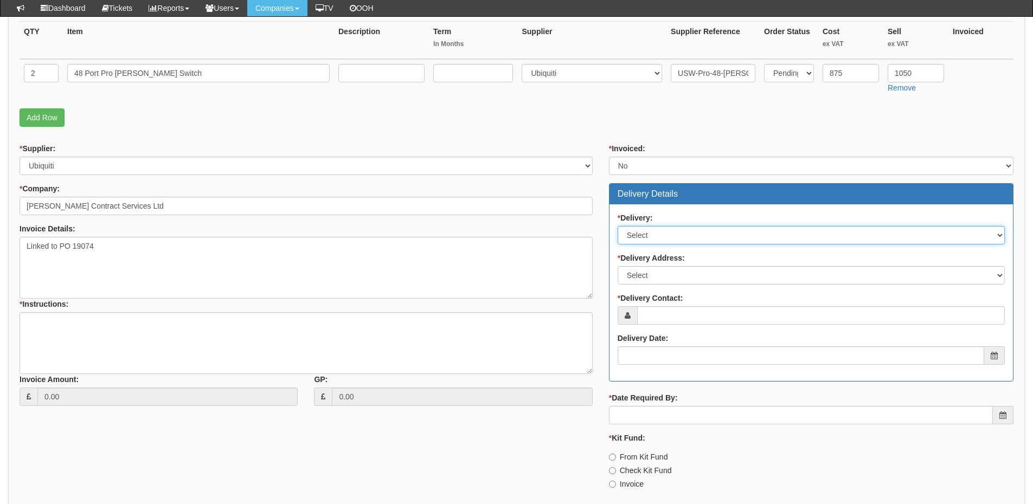
drag, startPoint x: 644, startPoint y: 233, endPoint x: 644, endPoint y: 243, distance: 10.8
click at [644, 233] on select "Select No Not Applicable Yes" at bounding box center [810, 235] width 387 height 18
select select "1"
click at [617, 226] on select "Select No Not Applicable Yes" at bounding box center [810, 235] width 387 height 18
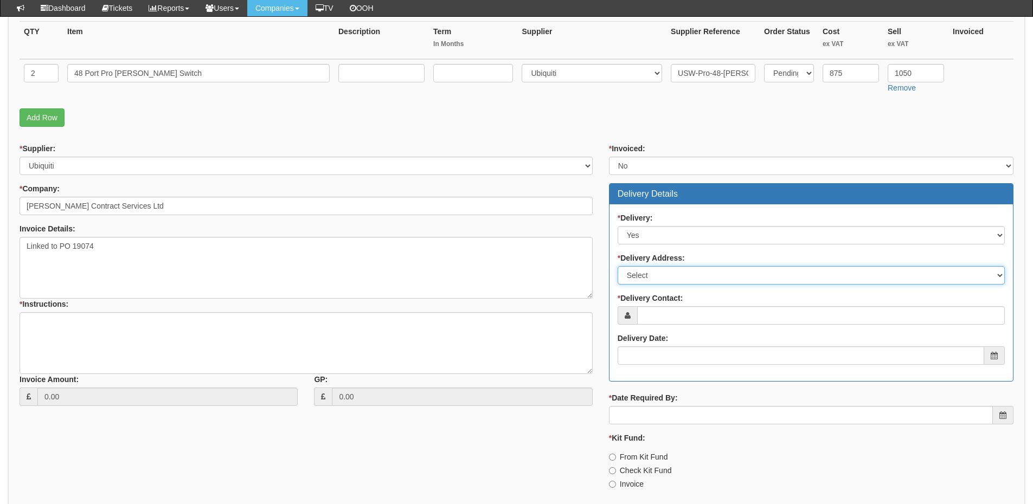
click at [651, 276] on select "Select Not Applicable Main Address - YO25 8EJ Other" at bounding box center [810, 275] width 387 height 18
select select "other"
click at [617, 266] on select "Select Not Applicable Main Address - YO25 8EJ Other" at bounding box center [810, 275] width 387 height 18
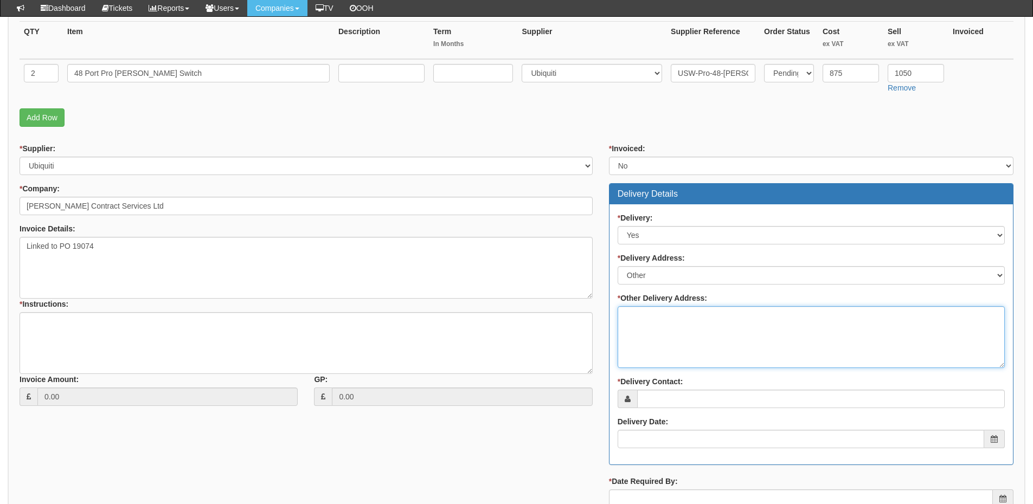
click at [649, 326] on textarea "* Other Delivery Address:" at bounding box center [810, 337] width 387 height 62
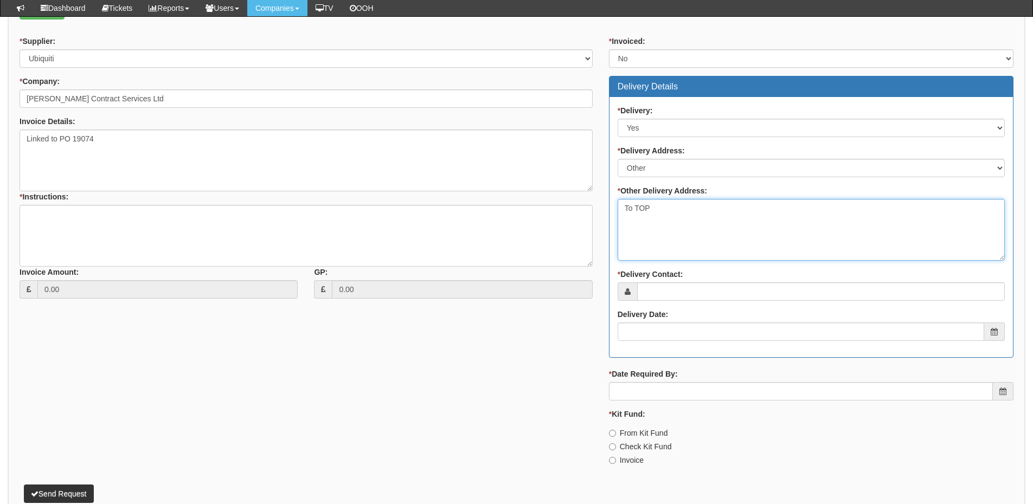
scroll to position [379, 0]
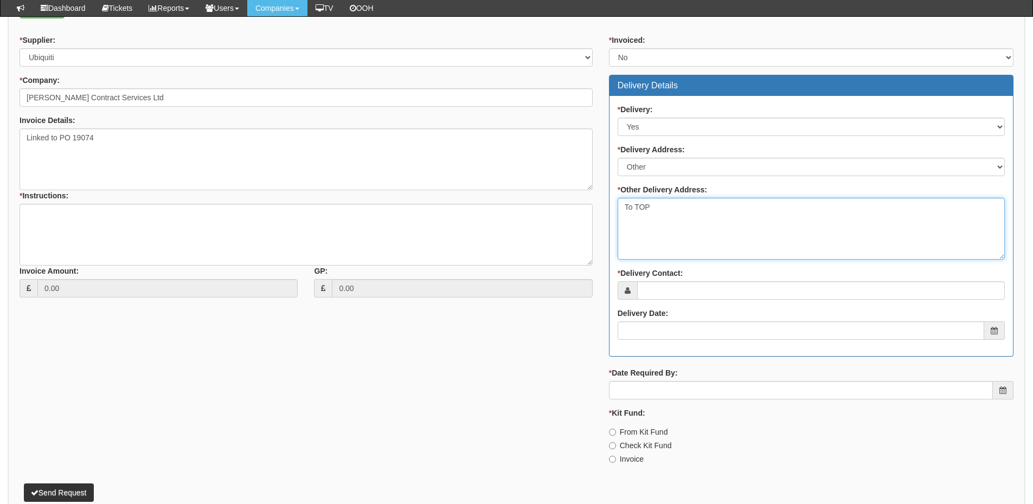
type textarea "To TOP"
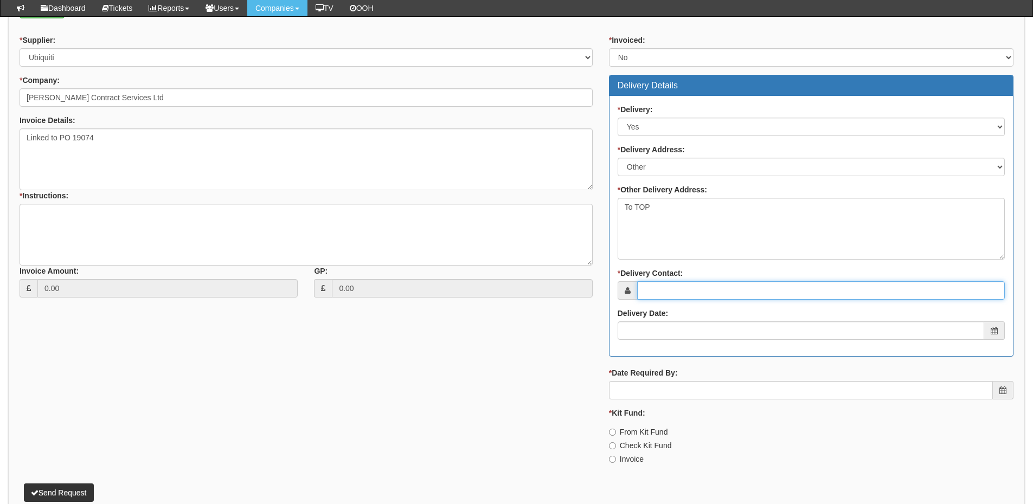
click at [665, 282] on input "* Delivery Contact:" at bounding box center [821, 290] width 368 height 18
paste input "Emma Marsland"
type input "Emma Marsland"
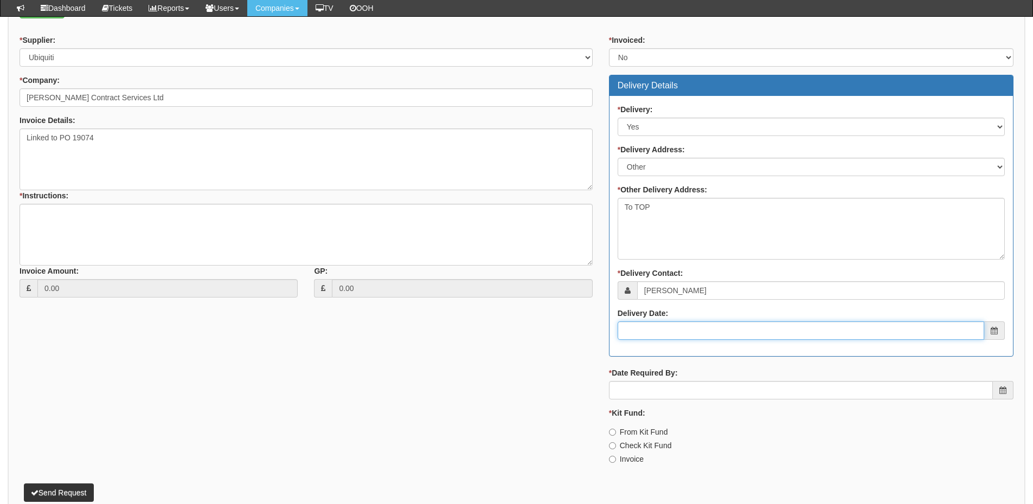
click at [670, 326] on input "Delivery Date:" at bounding box center [800, 330] width 366 height 18
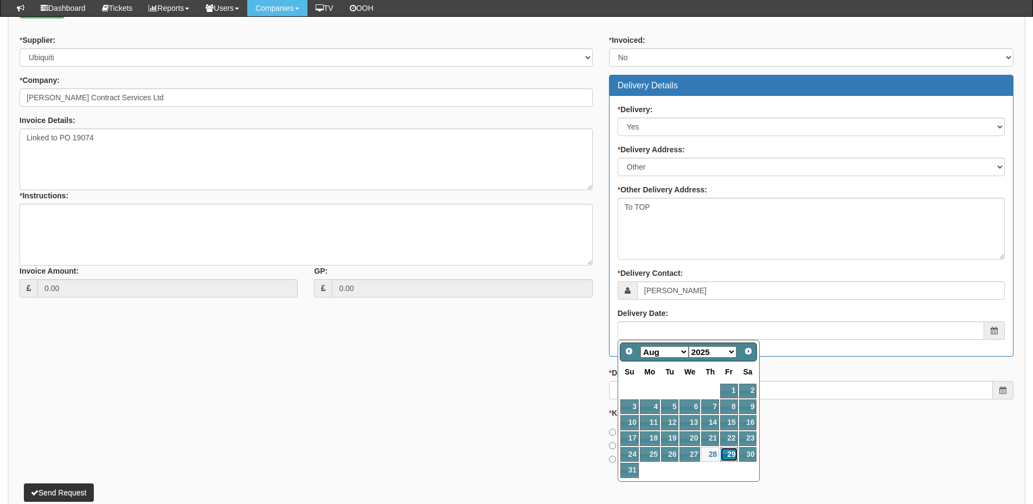
click at [732, 455] on link "29" at bounding box center [728, 454] width 17 height 15
type input "2025-08-29"
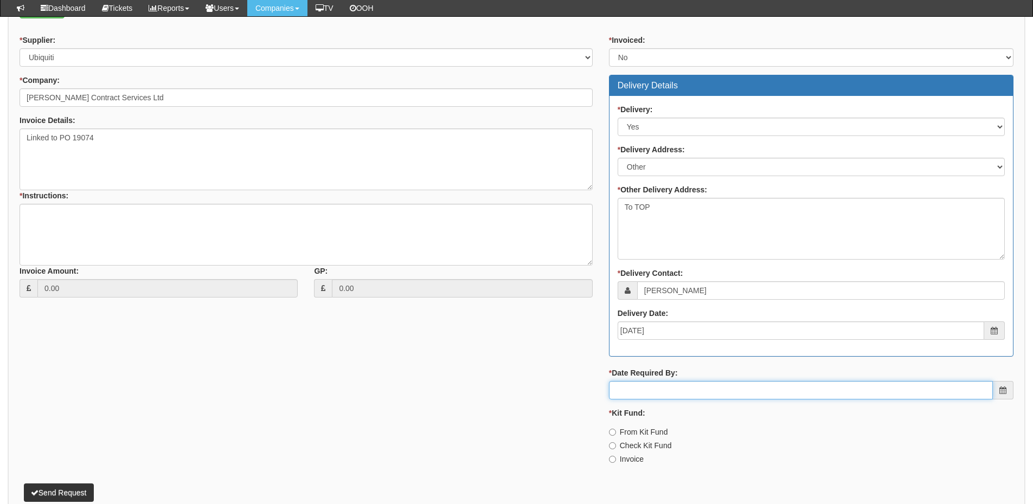
click at [711, 389] on input "* Date Required By:" at bounding box center [801, 390] width 384 height 18
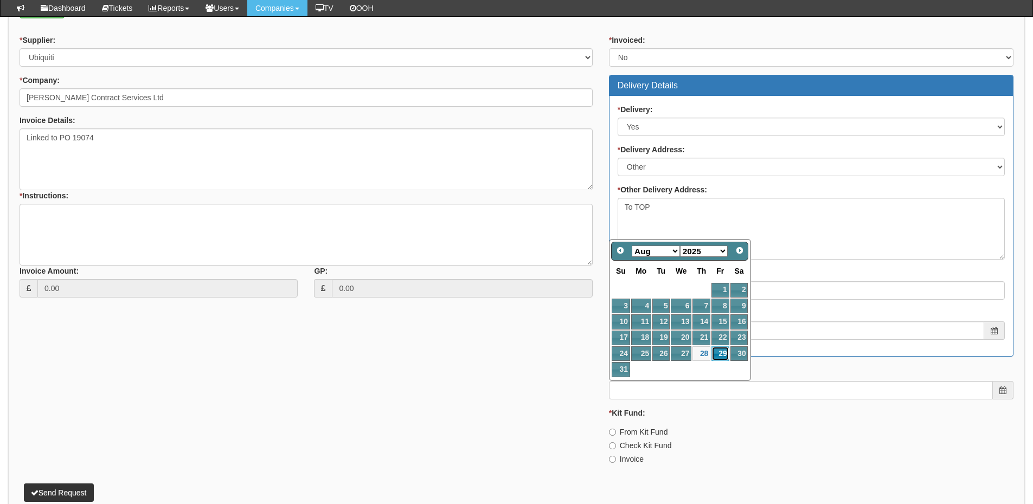
click at [717, 352] on link "29" at bounding box center [719, 353] width 17 height 15
type input "2025-08-29"
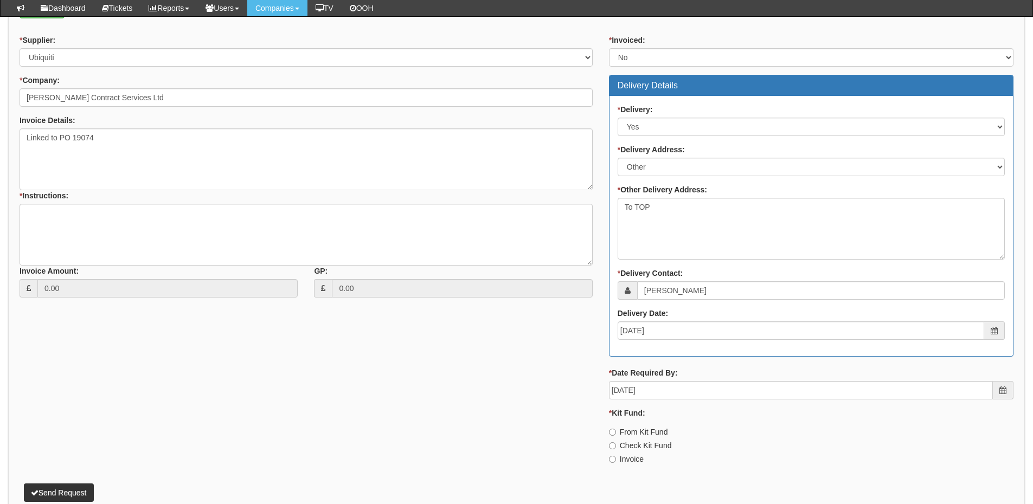
click at [632, 454] on label "Invoice" at bounding box center [626, 459] width 35 height 11
click at [616, 436] on input "Invoice" at bounding box center [612, 432] width 7 height 7
radio input "true"
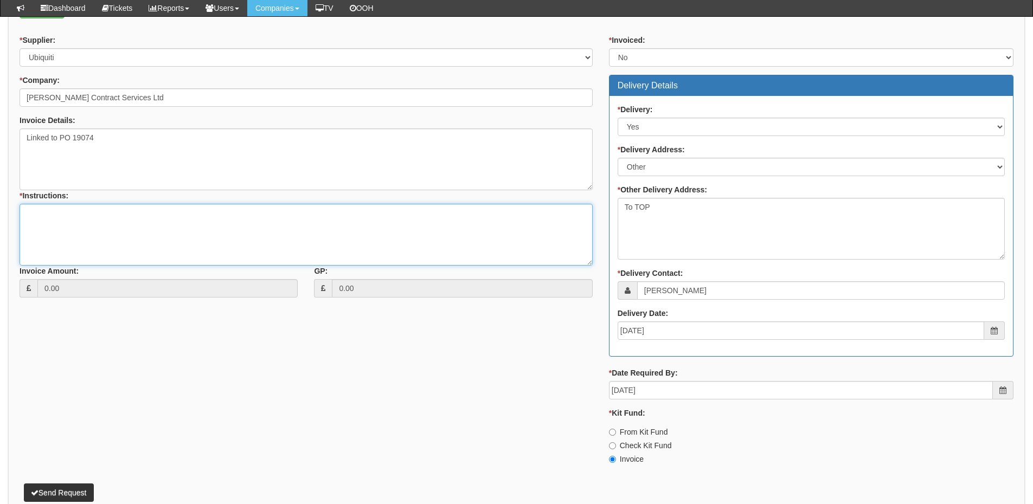
click at [140, 228] on textarea "* Instructions:" at bounding box center [306, 235] width 573 height 62
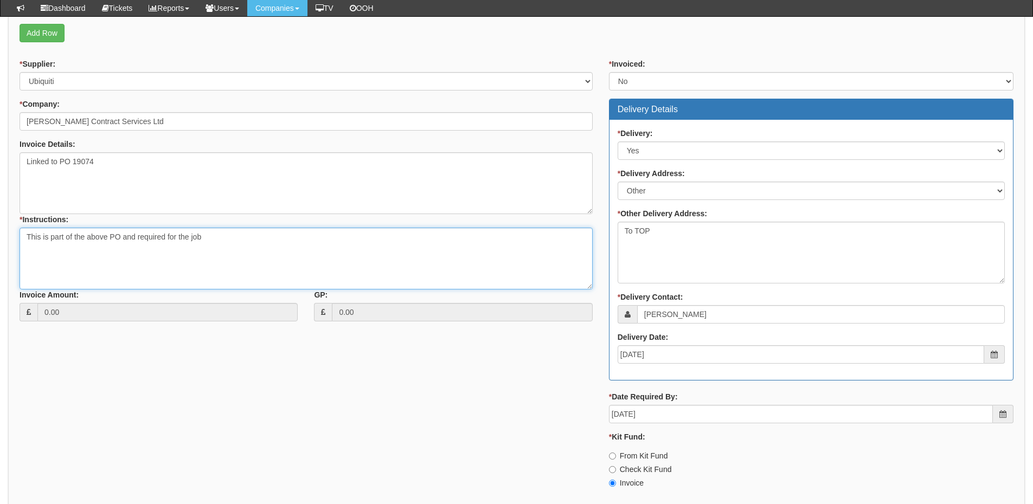
scroll to position [437, 0]
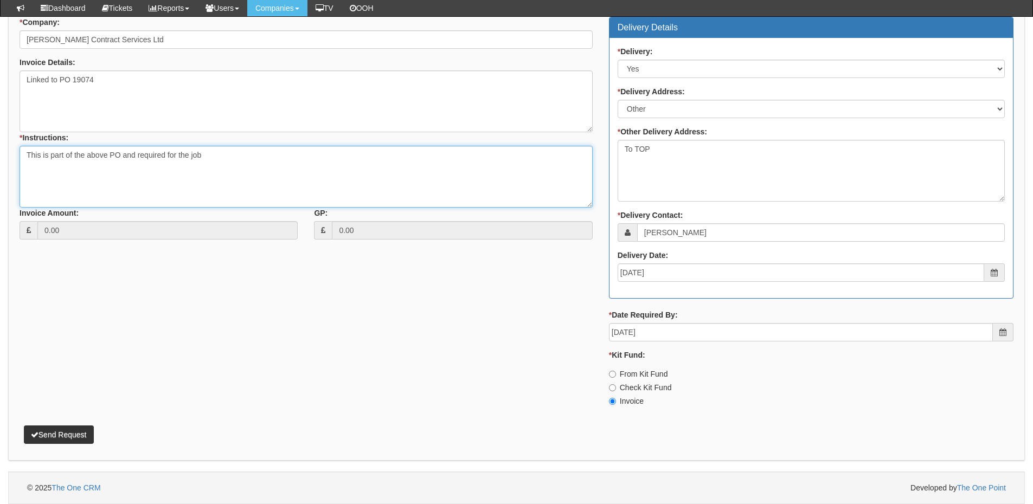
type textarea "This is part of the above PO and required for the job"
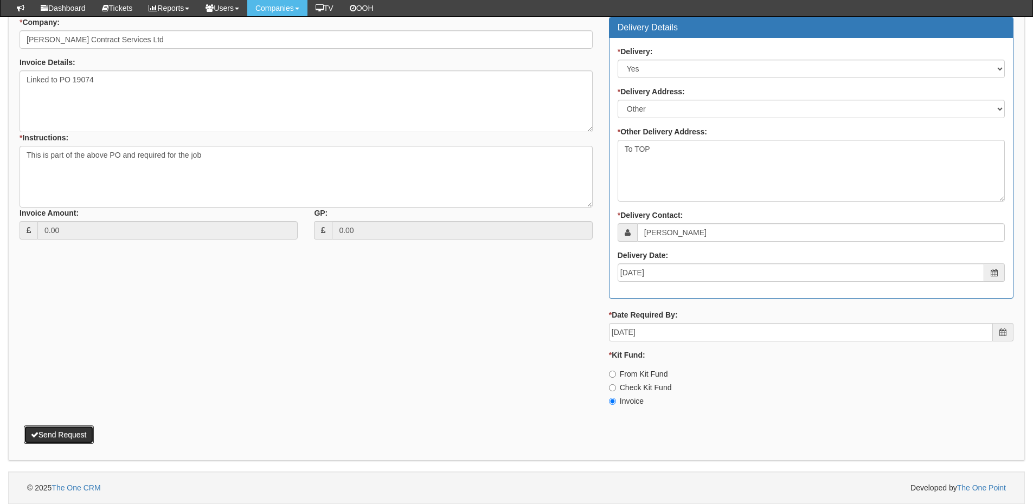
click at [67, 439] on button "Send Request" at bounding box center [59, 435] width 70 height 18
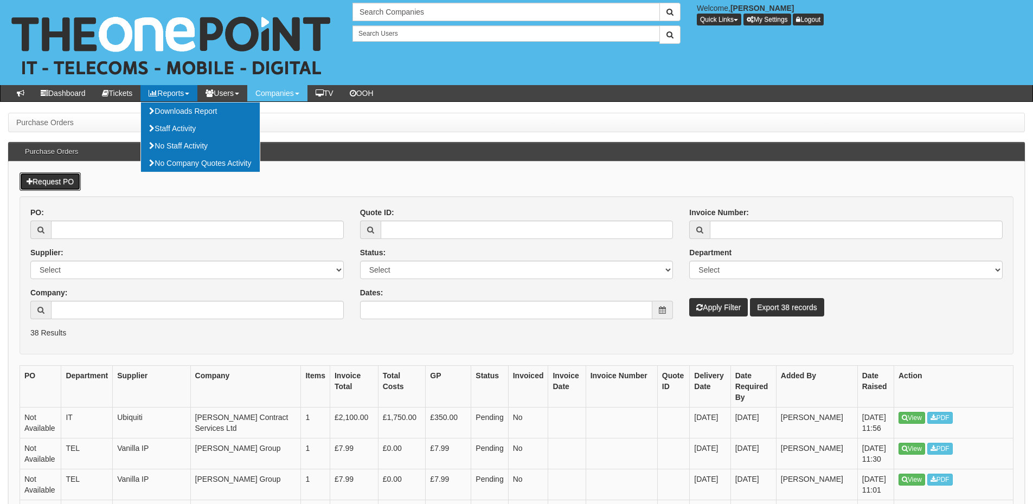
click at [65, 176] on link "Request PO" at bounding box center [50, 181] width 61 height 18
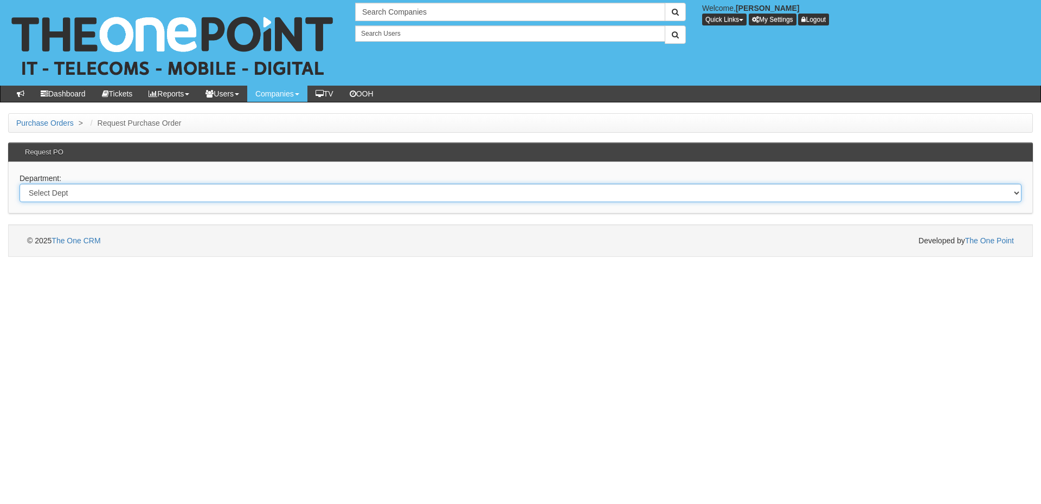
click at [196, 198] on select "Select Dept Digital Internal IT Mobiles Marketing Telecoms" at bounding box center [521, 193] width 1002 height 18
select select "?pipeID=&dept=IT"
click at [20, 184] on select "Select Dept Digital Internal IT Mobiles Marketing Telecoms" at bounding box center [521, 193] width 1002 height 18
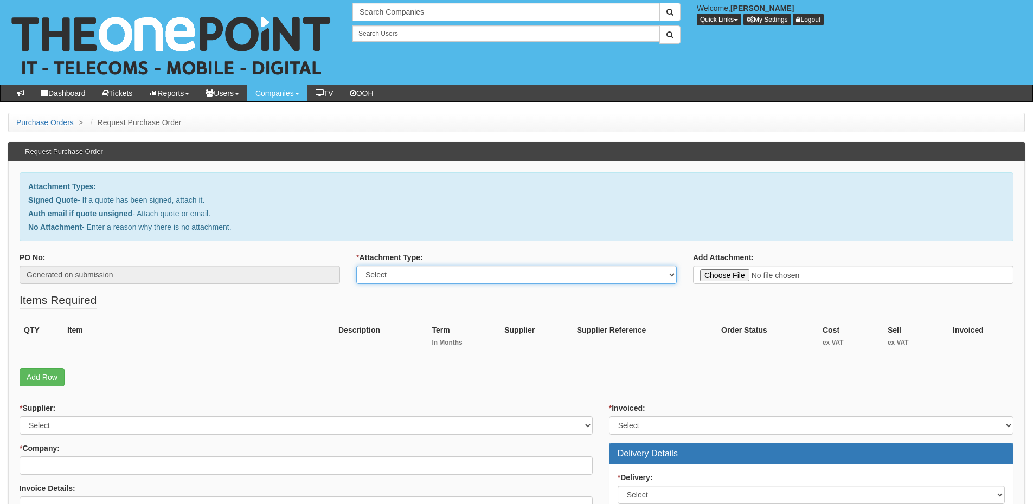
click at [394, 279] on select "Select Signed Quote Auth email with quote if unsigned No Attachment" at bounding box center [516, 275] width 320 height 18
